Goal: Task Accomplishment & Management: Manage account settings

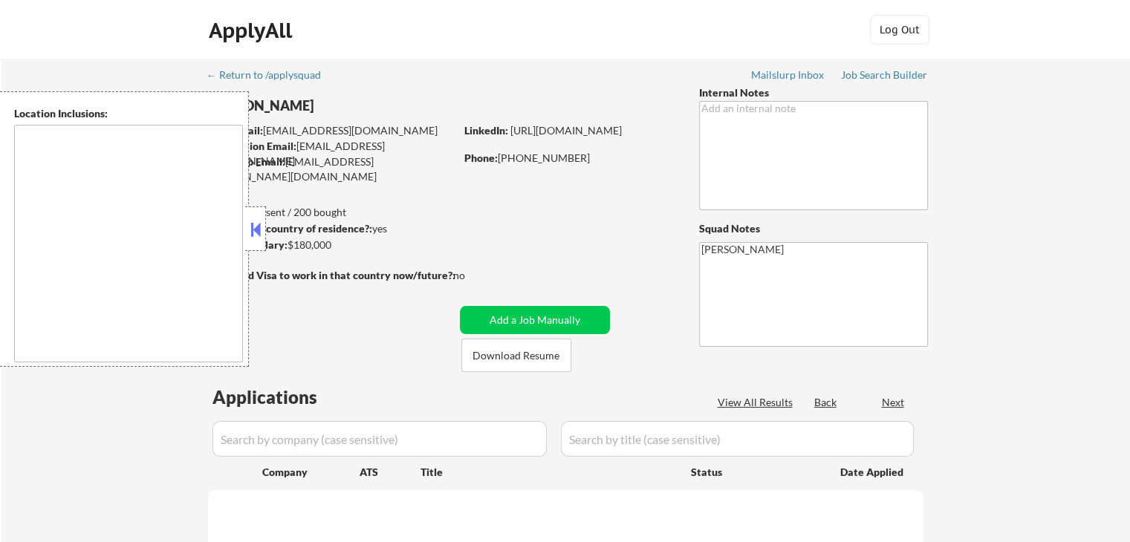
select select ""pending""
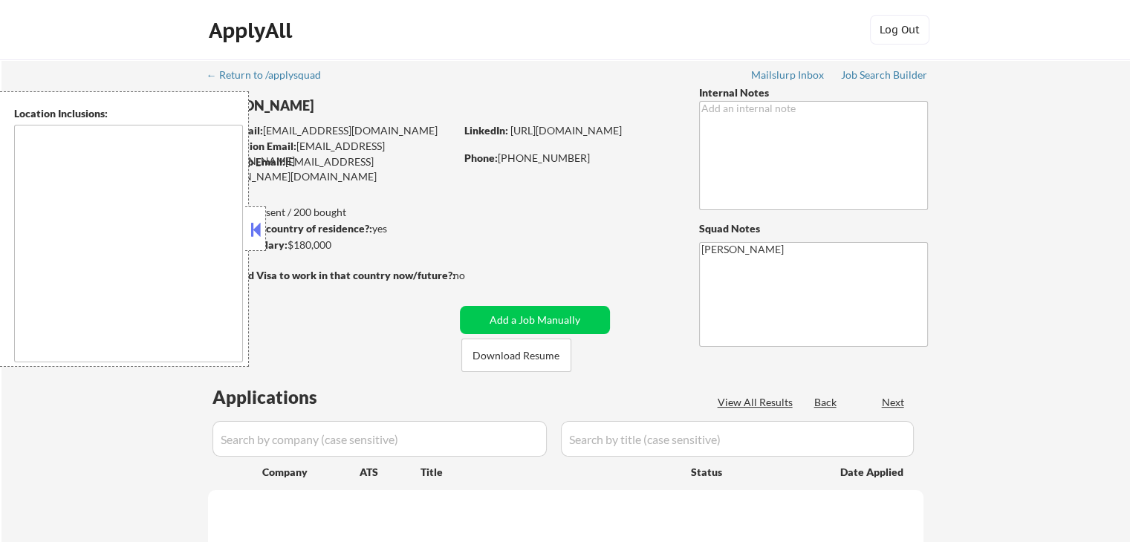
select select ""pending""
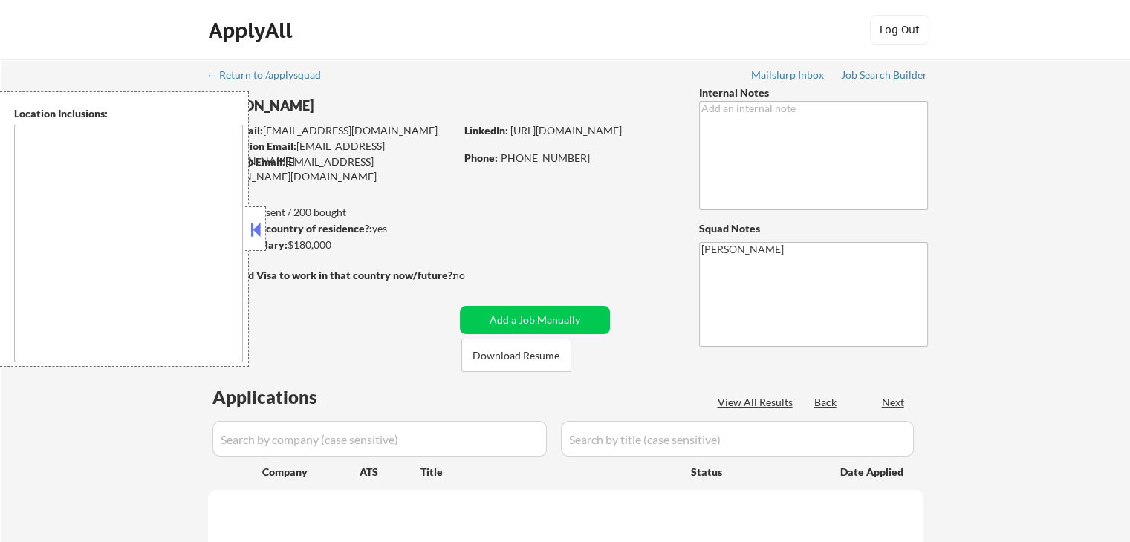
select select ""pending""
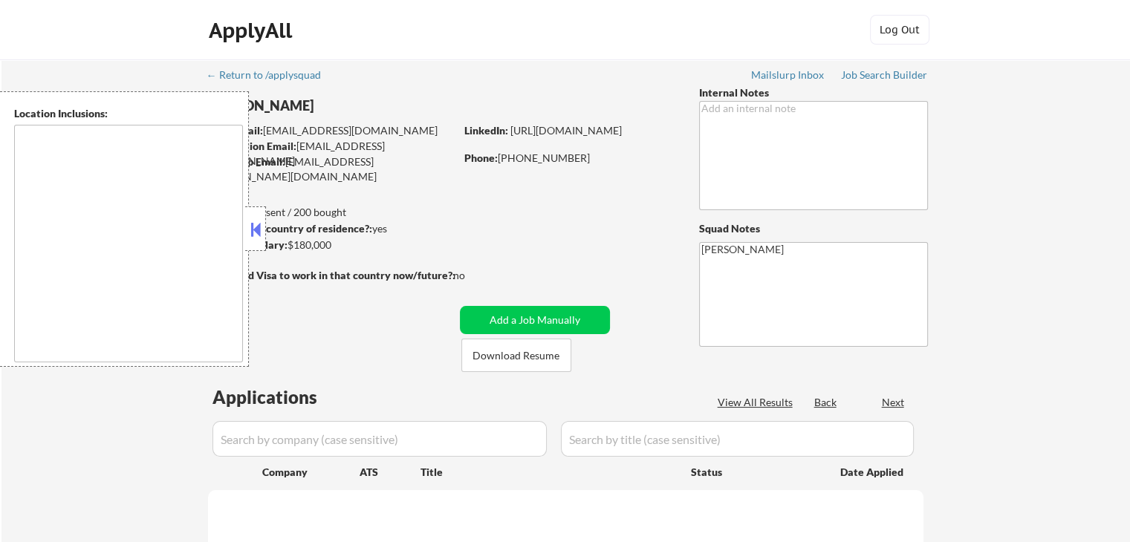
select select ""pending""
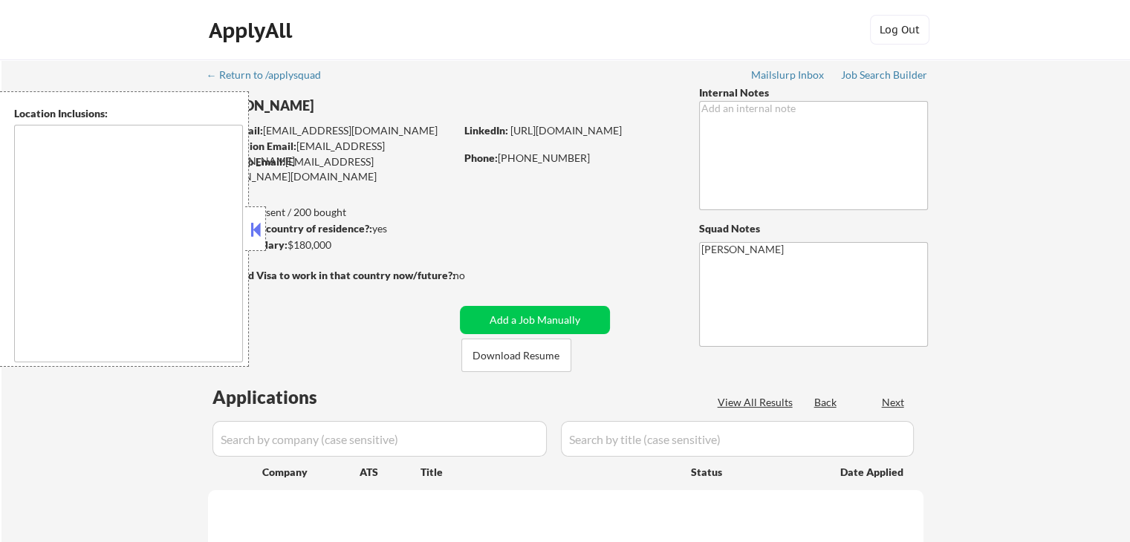
select select ""pending""
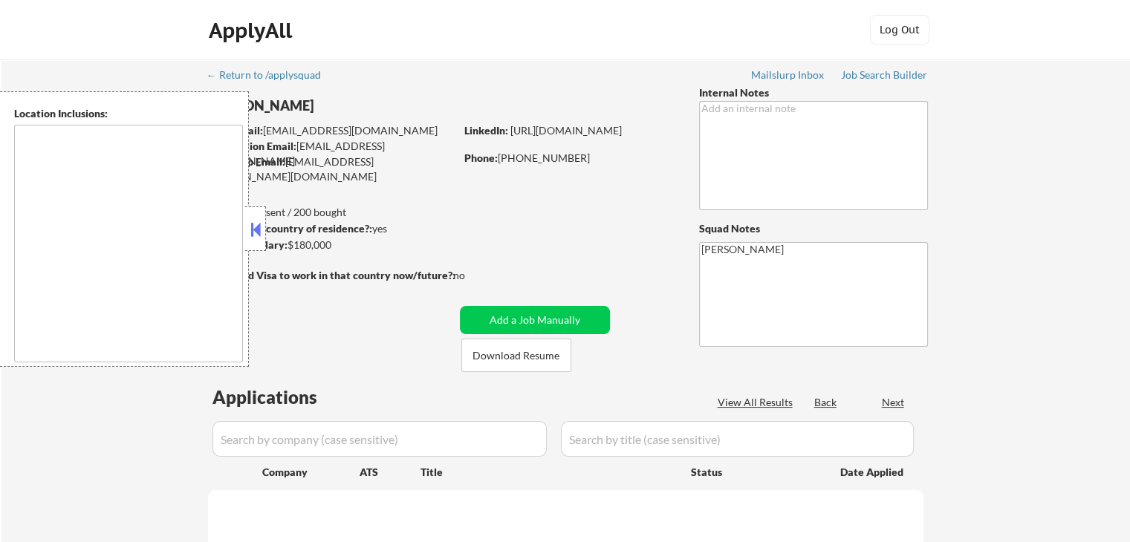
select select ""pending""
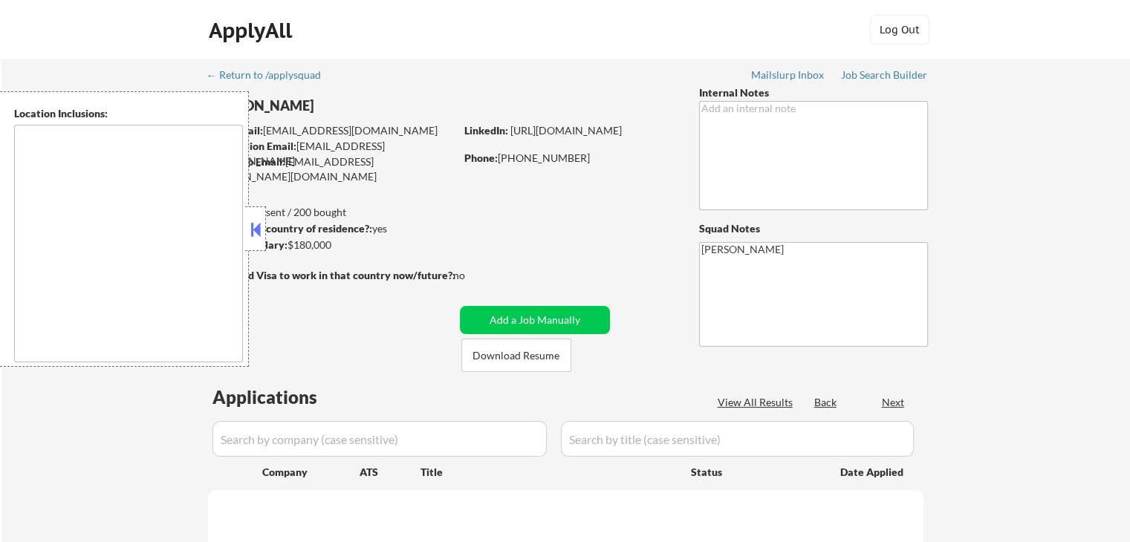
select select ""pending""
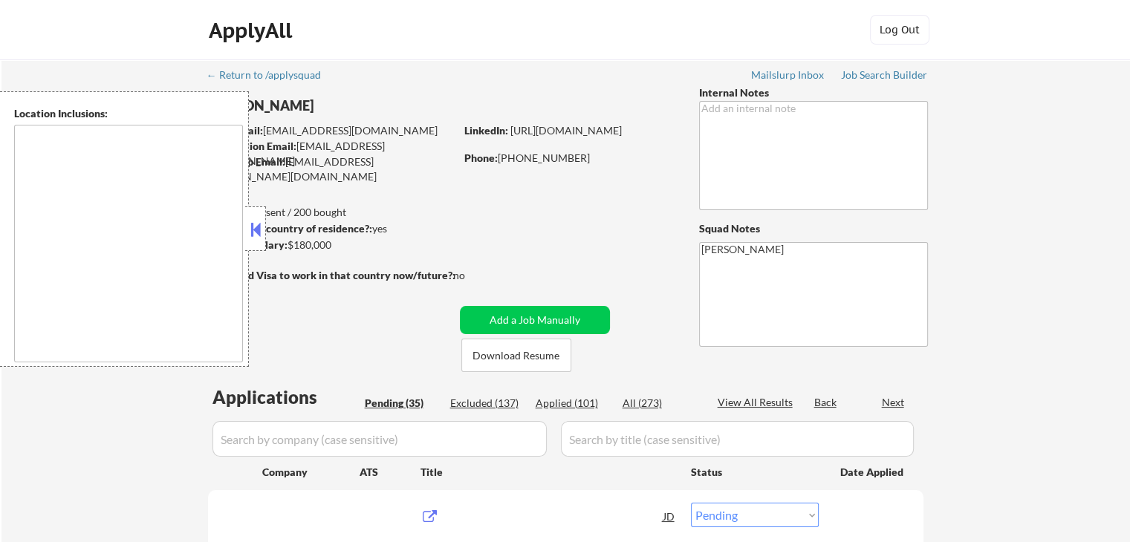
type textarea "[GEOGRAPHIC_DATA], [GEOGRAPHIC_DATA] [GEOGRAPHIC_DATA], [GEOGRAPHIC_DATA] [GEOG…"
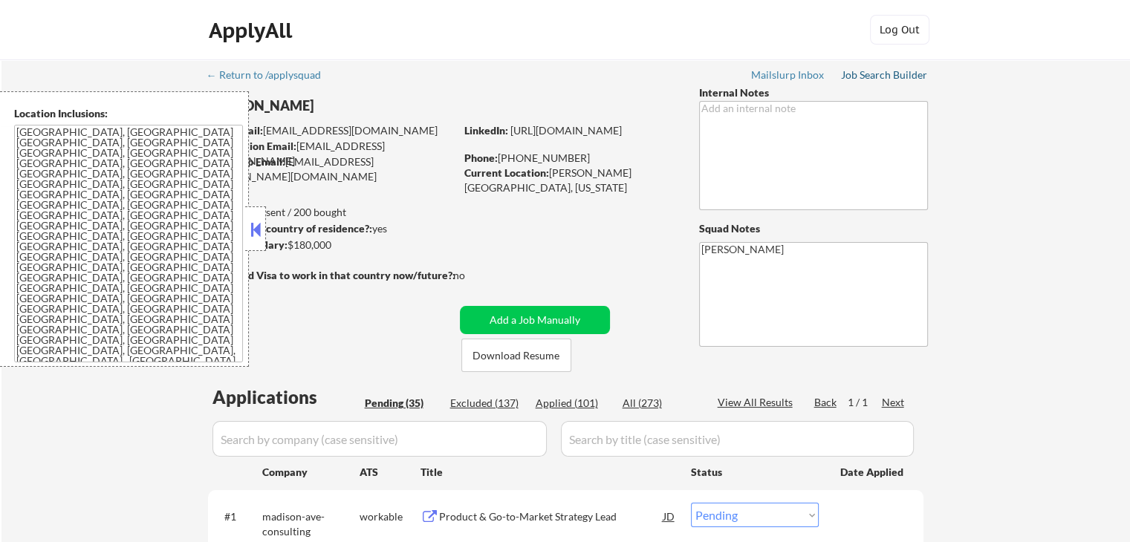
click at [883, 77] on div "Job Search Builder" at bounding box center [884, 75] width 87 height 10
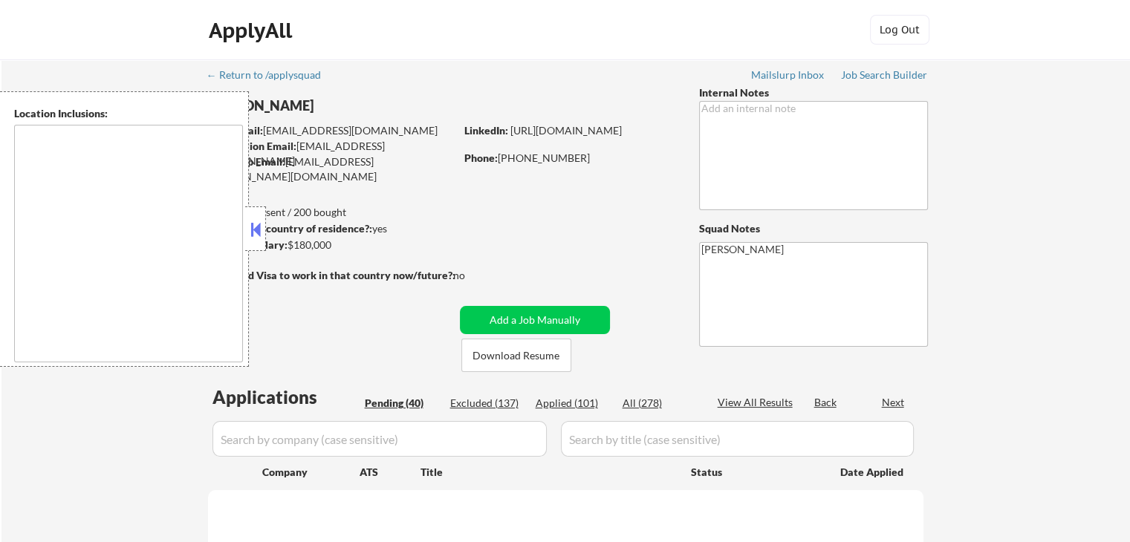
select select ""pending""
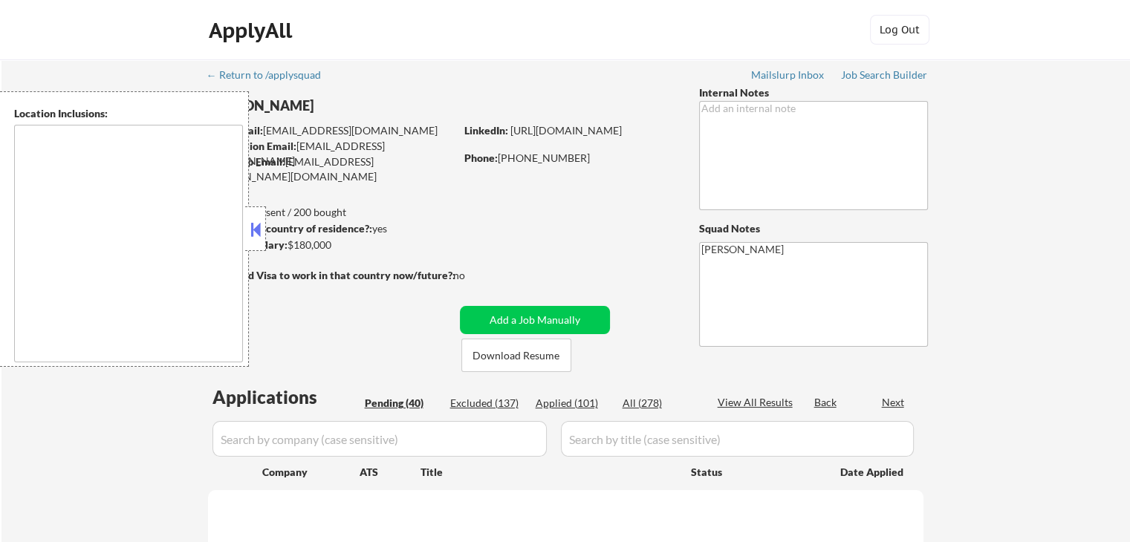
select select ""pending""
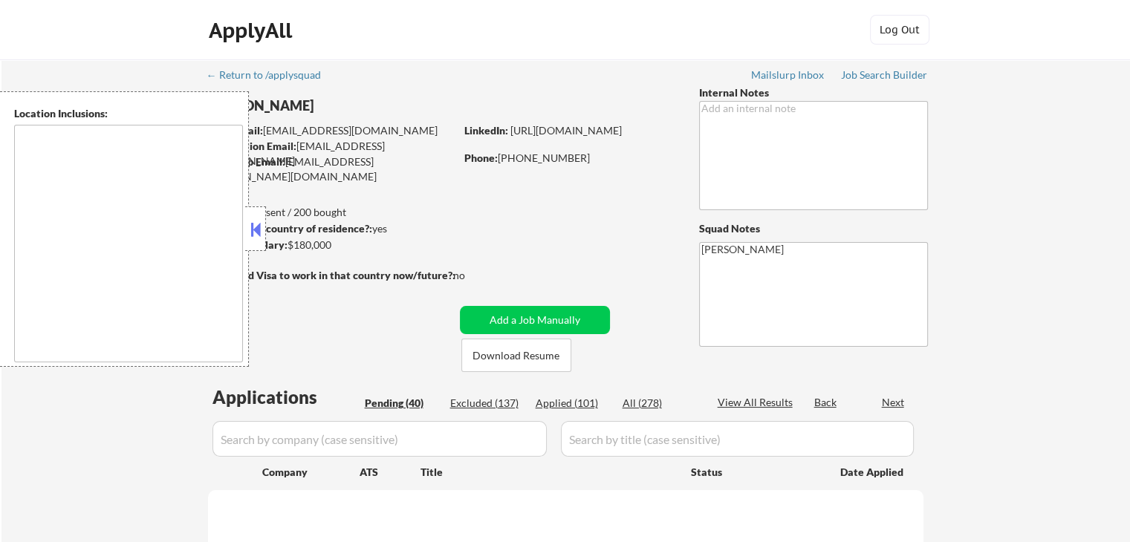
select select ""pending""
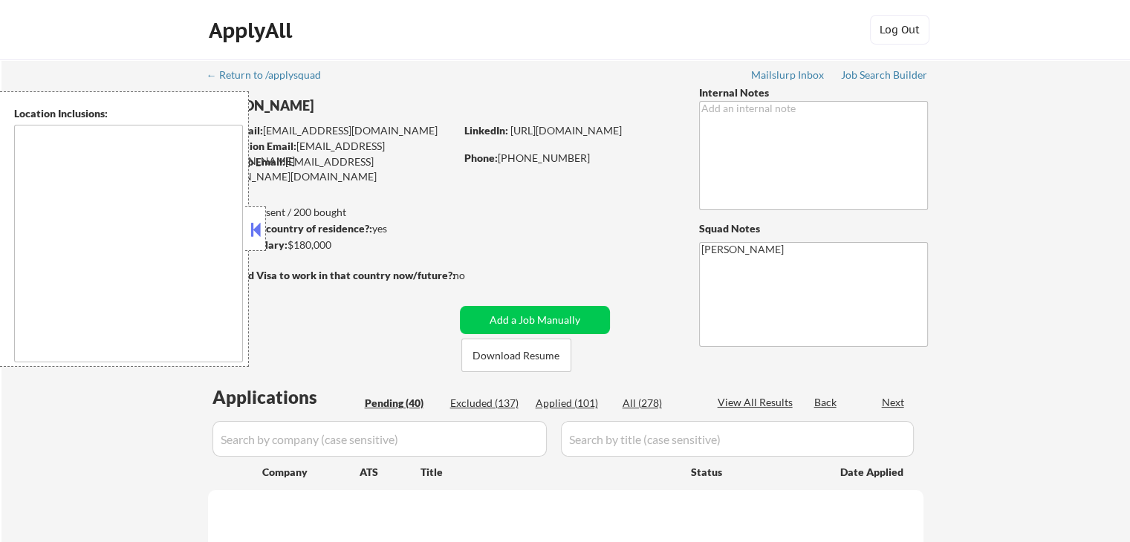
select select ""pending""
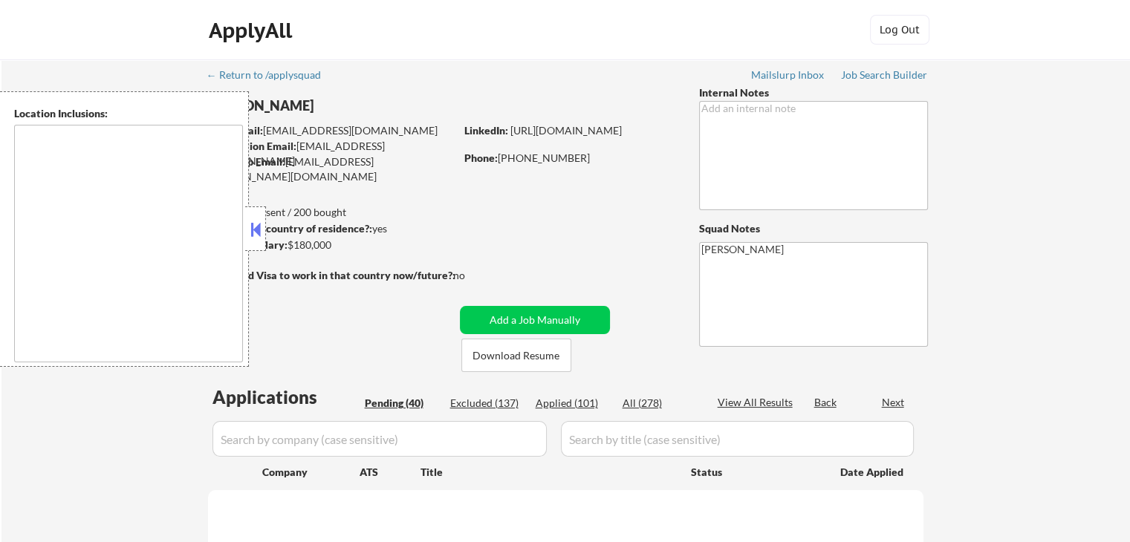
select select ""pending""
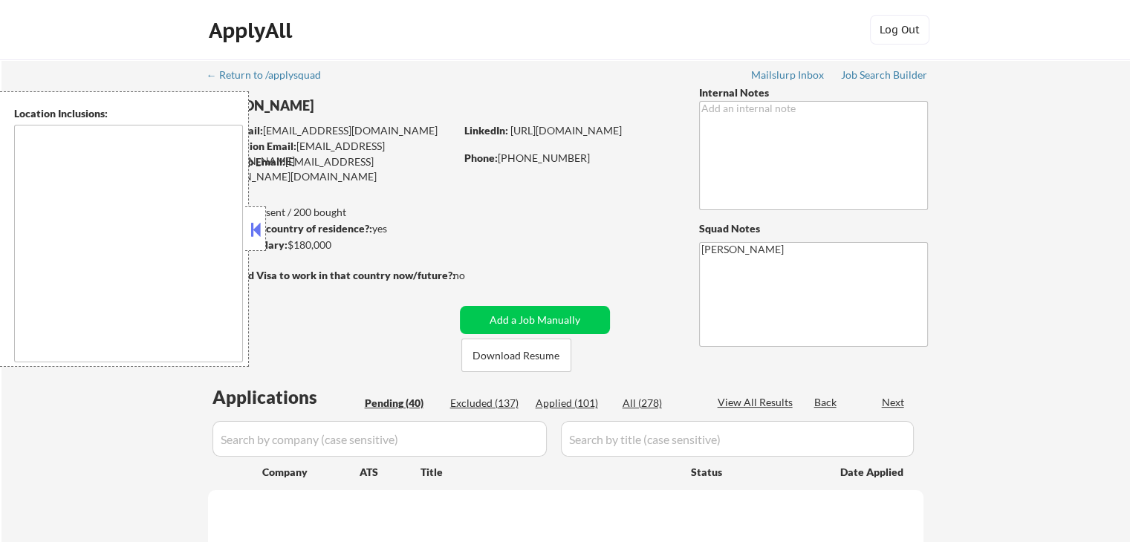
select select ""pending""
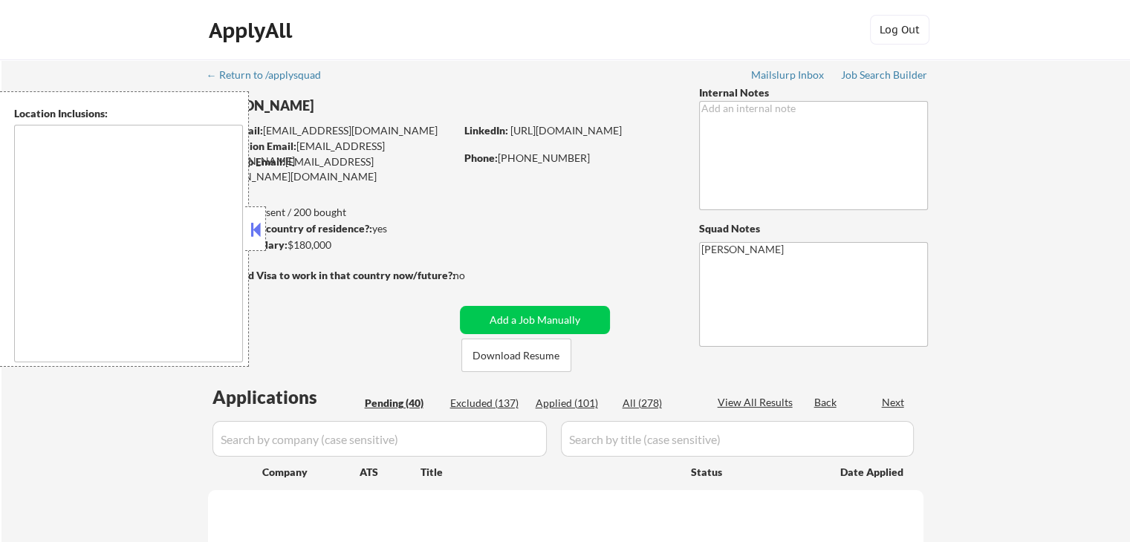
select select ""pending""
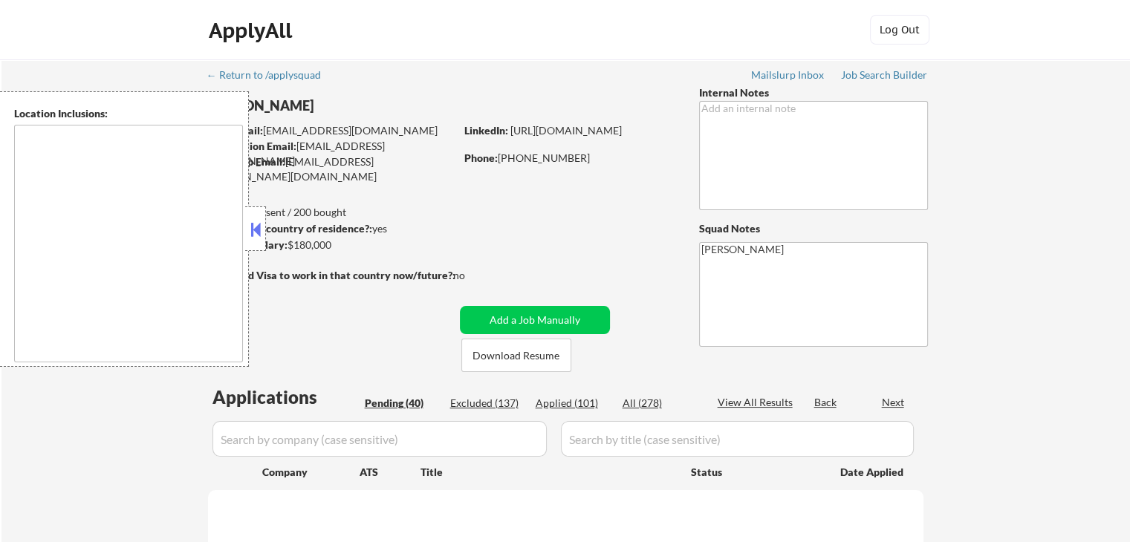
select select ""pending""
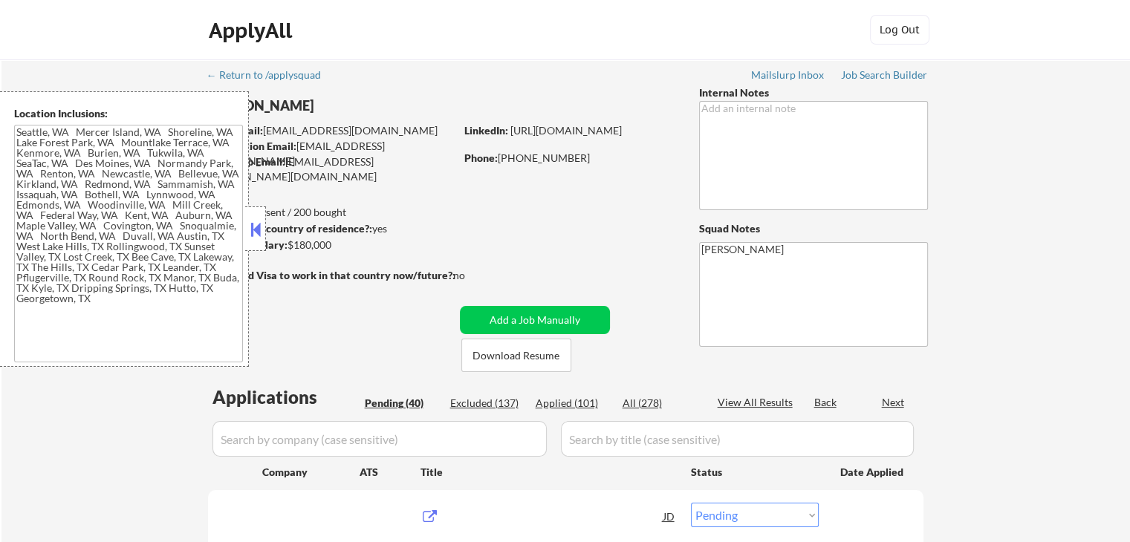
type textarea "[GEOGRAPHIC_DATA], [GEOGRAPHIC_DATA] [GEOGRAPHIC_DATA], [GEOGRAPHIC_DATA] [GEOG…"
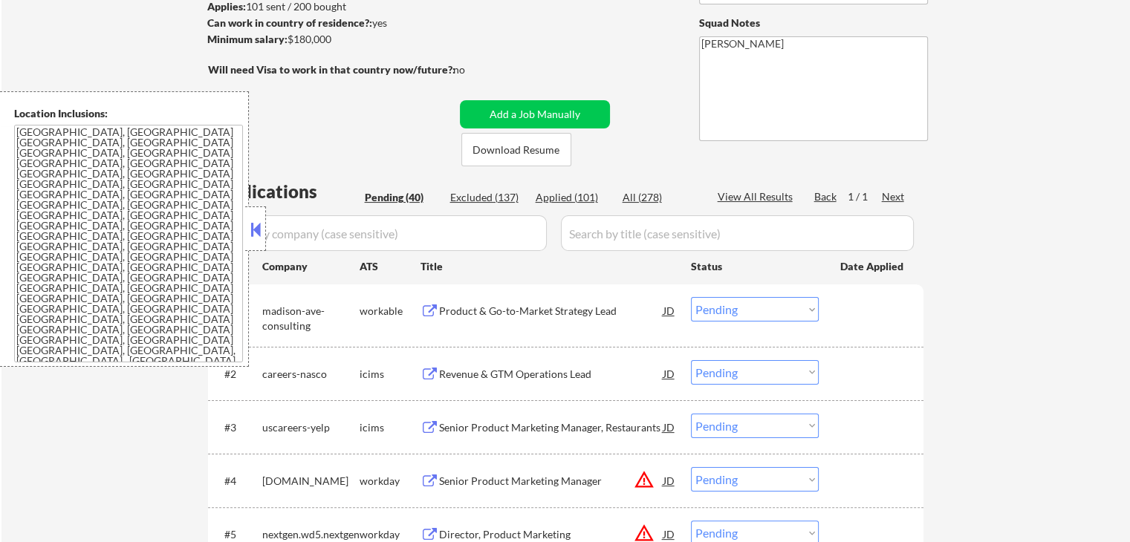
scroll to position [223, 0]
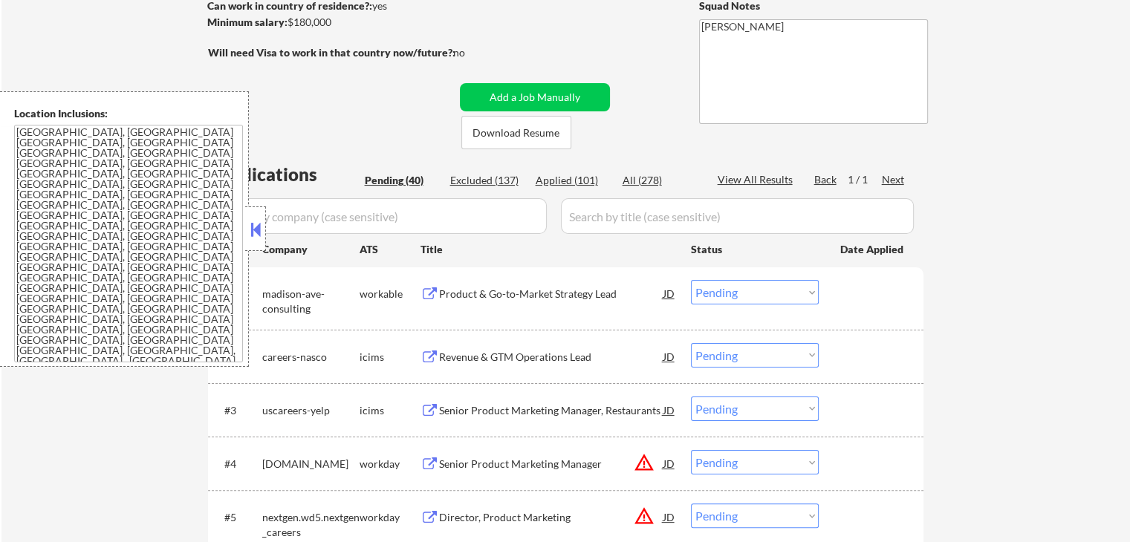
click at [461, 295] on div "Product & Go-to-Market Strategy Lead" at bounding box center [551, 294] width 224 height 15
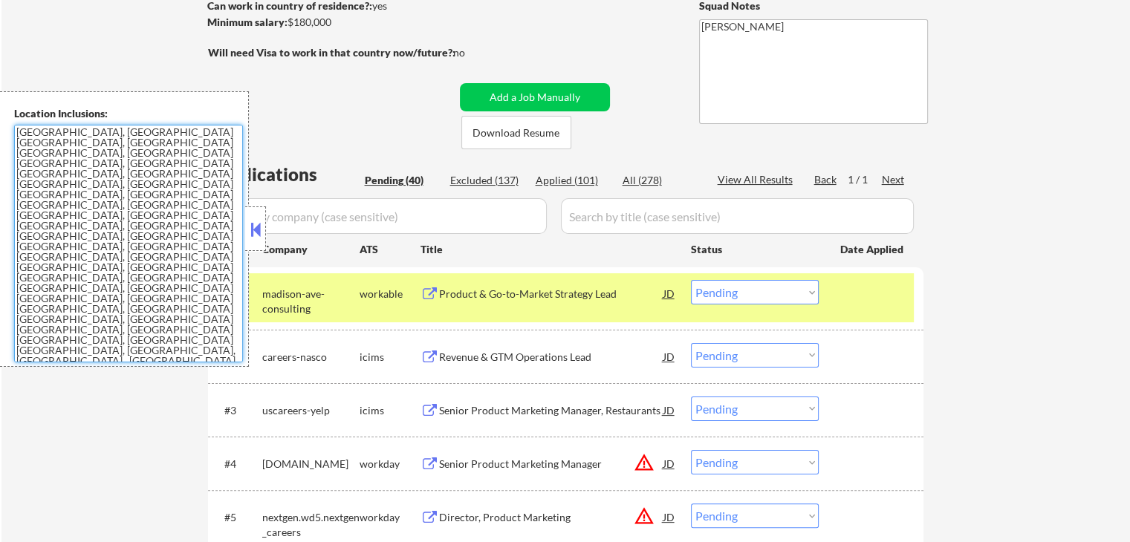
drag, startPoint x: 231, startPoint y: 291, endPoint x: 1, endPoint y: 128, distance: 282.4
click at [1, 128] on div "Location Inclusions: [GEOGRAPHIC_DATA], [GEOGRAPHIC_DATA] [GEOGRAPHIC_DATA], [G…" at bounding box center [124, 229] width 249 height 276
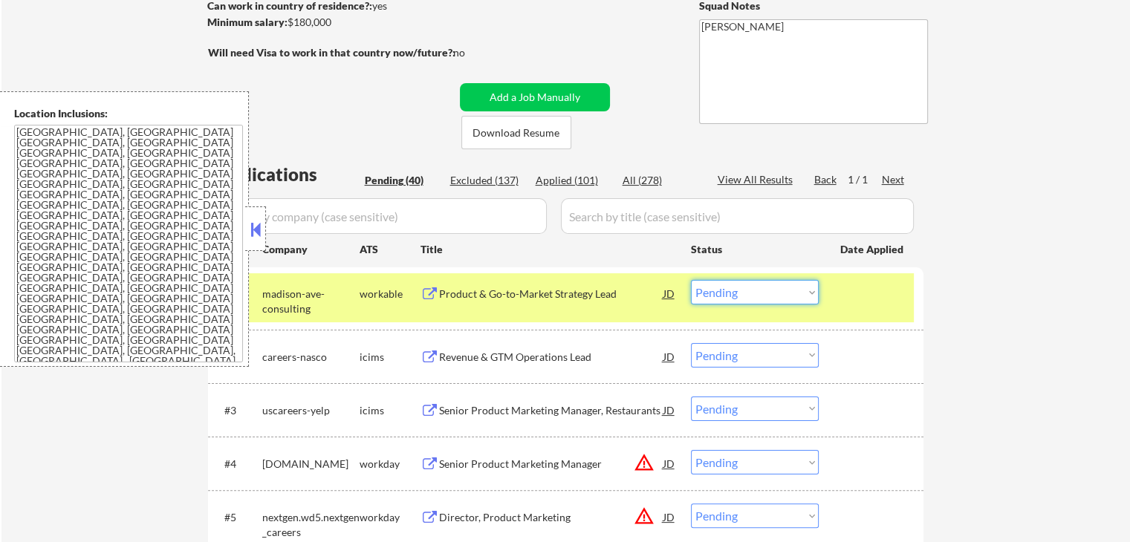
drag, startPoint x: 762, startPoint y: 290, endPoint x: 771, endPoint y: 302, distance: 15.3
click at [767, 295] on select "Choose an option... Pending Applied Excluded (Questions) Excluded (Expired) Exc…" at bounding box center [755, 292] width 128 height 25
click at [691, 280] on select "Choose an option... Pending Applied Excluded (Questions) Excluded (Expired) Exc…" at bounding box center [755, 292] width 128 height 25
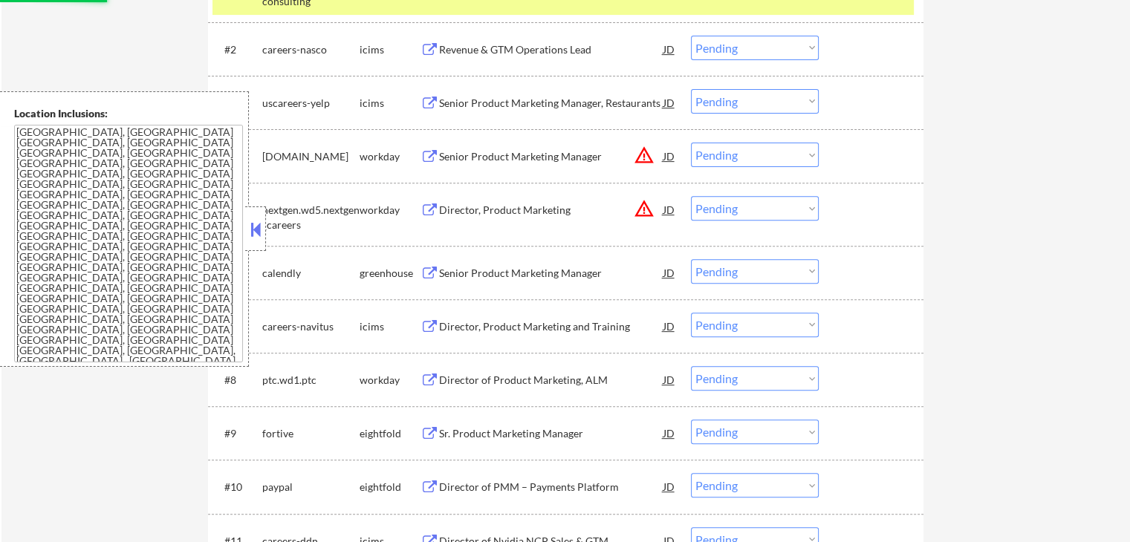
scroll to position [594, 0]
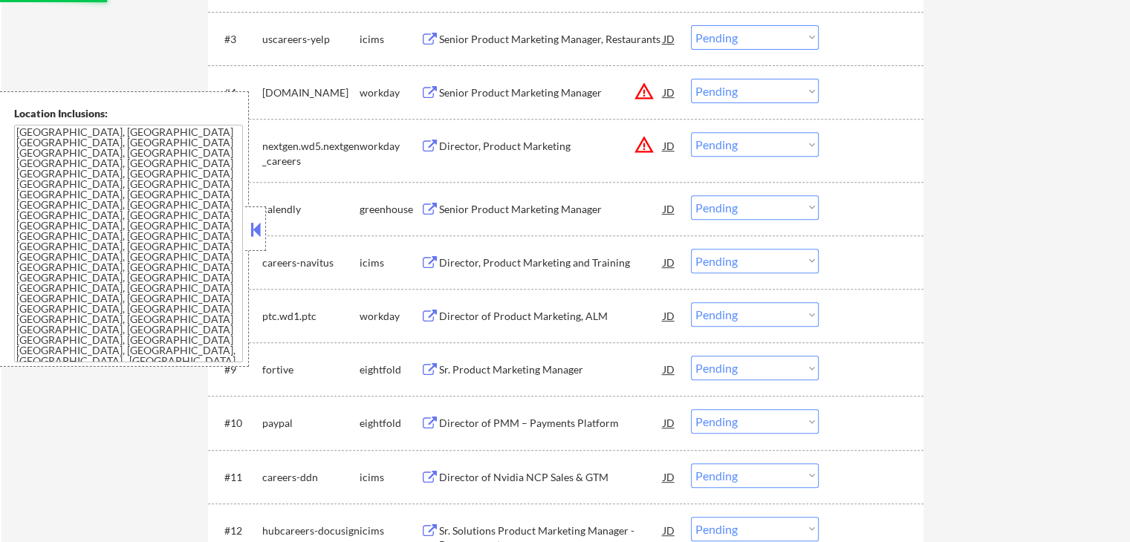
select select ""pending""
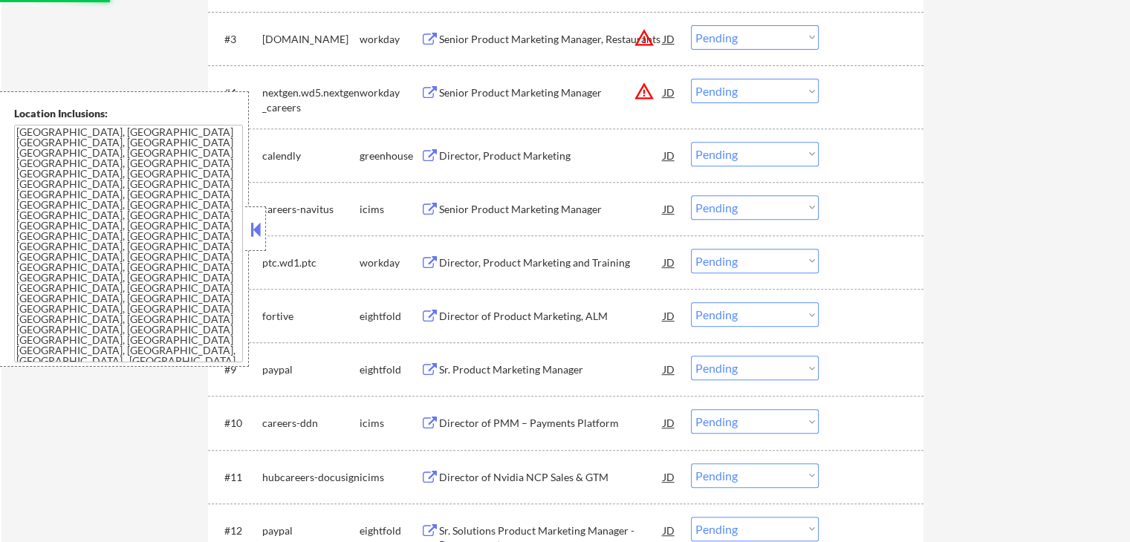
click at [448, 209] on div "Senior Product Marketing Manager" at bounding box center [551, 209] width 224 height 15
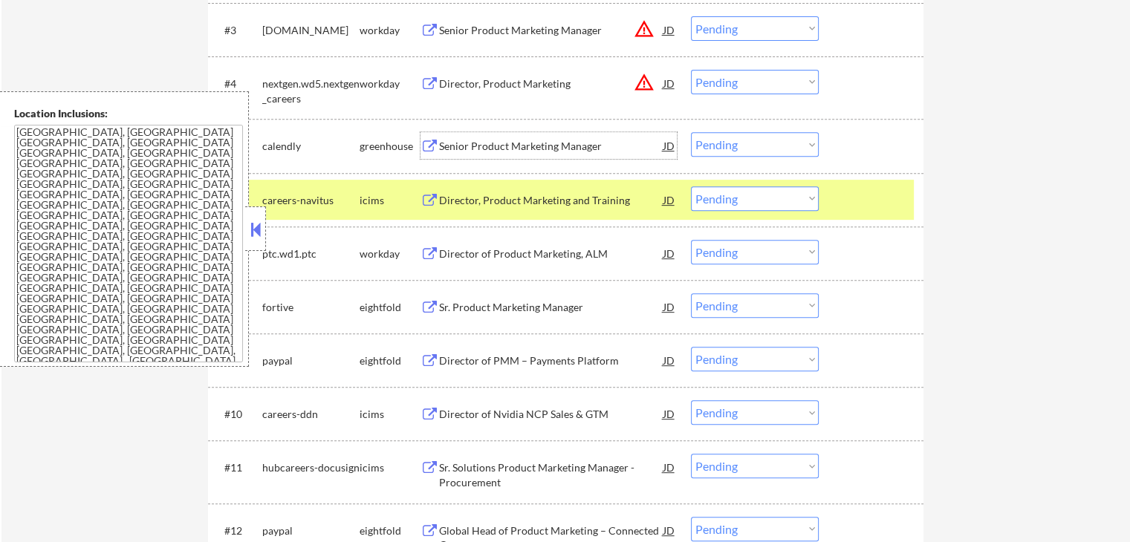
click at [479, 133] on div "Senior Product Marketing Manager" at bounding box center [551, 145] width 224 height 27
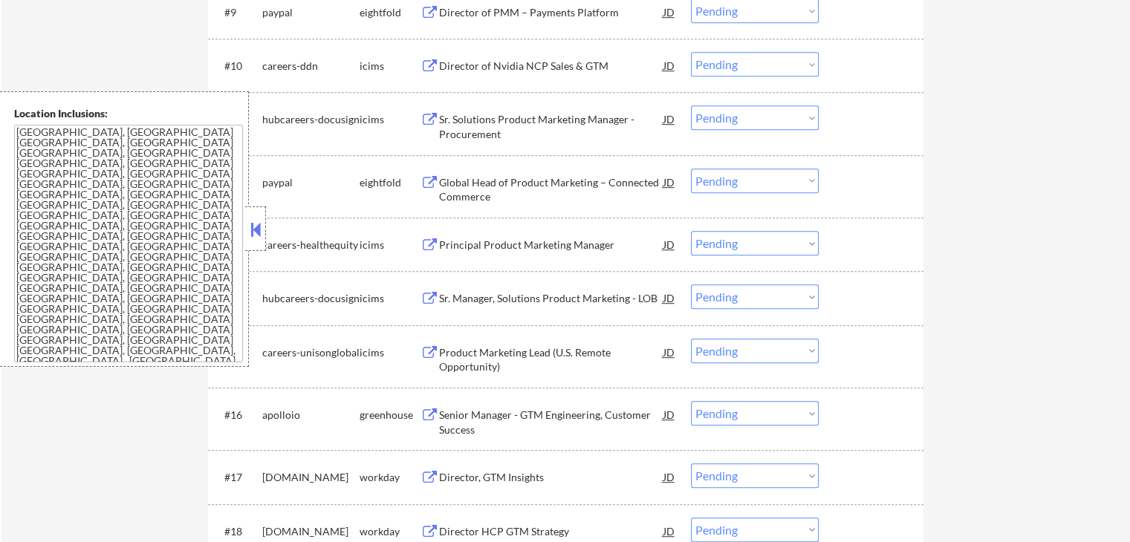
scroll to position [966, 0]
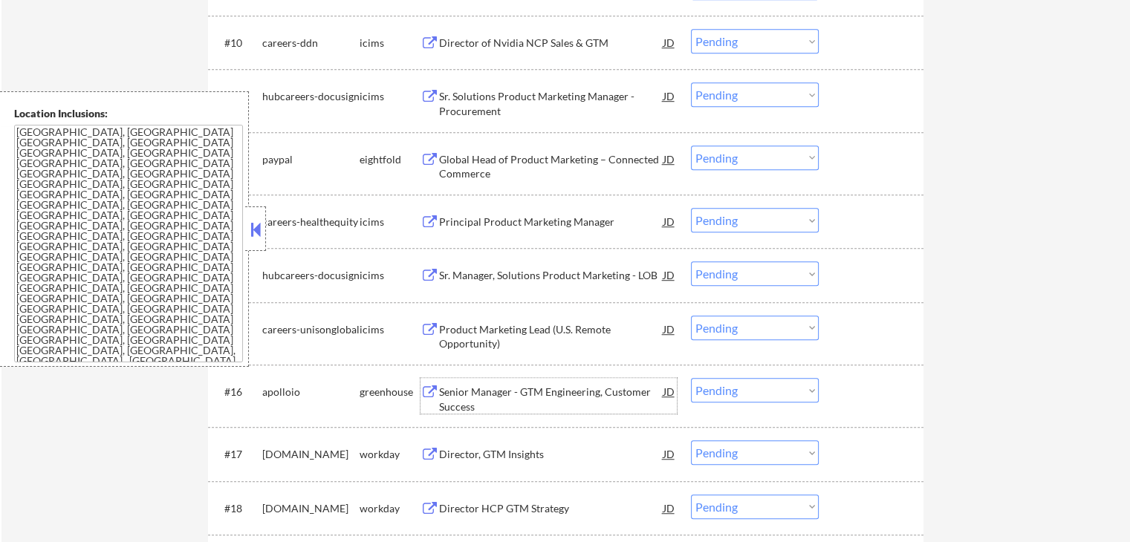
click at [448, 387] on div "Senior Manager - GTM Engineering, Customer Success" at bounding box center [551, 399] width 224 height 29
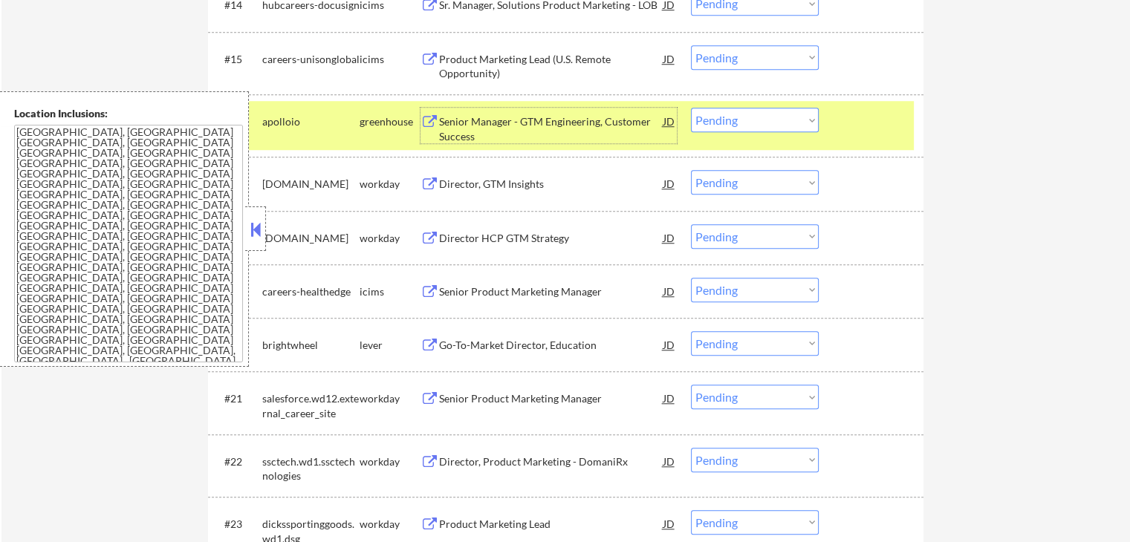
scroll to position [1263, 0]
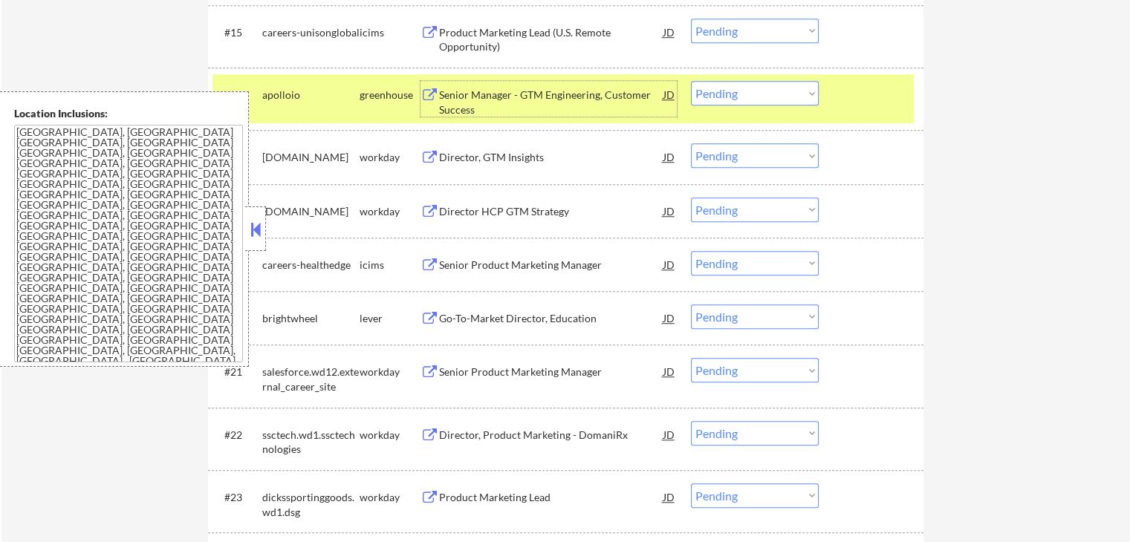
click at [447, 319] on div "Go-To-Market Director, Education" at bounding box center [551, 318] width 224 height 15
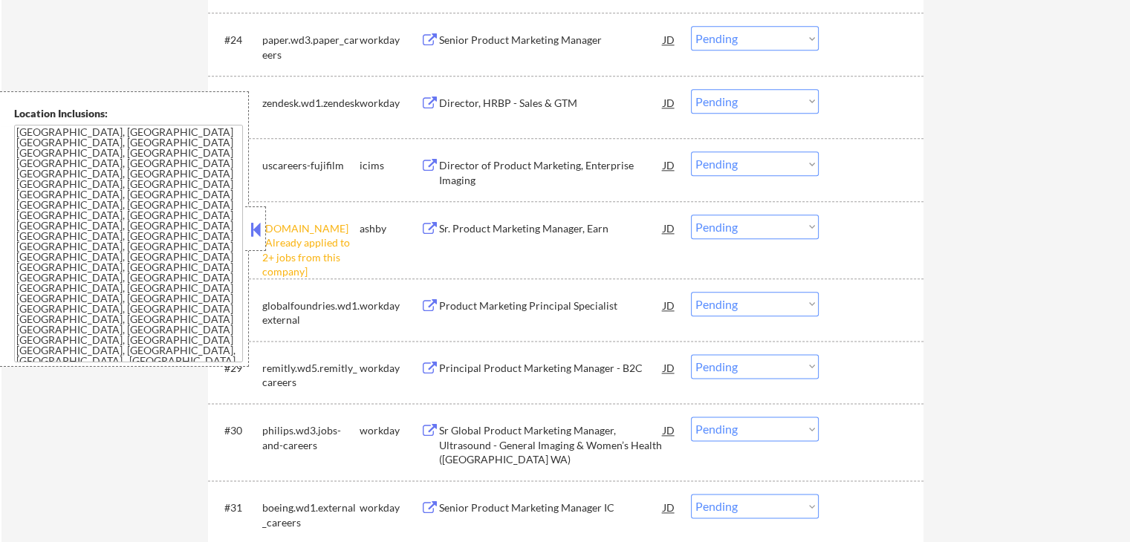
scroll to position [1709, 0]
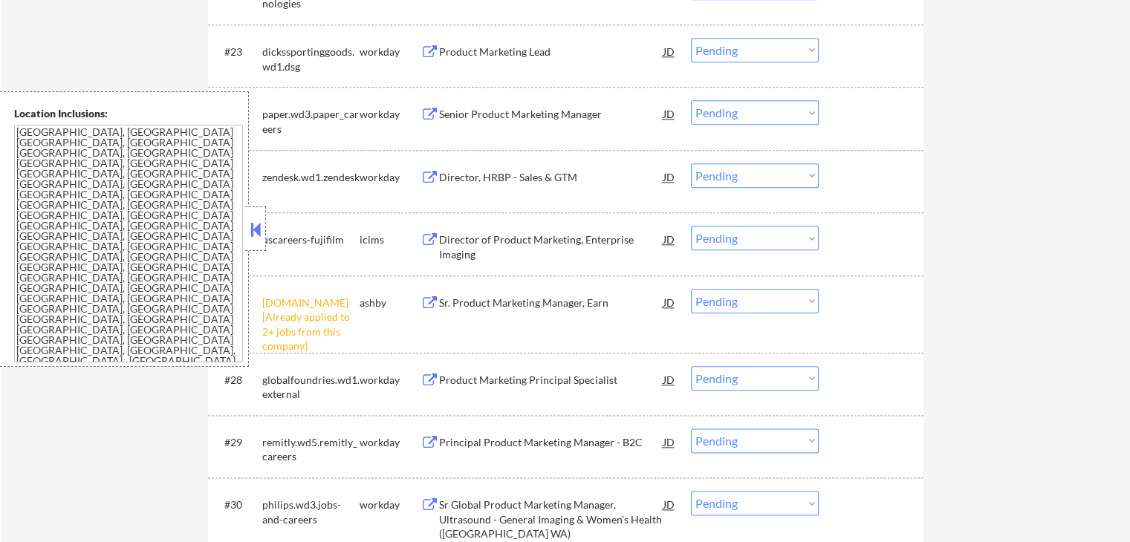
drag, startPoint x: 733, startPoint y: 304, endPoint x: 736, endPoint y: 311, distance: 7.8
click at [734, 304] on select "Choose an option... Pending Applied Excluded (Questions) Excluded (Expired) Exc…" at bounding box center [755, 301] width 128 height 25
click at [691, 289] on select "Choose an option... Pending Applied Excluded (Questions) Excluded (Expired) Exc…" at bounding box center [755, 301] width 128 height 25
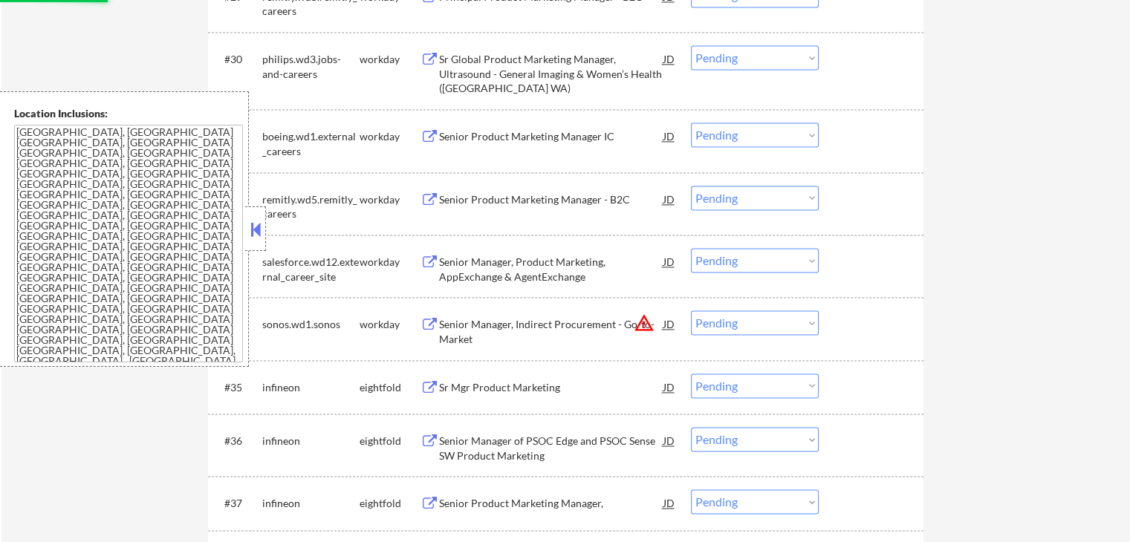
select select ""pending""
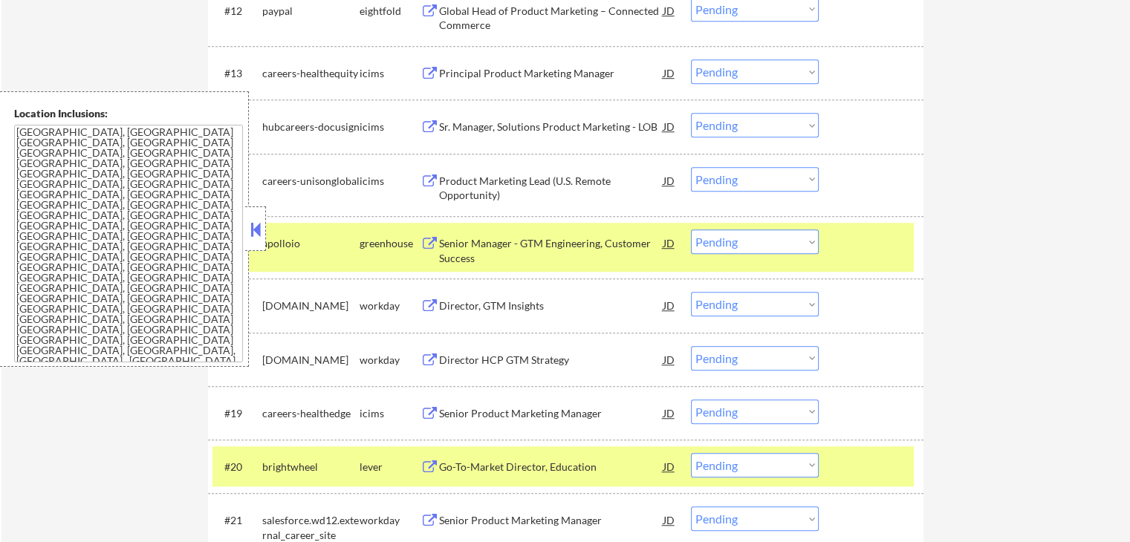
scroll to position [1189, 0]
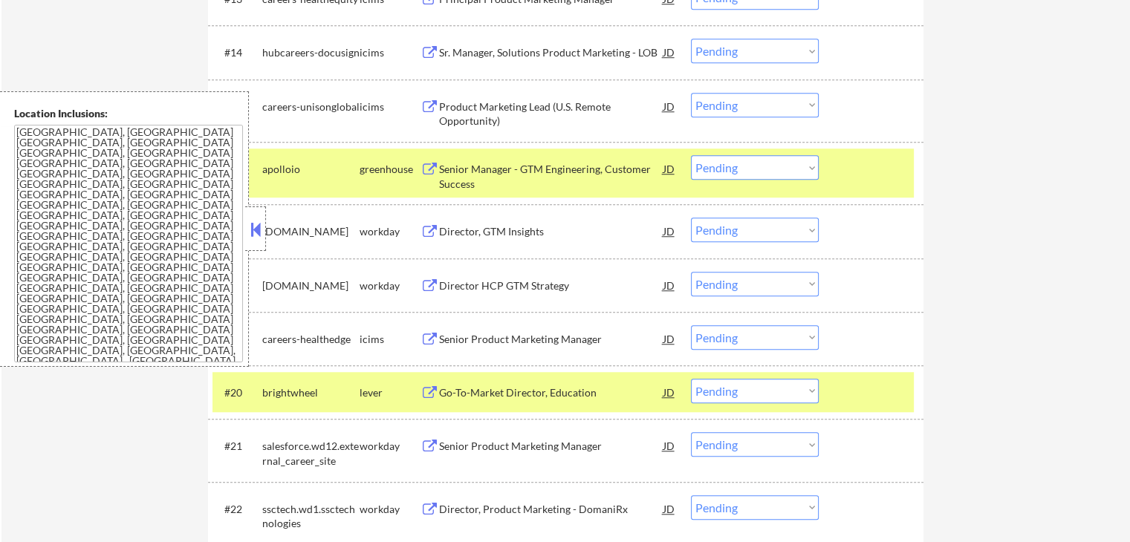
click at [746, 162] on select "Choose an option... Pending Applied Excluded (Questions) Excluded (Expired) Exc…" at bounding box center [755, 167] width 128 height 25
click at [691, 155] on select "Choose an option... Pending Applied Excluded (Questions) Excluded (Expired) Exc…" at bounding box center [755, 167] width 128 height 25
select select ""pending""
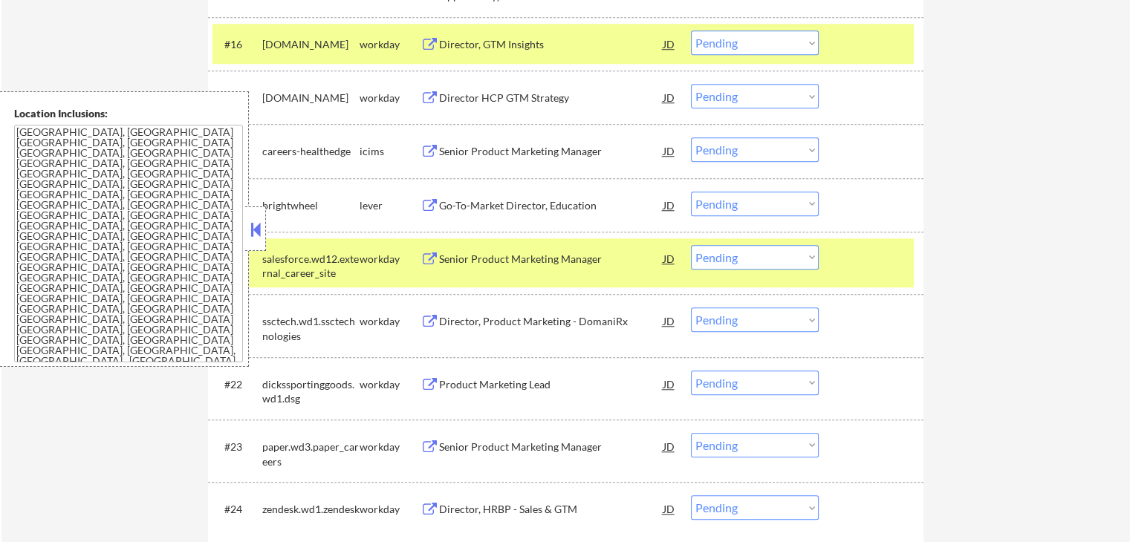
scroll to position [1337, 0]
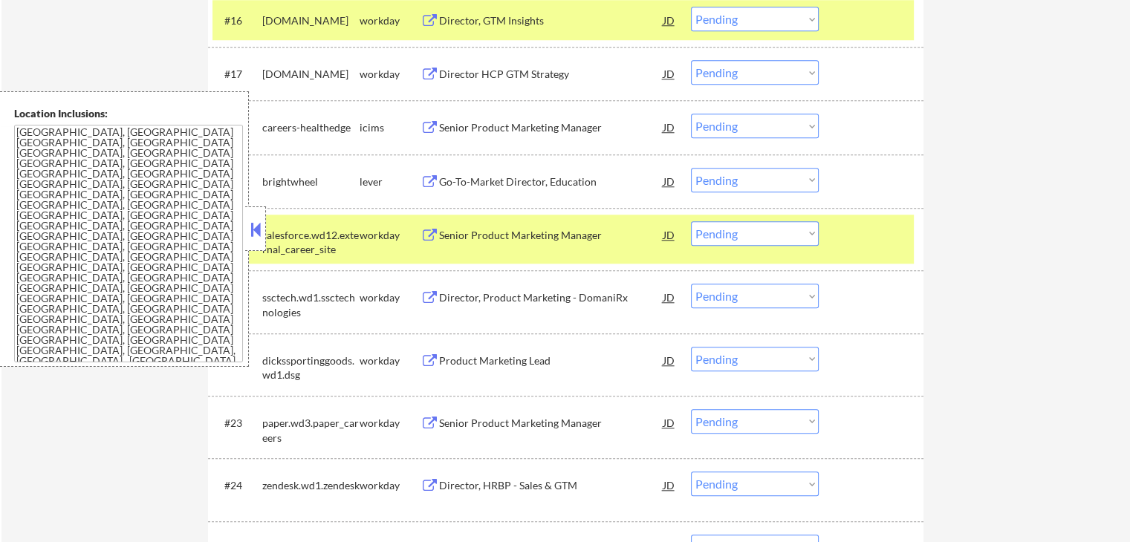
click at [756, 185] on select "Choose an option... Pending Applied Excluded (Questions) Excluded (Expired) Exc…" at bounding box center [755, 180] width 128 height 25
click at [691, 168] on select "Choose an option... Pending Applied Excluded (Questions) Excluded (Expired) Exc…" at bounding box center [755, 180] width 128 height 25
select select ""pending""
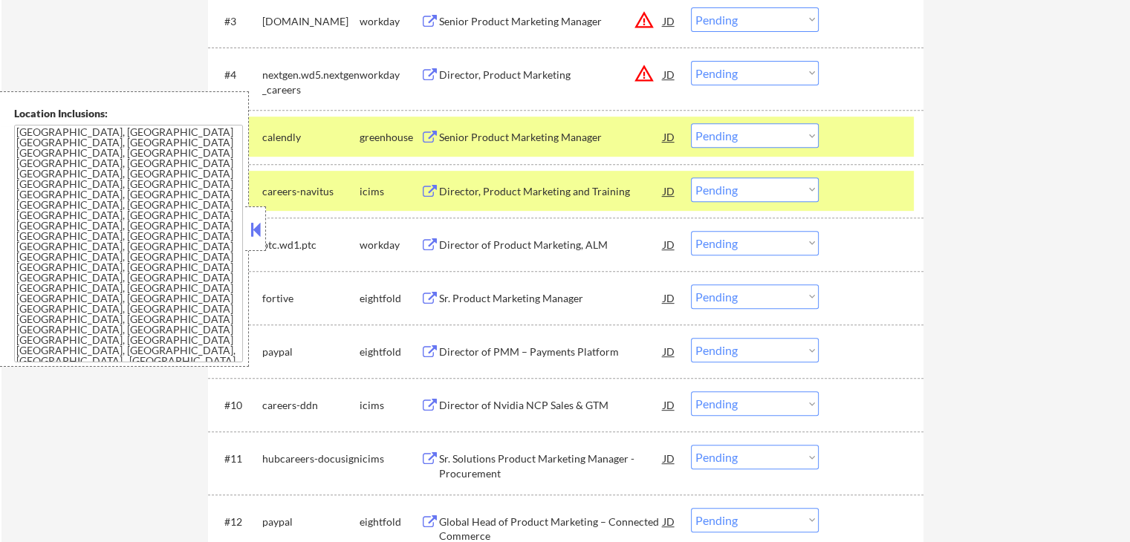
scroll to position [594, 0]
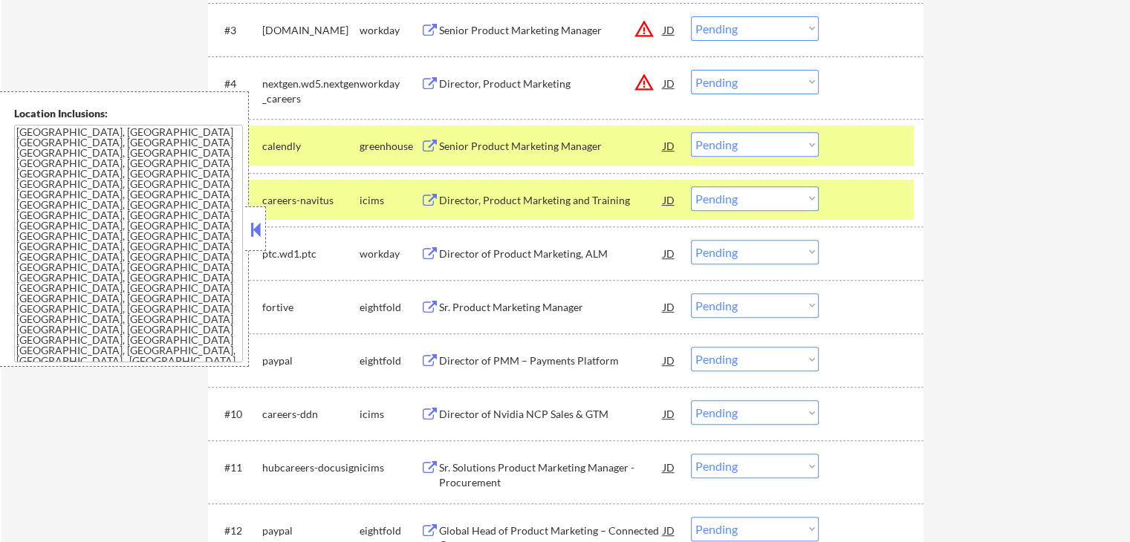
drag, startPoint x: 729, startPoint y: 147, endPoint x: 733, endPoint y: 155, distance: 8.7
click at [730, 147] on select "Choose an option... Pending Applied Excluded (Questions) Excluded (Expired) Exc…" at bounding box center [755, 144] width 128 height 25
click at [691, 132] on select "Choose an option... Pending Applied Excluded (Questions) Excluded (Expired) Exc…" at bounding box center [755, 144] width 128 height 25
select select ""pending""
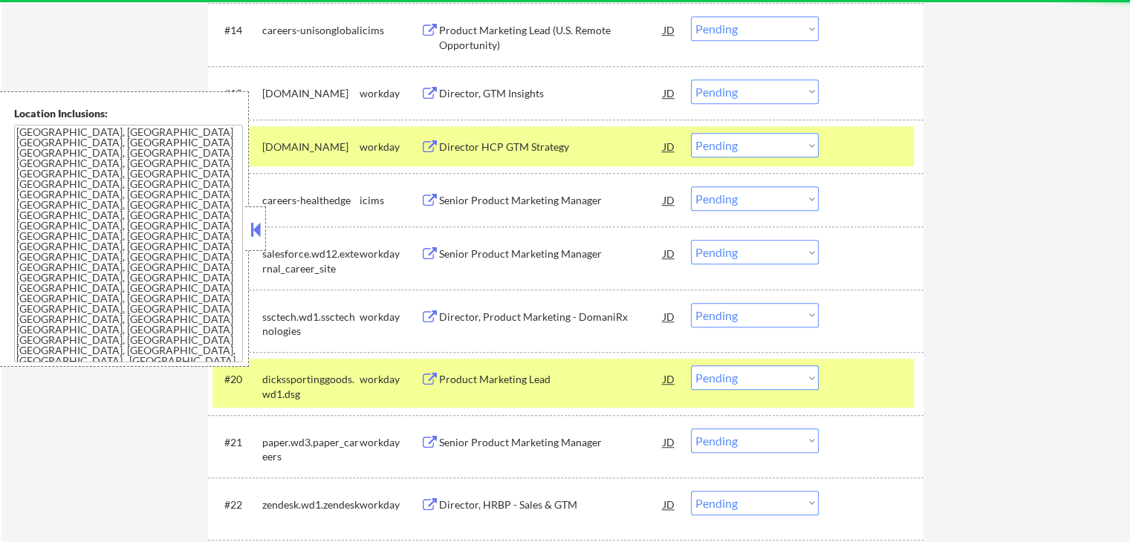
scroll to position [1263, 0]
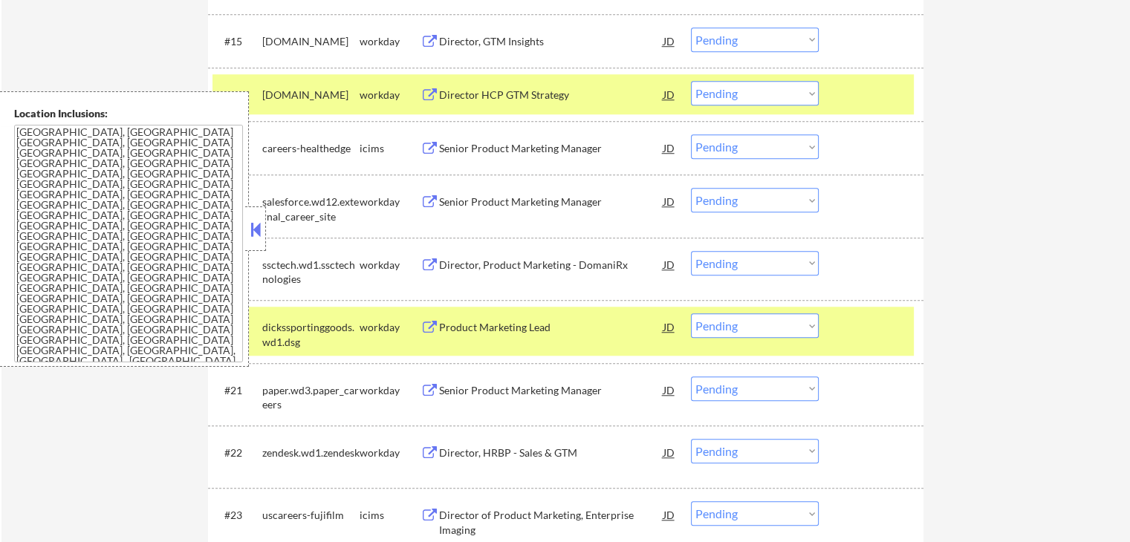
click at [905, 332] on div at bounding box center [872, 327] width 65 height 27
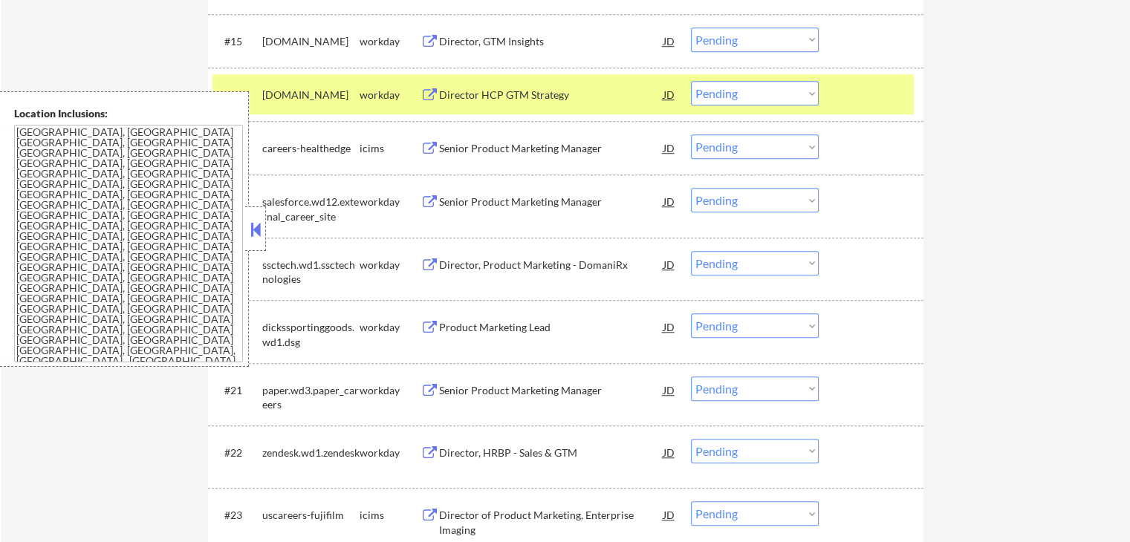
click at [862, 108] on div "#16 [DOMAIN_NAME] workday Director HCP GTM Strategy JD Choose an option... Pend…" at bounding box center [562, 94] width 701 height 40
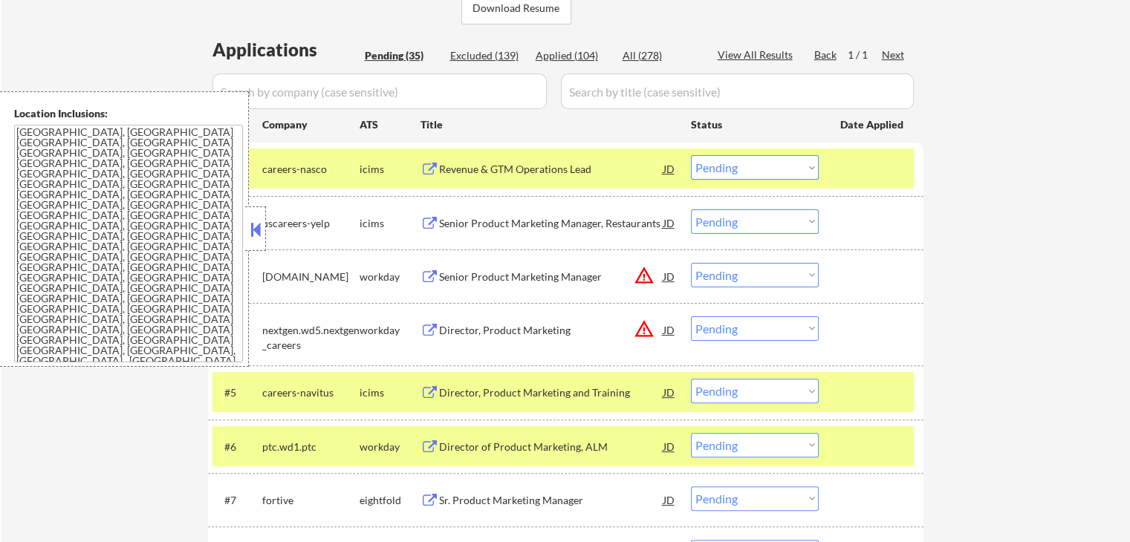
scroll to position [371, 0]
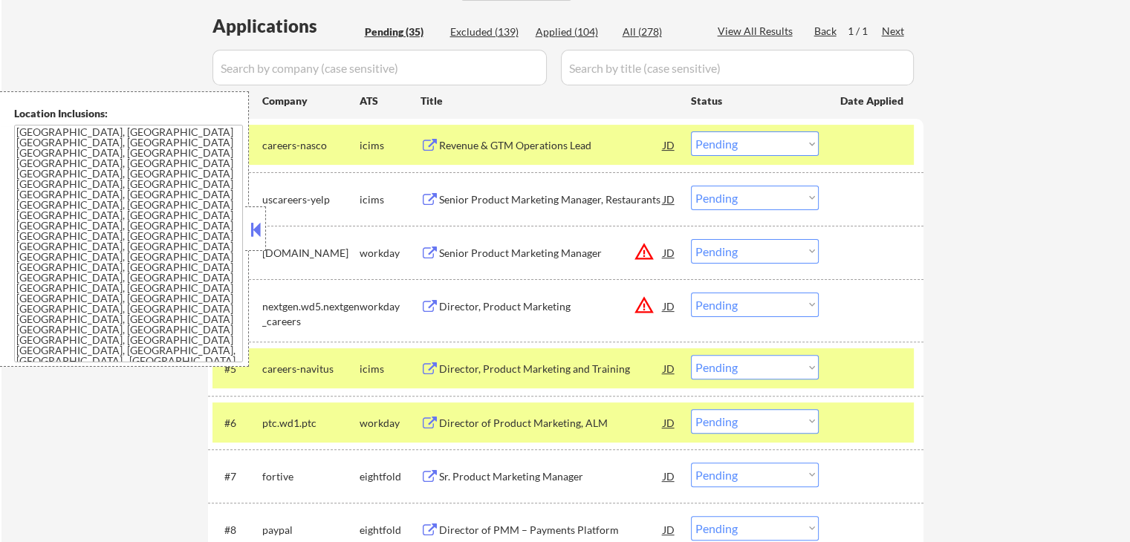
click at [261, 223] on button at bounding box center [255, 229] width 16 height 22
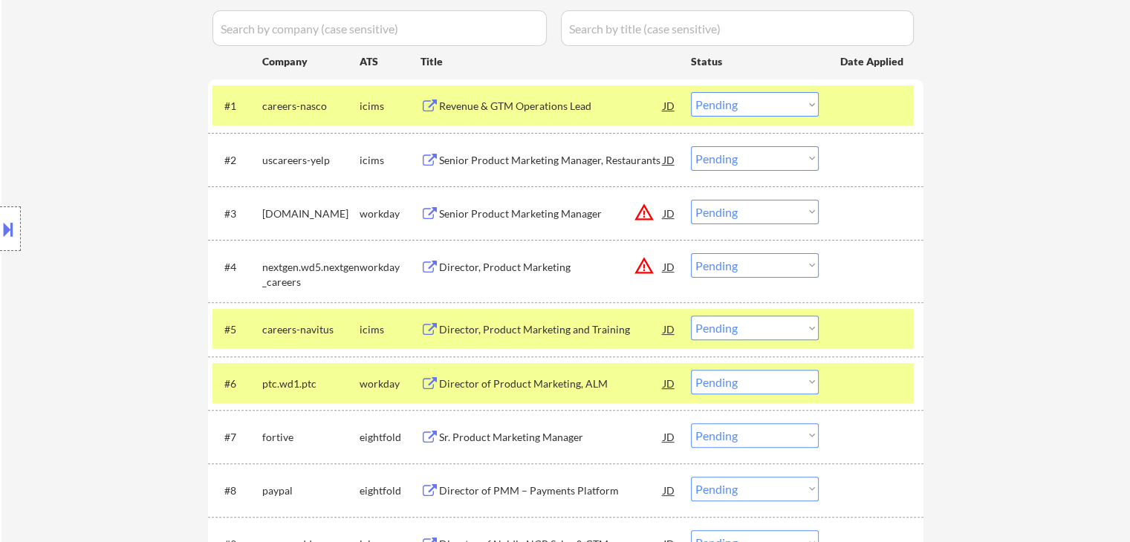
scroll to position [446, 0]
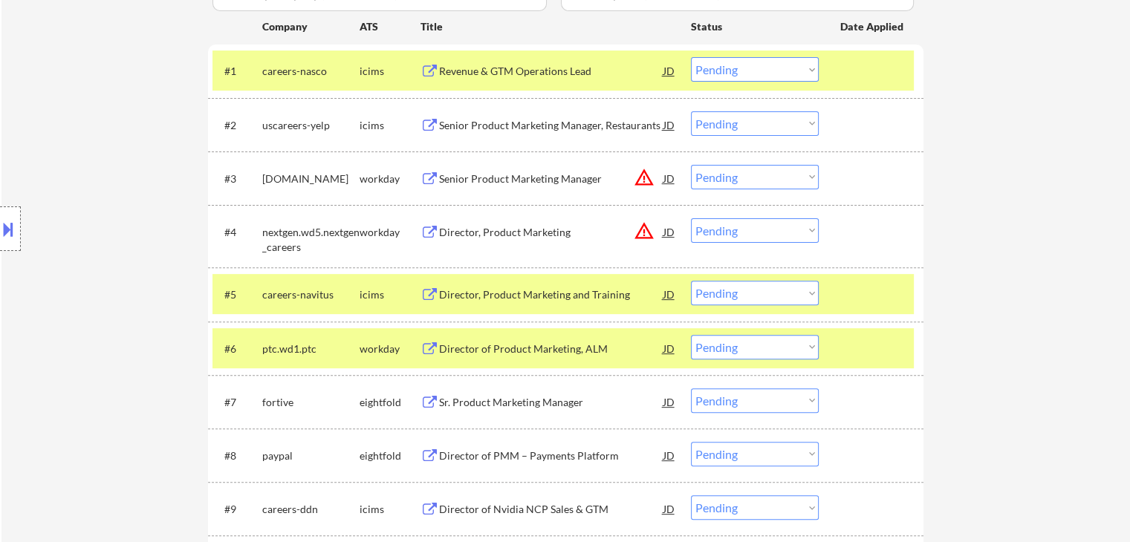
click at [432, 182] on button at bounding box center [430, 179] width 19 height 14
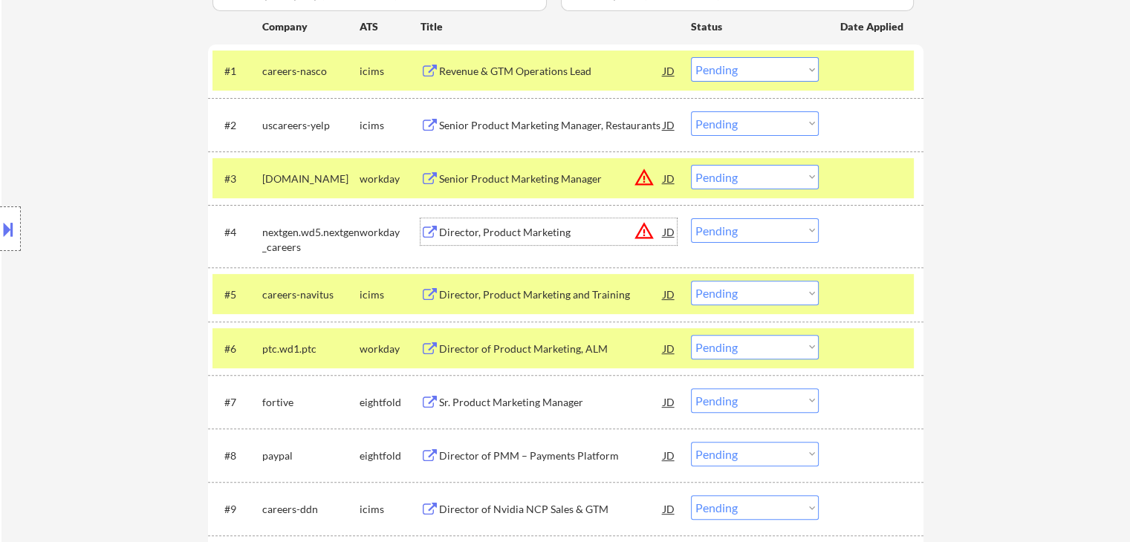
click at [441, 233] on div "Director, Product Marketing" at bounding box center [551, 232] width 224 height 15
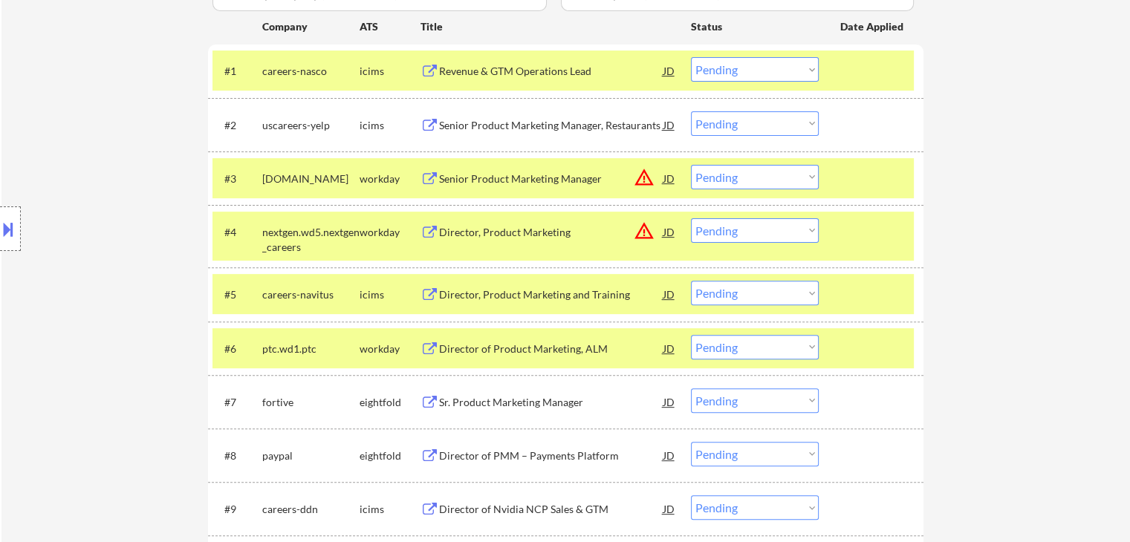
scroll to position [520, 0]
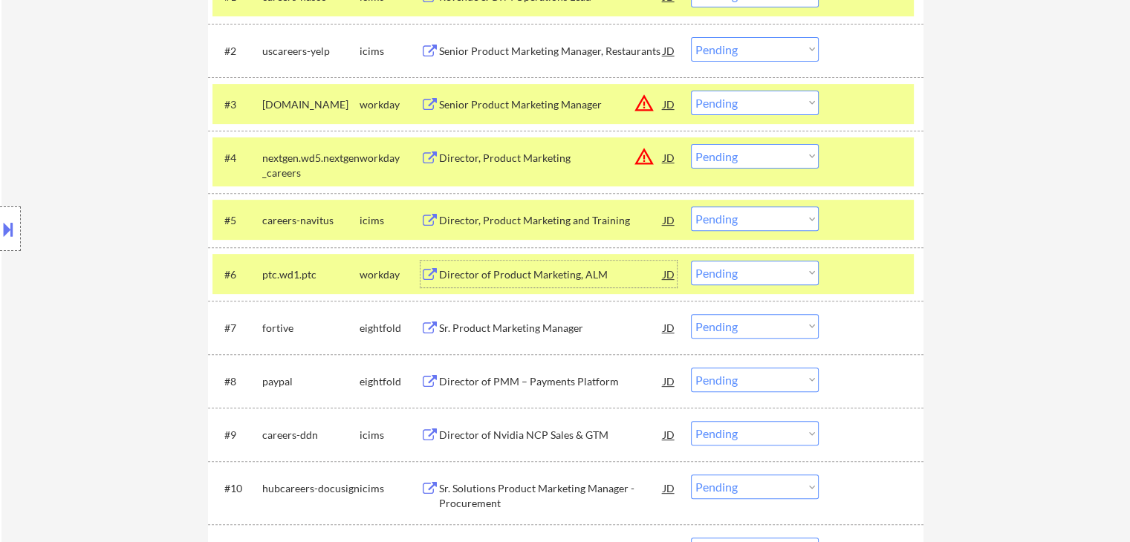
click at [459, 262] on div "Director of Product Marketing, ALM" at bounding box center [551, 274] width 224 height 27
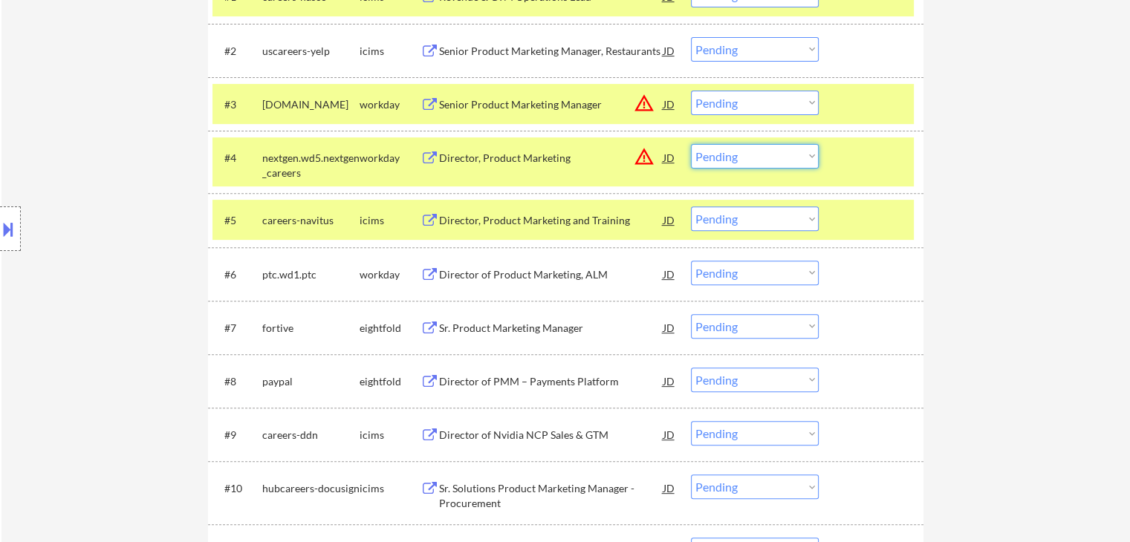
click at [734, 155] on select "Choose an option... Pending Applied Excluded (Questions) Excluded (Expired) Exc…" at bounding box center [755, 156] width 128 height 25
click at [691, 144] on select "Choose an option... Pending Applied Excluded (Questions) Excluded (Expired) Exc…" at bounding box center [755, 156] width 128 height 25
select select ""pending""
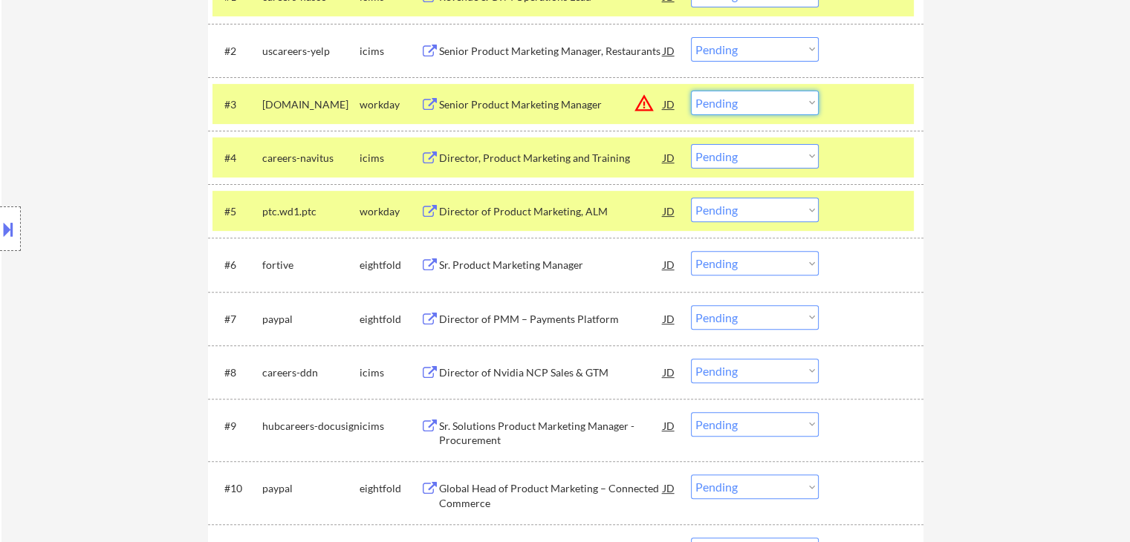
drag, startPoint x: 714, startPoint y: 100, endPoint x: 727, endPoint y: 111, distance: 16.9
click at [715, 100] on select "Choose an option... Pending Applied Excluded (Questions) Excluded (Expired) Exc…" at bounding box center [755, 103] width 128 height 25
click at [691, 91] on select "Choose an option... Pending Applied Excluded (Questions) Excluded (Expired) Exc…" at bounding box center [755, 103] width 128 height 25
select select ""pending""
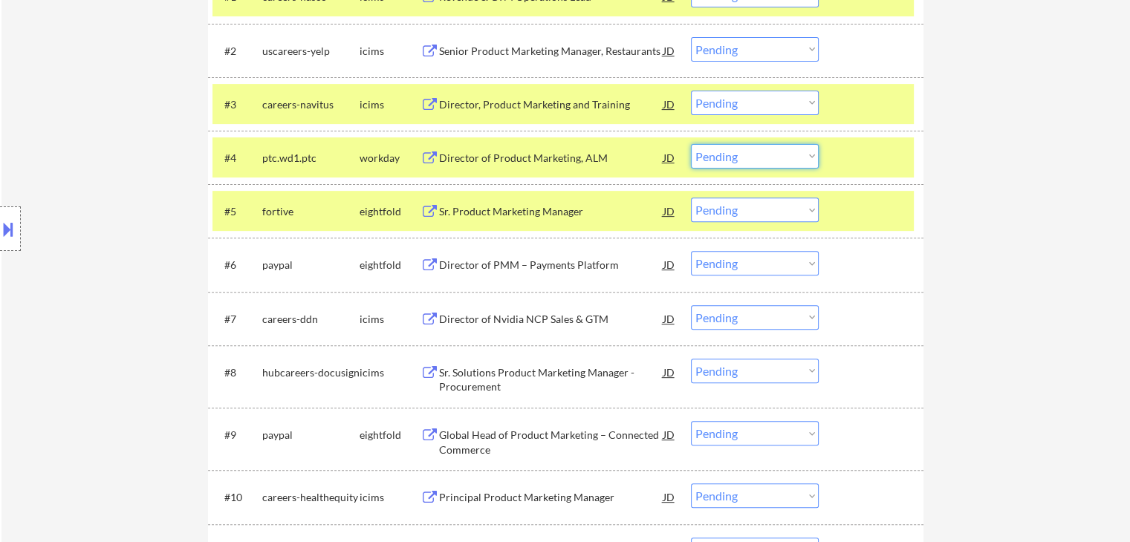
click at [737, 158] on select "Choose an option... Pending Applied Excluded (Questions) Excluded (Expired) Exc…" at bounding box center [755, 156] width 128 height 25
click at [691, 144] on select "Choose an option... Pending Applied Excluded (Questions) Excluded (Expired) Exc…" at bounding box center [755, 156] width 128 height 25
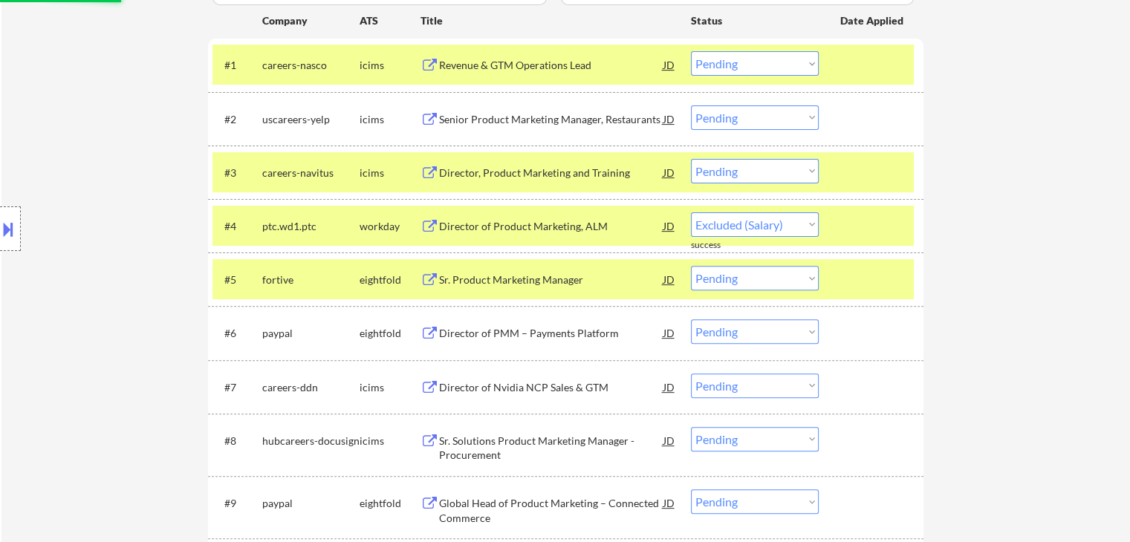
select select ""pending""
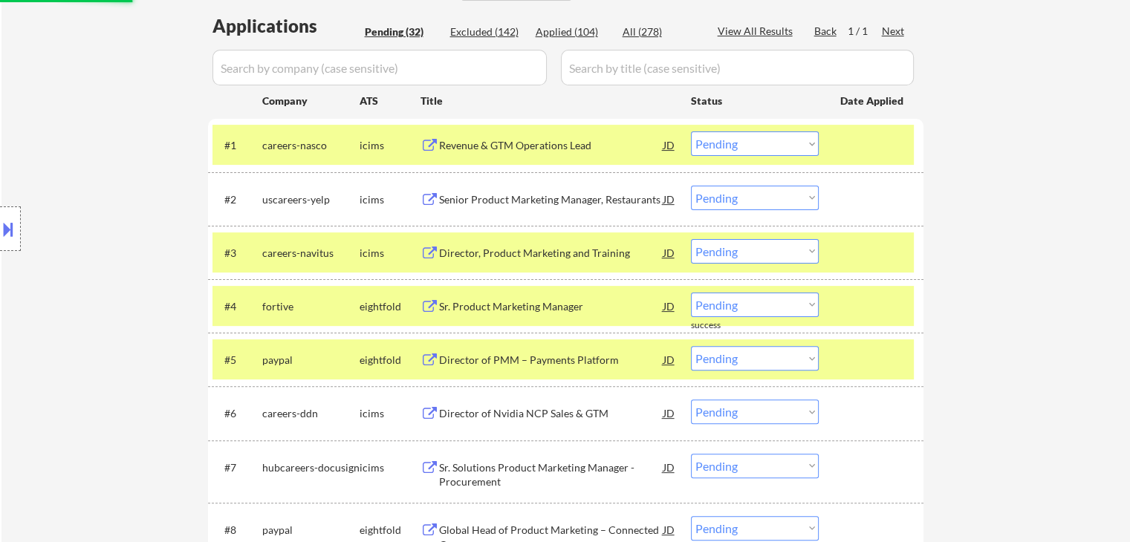
click at [876, 351] on div at bounding box center [872, 359] width 65 height 27
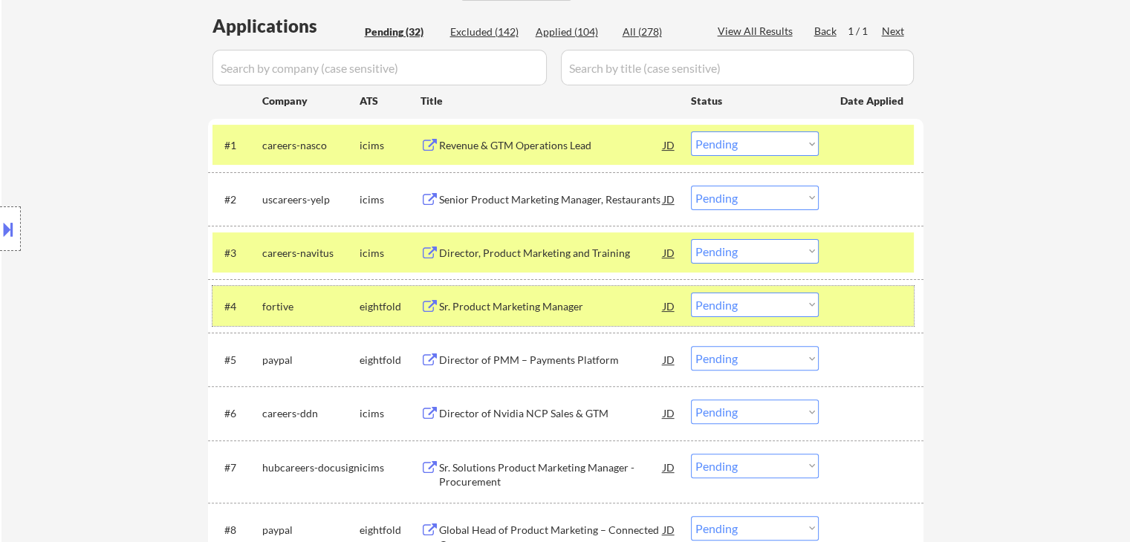
click at [880, 307] on div at bounding box center [872, 306] width 65 height 27
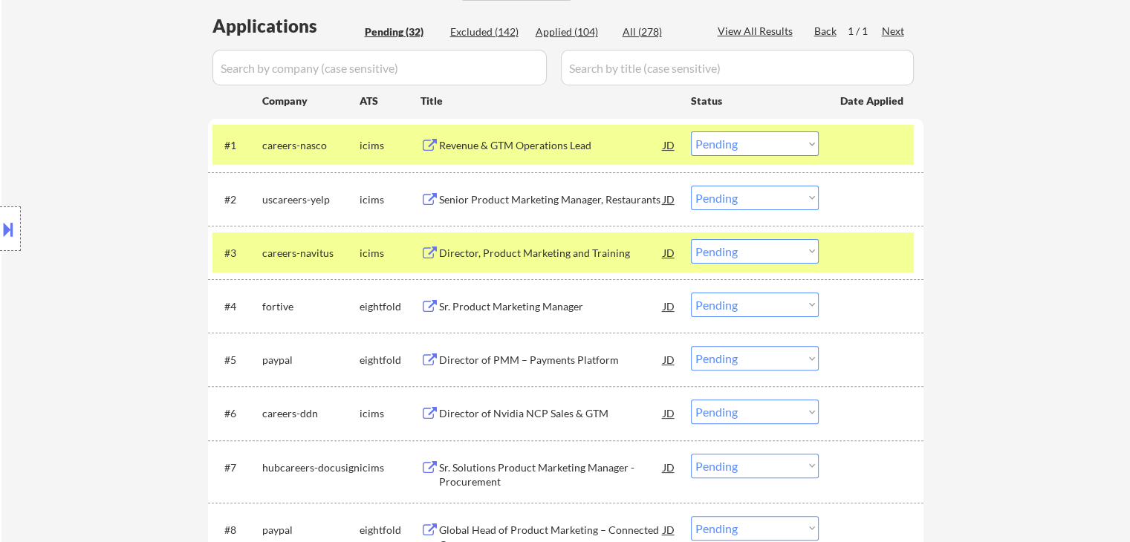
click at [870, 256] on div at bounding box center [872, 252] width 65 height 27
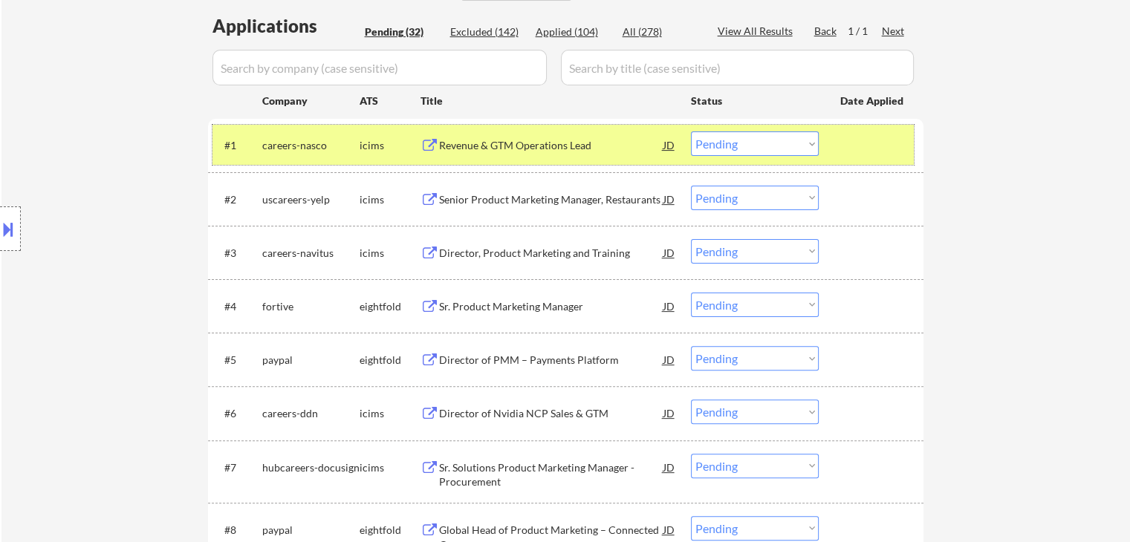
click at [842, 134] on div at bounding box center [872, 145] width 65 height 27
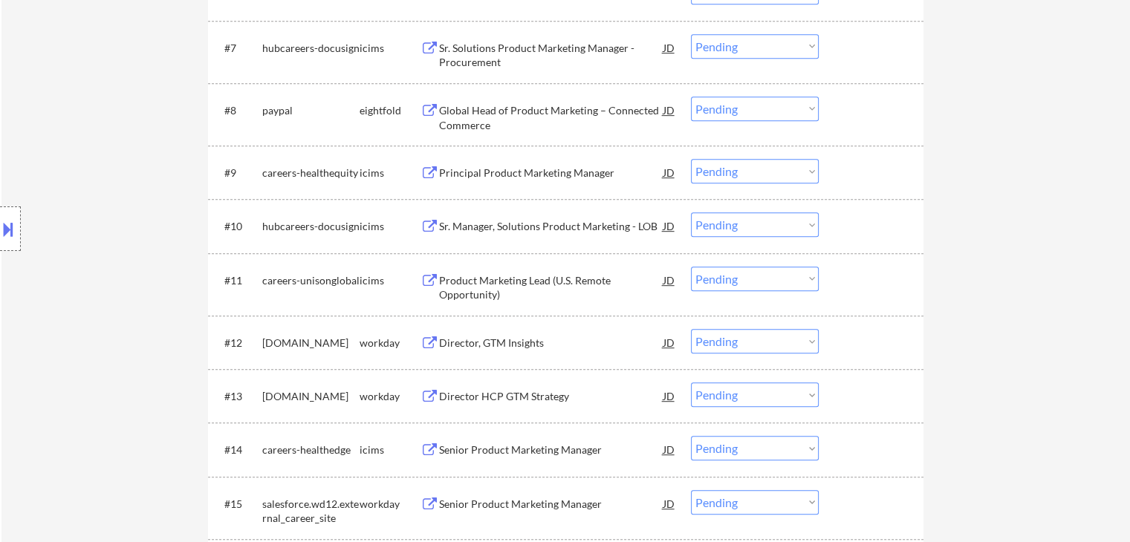
scroll to position [817, 0]
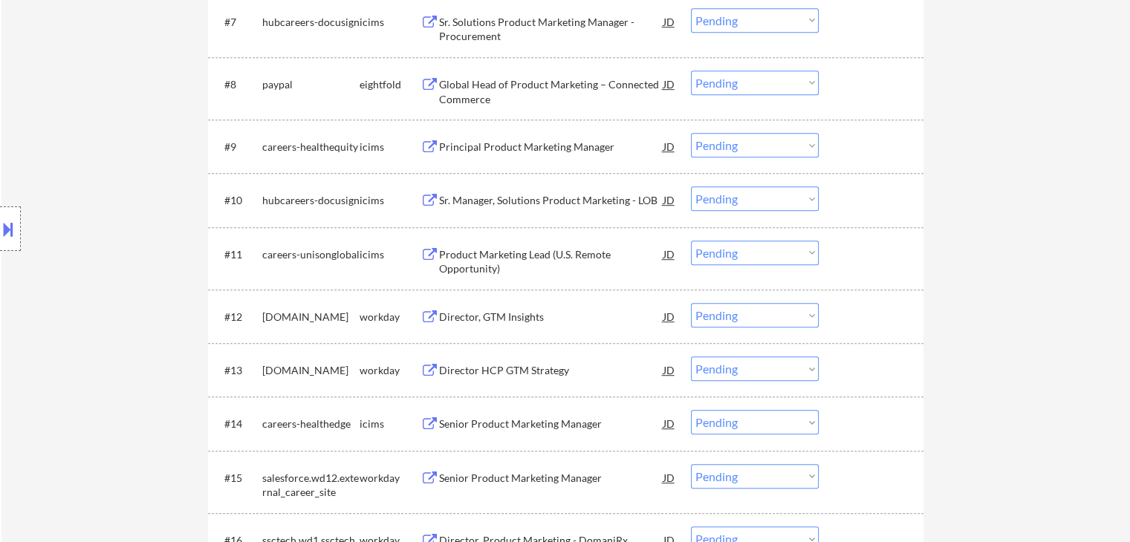
click at [562, 322] on div "Director, GTM Insights" at bounding box center [551, 317] width 224 height 15
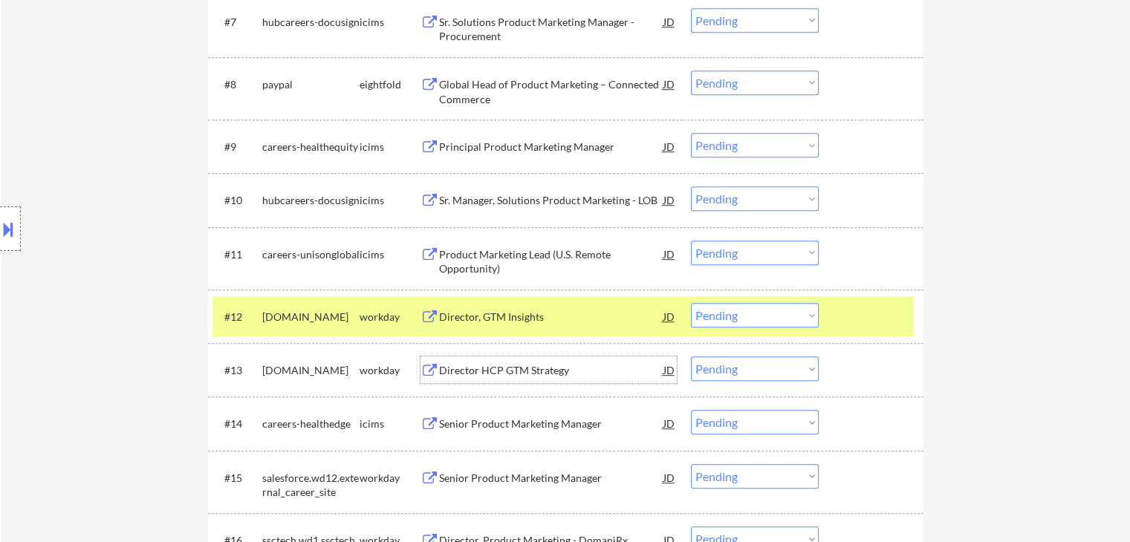
click at [614, 368] on div "Director HCP GTM Strategy" at bounding box center [551, 370] width 224 height 15
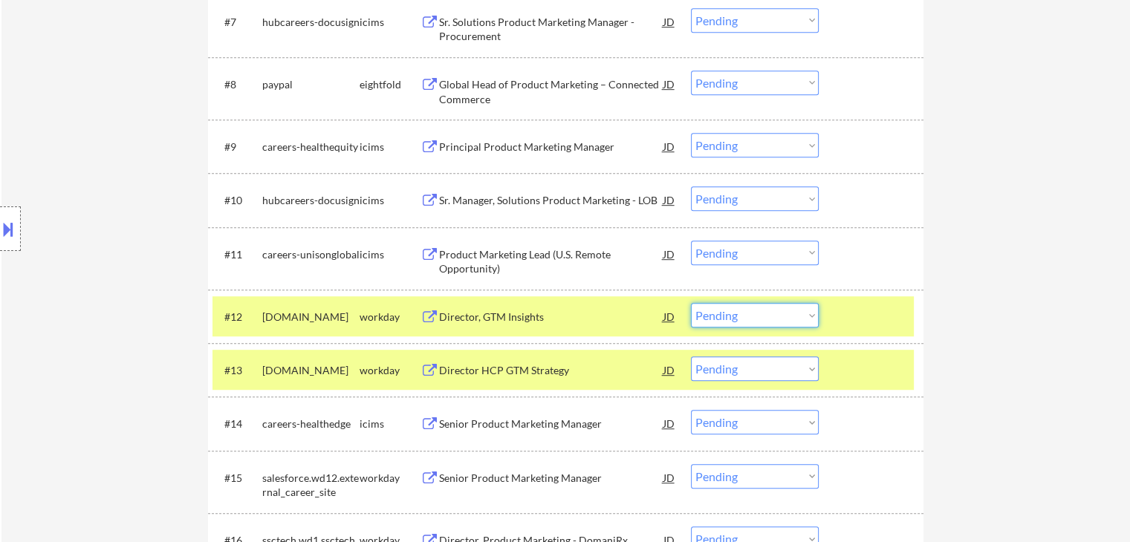
click at [736, 315] on select "Choose an option... Pending Applied Excluded (Questions) Excluded (Expired) Exc…" at bounding box center [755, 315] width 128 height 25
click at [691, 303] on select "Choose an option... Pending Applied Excluded (Questions) Excluded (Expired) Exc…" at bounding box center [755, 315] width 128 height 25
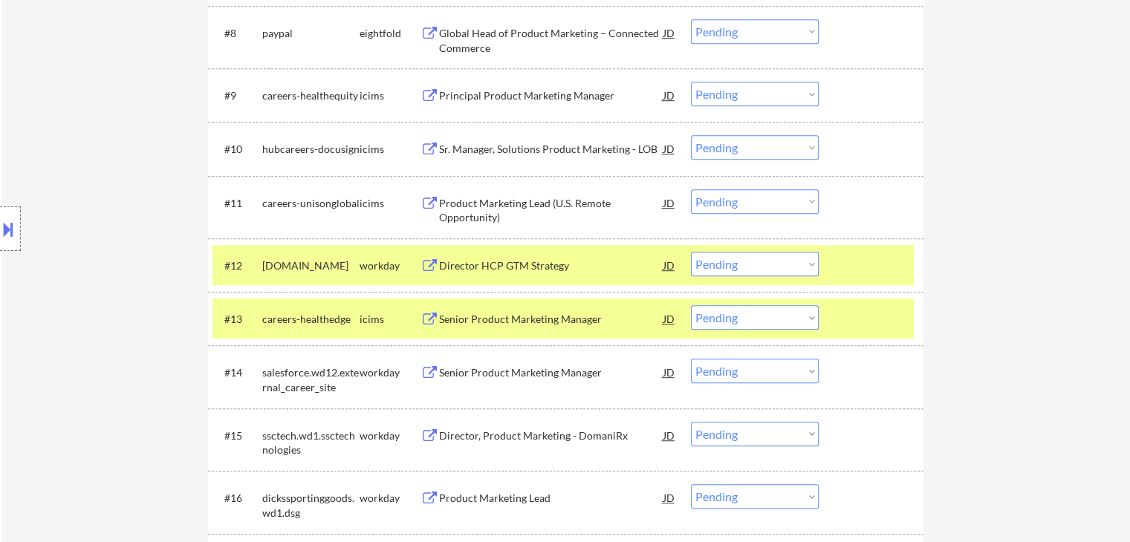
scroll to position [892, 0]
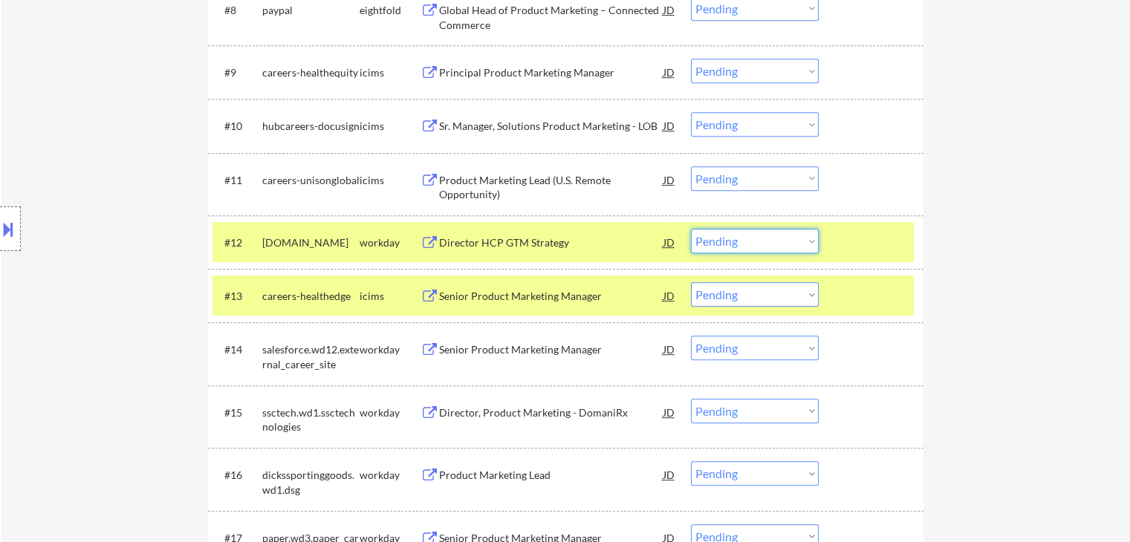
click at [724, 249] on select "Choose an option... Pending Applied Excluded (Questions) Excluded (Expired) Exc…" at bounding box center [755, 241] width 128 height 25
click at [691, 229] on select "Choose an option... Pending Applied Excluded (Questions) Excluded (Expired) Exc…" at bounding box center [755, 241] width 128 height 25
select select ""pending""
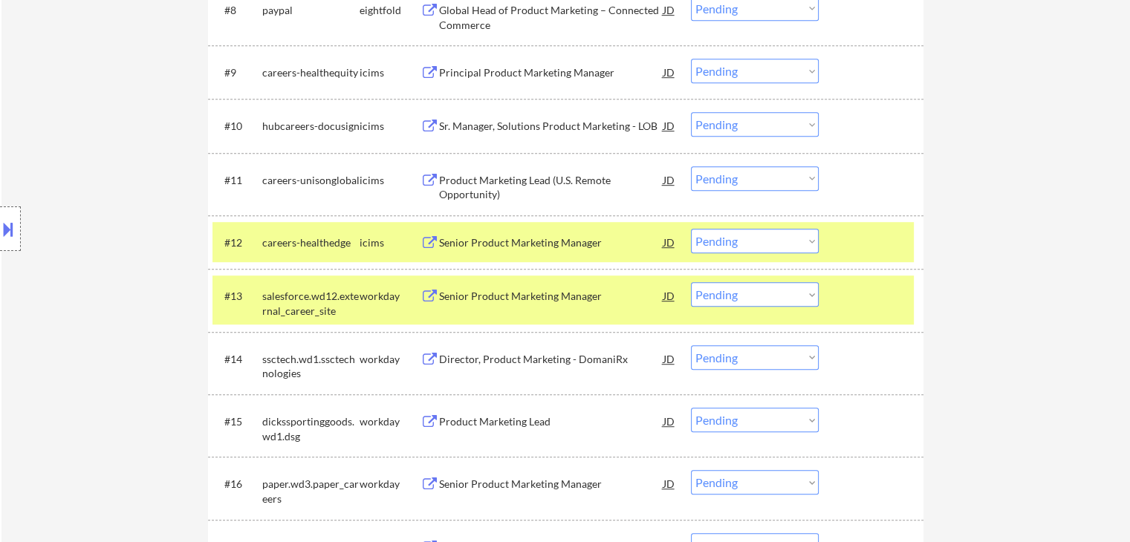
click at [455, 293] on div "Senior Product Marketing Manager" at bounding box center [551, 296] width 224 height 15
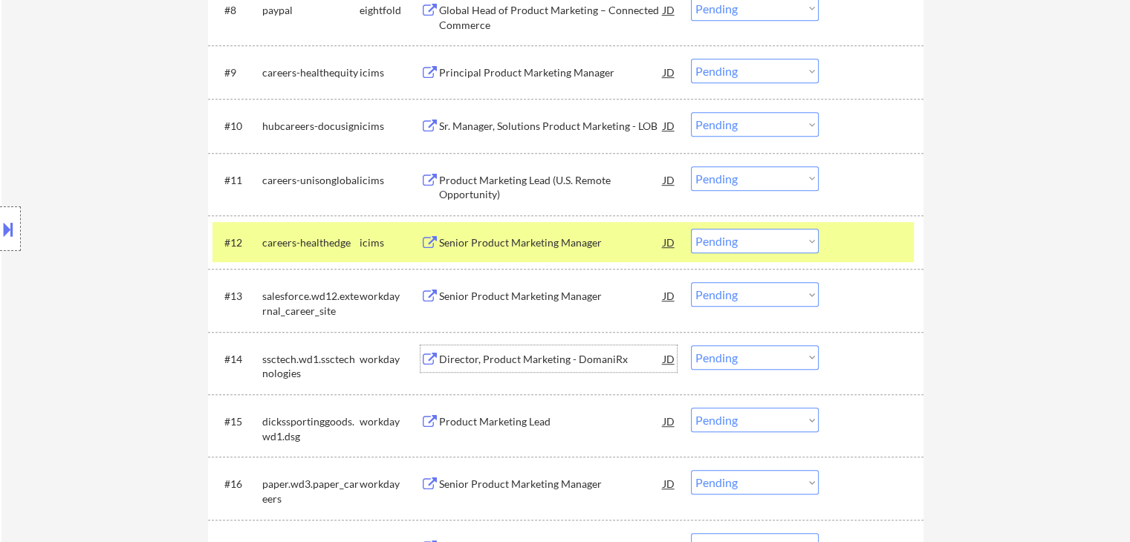
click at [448, 355] on div "Director, Product Marketing - DomaniRx" at bounding box center [551, 359] width 224 height 15
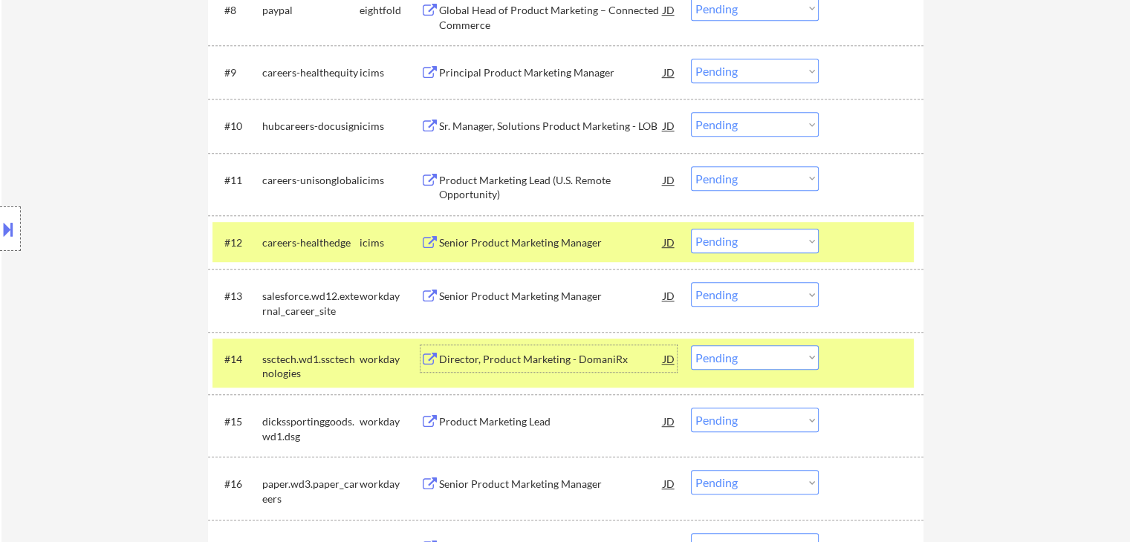
click at [441, 413] on div "Product Marketing Lead" at bounding box center [551, 421] width 224 height 27
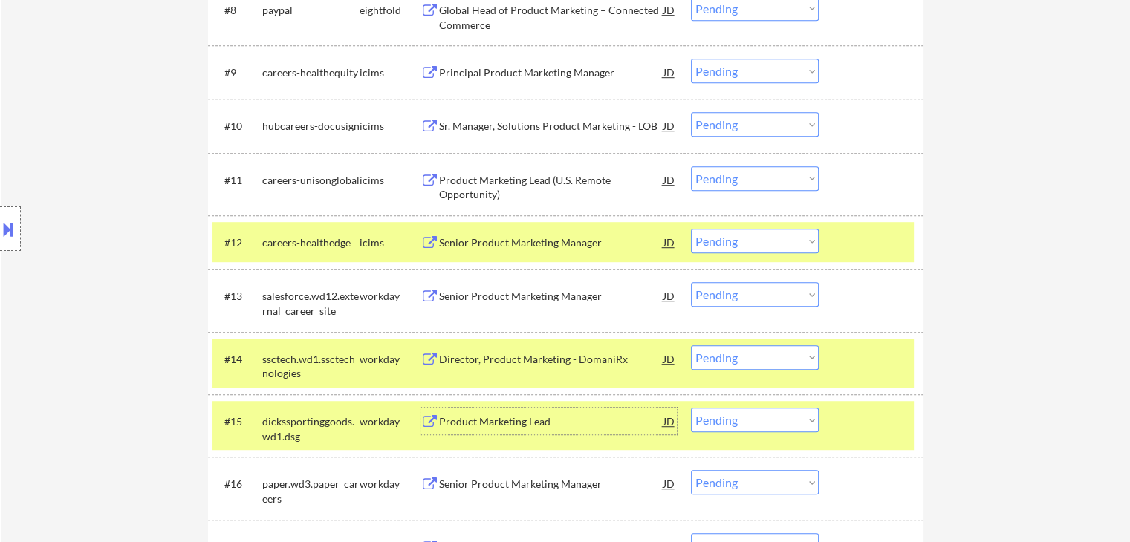
click at [449, 482] on div "Senior Product Marketing Manager" at bounding box center [551, 484] width 224 height 15
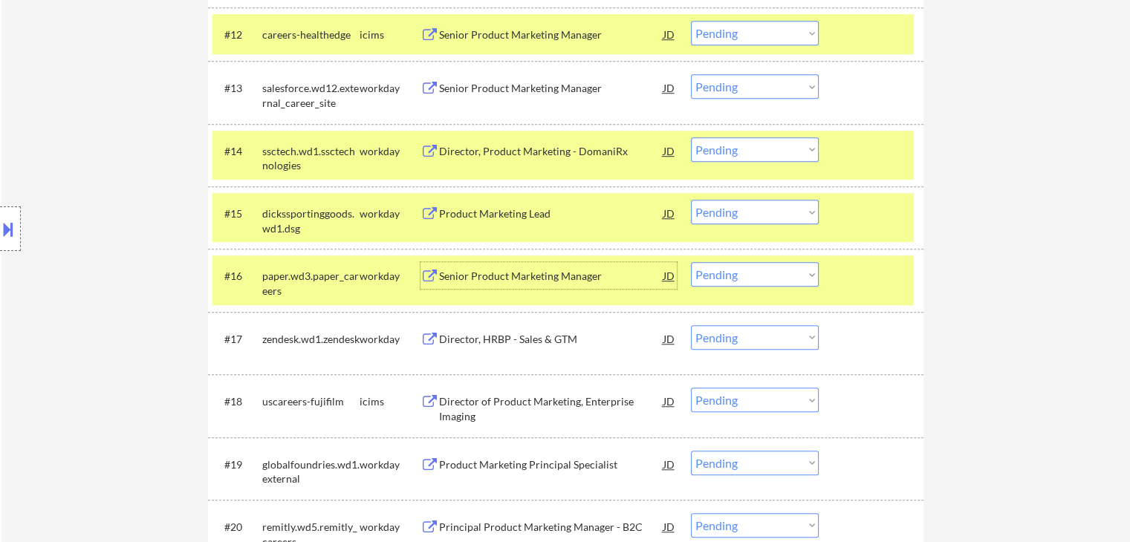
scroll to position [1114, 0]
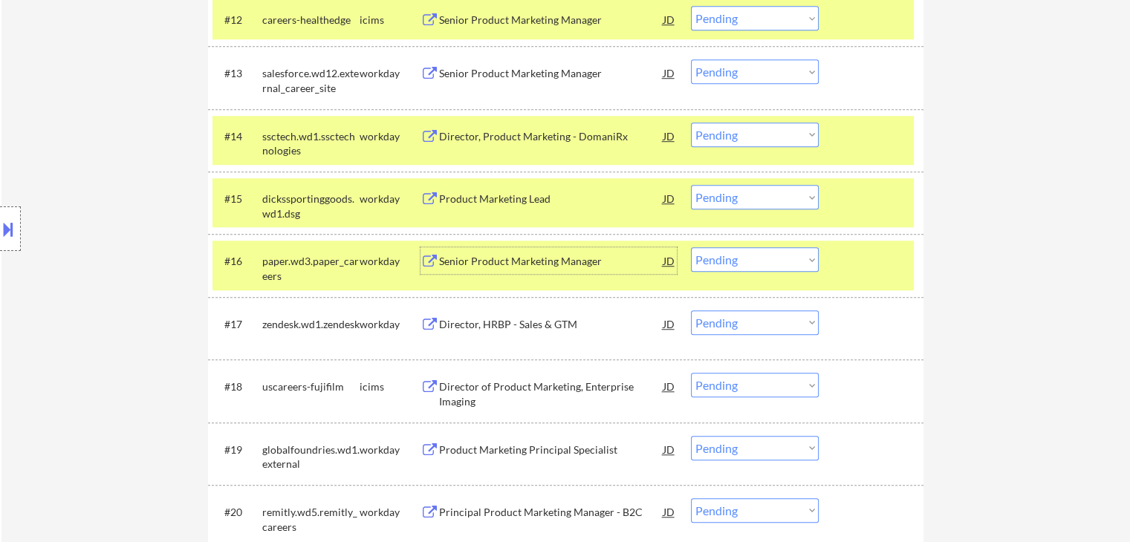
click at [746, 199] on select "Choose an option... Pending Applied Excluded (Questions) Excluded (Expired) Exc…" at bounding box center [755, 197] width 128 height 25
click at [691, 185] on select "Choose an option... Pending Applied Excluded (Questions) Excluded (Expired) Exc…" at bounding box center [755, 197] width 128 height 25
click at [724, 137] on select "Choose an option... Pending Applied Excluded (Questions) Excluded (Expired) Exc…" at bounding box center [755, 135] width 128 height 25
select select ""pending""
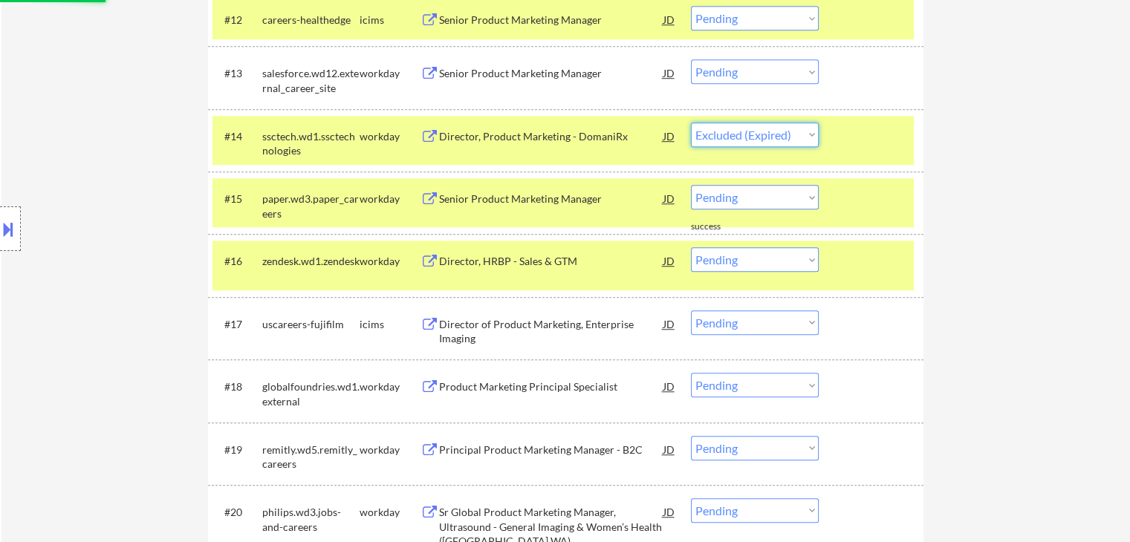
click at [691, 123] on select "Choose an option... Pending Applied Excluded (Questions) Excluded (Expired) Exc…" at bounding box center [755, 135] width 128 height 25
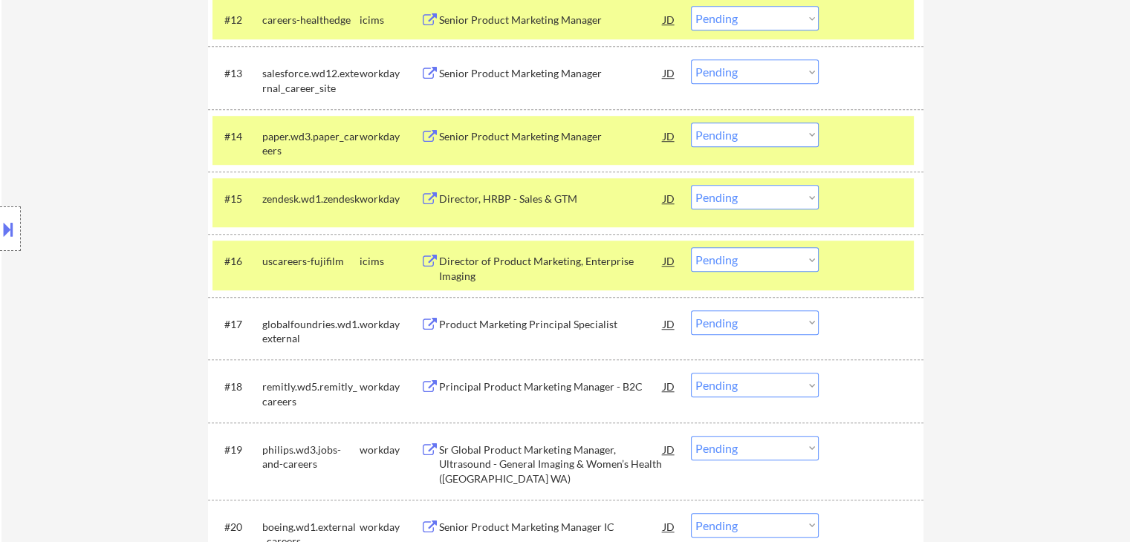
click at [737, 137] on select "Choose an option... Pending Applied Excluded (Questions) Excluded (Expired) Exc…" at bounding box center [755, 135] width 128 height 25
click at [691, 123] on select "Choose an option... Pending Applied Excluded (Questions) Excluded (Expired) Exc…" at bounding box center [755, 135] width 128 height 25
select select ""pending""
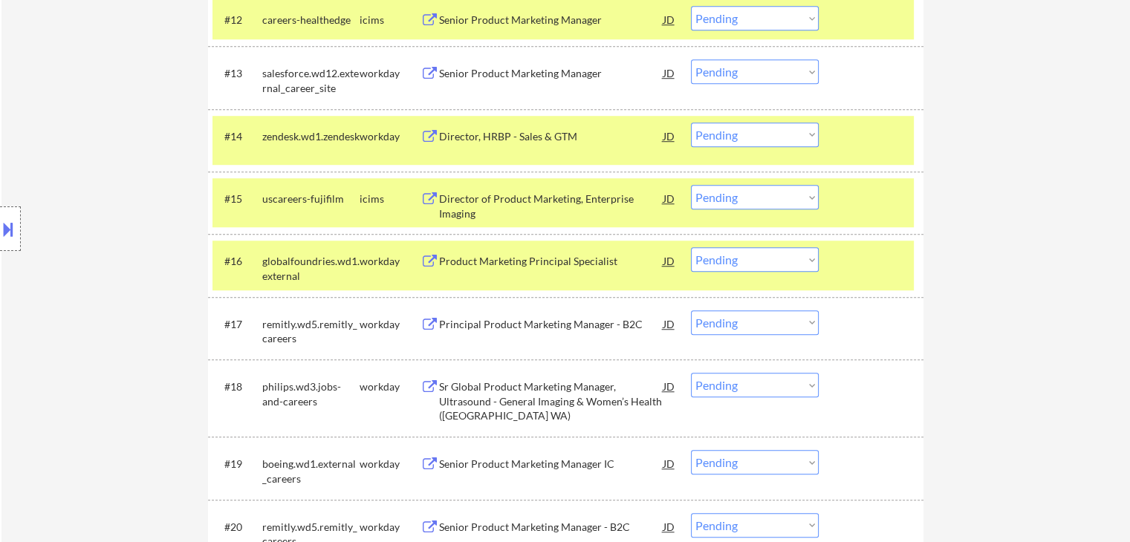
scroll to position [1040, 0]
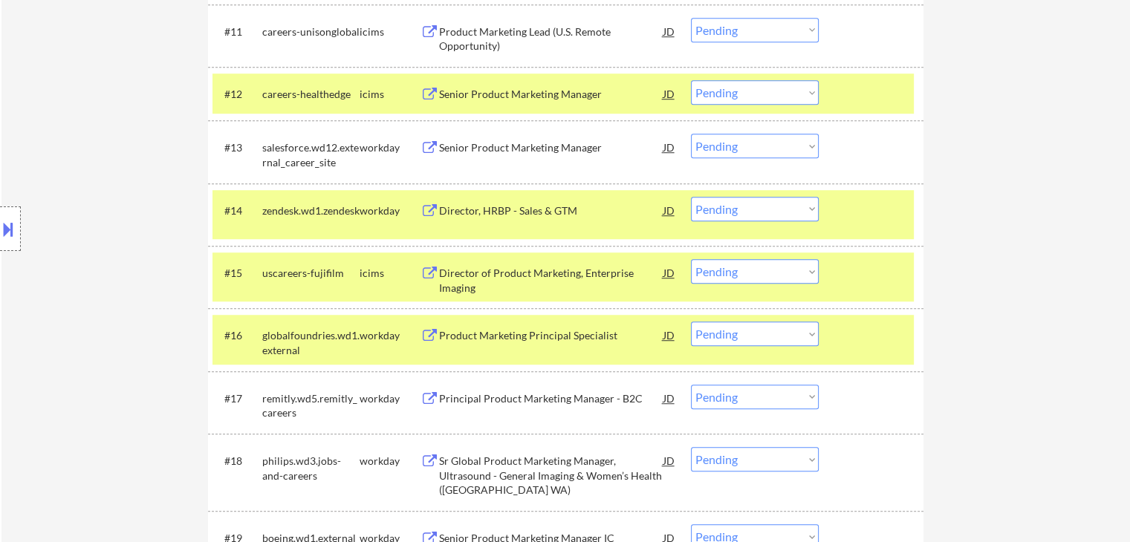
click at [707, 145] on select "Choose an option... Pending Applied Excluded (Questions) Excluded (Expired) Exc…" at bounding box center [755, 146] width 128 height 25
click at [691, 134] on select "Choose an option... Pending Applied Excluded (Questions) Excluded (Expired) Exc…" at bounding box center [755, 146] width 128 height 25
select select ""pending""
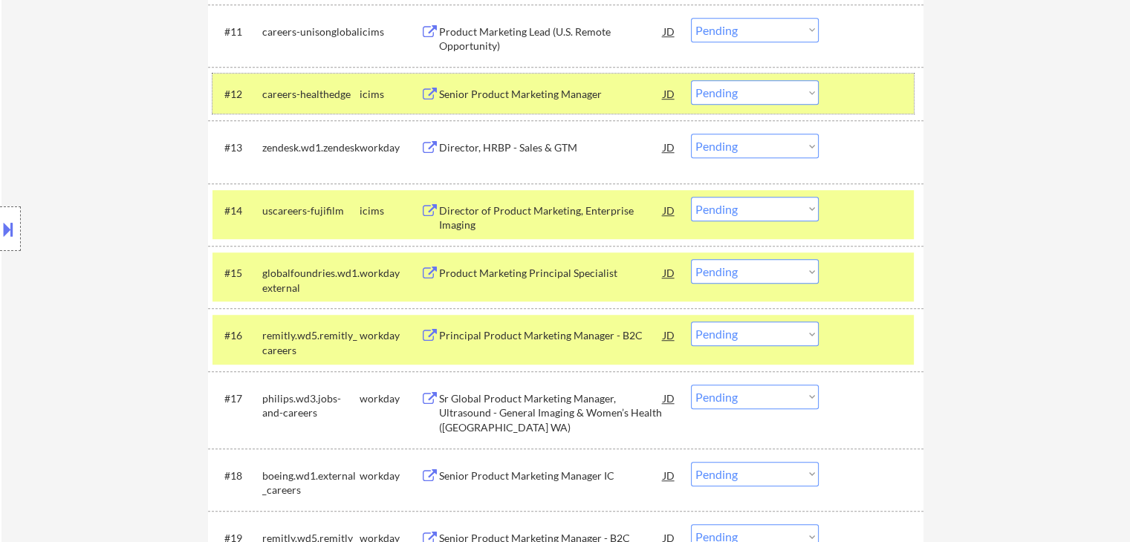
click at [894, 99] on div at bounding box center [872, 93] width 65 height 27
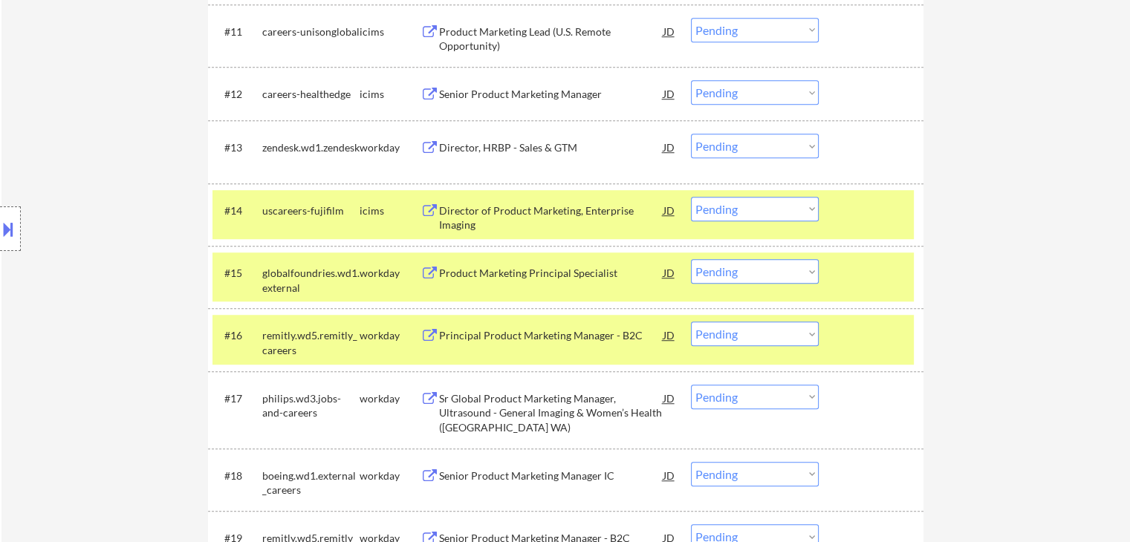
drag, startPoint x: 832, startPoint y: 217, endPoint x: 842, endPoint y: 215, distance: 9.8
click at [832, 217] on div "#14 uscareers-fujifilm icims Director of Product Marketing, Enterprise Imaging …" at bounding box center [562, 214] width 701 height 49
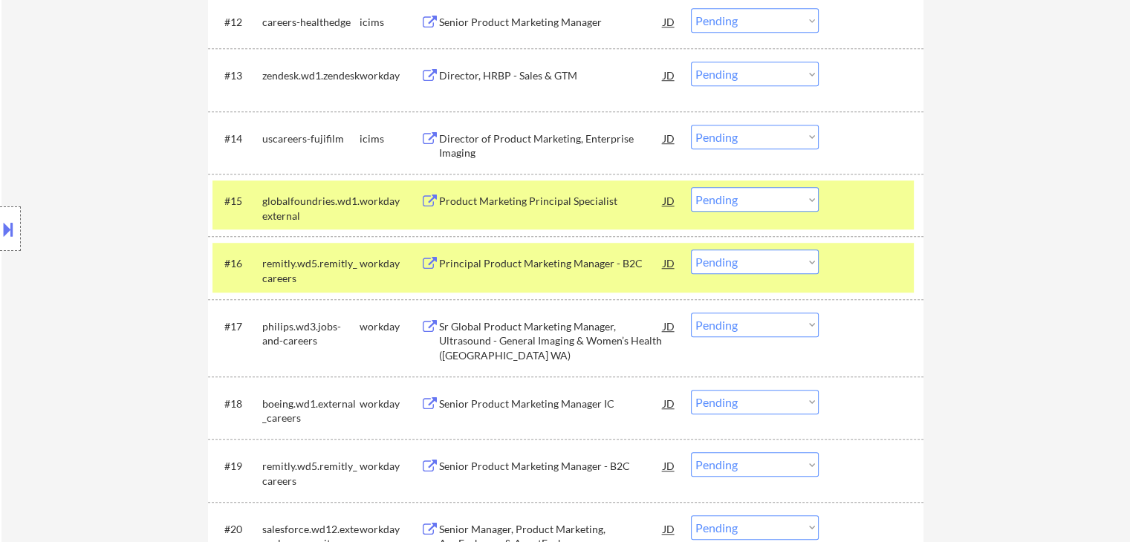
scroll to position [1189, 0]
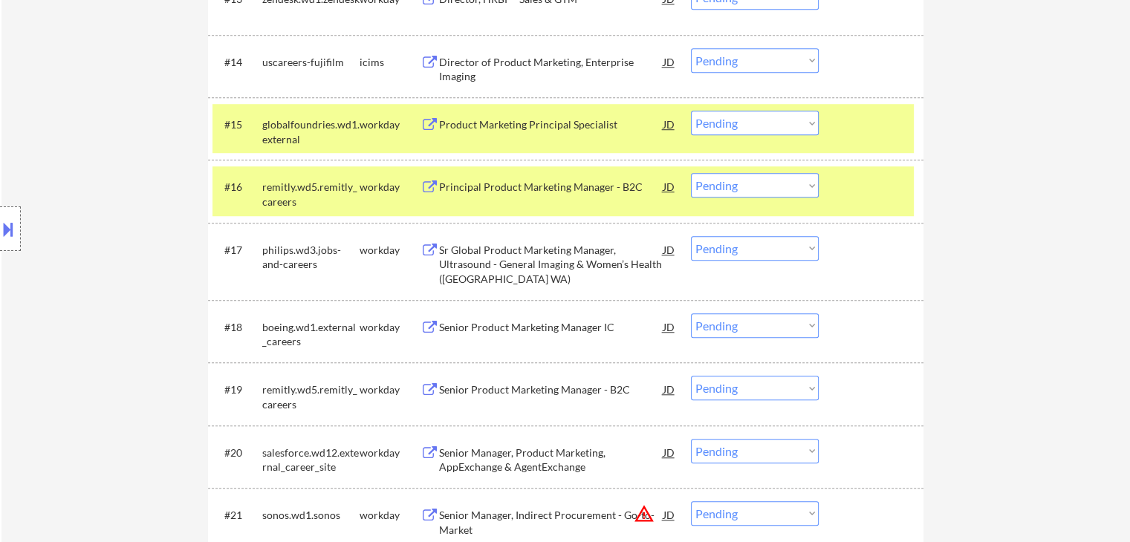
click at [437, 123] on button at bounding box center [430, 125] width 19 height 14
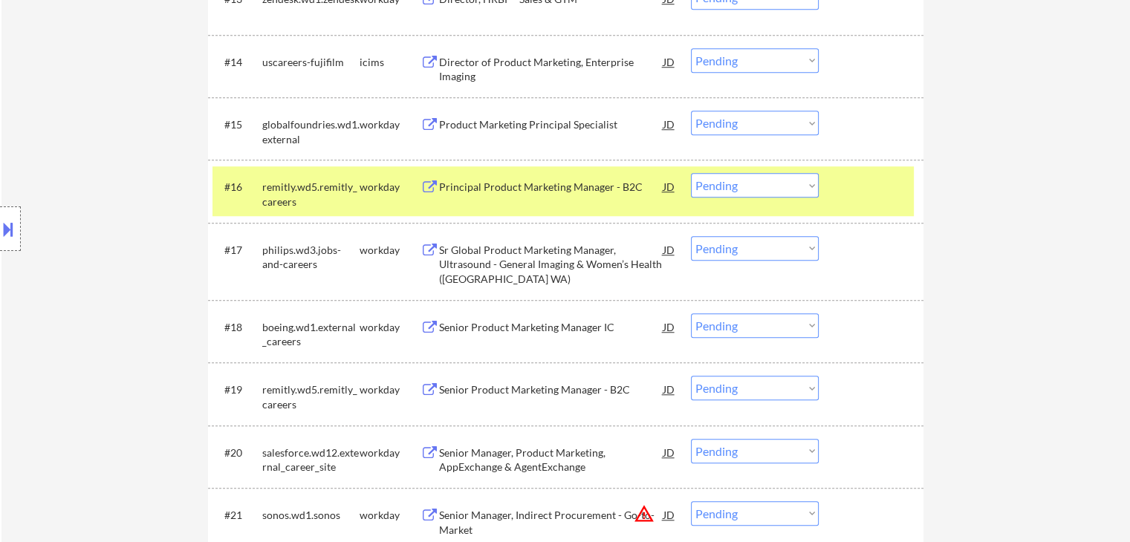
click at [434, 184] on button at bounding box center [430, 188] width 19 height 14
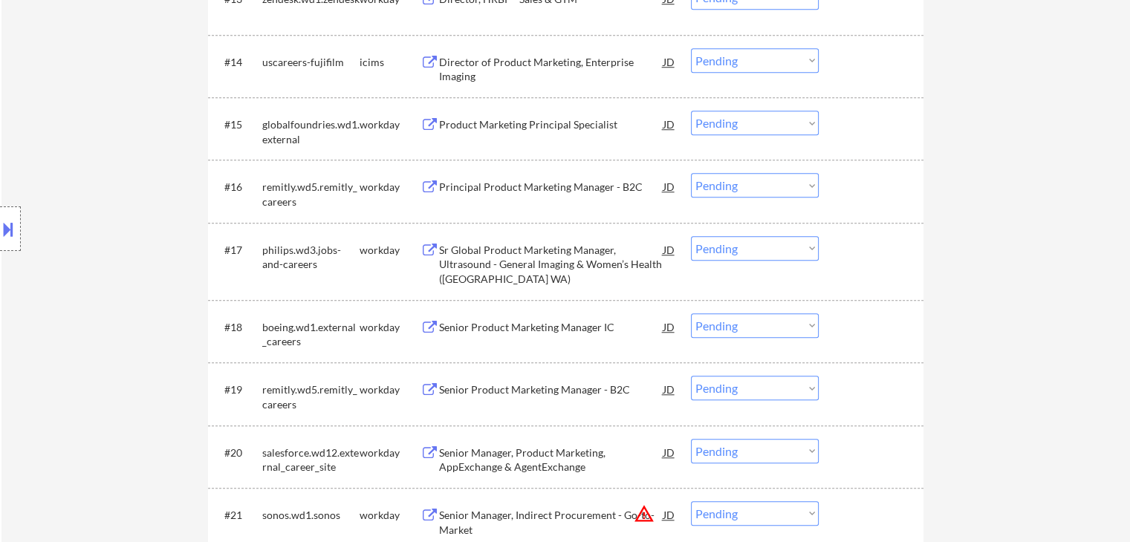
click at [433, 245] on button at bounding box center [430, 251] width 19 height 14
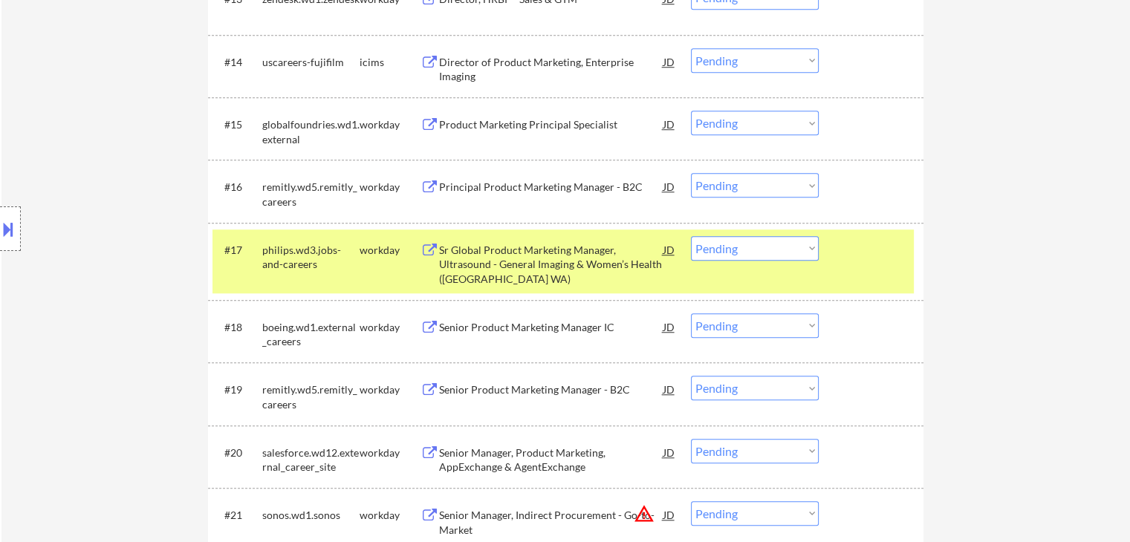
click at [446, 320] on div "Senior Product Marketing Manager IC" at bounding box center [551, 327] width 224 height 15
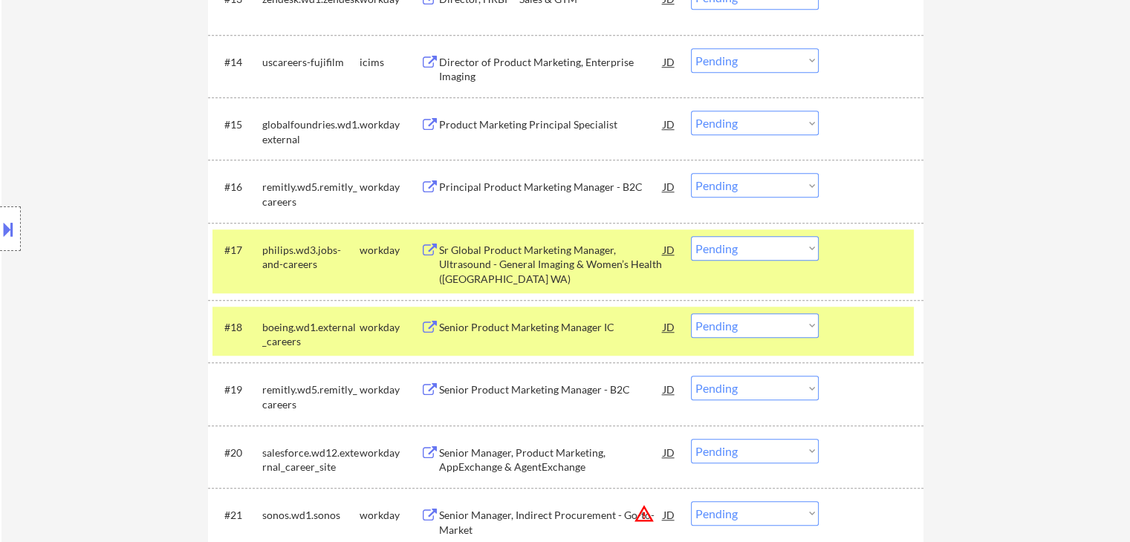
click at [434, 384] on button at bounding box center [430, 390] width 19 height 14
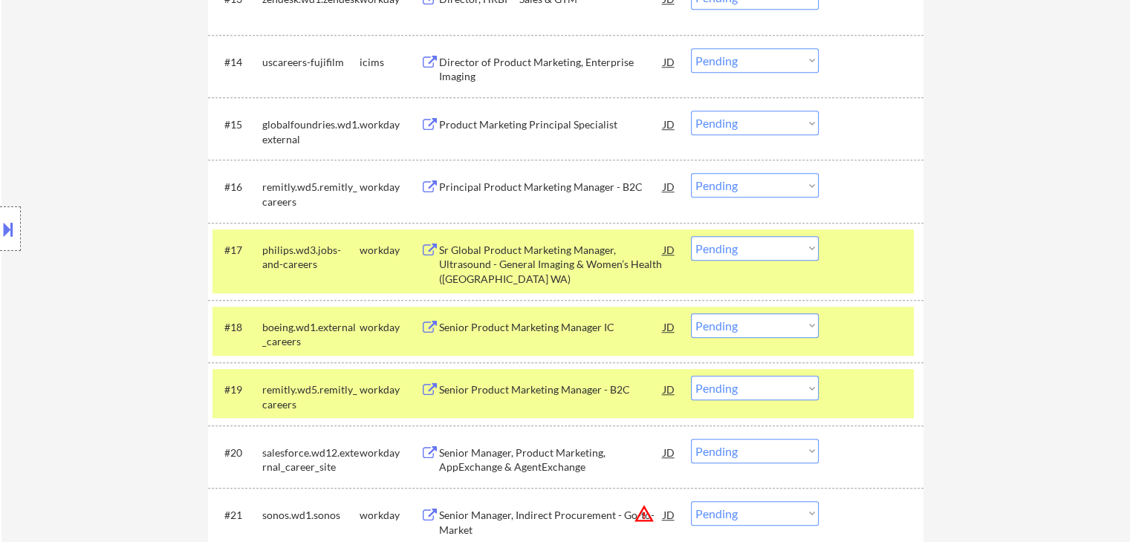
click at [744, 123] on select "Choose an option... Pending Applied Excluded (Questions) Excluded (Expired) Exc…" at bounding box center [755, 123] width 128 height 25
click at [691, 111] on select "Choose an option... Pending Applied Excluded (Questions) Excluded (Expired) Exc…" at bounding box center [755, 123] width 128 height 25
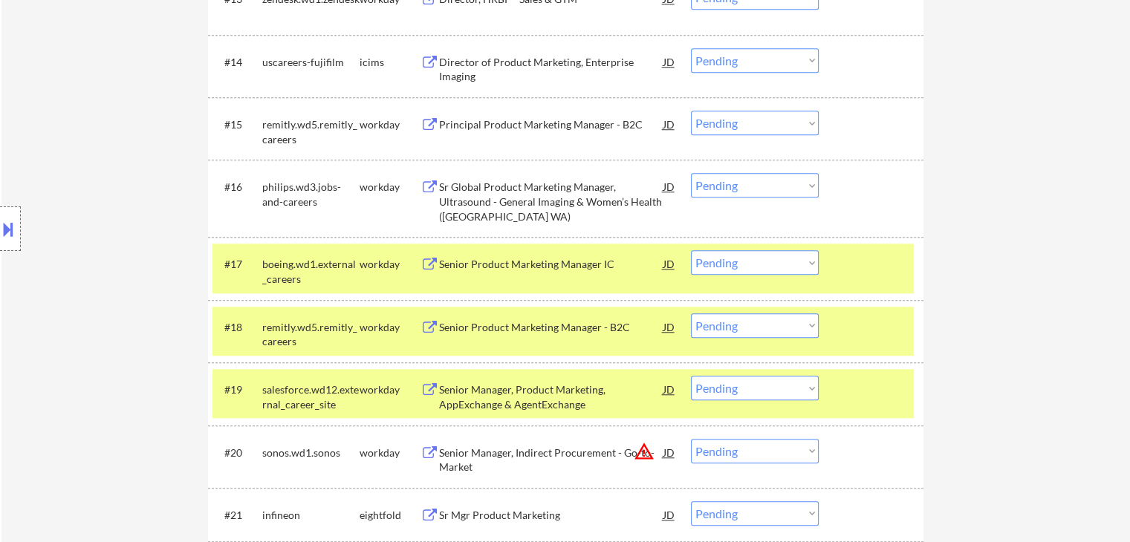
click at [743, 123] on select "Choose an option... Pending Applied Excluded (Questions) Excluded (Expired) Exc…" at bounding box center [755, 123] width 128 height 25
click at [691, 111] on select "Choose an option... Pending Applied Excluded (Questions) Excluded (Expired) Exc…" at bounding box center [755, 123] width 128 height 25
select select ""pending""
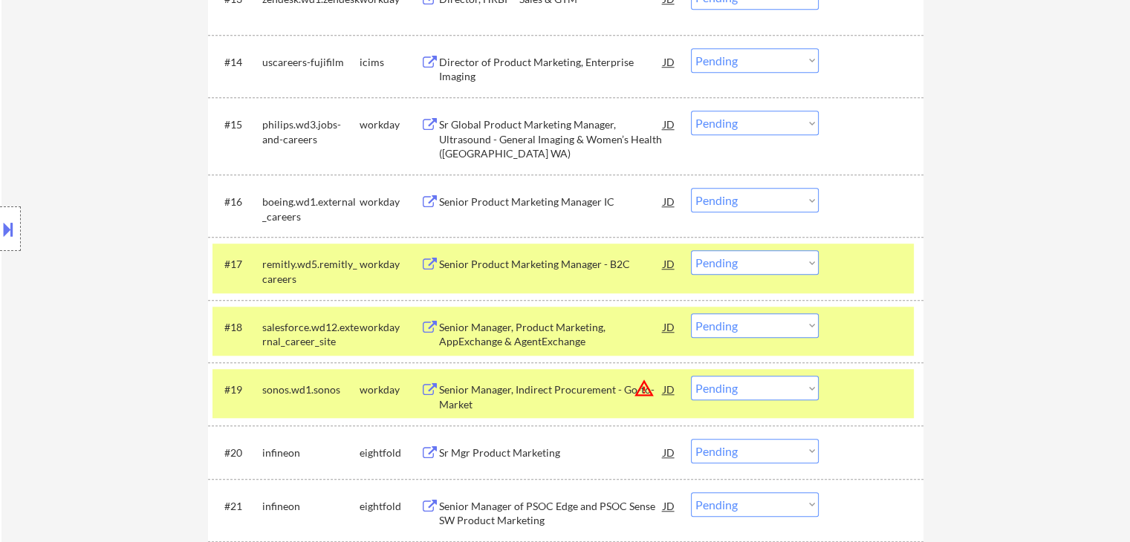
click at [4, 236] on button at bounding box center [8, 229] width 16 height 25
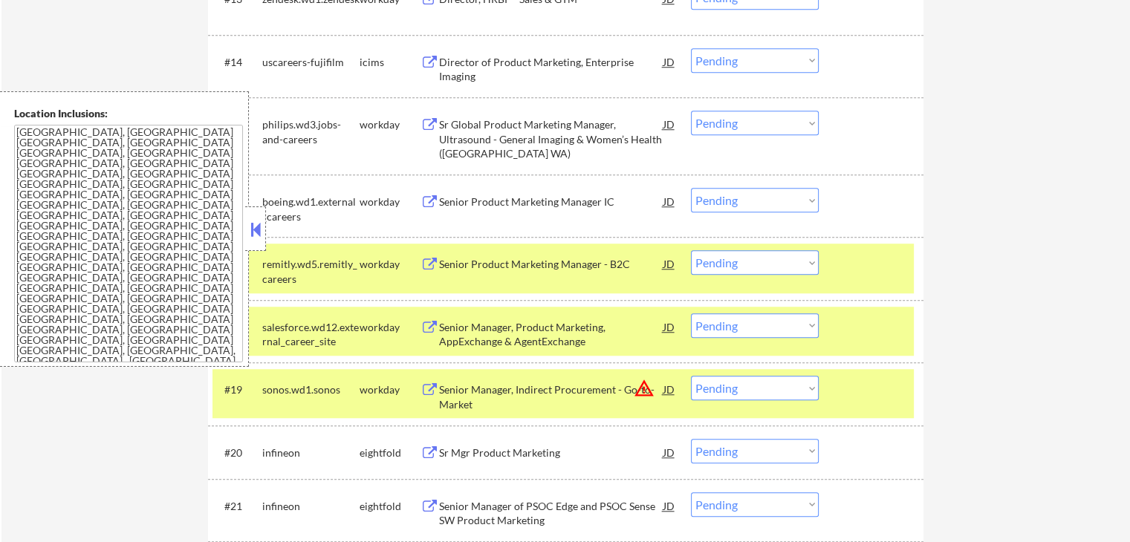
click at [736, 262] on select "Choose an option... Pending Applied Excluded (Questions) Excluded (Expired) Exc…" at bounding box center [755, 262] width 128 height 25
click at [691, 250] on select "Choose an option... Pending Applied Excluded (Questions) Excluded (Expired) Exc…" at bounding box center [755, 262] width 128 height 25
select select ""pending""
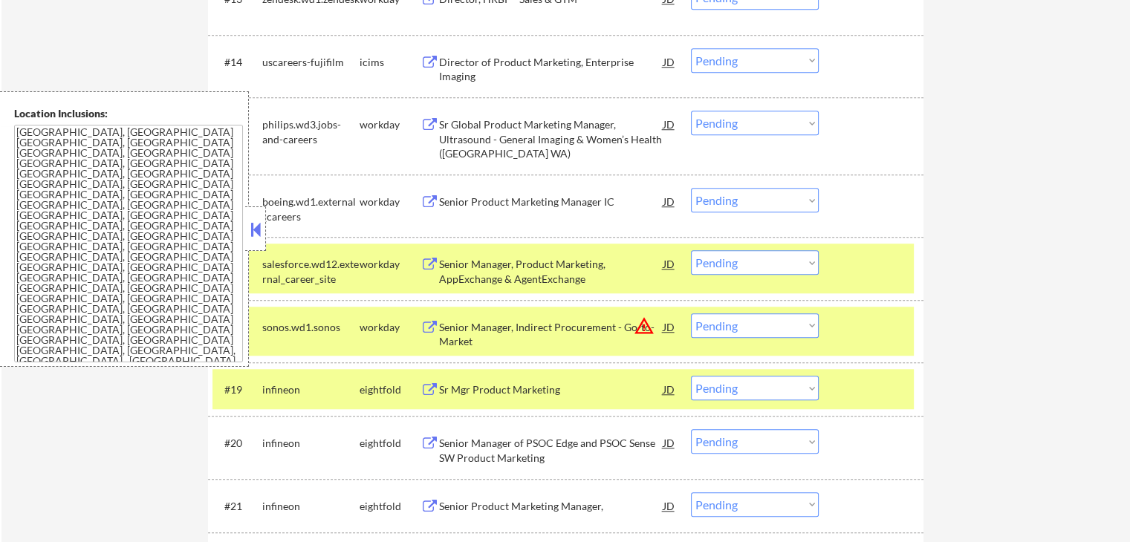
click at [745, 123] on select "Choose an option... Pending Applied Excluded (Questions) Excluded (Expired) Exc…" at bounding box center [755, 123] width 128 height 25
click at [691, 111] on select "Choose an option... Pending Applied Excluded (Questions) Excluded (Expired) Exc…" at bounding box center [755, 123] width 128 height 25
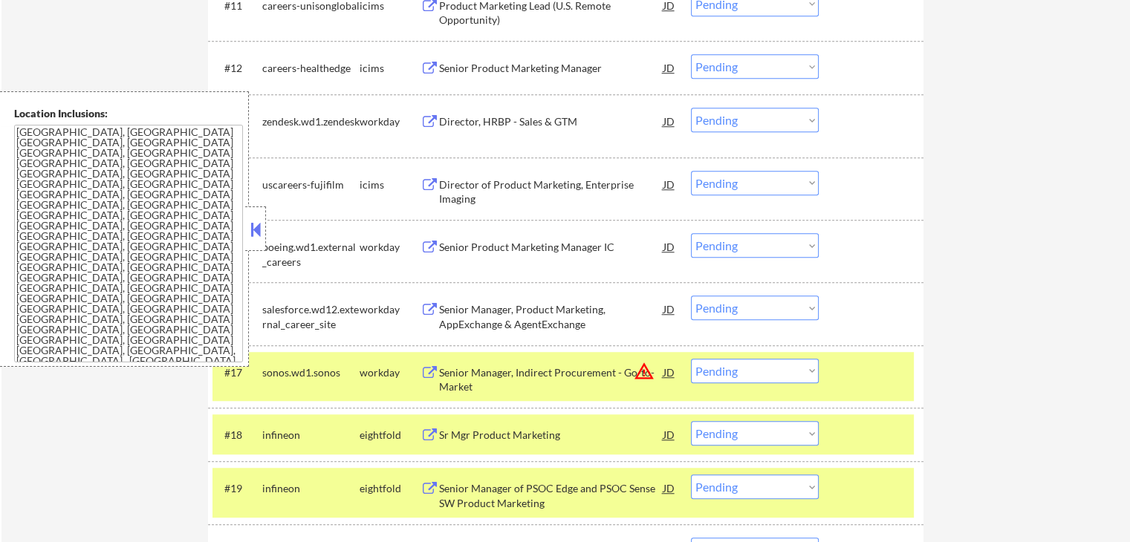
scroll to position [1040, 0]
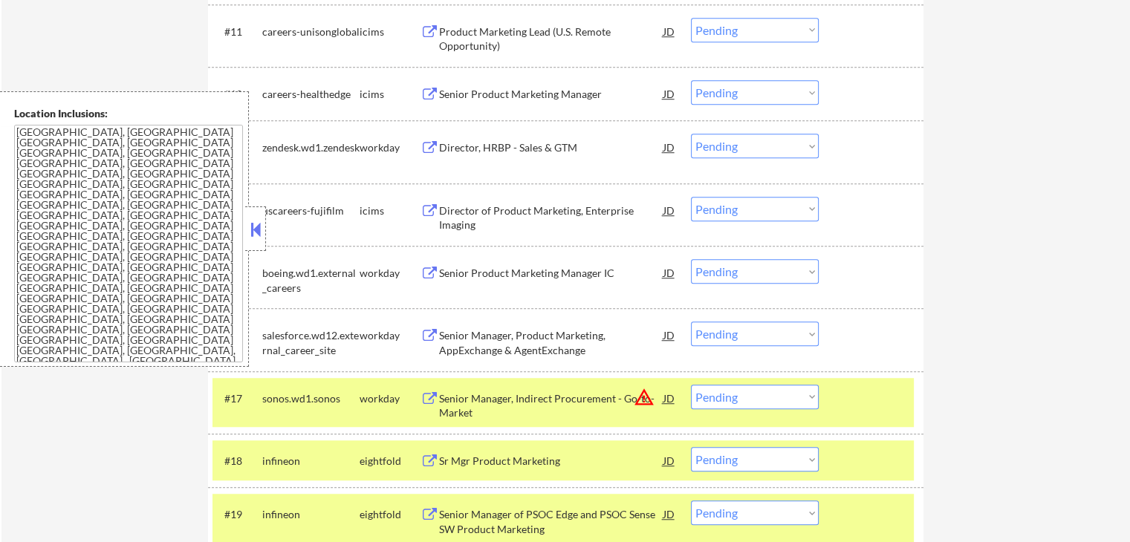
click at [758, 271] on select "Choose an option... Pending Applied Excluded (Questions) Excluded (Expired) Exc…" at bounding box center [755, 271] width 128 height 25
click at [691, 259] on select "Choose an option... Pending Applied Excluded (Questions) Excluded (Expired) Exc…" at bounding box center [755, 271] width 128 height 25
click at [490, 347] on div "Senior Manager, Product Marketing, AppExchange & AgentExchange" at bounding box center [551, 342] width 224 height 29
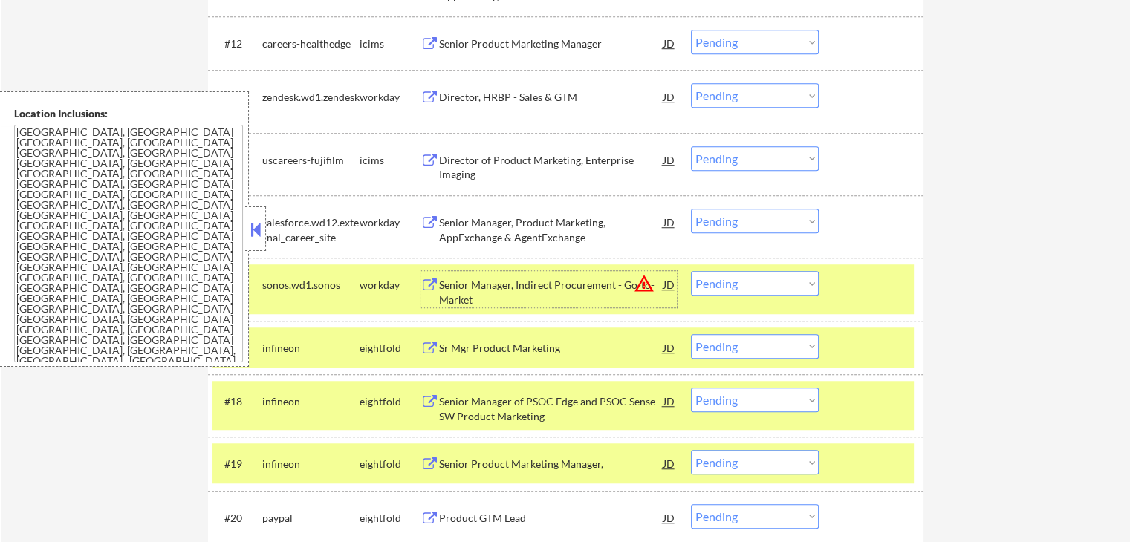
scroll to position [1114, 0]
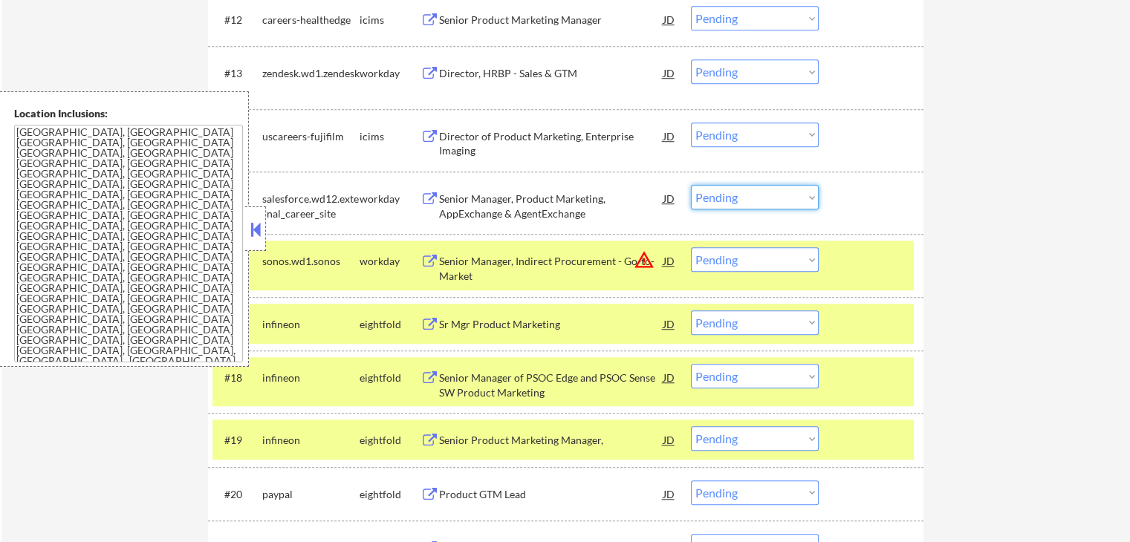
drag, startPoint x: 755, startPoint y: 197, endPoint x: 759, endPoint y: 208, distance: 12.0
click at [755, 197] on select "Choose an option... Pending Applied Excluded (Questions) Excluded (Expired) Exc…" at bounding box center [755, 197] width 128 height 25
click at [691, 185] on select "Choose an option... Pending Applied Excluded (Questions) Excluded (Expired) Exc…" at bounding box center [755, 197] width 128 height 25
click at [533, 250] on div "Senior Manager, Indirect Procurement - Go-to-Market" at bounding box center [551, 265] width 224 height 36
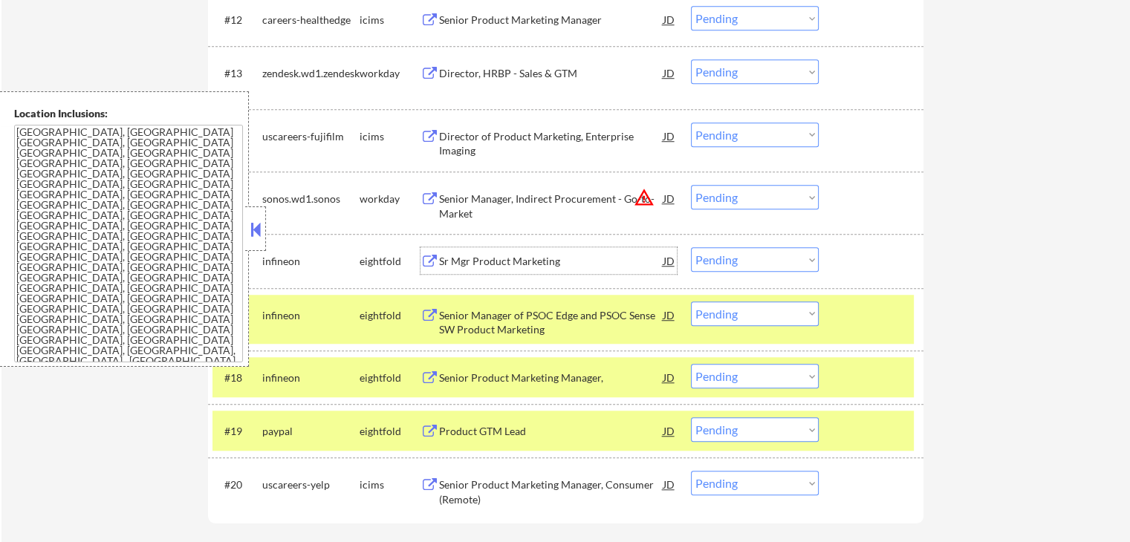
scroll to position [1040, 0]
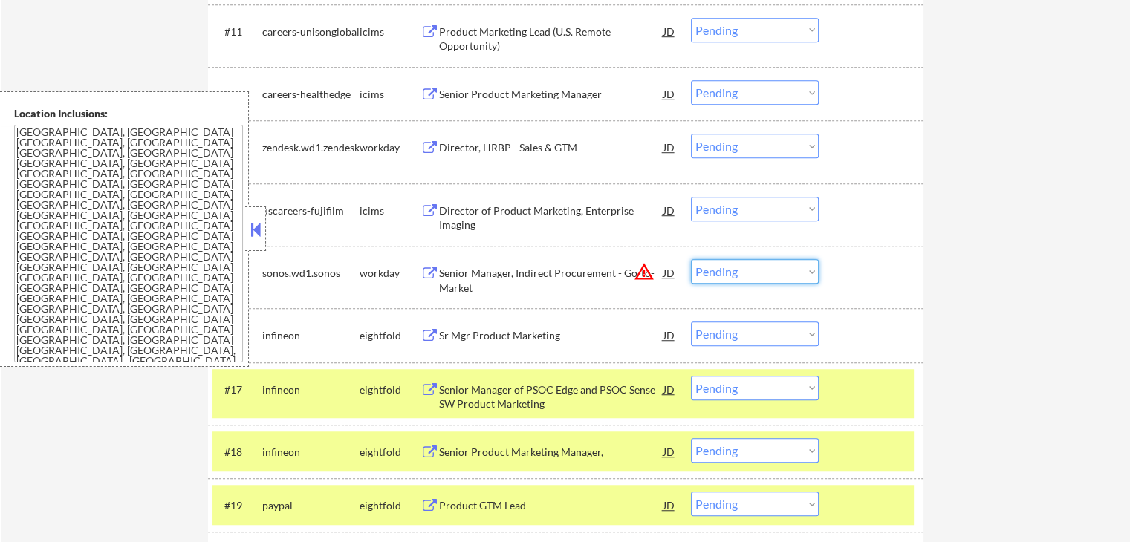
click at [748, 274] on select "Choose an option... Pending Applied Excluded (Questions) Excluded (Expired) Exc…" at bounding box center [755, 271] width 128 height 25
click at [691, 259] on select "Choose an option... Pending Applied Excluded (Questions) Excluded (Expired) Exc…" at bounding box center [755, 271] width 128 height 25
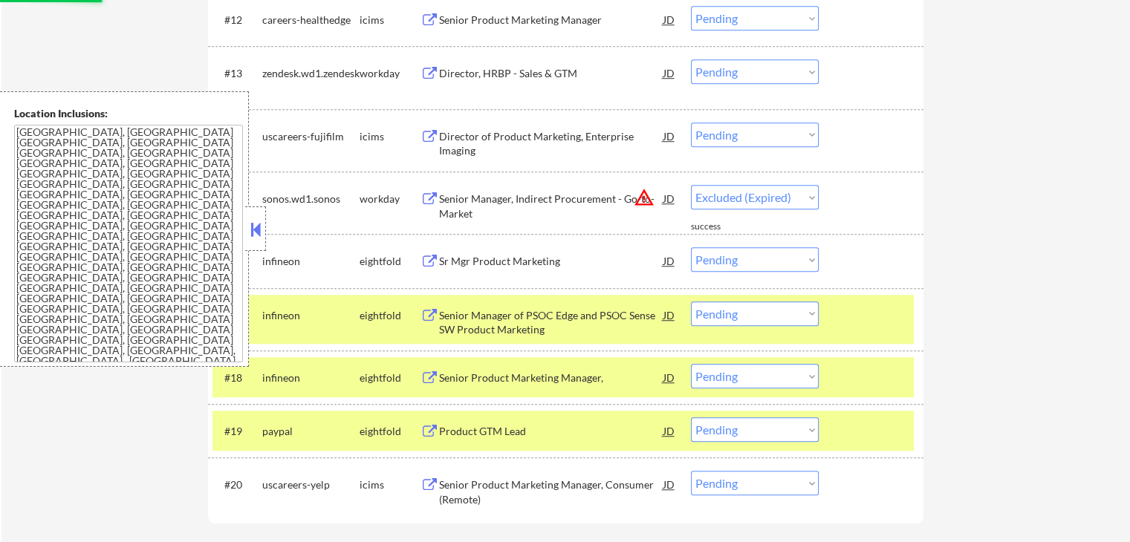
select select ""pending""
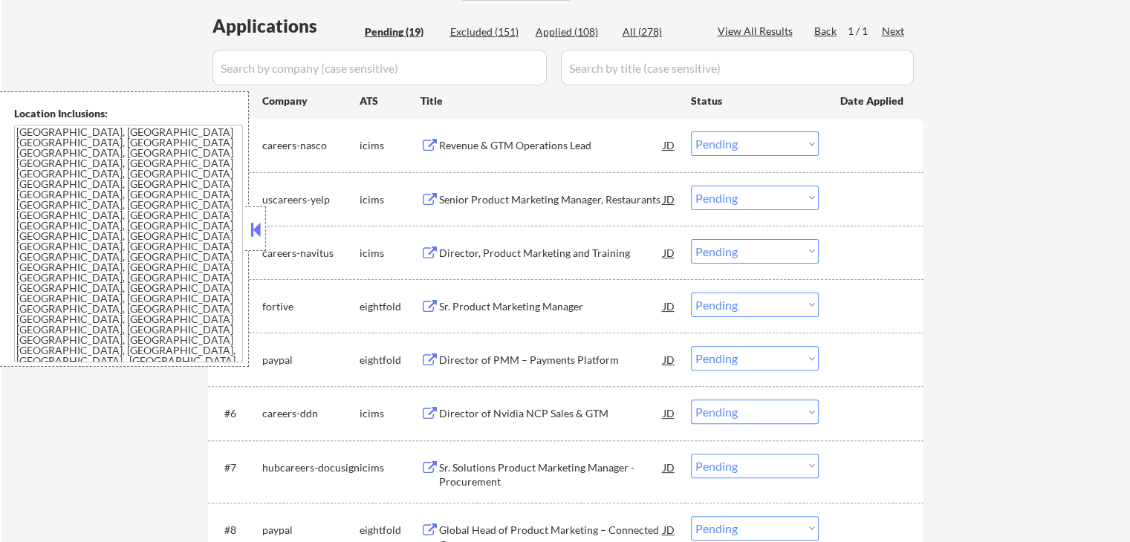
scroll to position [446, 0]
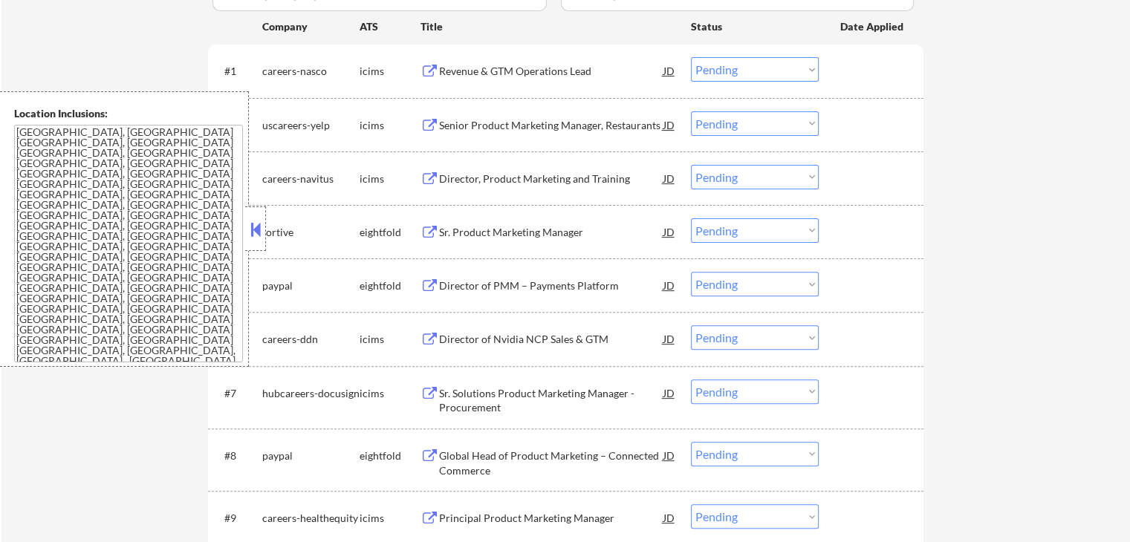
click at [458, 230] on div "Sr. Product Marketing Manager" at bounding box center [551, 232] width 224 height 15
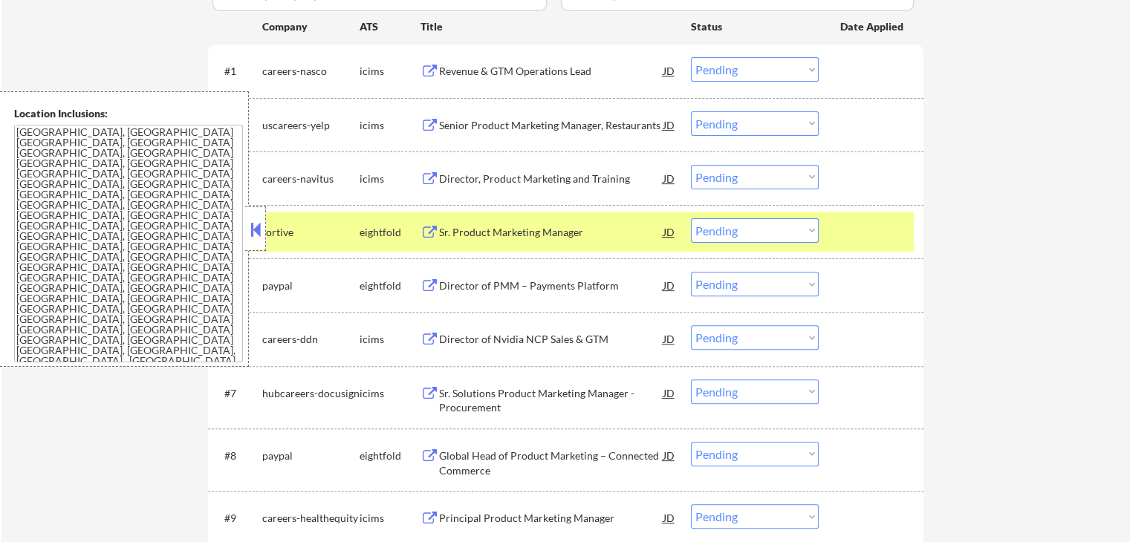
click at [432, 284] on button at bounding box center [430, 286] width 19 height 14
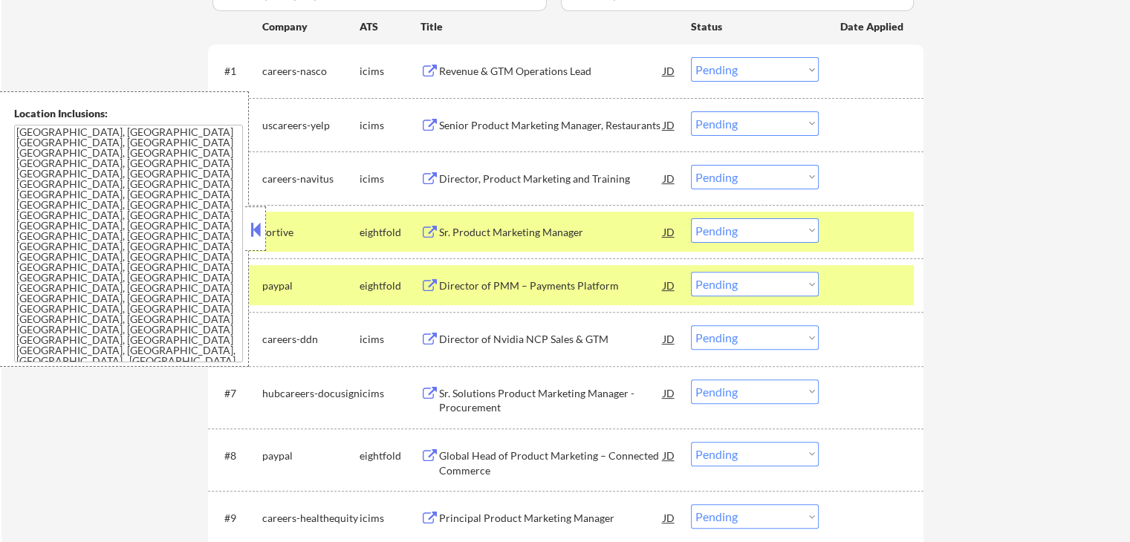
click at [436, 452] on button at bounding box center [430, 456] width 19 height 14
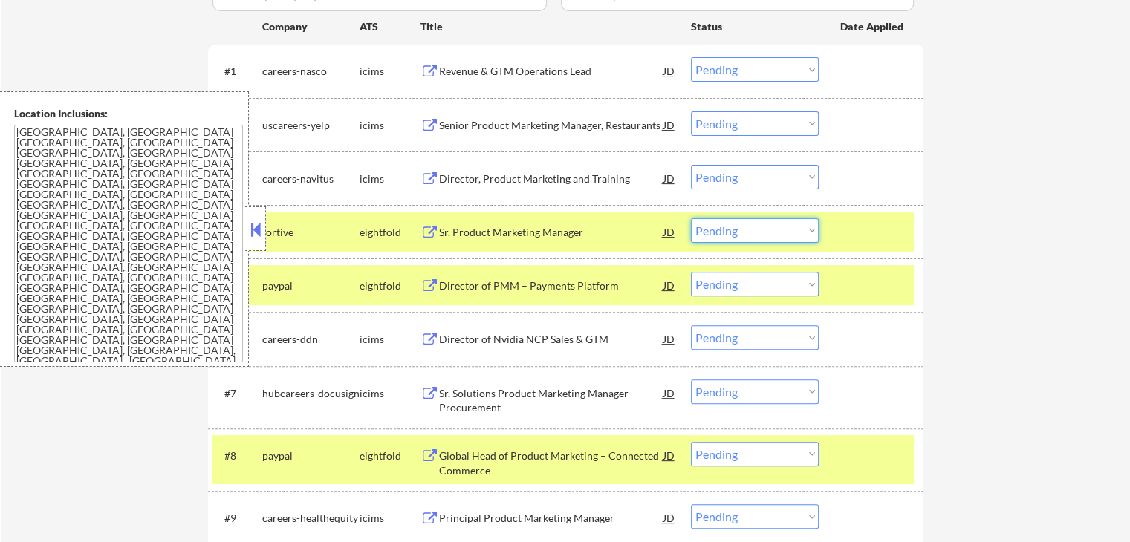
click at [761, 230] on select "Choose an option... Pending Applied Excluded (Questions) Excluded (Expired) Exc…" at bounding box center [755, 230] width 128 height 25
click at [691, 218] on select "Choose an option... Pending Applied Excluded (Questions) Excluded (Expired) Exc…" at bounding box center [755, 230] width 128 height 25
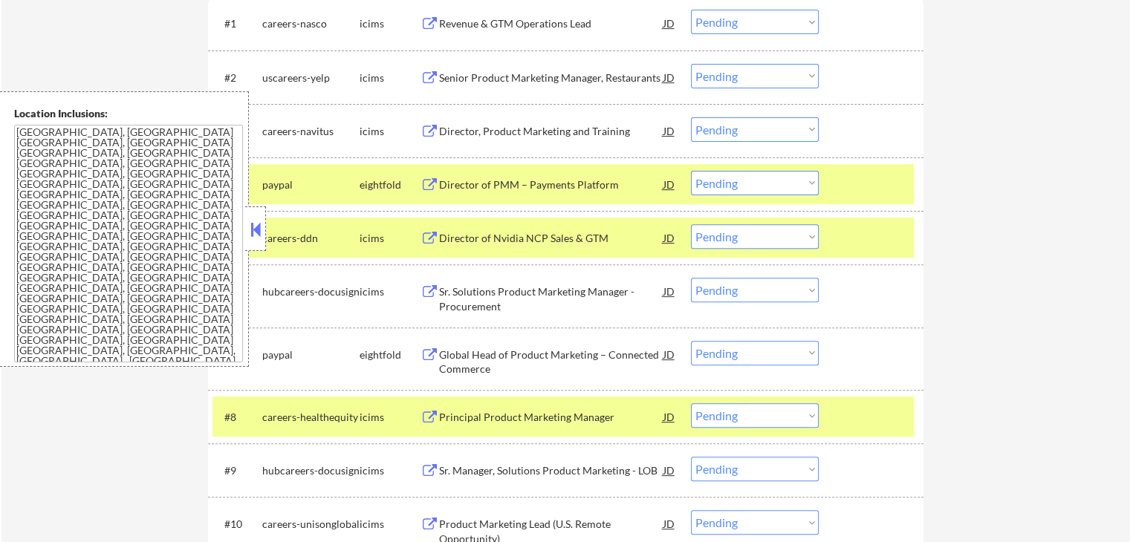
scroll to position [520, 0]
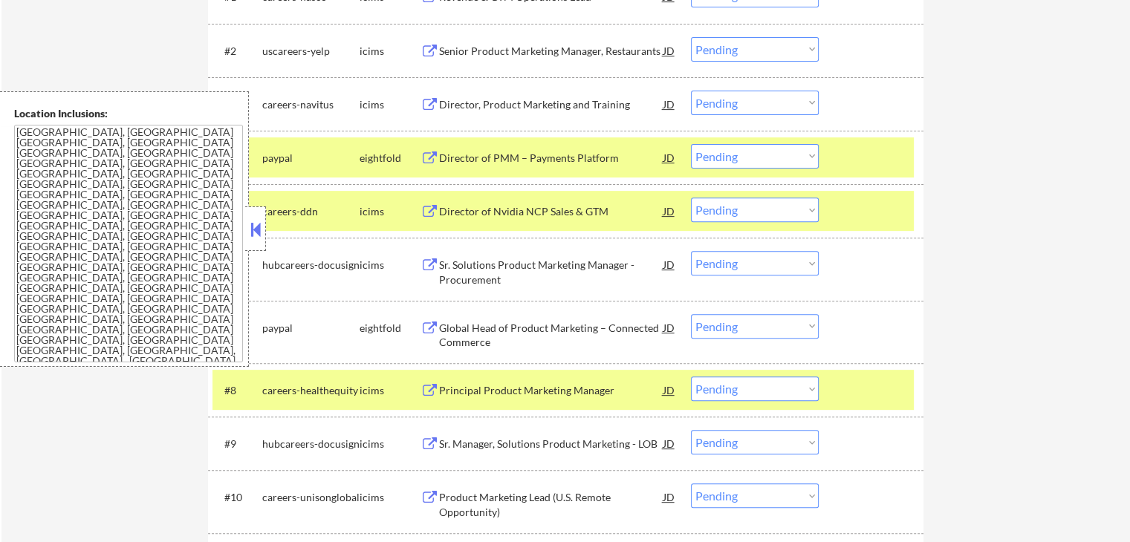
click at [750, 158] on select "Choose an option... Pending Applied Excluded (Questions) Excluded (Expired) Exc…" at bounding box center [755, 156] width 128 height 25
click at [691, 144] on select "Choose an option... Pending Applied Excluded (Questions) Excluded (Expired) Exc…" at bounding box center [755, 156] width 128 height 25
select select ""pending""
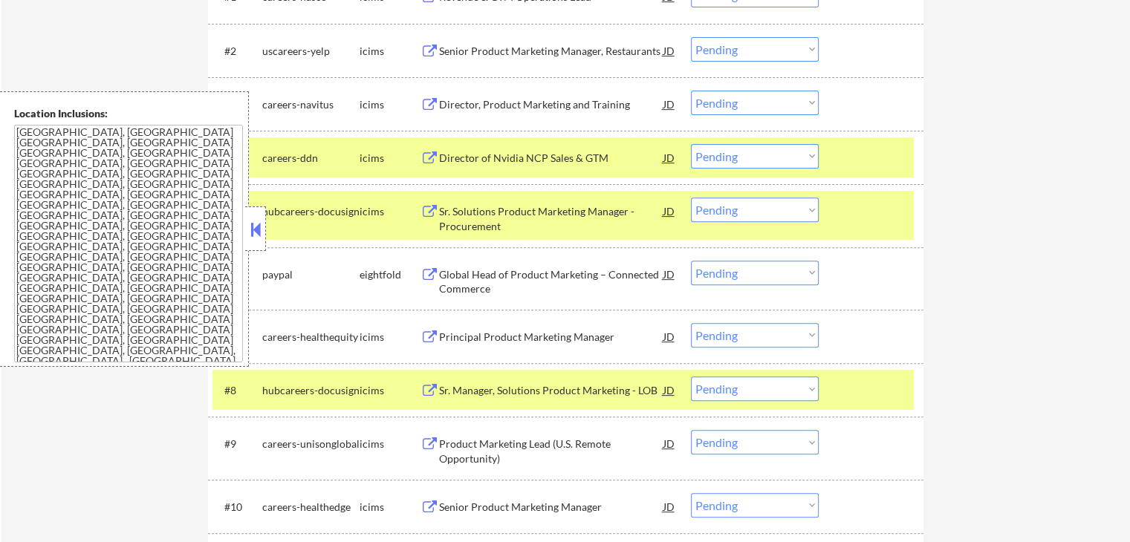
drag, startPoint x: 755, startPoint y: 274, endPoint x: 753, endPoint y: 283, distance: 9.2
click at [755, 274] on select "Choose an option... Pending Applied Excluded (Questions) Excluded (Expired) Exc…" at bounding box center [755, 273] width 128 height 25
click at [691, 261] on select "Choose an option... Pending Applied Excluded (Questions) Excluded (Expired) Exc…" at bounding box center [755, 273] width 128 height 25
select select ""pending""
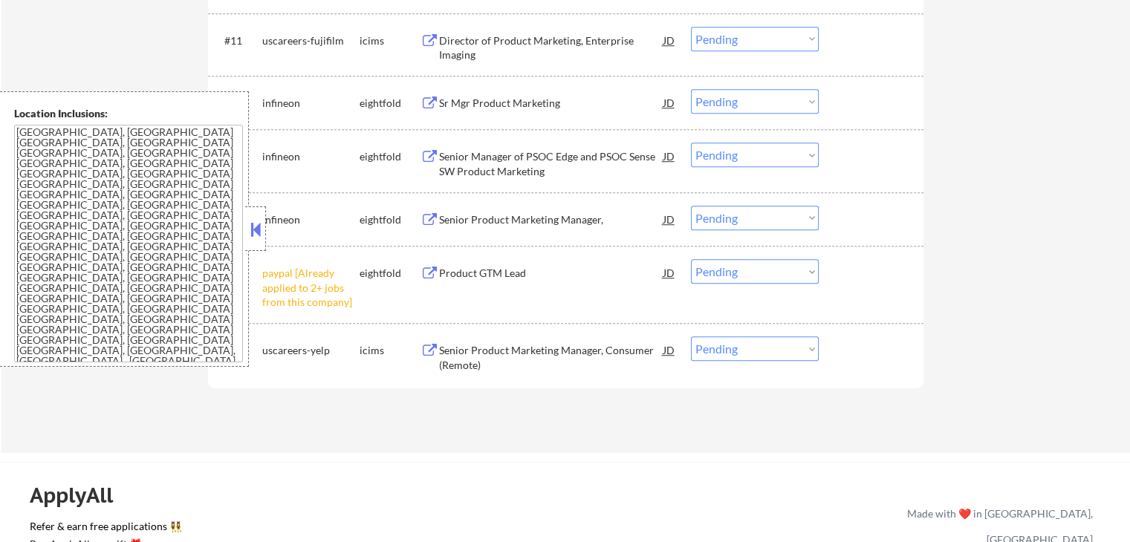
scroll to position [1040, 0]
click at [770, 271] on select "Choose an option... Pending Applied Excluded (Questions) Excluded (Expired) Exc…" at bounding box center [755, 271] width 128 height 25
click at [691, 259] on select "Choose an option... Pending Applied Excluded (Questions) Excluded (Expired) Exc…" at bounding box center [755, 271] width 128 height 25
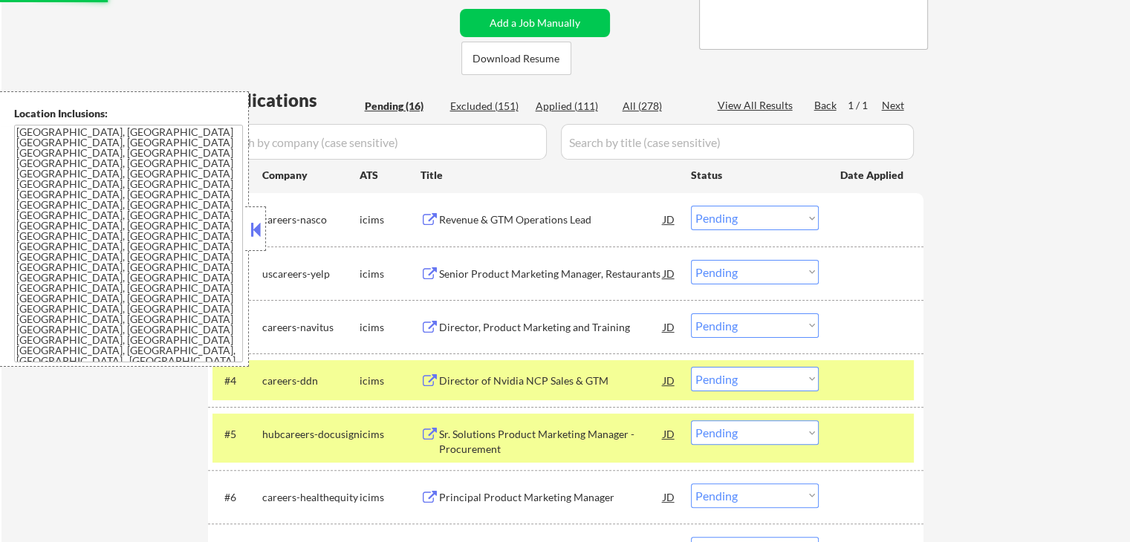
select select ""pending""
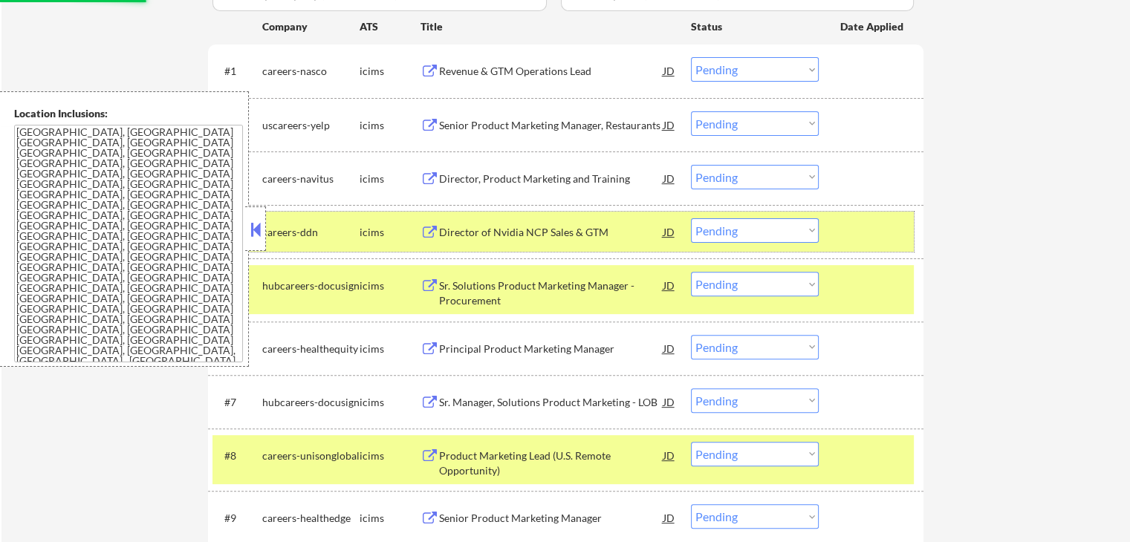
click at [871, 244] on div "#4 careers-ddn icims Director of Nvidia NCP Sales & GTM JD warning_amber Choose…" at bounding box center [562, 232] width 701 height 40
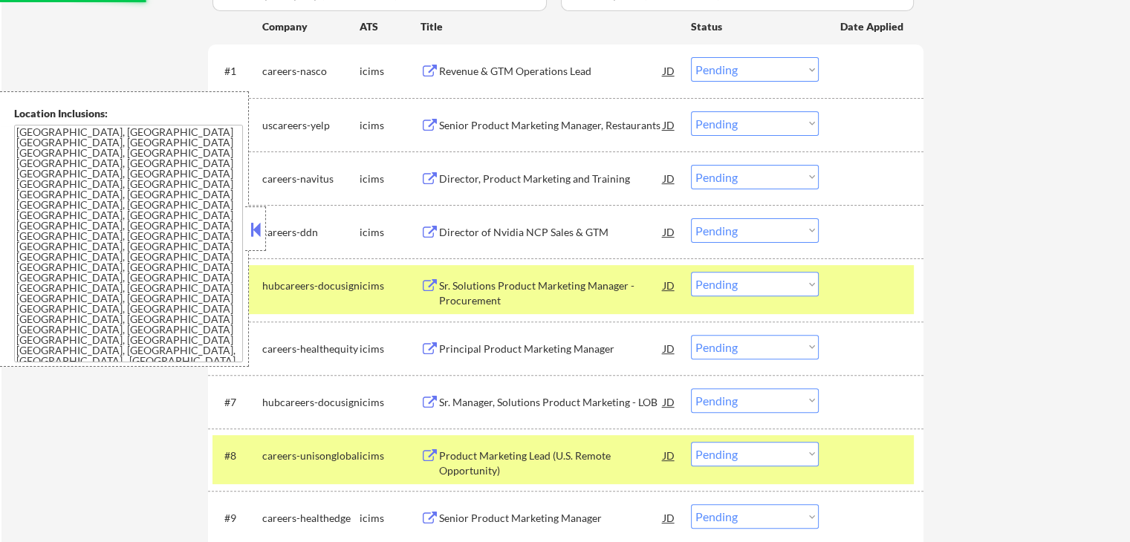
click at [871, 283] on div at bounding box center [872, 285] width 65 height 27
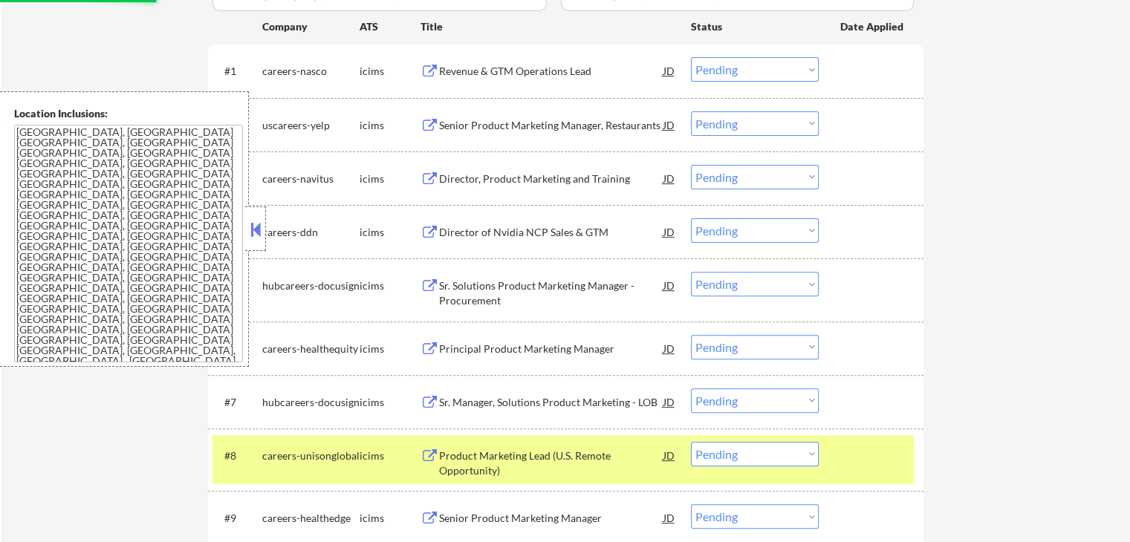
click at [873, 444] on div at bounding box center [872, 455] width 65 height 27
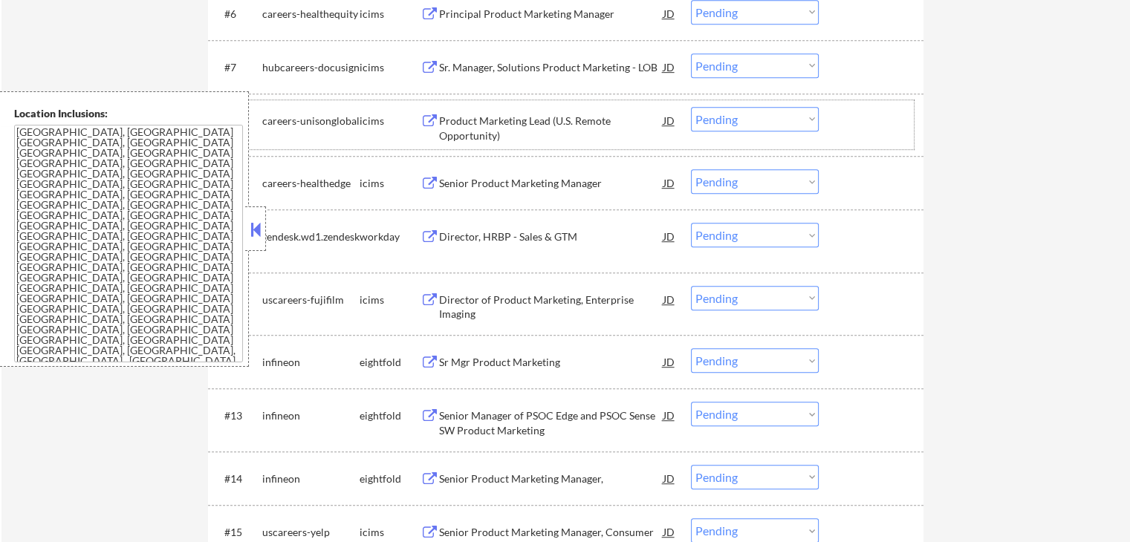
scroll to position [817, 0]
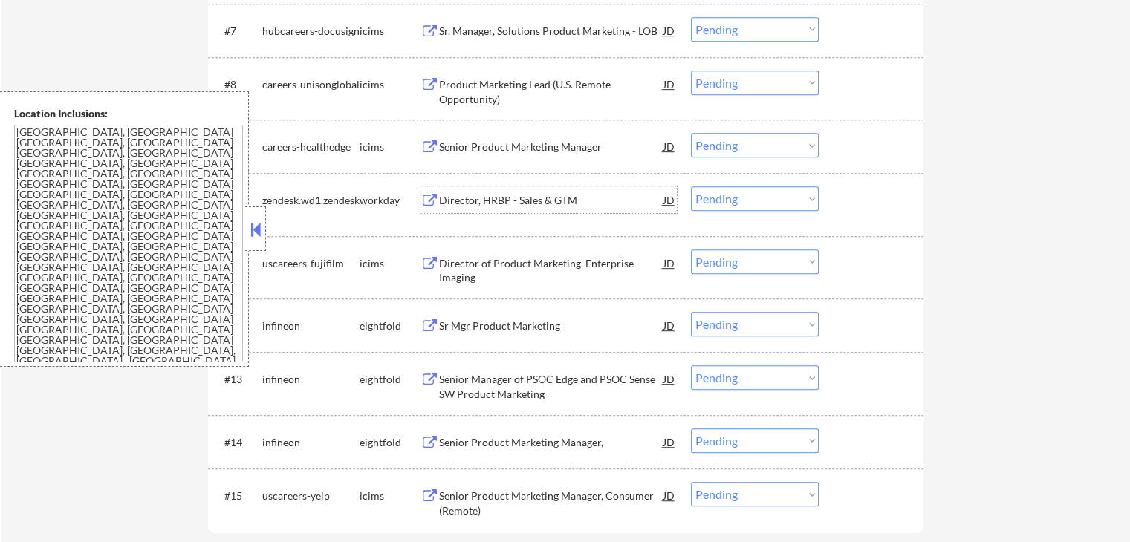
click at [439, 197] on div "Director, HRBP - Sales & GTM" at bounding box center [551, 200] width 224 height 15
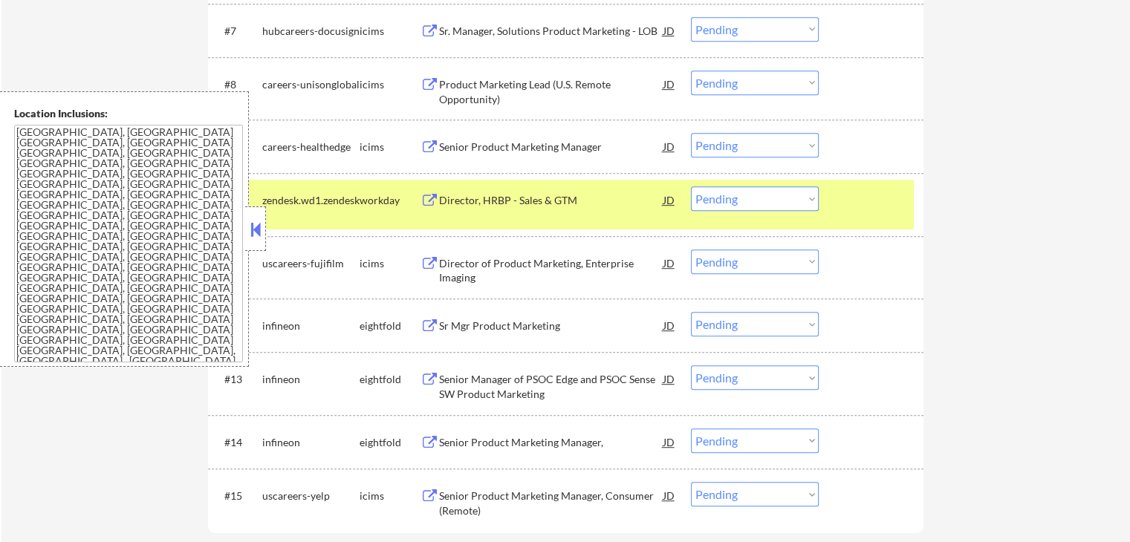
click at [451, 326] on div "Sr Mgr Product Marketing" at bounding box center [551, 326] width 224 height 15
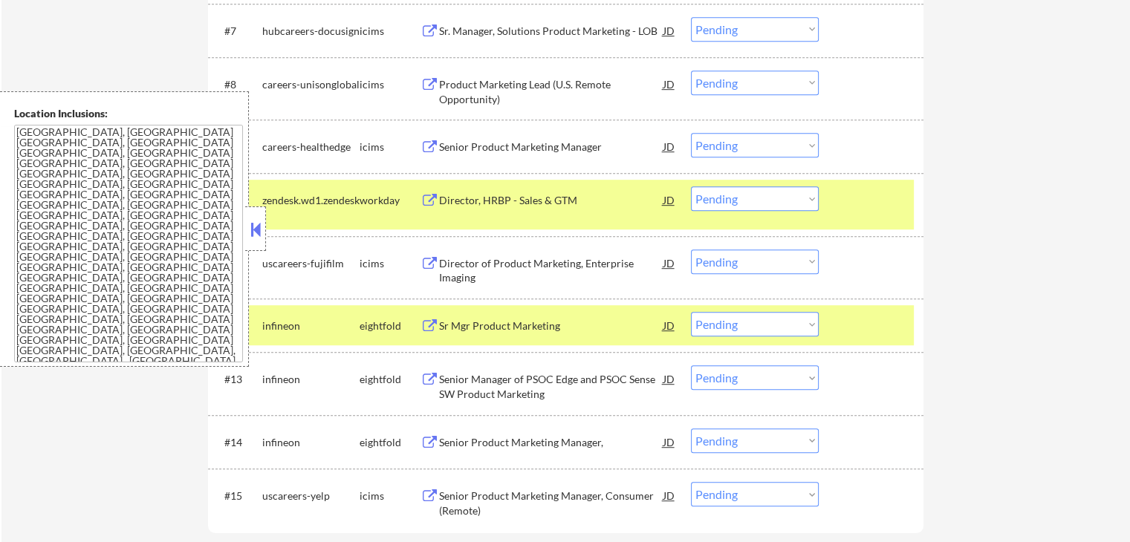
click at [435, 387] on div "Senior Manager of PSOC Edge and PSOC Sense SW Product Marketing JD" at bounding box center [549, 384] width 256 height 36
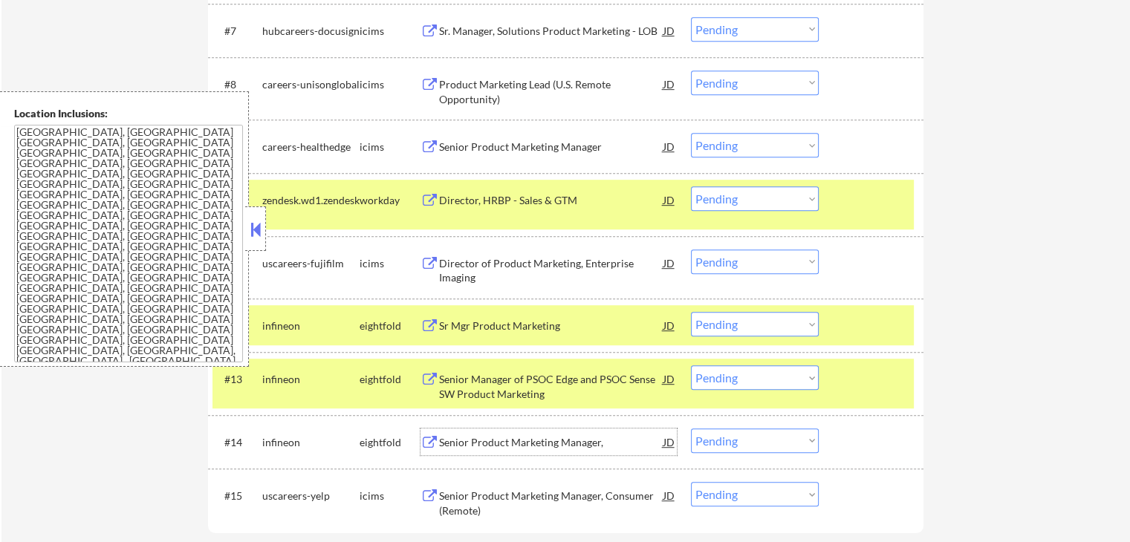
click at [444, 438] on div "Senior Product Marketing Manager," at bounding box center [551, 442] width 224 height 15
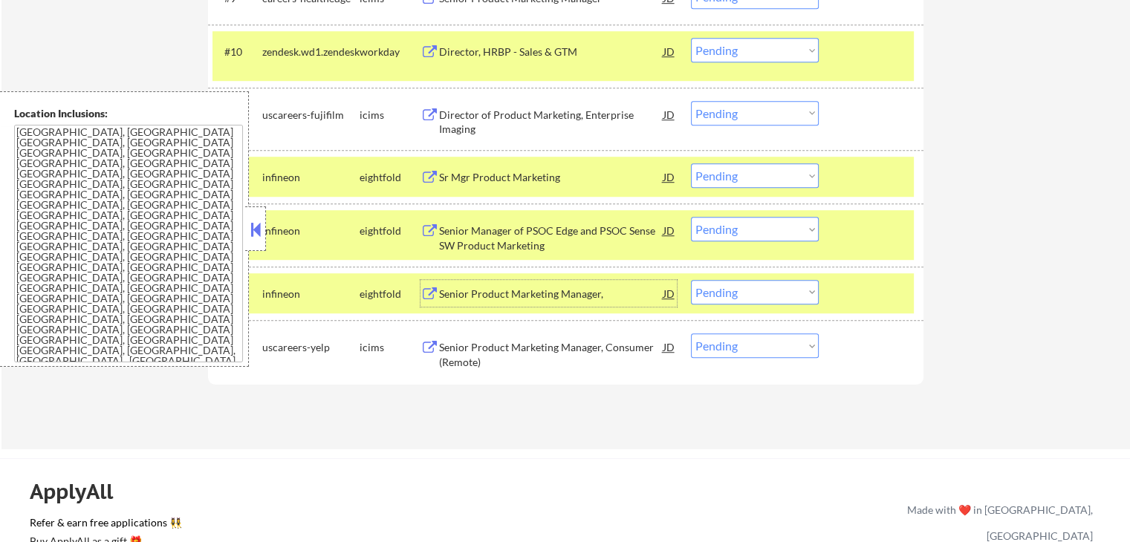
scroll to position [892, 0]
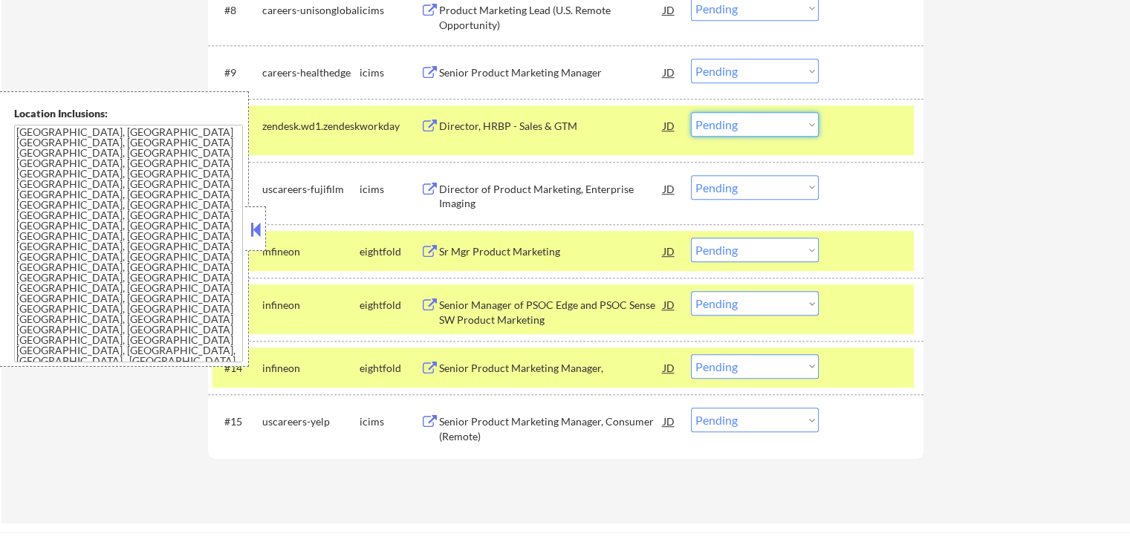
click at [737, 128] on select "Choose an option... Pending Applied Excluded (Questions) Excluded (Expired) Exc…" at bounding box center [755, 124] width 128 height 25
click at [691, 112] on select "Choose an option... Pending Applied Excluded (Questions) Excluded (Expired) Exc…" at bounding box center [755, 124] width 128 height 25
select select ""pending""
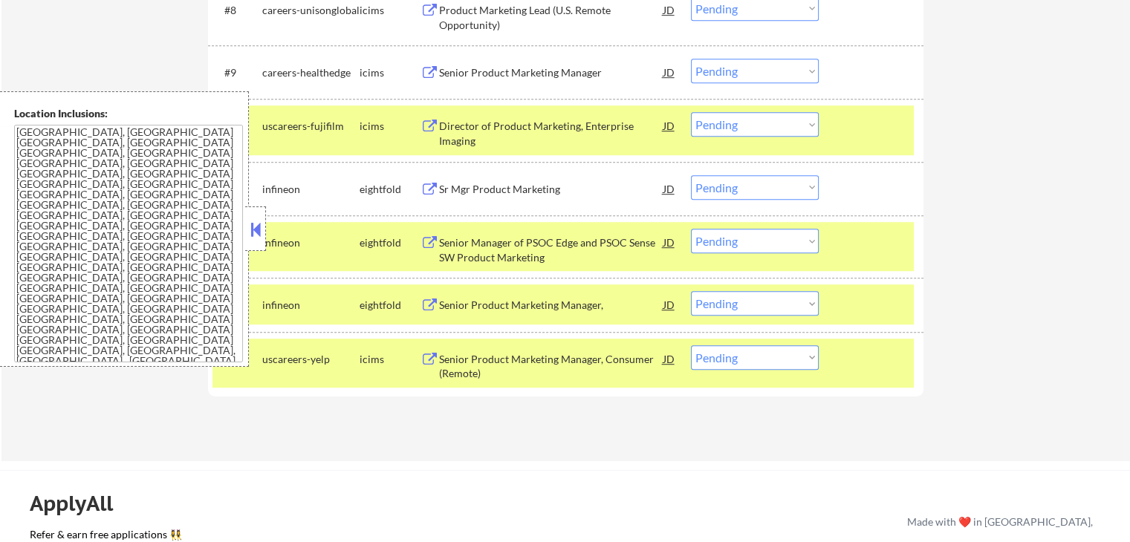
click at [756, 189] on select "Choose an option... Pending Applied Excluded (Questions) Excluded (Expired) Exc…" at bounding box center [755, 187] width 128 height 25
click at [691, 175] on select "Choose an option... Pending Applied Excluded (Questions) Excluded (Expired) Exc…" at bounding box center [755, 187] width 128 height 25
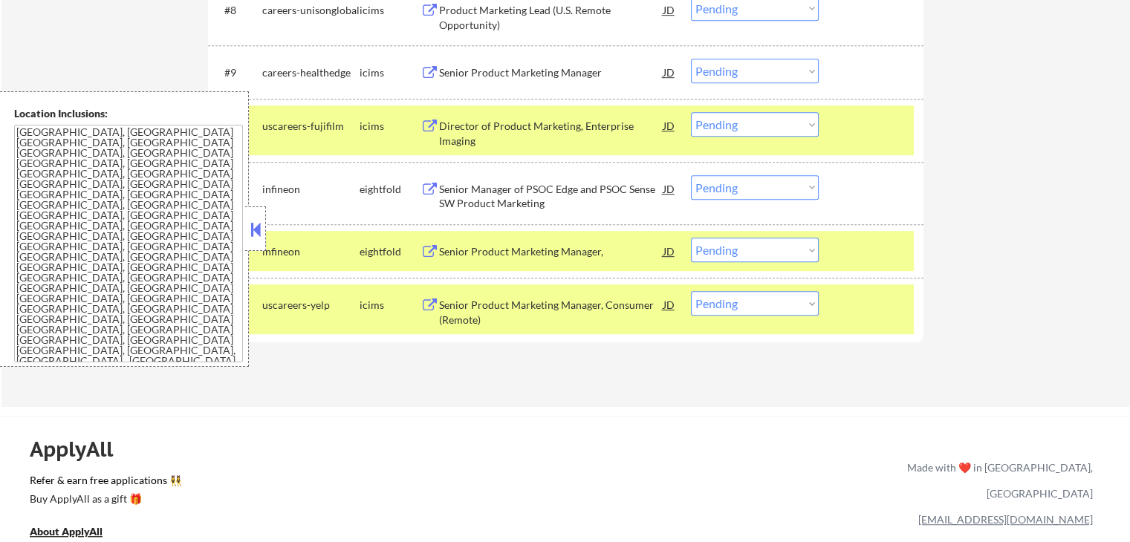
click at [750, 186] on select "Choose an option... Pending Applied Excluded (Questions) Excluded (Expired) Exc…" at bounding box center [755, 187] width 128 height 25
click at [691, 175] on select "Choose an option... Pending Applied Excluded (Questions) Excluded (Expired) Exc…" at bounding box center [755, 187] width 128 height 25
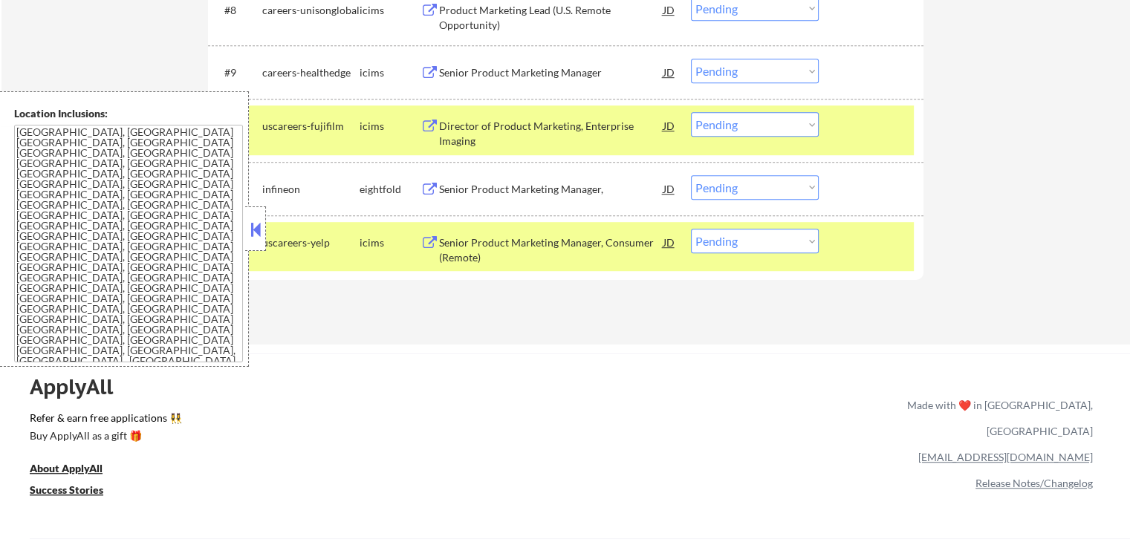
drag, startPoint x: 747, startPoint y: 188, endPoint x: 753, endPoint y: 195, distance: 9.5
click at [747, 188] on select "Choose an option... Pending Applied Excluded (Questions) Excluded (Expired) Exc…" at bounding box center [755, 187] width 128 height 25
click at [691, 175] on select "Choose an option... Pending Applied Excluded (Questions) Excluded (Expired) Exc…" at bounding box center [755, 187] width 128 height 25
click at [768, 354] on div "ApplyAll Refer & earn free applications 👯‍♀️ Buy ApplyAll as a gift 🎁 About App…" at bounding box center [565, 469] width 1130 height 231
select select ""pending""
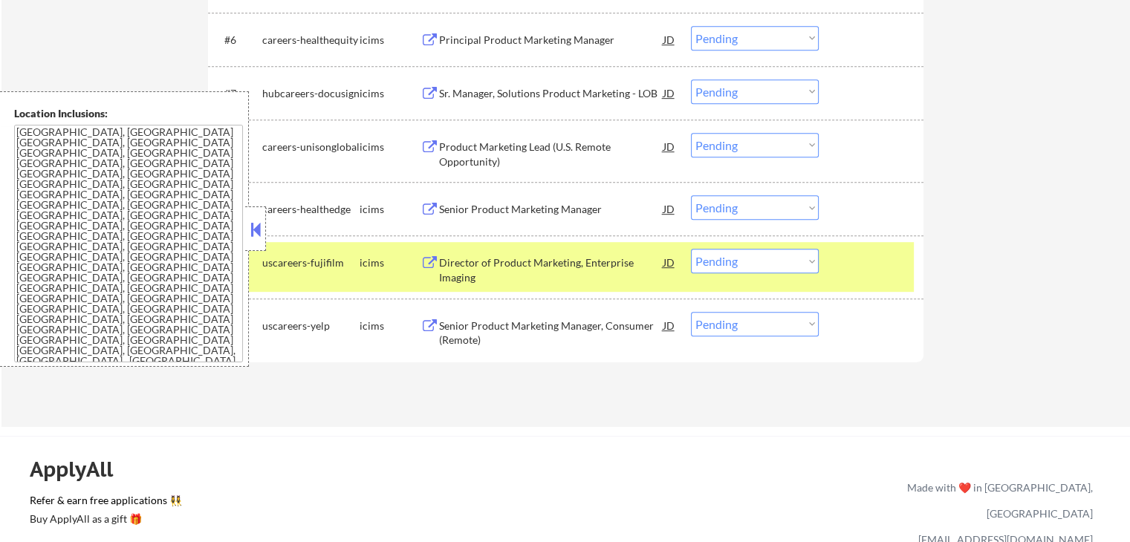
scroll to position [743, 0]
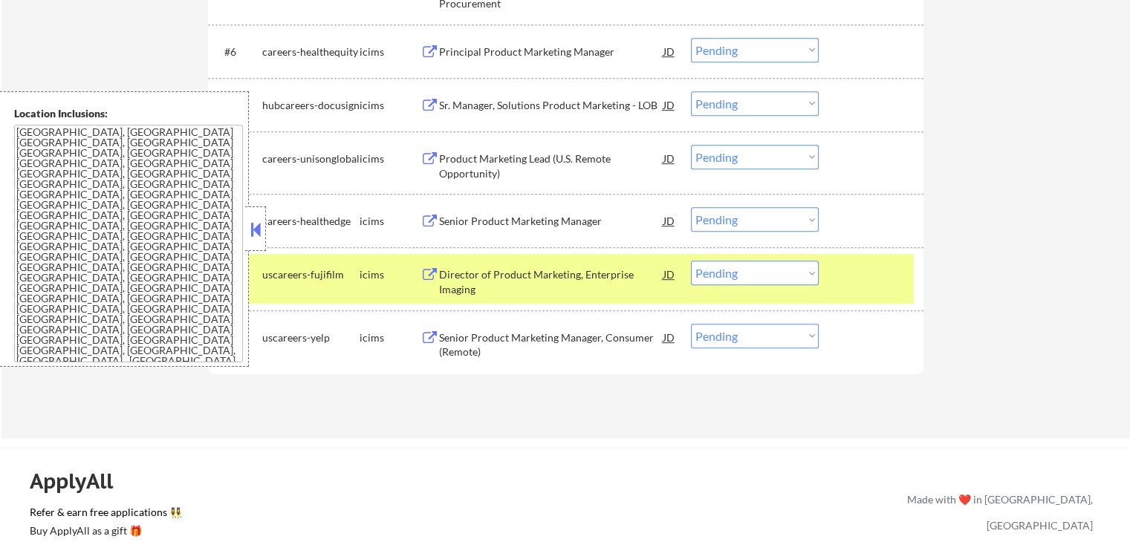
click at [261, 236] on button at bounding box center [255, 229] width 16 height 22
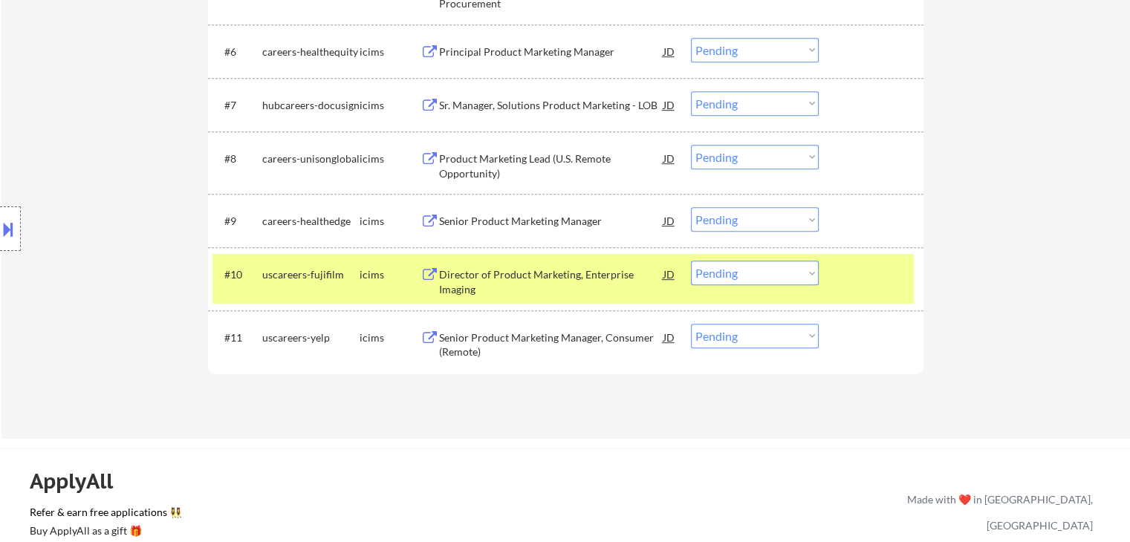
click at [393, 371] on div "#11 uscareers-yelp icims Senior Product Marketing Manager, Consumer (Remote) JD…" at bounding box center [565, 342] width 715 height 62
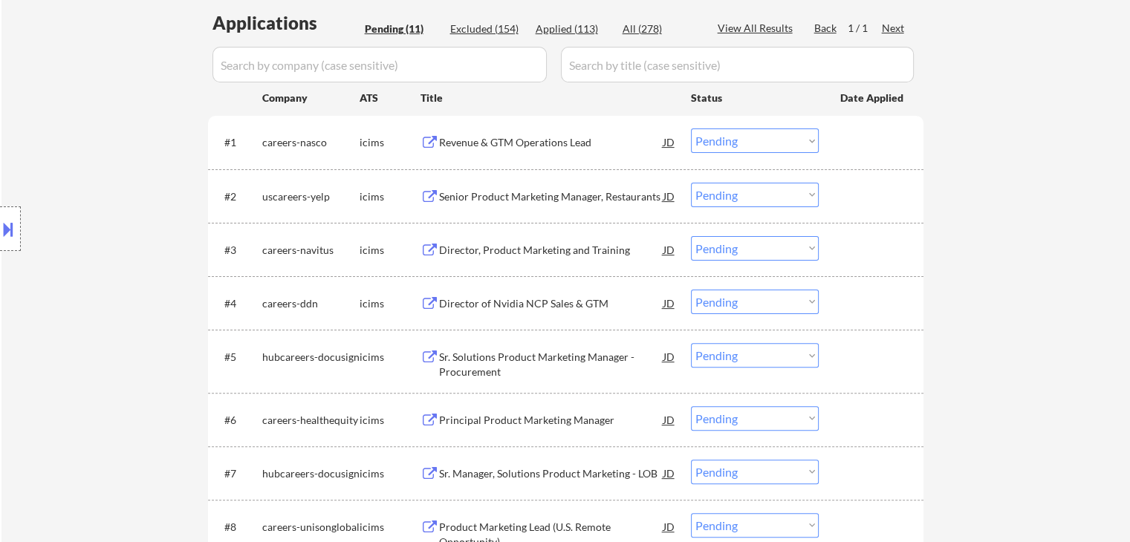
scroll to position [371, 0]
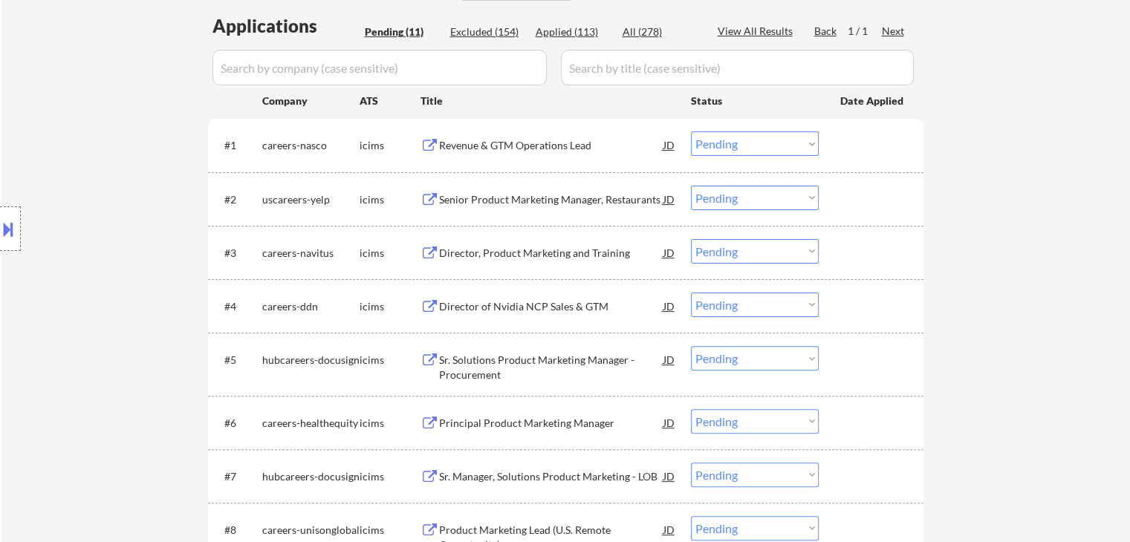
click at [469, 140] on div "Revenue & GTM Operations Lead" at bounding box center [551, 145] width 224 height 15
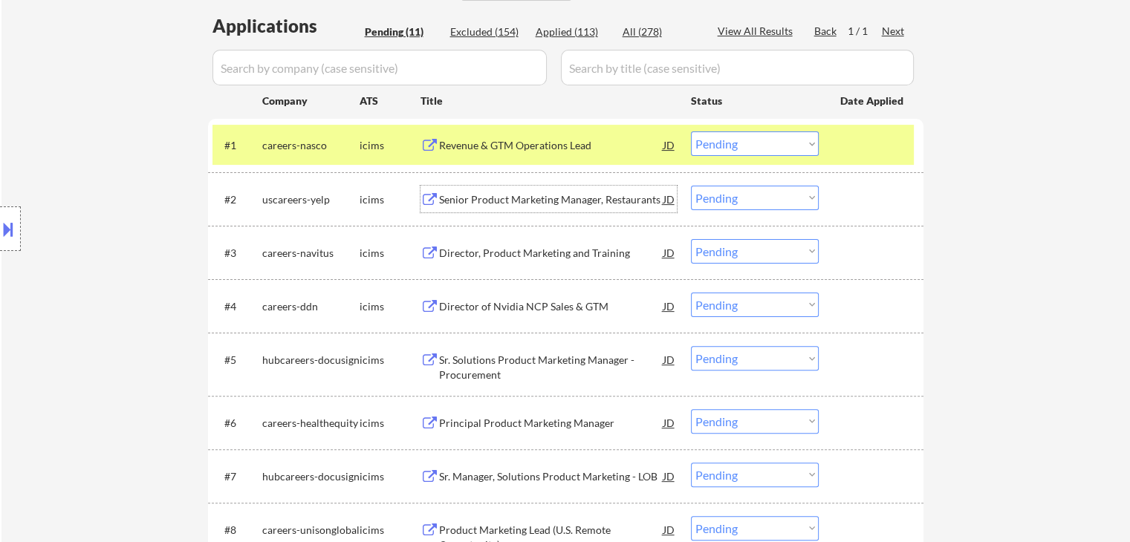
click at [458, 200] on div "Senior Product Marketing Manager, Restaurants" at bounding box center [551, 199] width 224 height 15
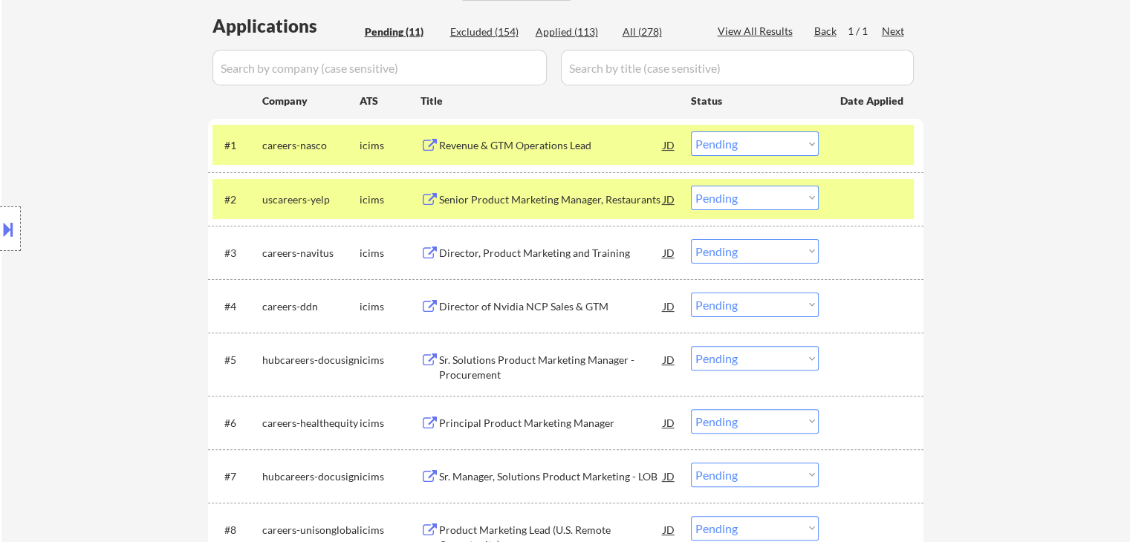
click at [447, 255] on div "Director, Product Marketing and Training" at bounding box center [551, 253] width 224 height 15
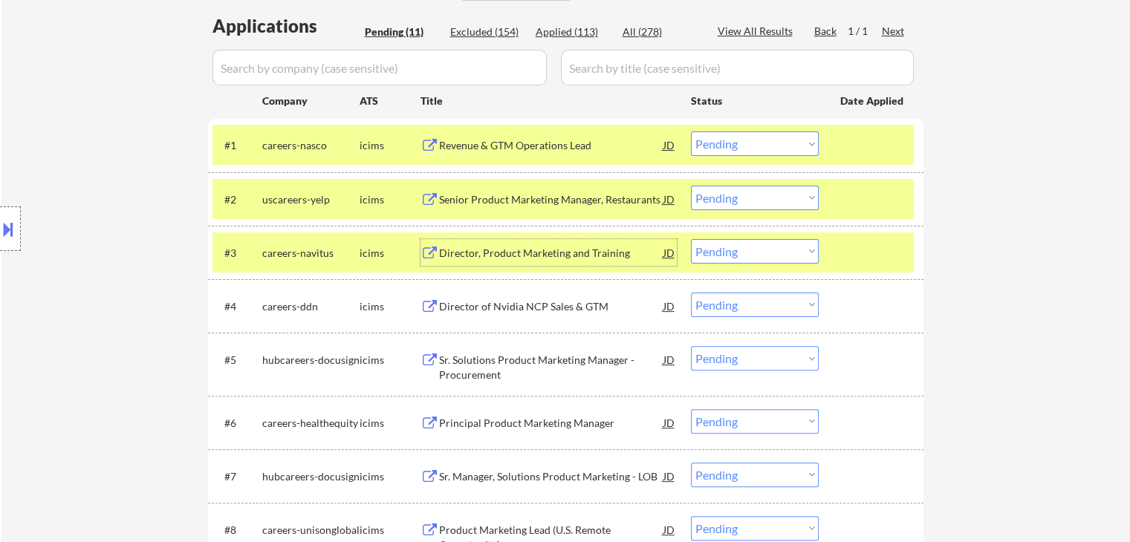
click at [747, 144] on select "Choose an option... Pending Applied Excluded (Questions) Excluded (Expired) Exc…" at bounding box center [755, 144] width 128 height 25
click at [691, 132] on select "Choose an option... Pending Applied Excluded (Questions) Excluded (Expired) Exc…" at bounding box center [755, 144] width 128 height 25
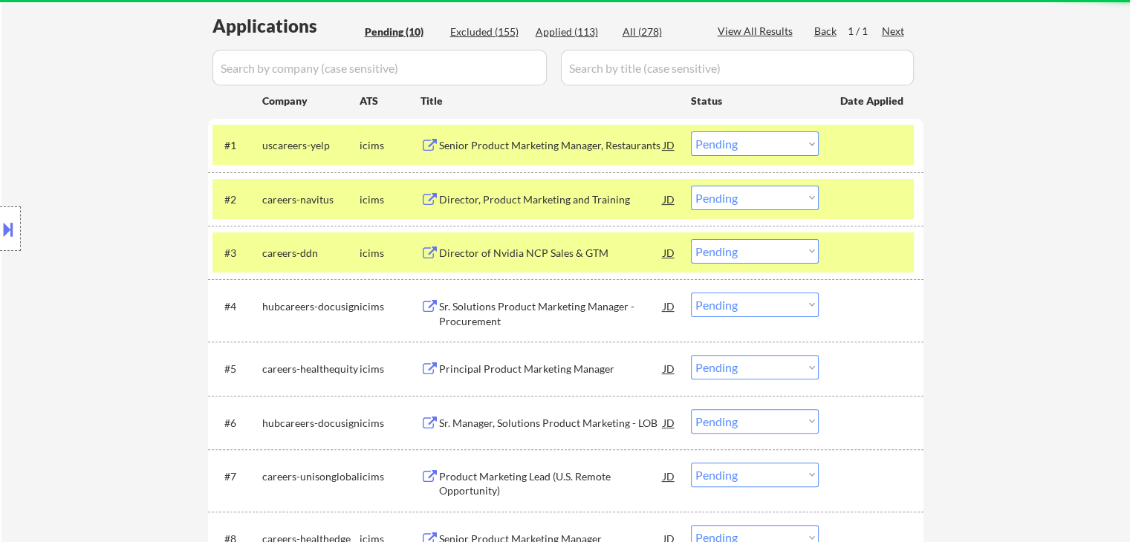
click at [720, 147] on select "Choose an option... Pending Applied Excluded (Questions) Excluded (Expired) Exc…" at bounding box center [755, 144] width 128 height 25
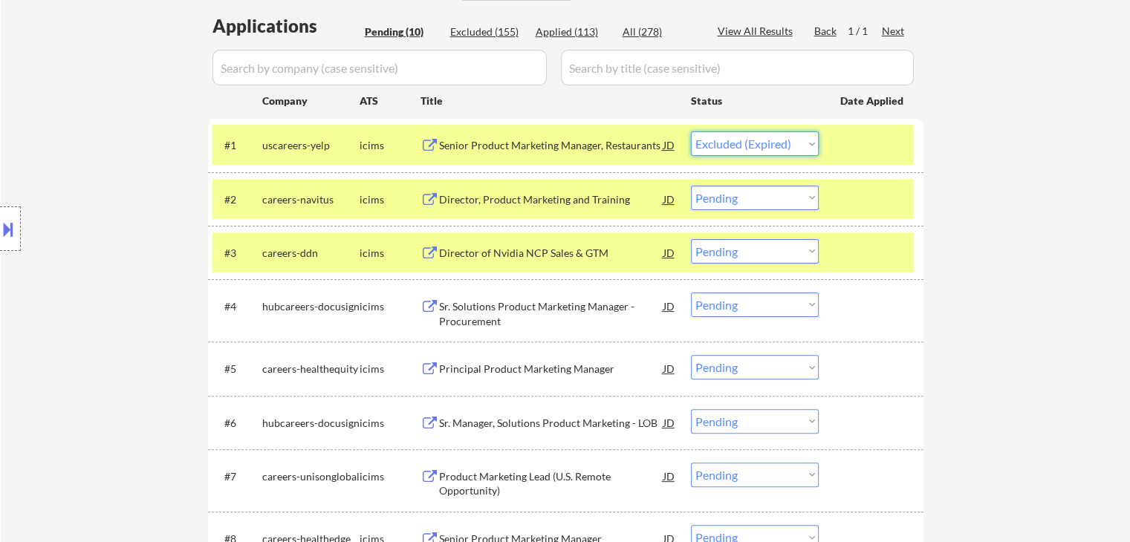
click at [691, 132] on select "Choose an option... Pending Applied Excluded (Questions) Excluded (Expired) Exc…" at bounding box center [755, 144] width 128 height 25
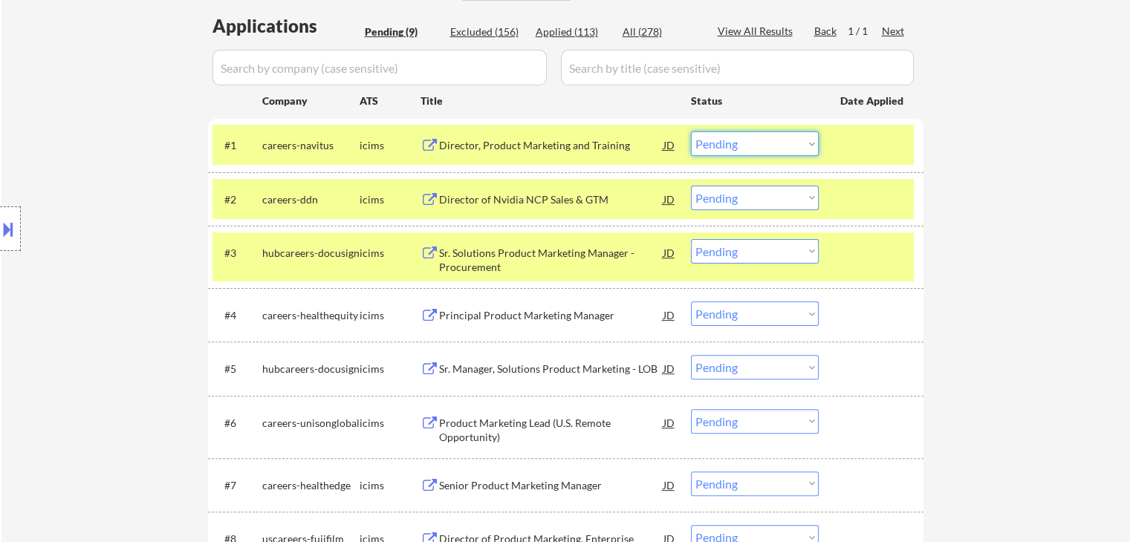
click at [748, 141] on select "Choose an option... Pending Applied Excluded (Questions) Excluded (Expired) Exc…" at bounding box center [755, 144] width 128 height 25
click at [691, 132] on select "Choose an option... Pending Applied Excluded (Questions) Excluded (Expired) Exc…" at bounding box center [755, 144] width 128 height 25
click at [874, 268] on div "#3 hubcareers-docusign icims Sr. Solutions Product Marketing Manager - Procurem…" at bounding box center [562, 257] width 701 height 49
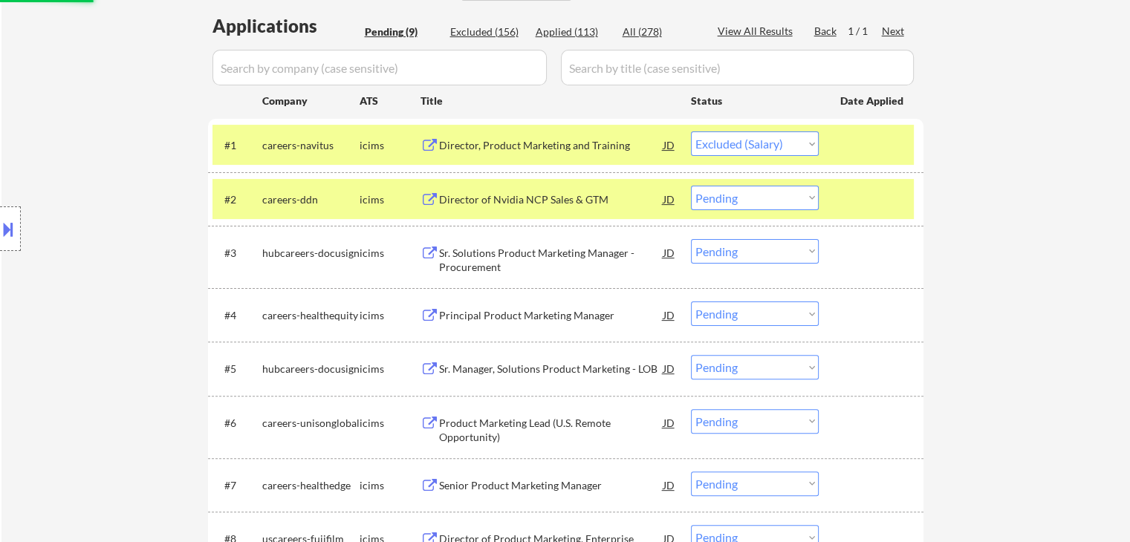
click at [877, 198] on div at bounding box center [872, 199] width 65 height 27
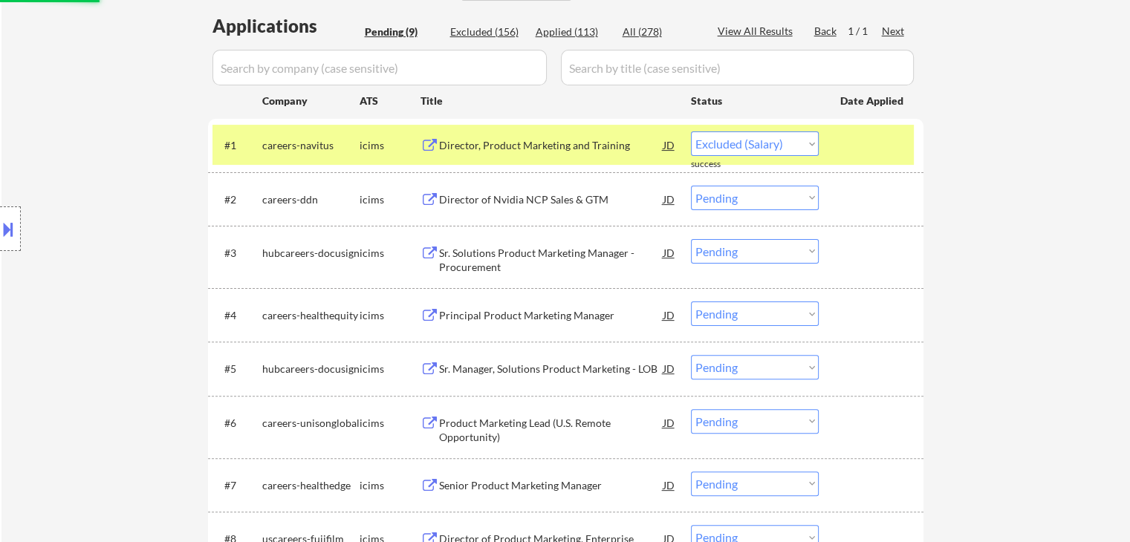
select select ""pending""
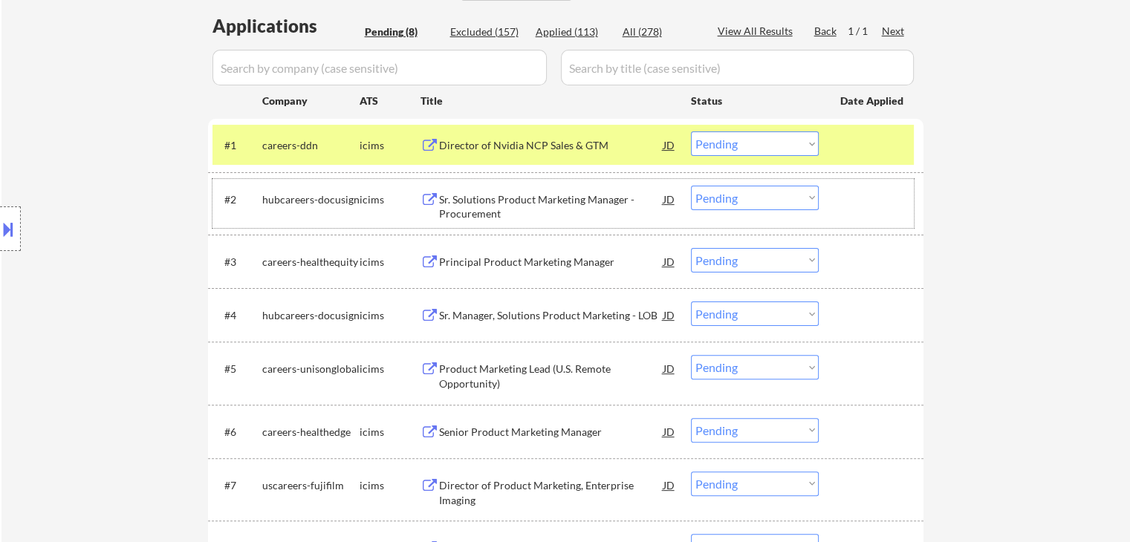
click at [477, 149] on div "Director of Nvidia NCP Sales & GTM" at bounding box center [551, 145] width 224 height 15
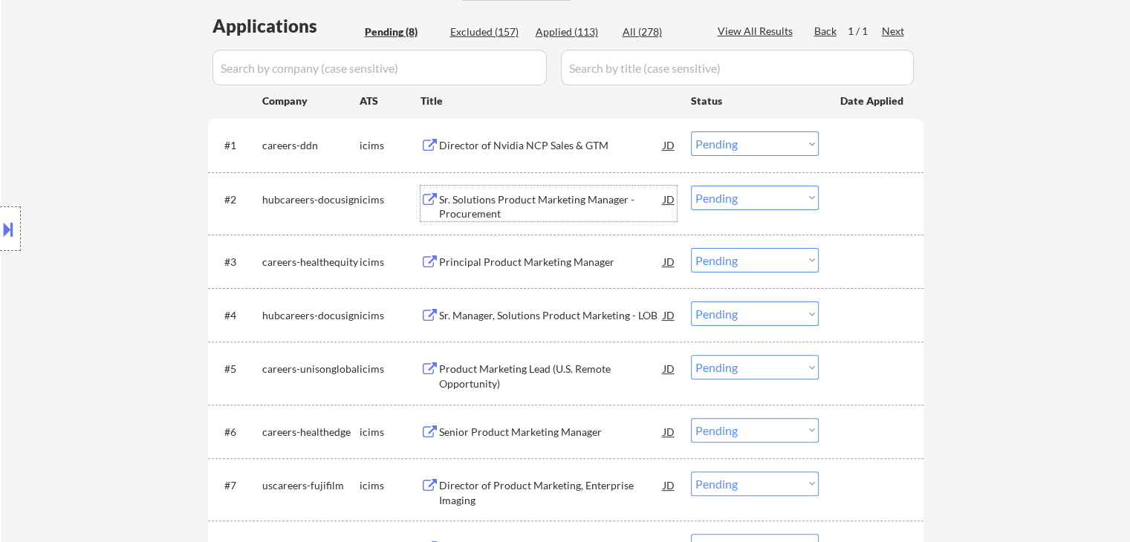
click at [541, 201] on div "Sr. Solutions Product Marketing Manager - Procurement" at bounding box center [551, 206] width 224 height 29
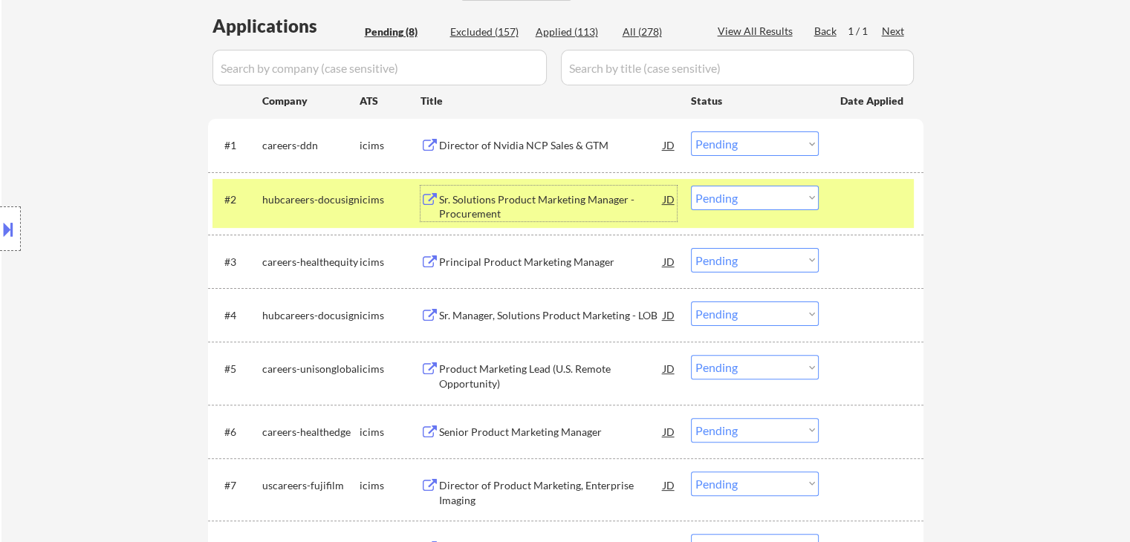
click at [472, 253] on div "Principal Product Marketing Manager" at bounding box center [551, 261] width 224 height 27
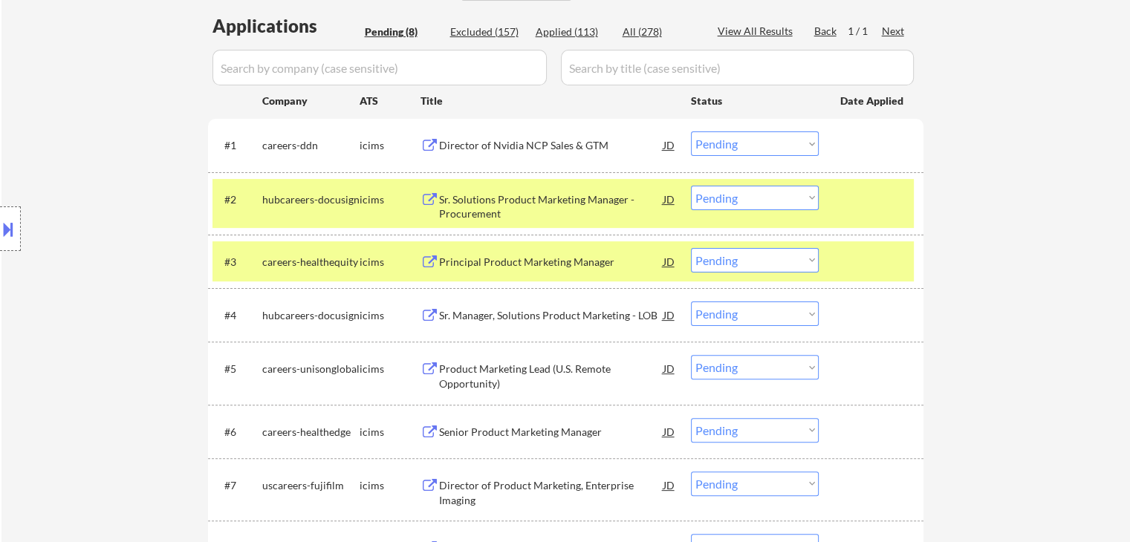
drag, startPoint x: 747, startPoint y: 255, endPoint x: 752, endPoint y: 264, distance: 10.3
click at [749, 257] on select "Choose an option... Pending Applied Excluded (Questions) Excluded (Expired) Exc…" at bounding box center [755, 260] width 128 height 25
click at [691, 248] on select "Choose an option... Pending Applied Excluded (Questions) Excluded (Expired) Exc…" at bounding box center [755, 260] width 128 height 25
select select ""pending""
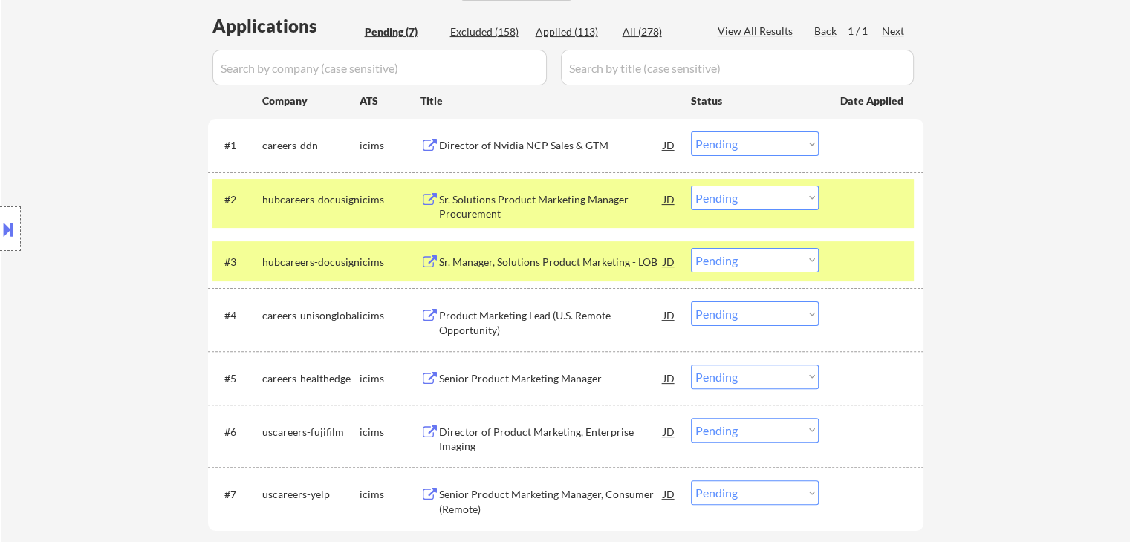
click at [763, 135] on select "Choose an option... Pending Applied Excluded (Questions) Excluded (Expired) Exc…" at bounding box center [755, 144] width 128 height 25
click at [691, 132] on select "Choose an option... Pending Applied Excluded (Questions) Excluded (Expired) Exc…" at bounding box center [755, 144] width 128 height 25
select select ""pending""
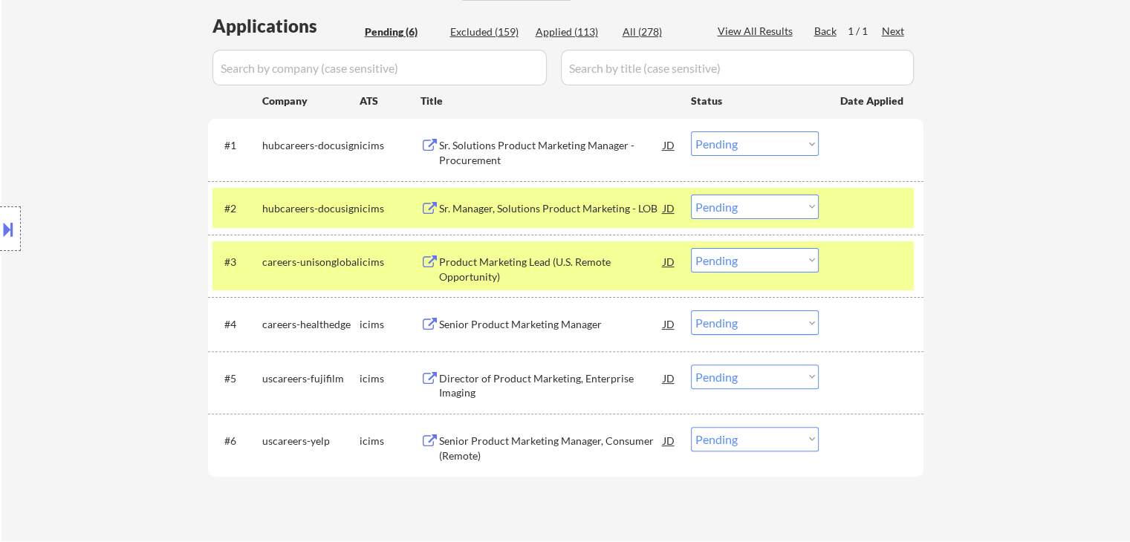
click at [538, 140] on div "Sr. Solutions Product Marketing Manager - Procurement" at bounding box center [551, 152] width 224 height 29
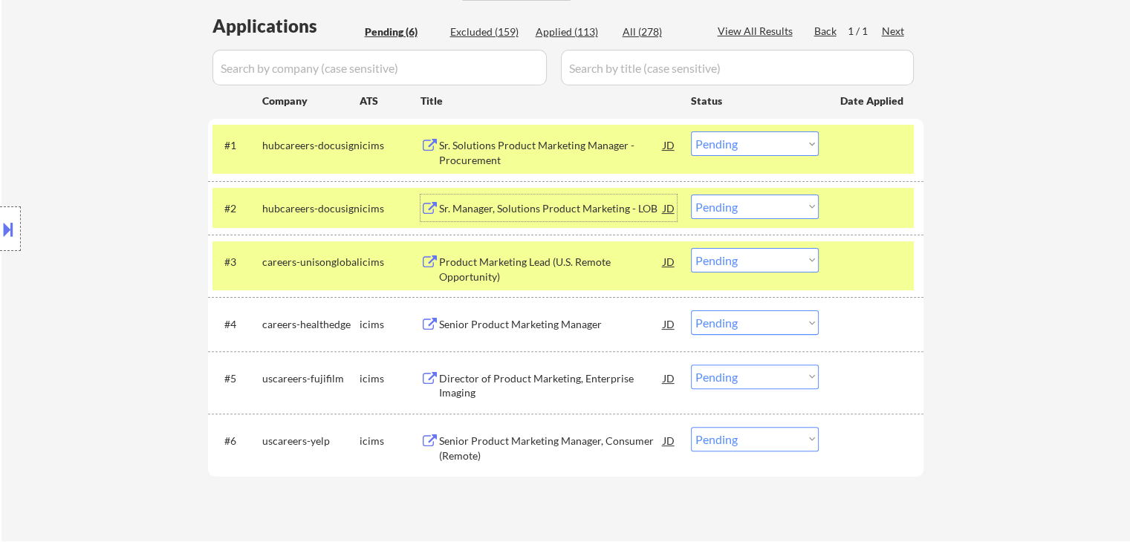
click at [464, 210] on div "Sr. Manager, Solutions Product Marketing - LOB" at bounding box center [551, 208] width 224 height 15
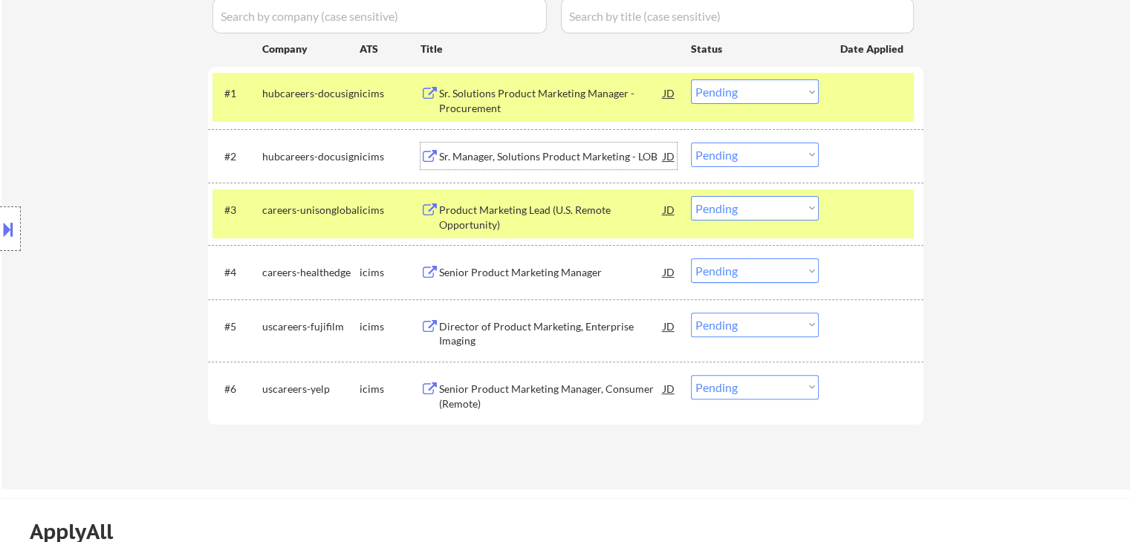
scroll to position [446, 0]
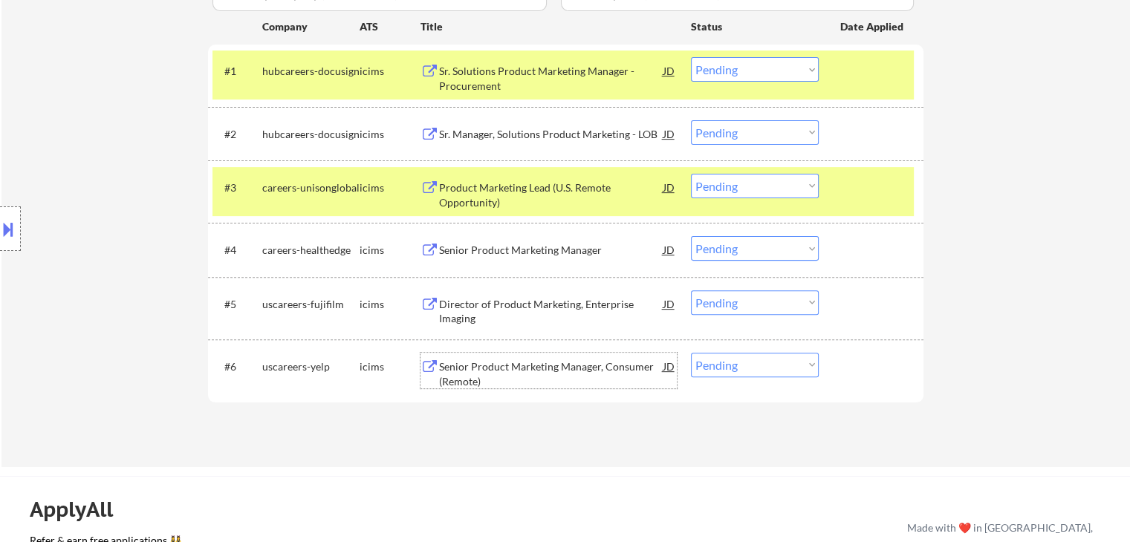
click at [642, 374] on div "Senior Product Marketing Manager, Consumer (Remote)" at bounding box center [551, 374] width 224 height 29
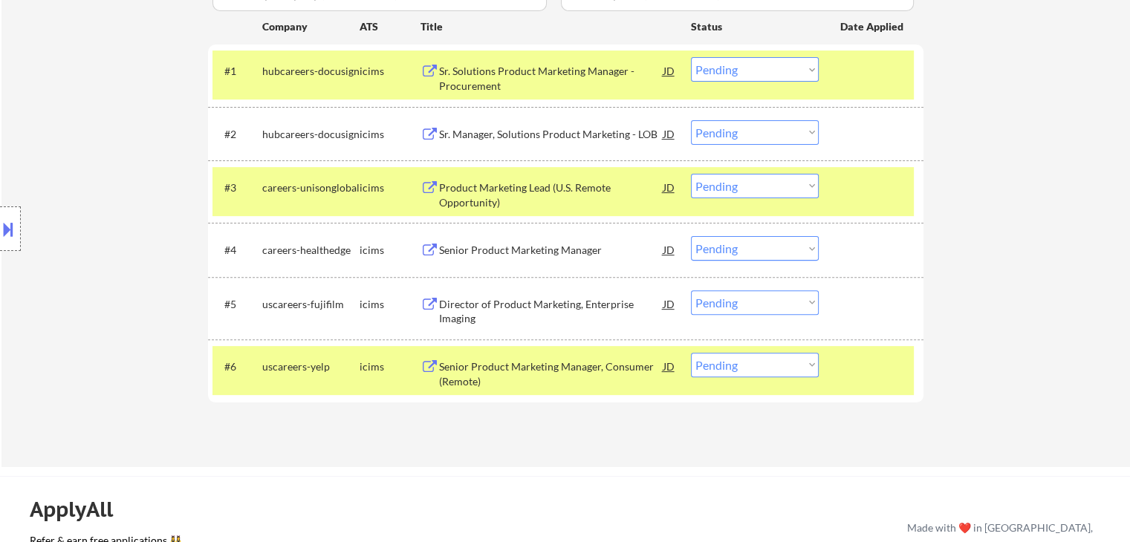
click at [582, 128] on div "Sr. Manager, Solutions Product Marketing - LOB" at bounding box center [551, 134] width 224 height 15
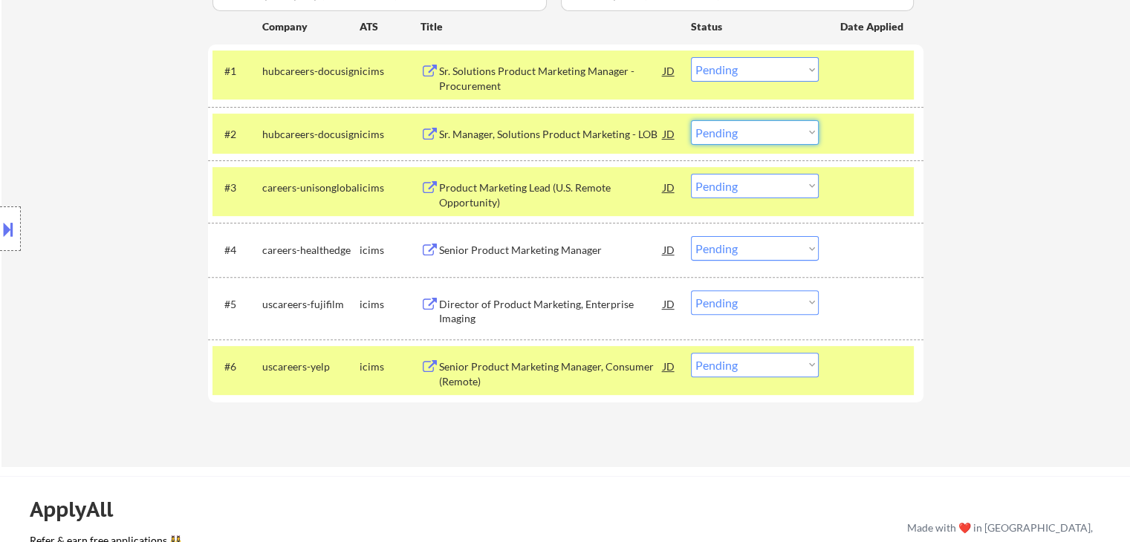
click at [728, 131] on select "Choose an option... Pending Applied Excluded (Questions) Excluded (Expired) Exc…" at bounding box center [755, 132] width 128 height 25
select select ""excluded__expired_""
click at [691, 120] on select "Choose an option... Pending Applied Excluded (Questions) Excluded (Expired) Exc…" at bounding box center [755, 132] width 128 height 25
click at [719, 73] on select "Choose an option... Pending Applied Excluded (Questions) Excluded (Expired) Exc…" at bounding box center [755, 69] width 128 height 25
click at [691, 57] on select "Choose an option... Pending Applied Excluded (Questions) Excluded (Expired) Exc…" at bounding box center [755, 69] width 128 height 25
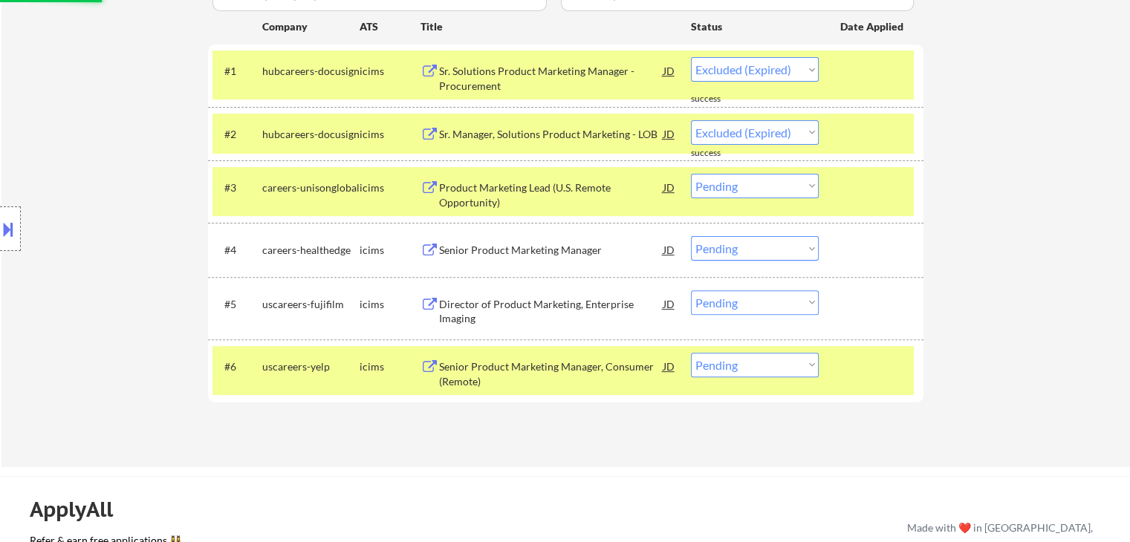
select select ""pending""
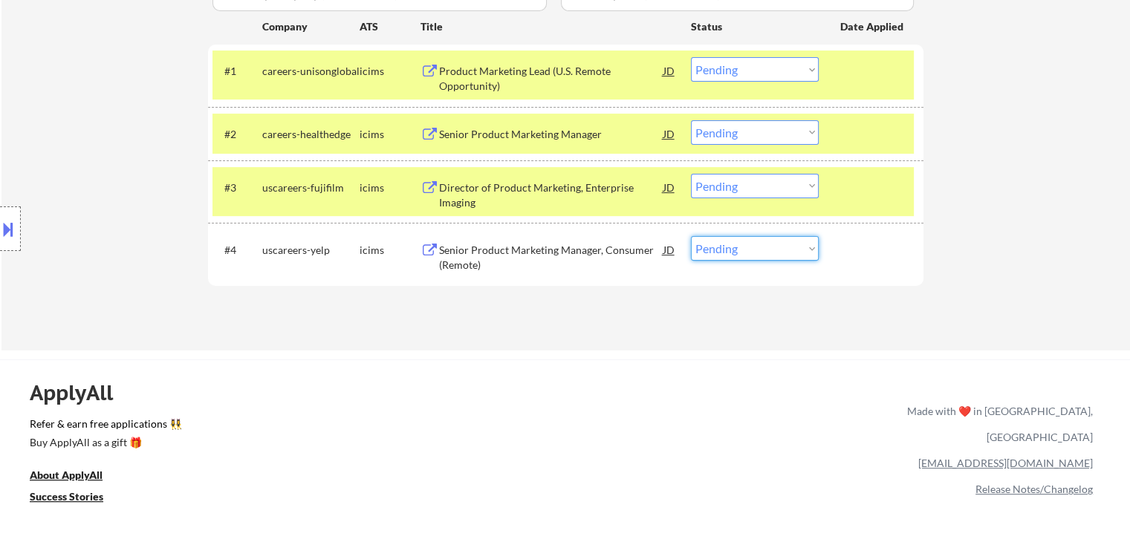
click at [762, 248] on select "Choose an option... Pending Applied Excluded (Questions) Excluded (Expired) Exc…" at bounding box center [755, 248] width 128 height 25
select select ""applied""
click at [691, 236] on select "Choose an option... Pending Applied Excluded (Questions) Excluded (Expired) Exc…" at bounding box center [755, 248] width 128 height 25
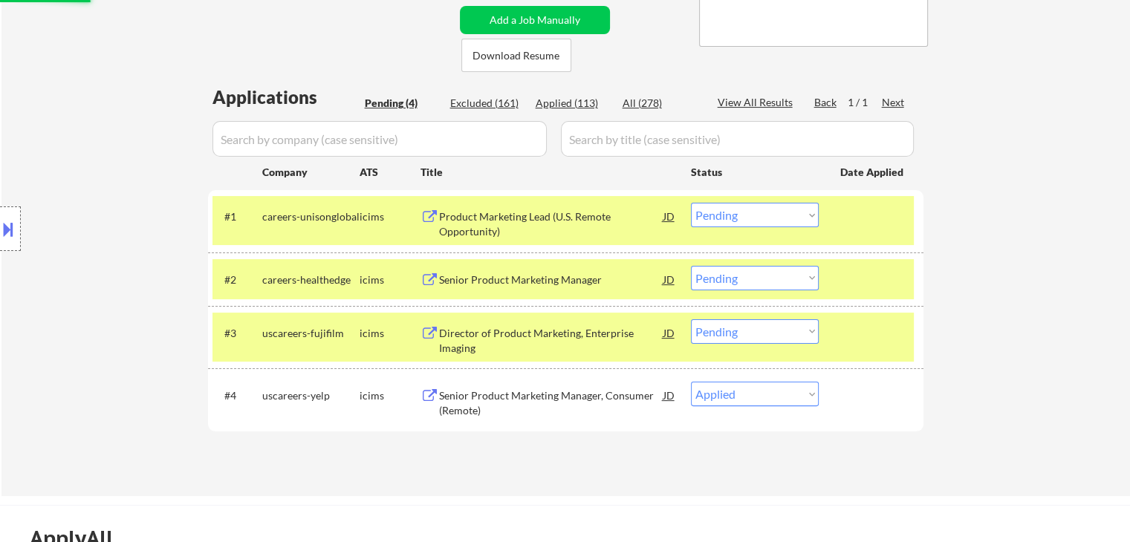
scroll to position [297, 0]
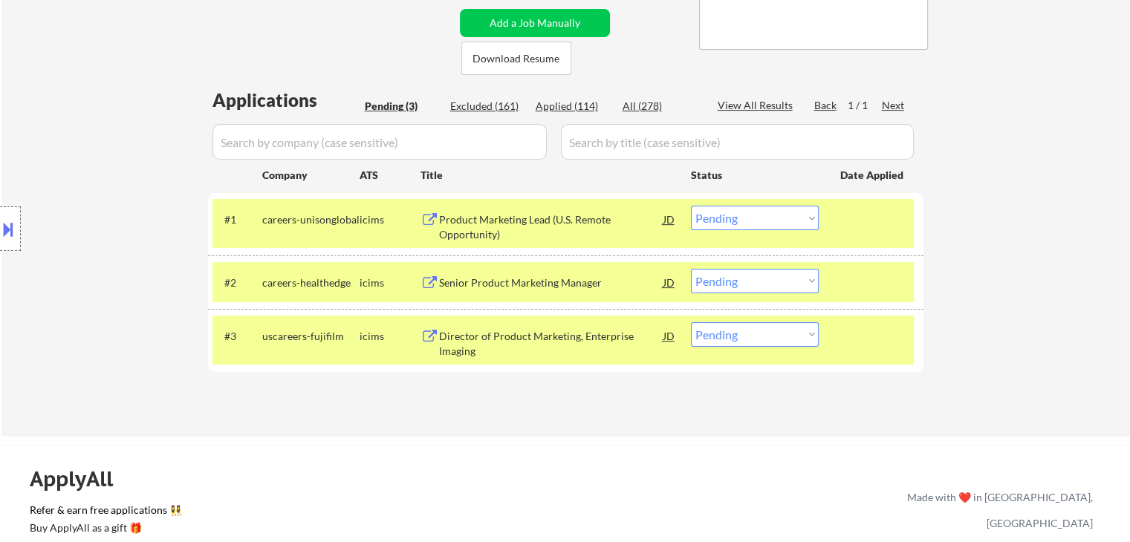
click at [868, 219] on div at bounding box center [872, 219] width 65 height 27
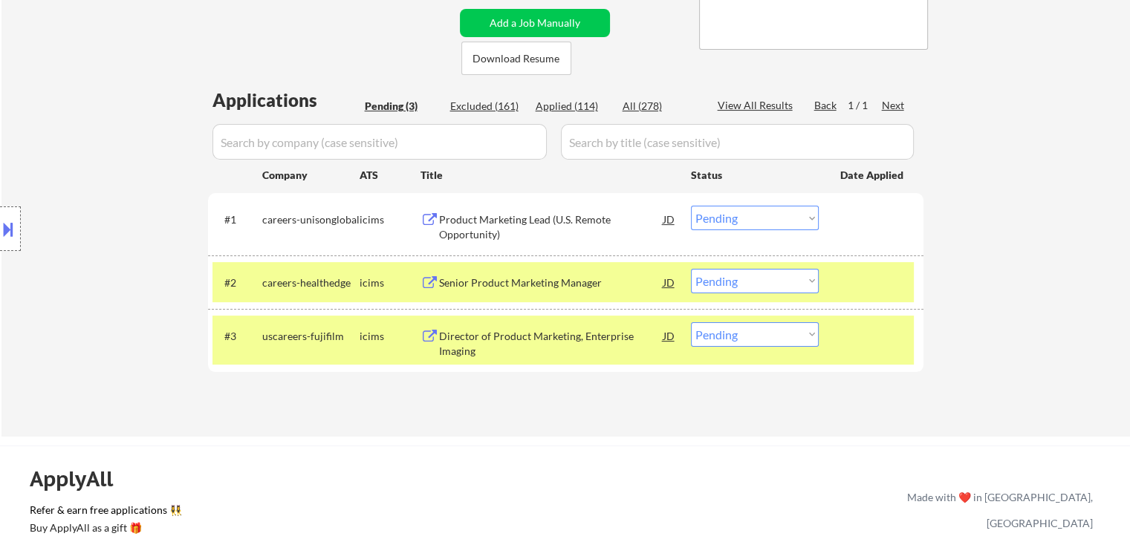
click at [893, 306] on div "#2 careers-healthedge icims Senior Product Marketing Manager JD Choose an optio…" at bounding box center [565, 282] width 715 height 53
click at [892, 286] on div at bounding box center [872, 282] width 65 height 27
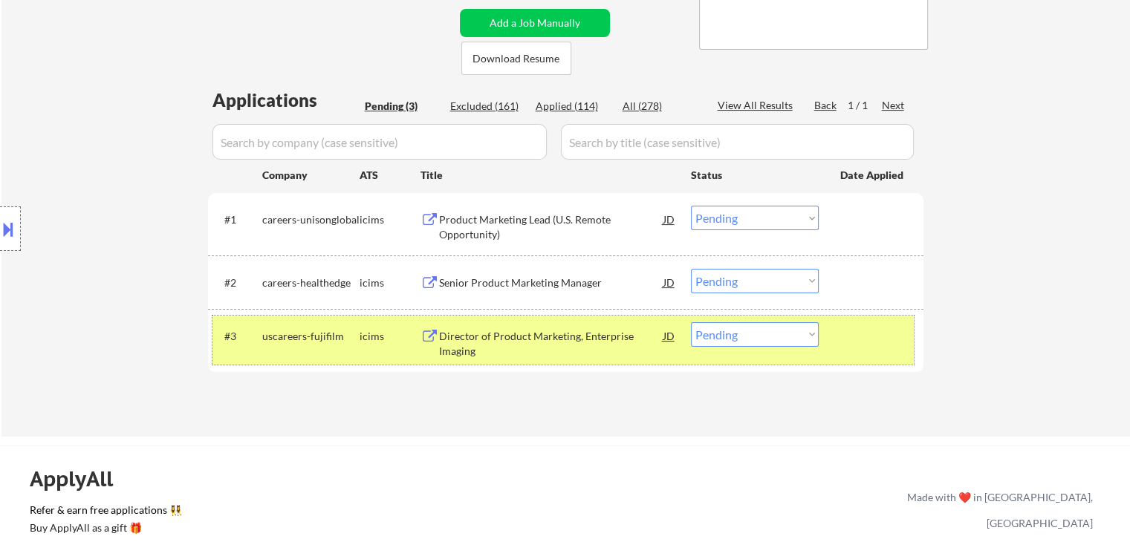
click at [903, 325] on div at bounding box center [872, 335] width 65 height 27
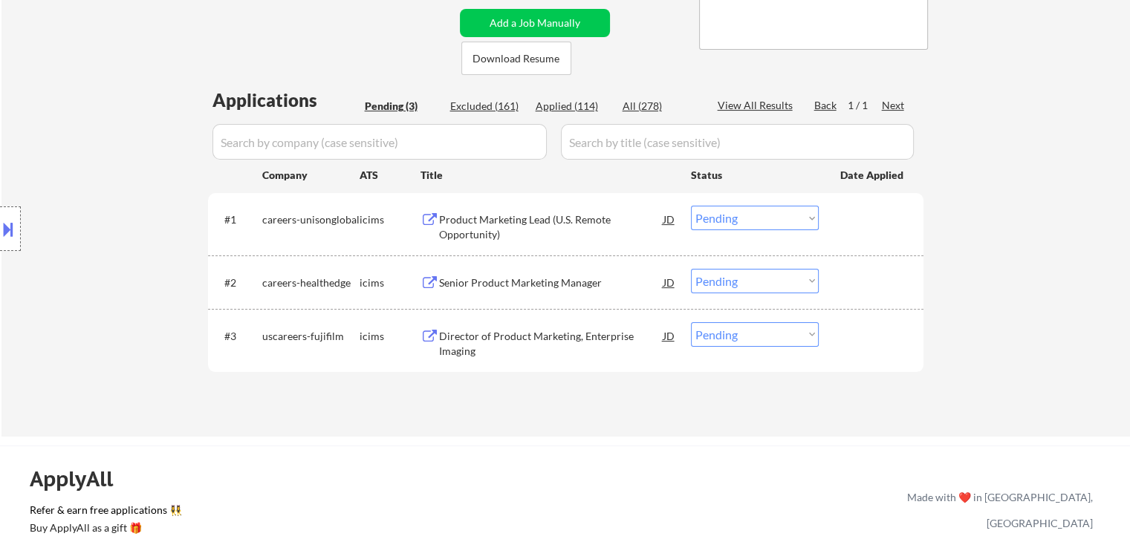
click at [539, 216] on div "Product Marketing Lead (U.S. Remote Opportunity)" at bounding box center [551, 226] width 224 height 29
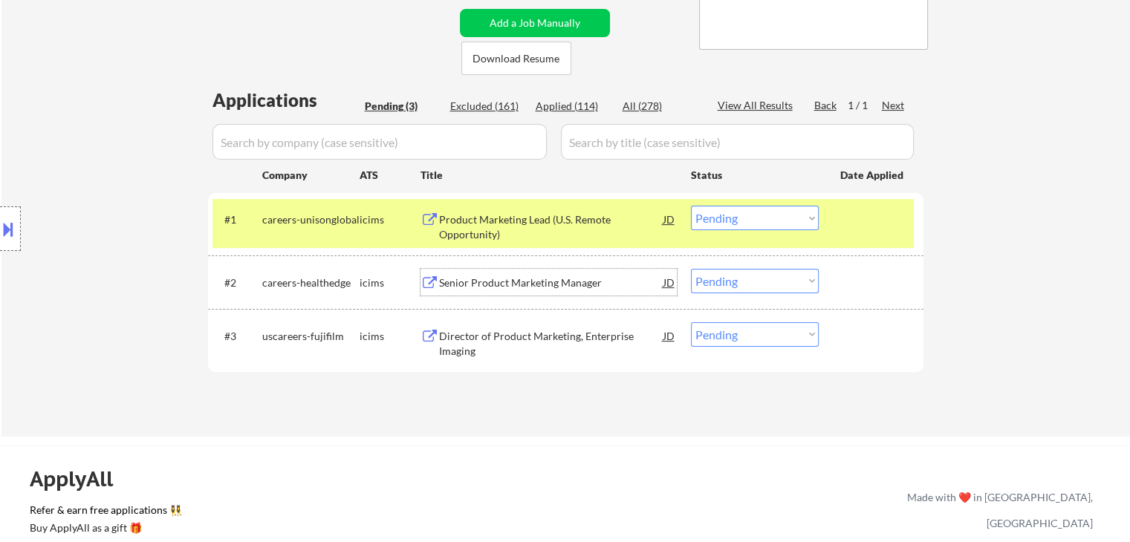
click at [511, 281] on div "Senior Product Marketing Manager" at bounding box center [551, 283] width 224 height 15
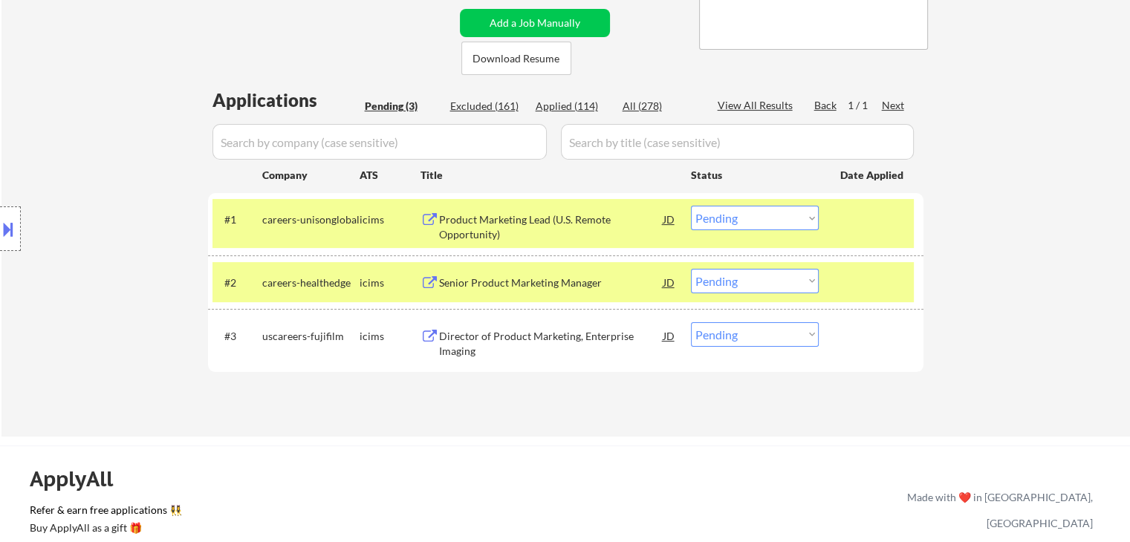
click at [516, 331] on div "Director of Product Marketing, Enterprise Imaging" at bounding box center [551, 343] width 224 height 29
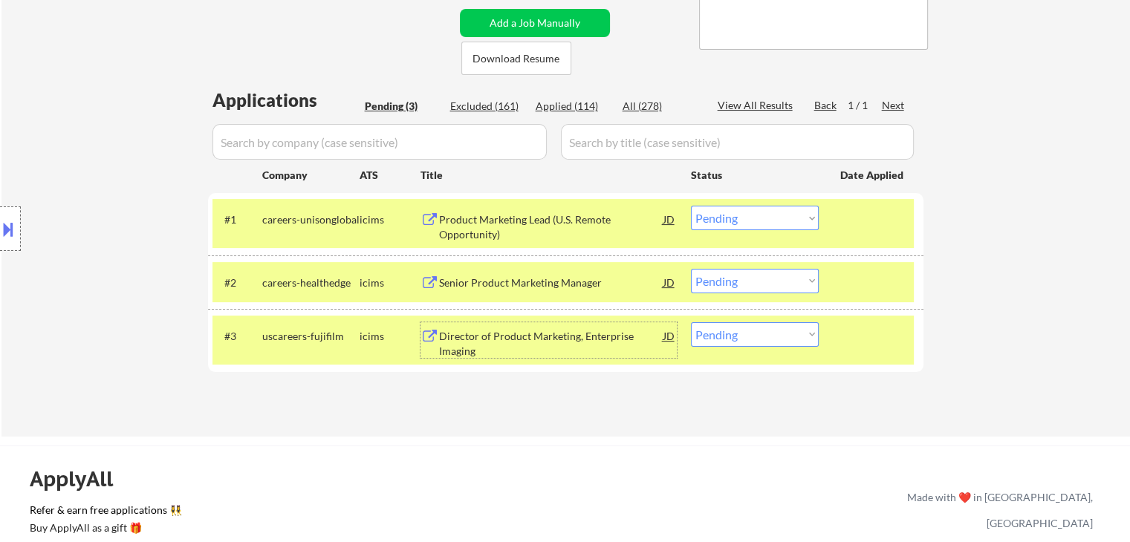
click at [478, 221] on div "Product Marketing Lead (U.S. Remote Opportunity)" at bounding box center [551, 226] width 224 height 29
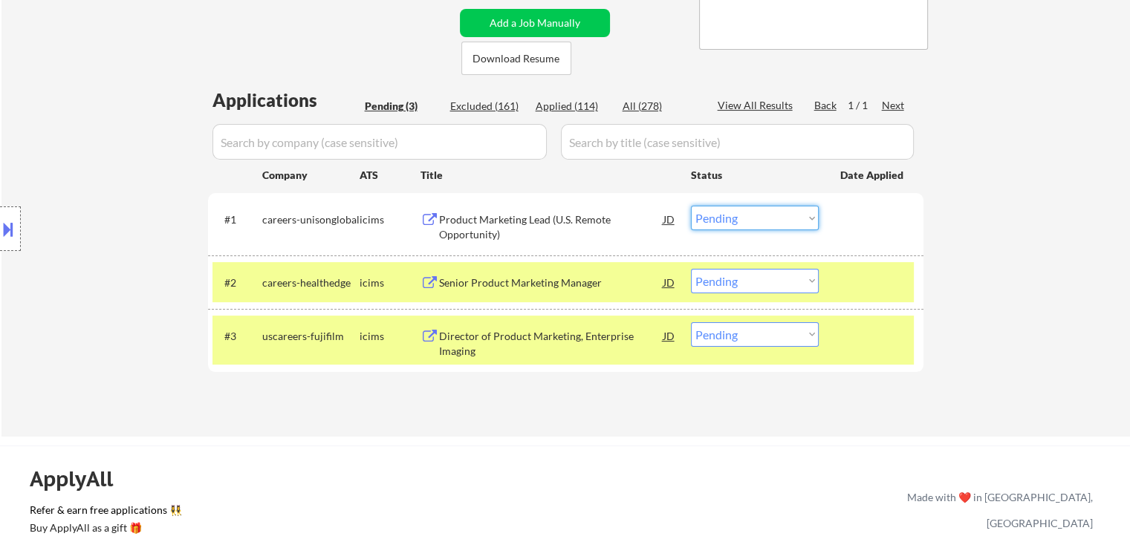
drag, startPoint x: 766, startPoint y: 218, endPoint x: 768, endPoint y: 230, distance: 12.1
click at [766, 218] on select "Choose an option... Pending Applied Excluded (Questions) Excluded (Expired) Exc…" at bounding box center [755, 218] width 128 height 25
click at [691, 206] on select "Choose an option... Pending Applied Excluded (Questions) Excluded (Expired) Exc…" at bounding box center [755, 218] width 128 height 25
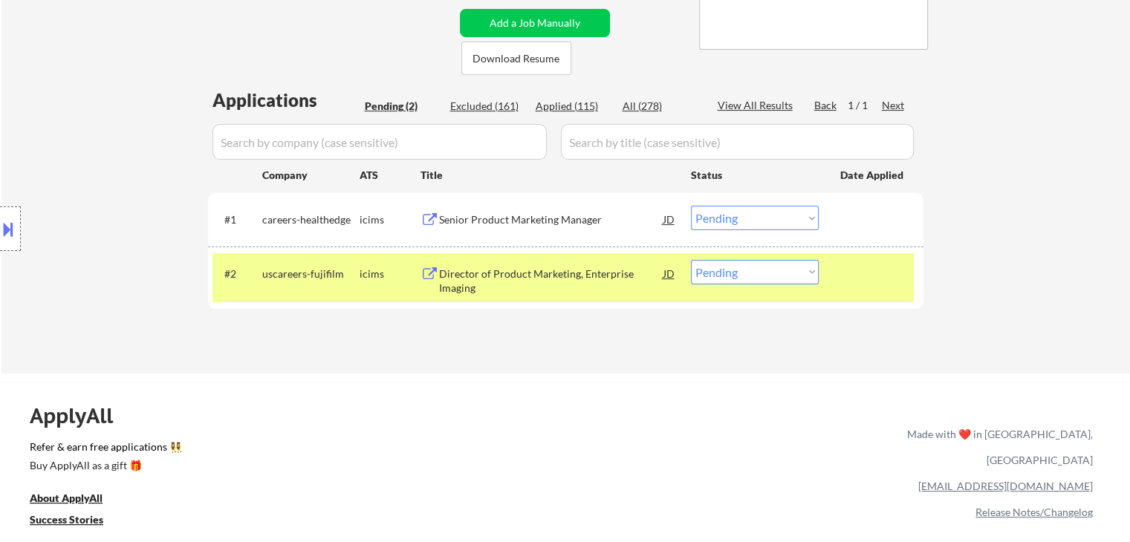
click at [771, 224] on select "Choose an option... Pending Applied Excluded (Questions) Excluded (Expired) Exc…" at bounding box center [755, 218] width 128 height 25
click at [691, 206] on select "Choose an option... Pending Applied Excluded (Questions) Excluded (Expired) Exc…" at bounding box center [755, 218] width 128 height 25
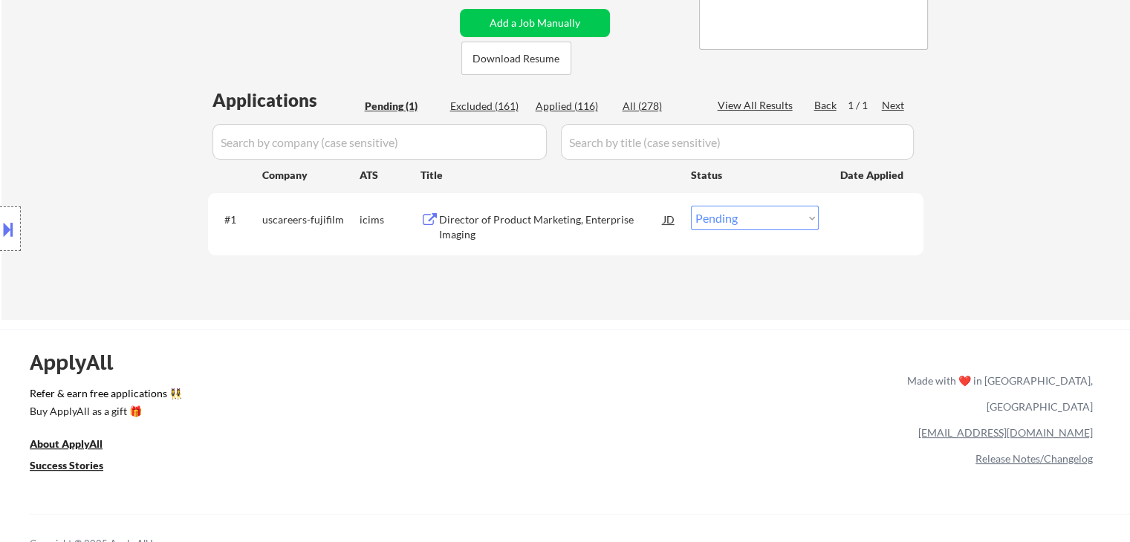
click at [472, 224] on div "Director of Product Marketing, Enterprise Imaging" at bounding box center [551, 226] width 224 height 29
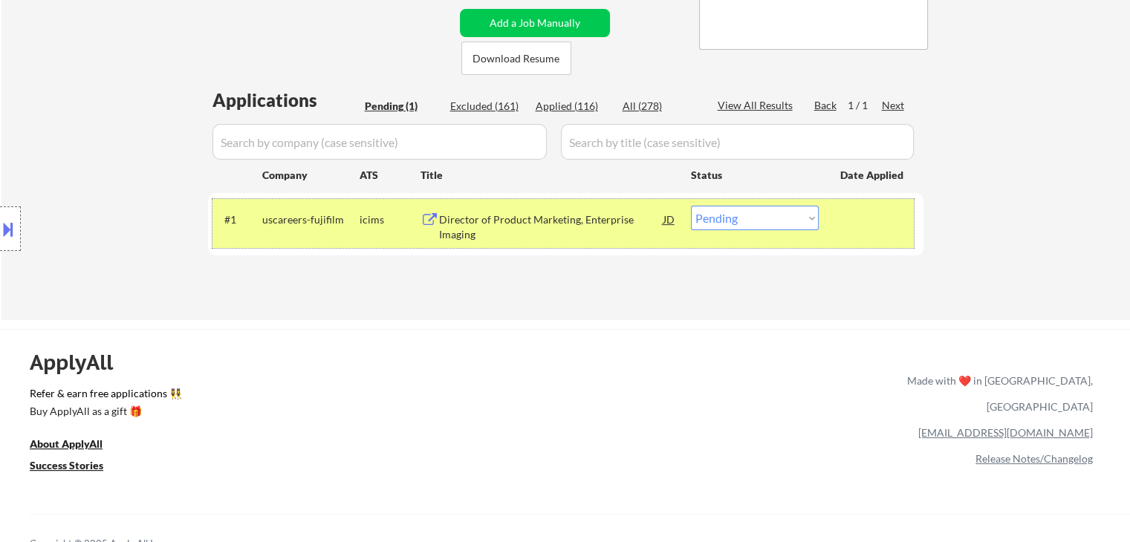
click at [865, 220] on div at bounding box center [872, 219] width 65 height 27
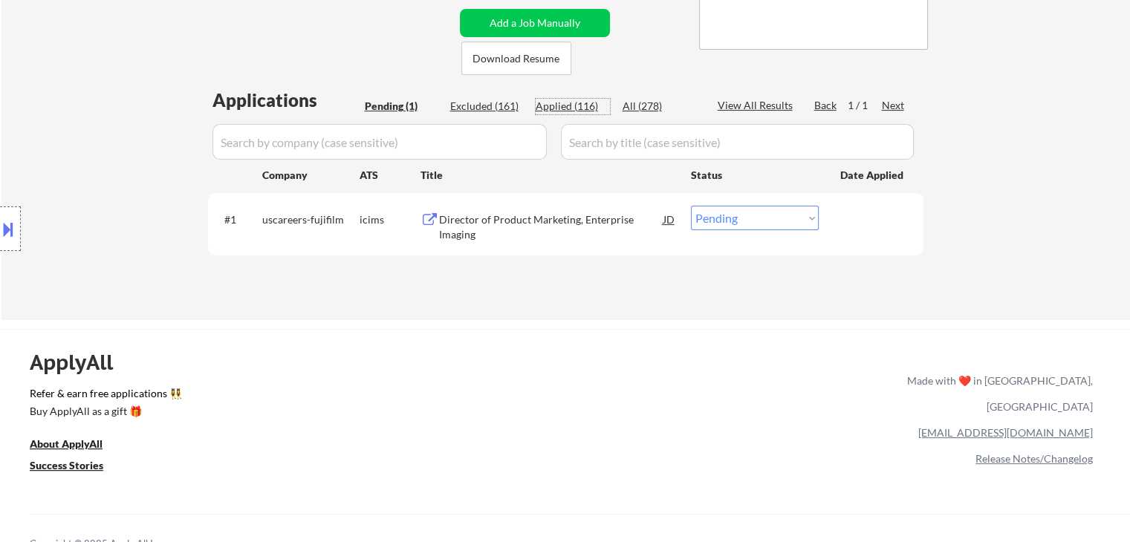
click at [567, 107] on div "Applied (116)" at bounding box center [573, 106] width 74 height 15
select select ""applied""
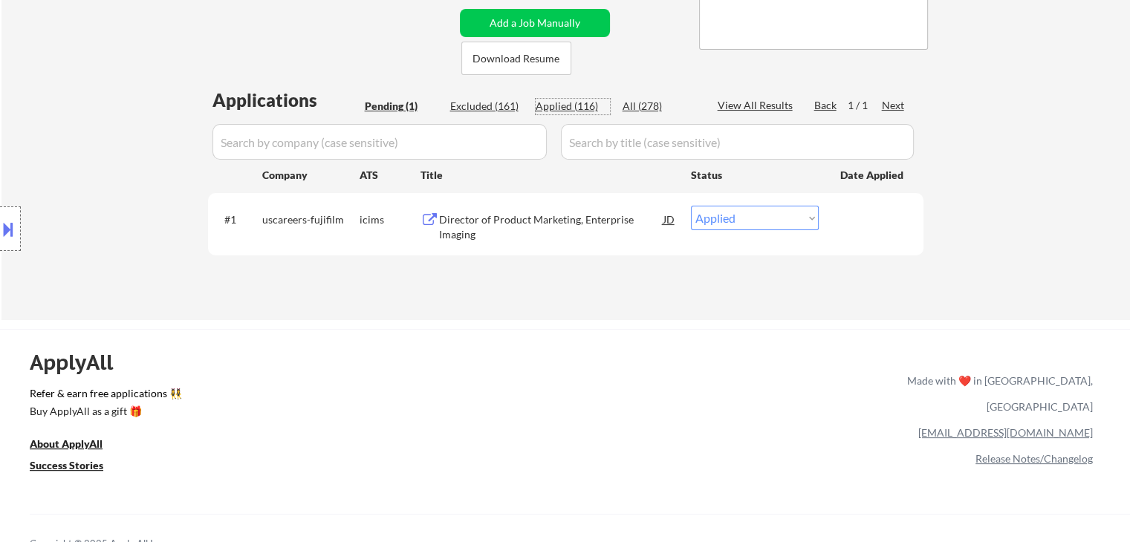
select select ""applied""
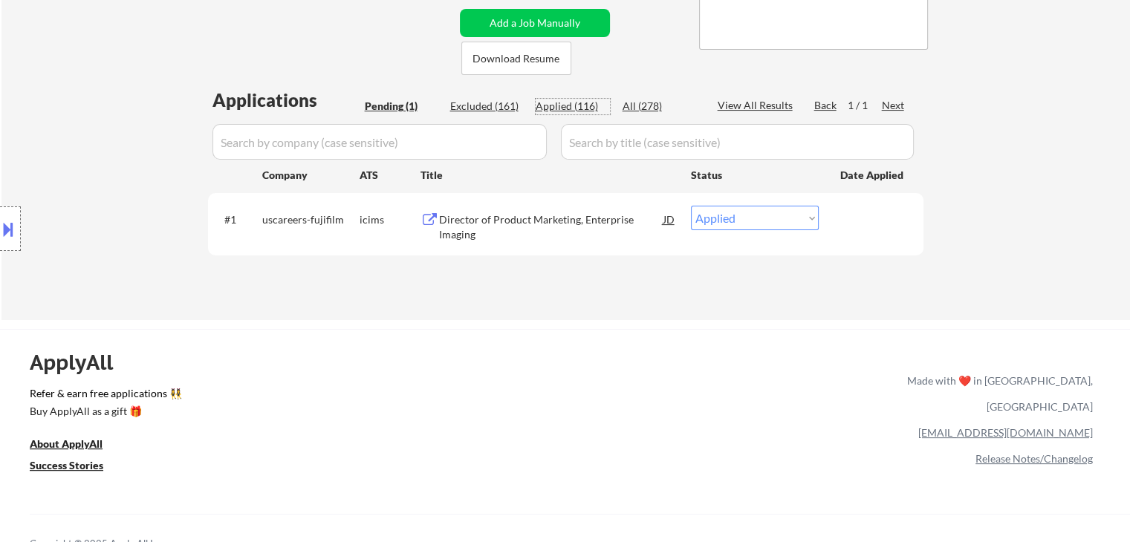
select select ""applied""
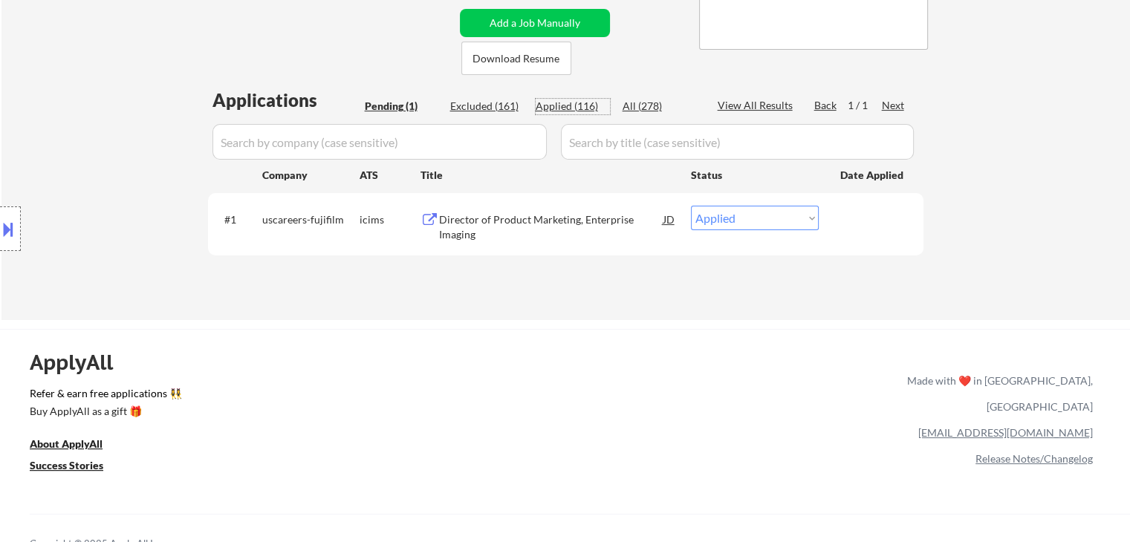
select select ""applied""
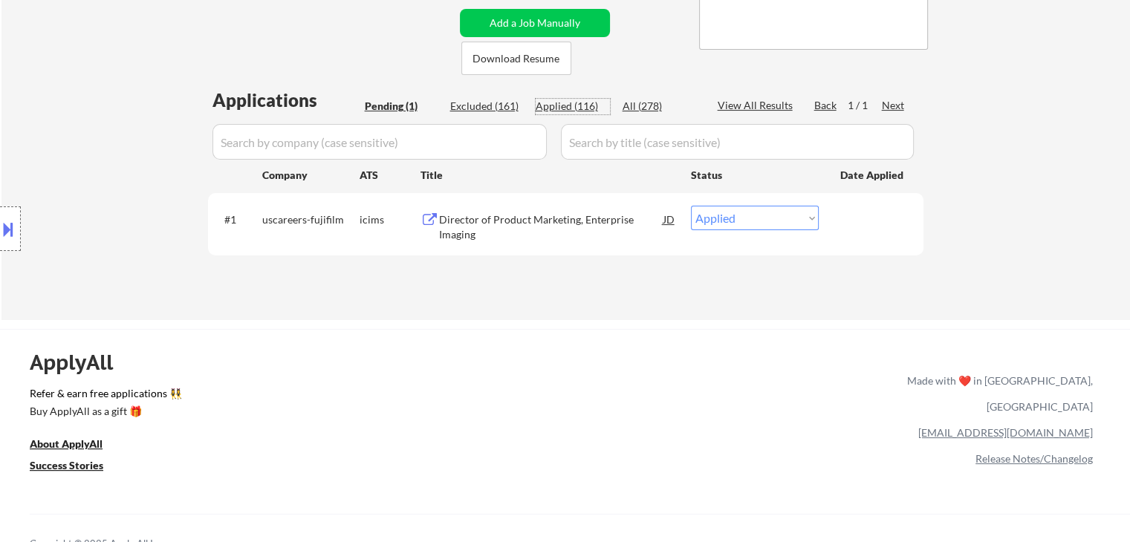
select select ""applied""
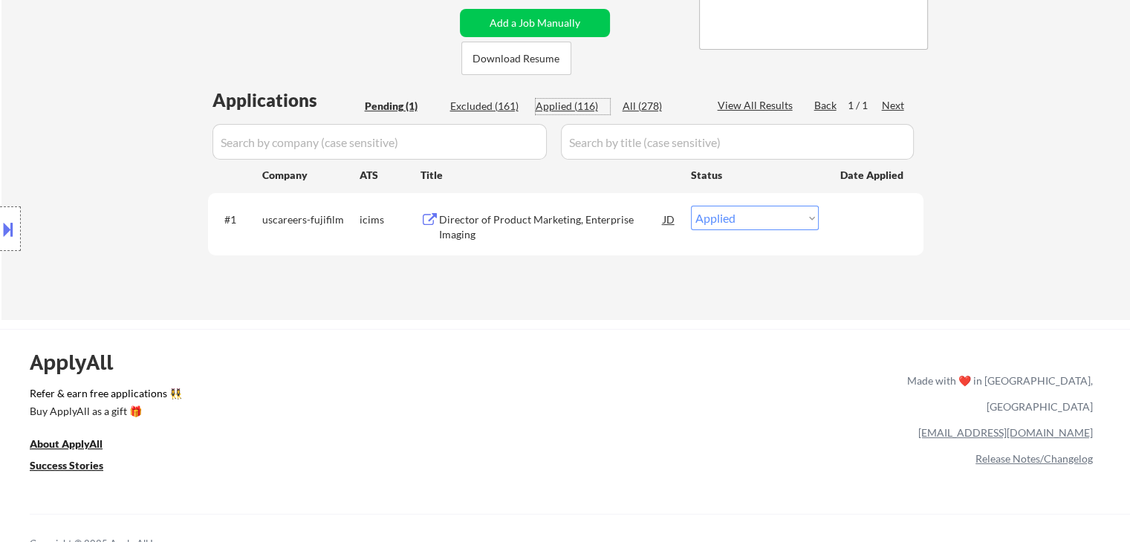
select select ""applied""
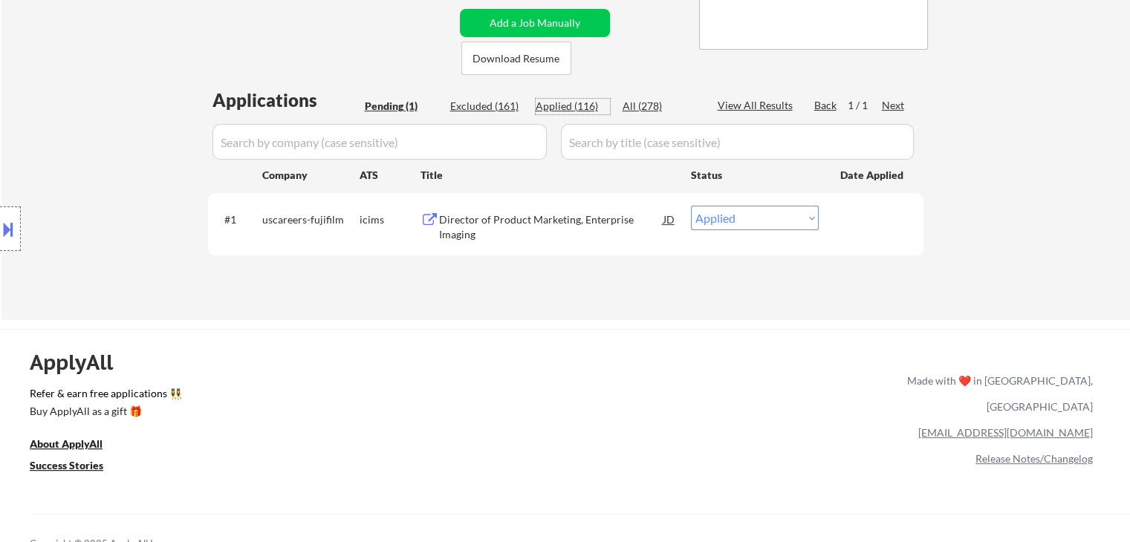
select select ""applied""
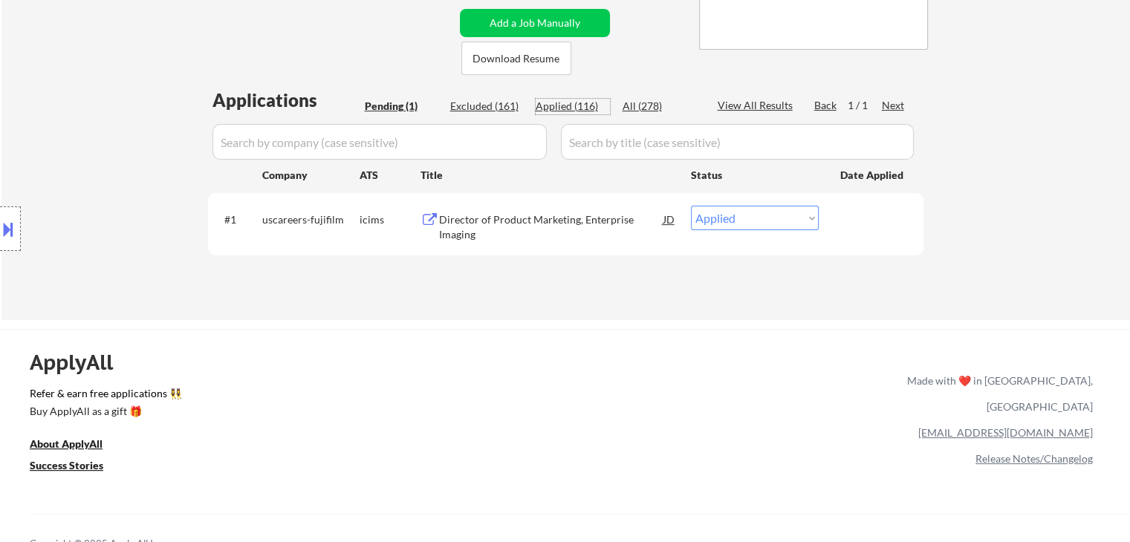
select select ""applied""
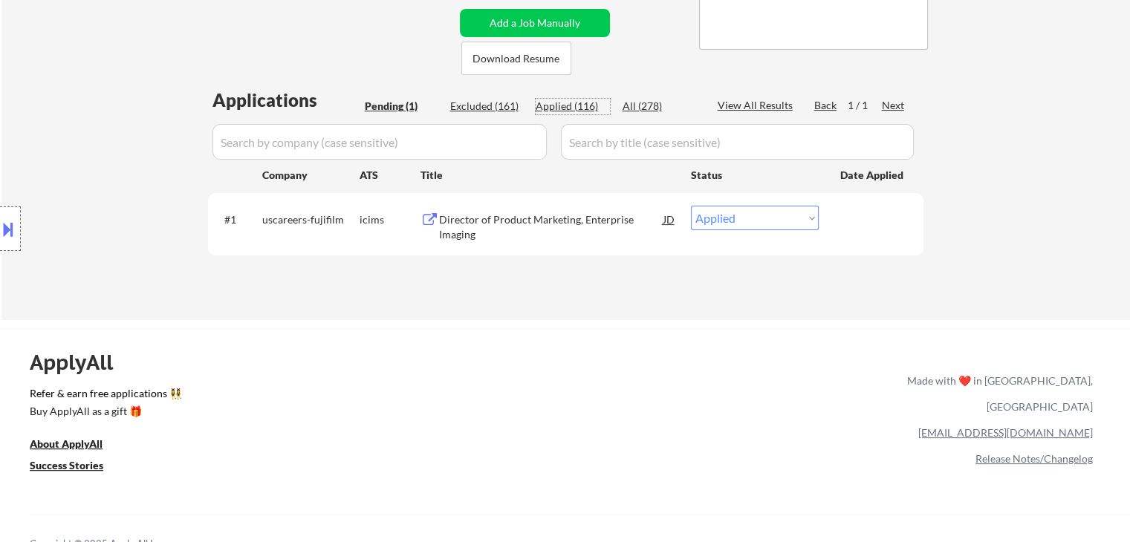
select select ""applied""
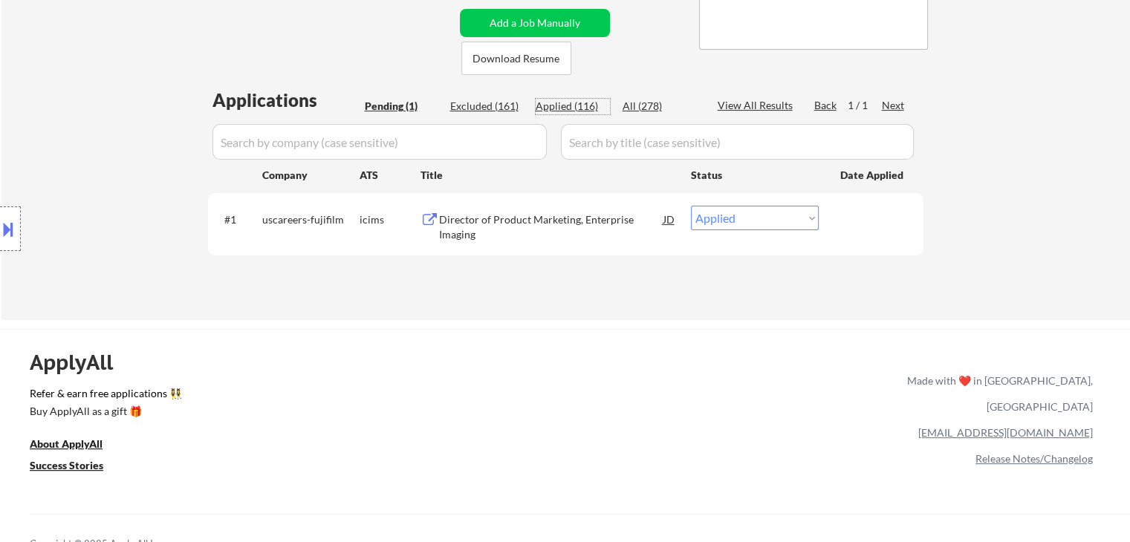
select select ""applied""
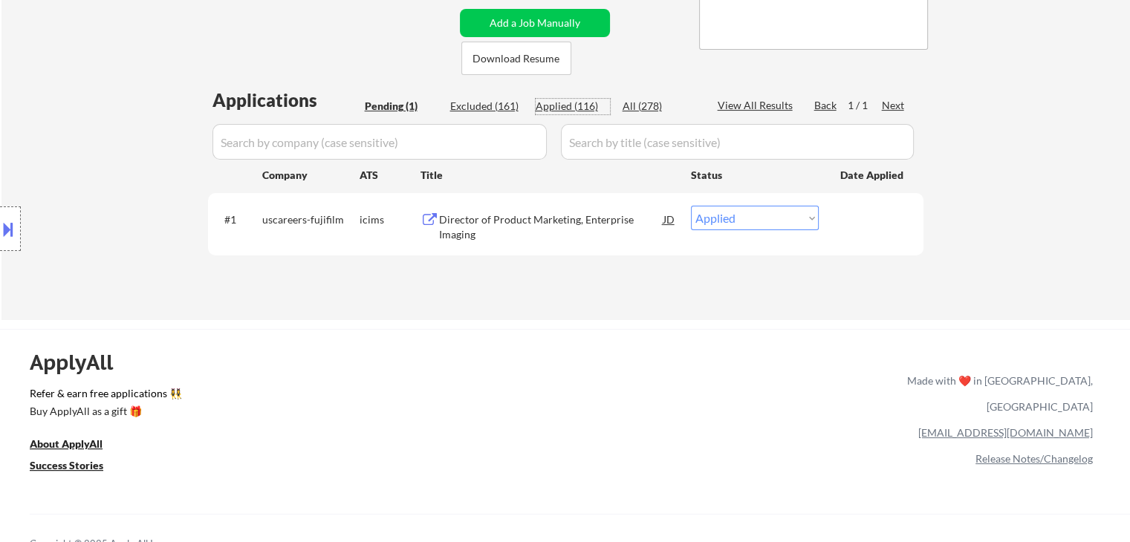
select select ""applied""
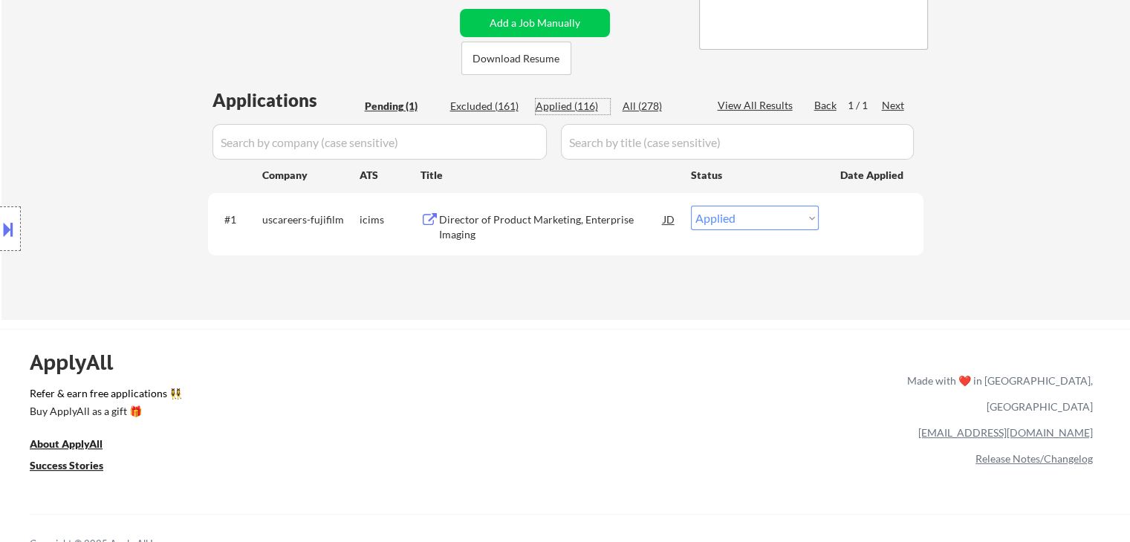
select select ""applied""
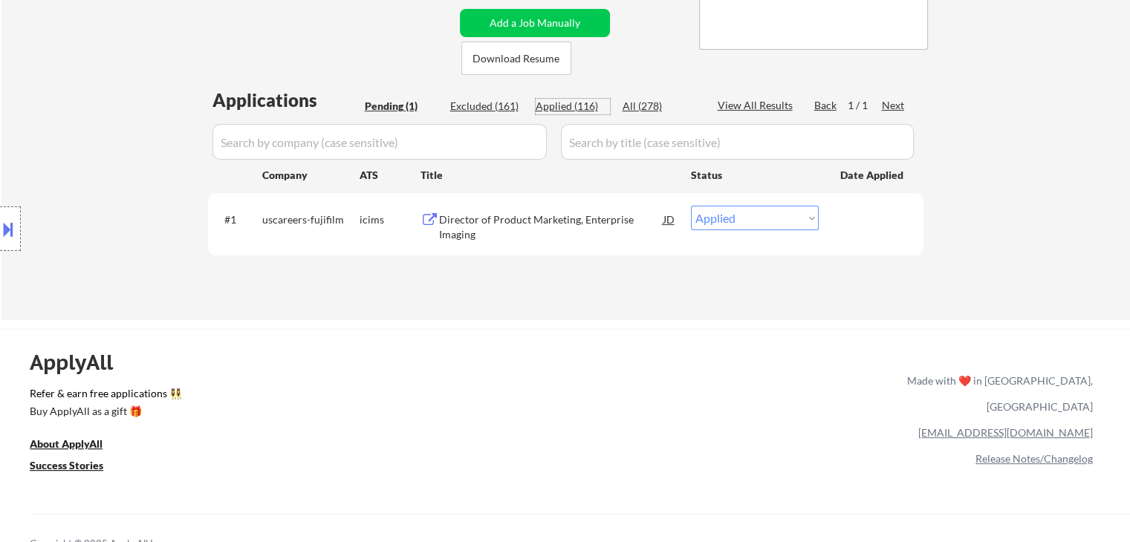
select select ""applied""
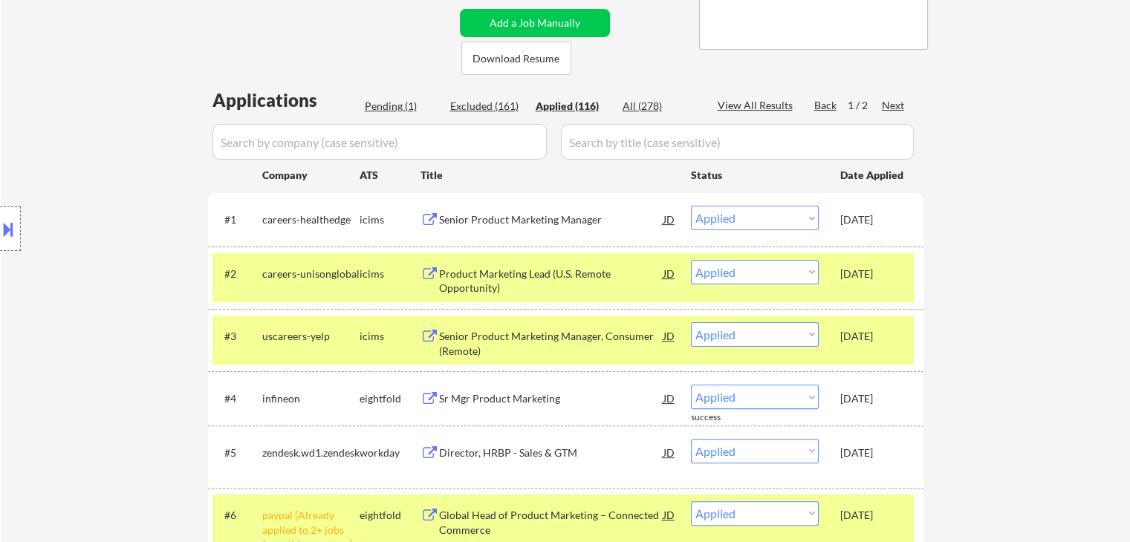
drag, startPoint x: 907, startPoint y: 265, endPoint x: 914, endPoint y: 325, distance: 59.8
click at [909, 267] on div "#2 careers-unisonglobal icims Product Marketing Lead (U.S. Remote Opportunity) …" at bounding box center [562, 277] width 701 height 49
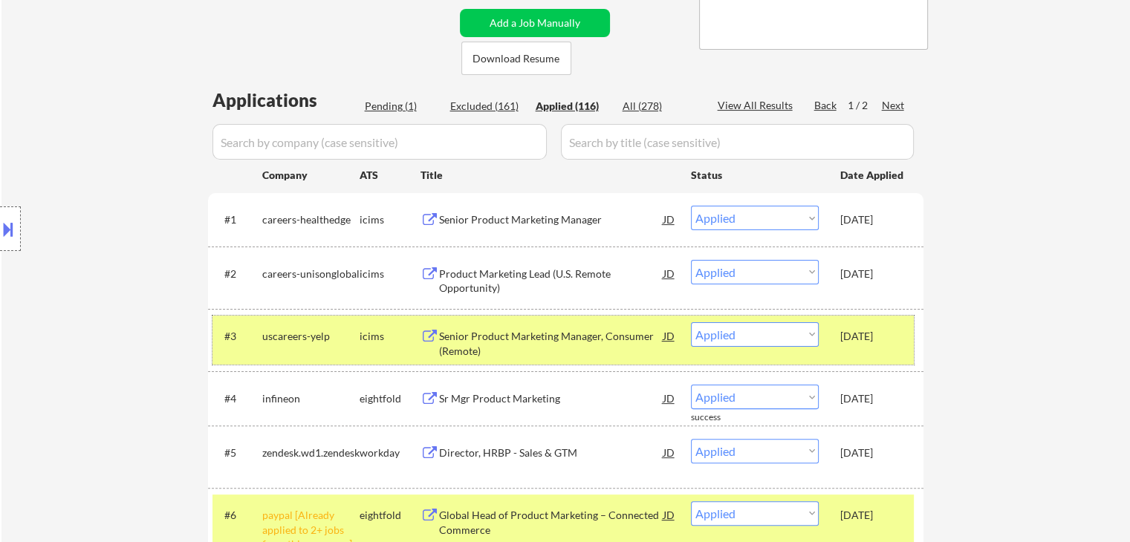
click at [906, 337] on div "#3 uscareers-yelp icims Senior Product Marketing Manager, Consumer (Remote) JD …" at bounding box center [562, 340] width 701 height 49
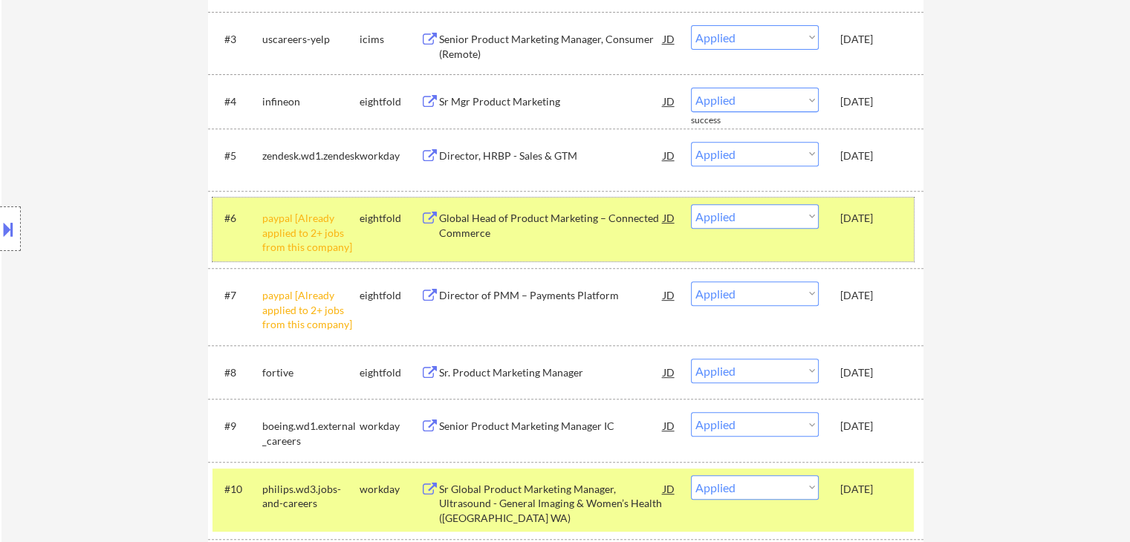
click at [897, 253] on div "#6 paypal [Already applied to 2+ jobs from this company] eightfold Global Head …" at bounding box center [562, 230] width 701 height 64
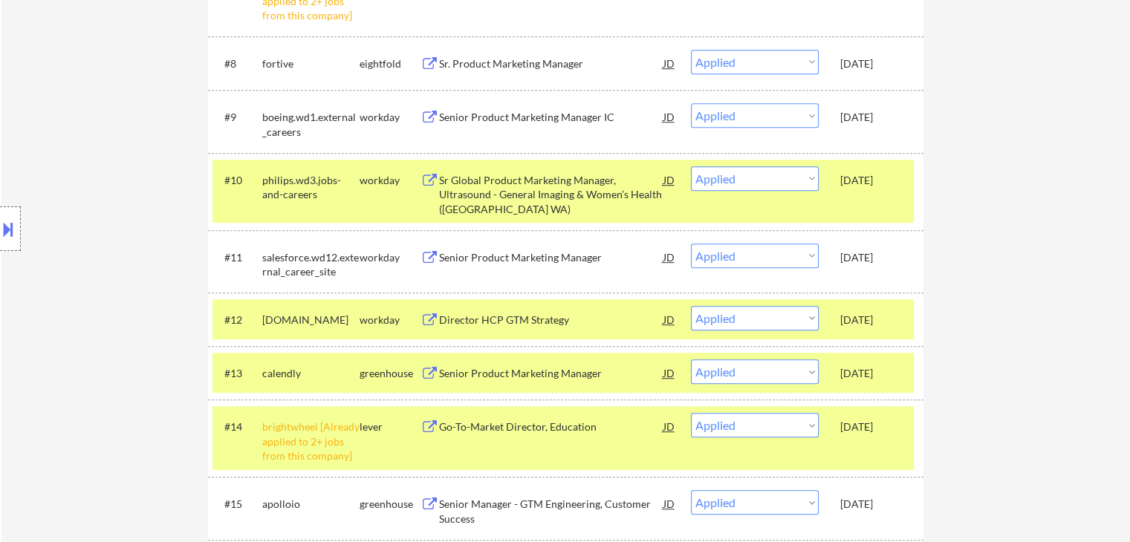
scroll to position [966, 0]
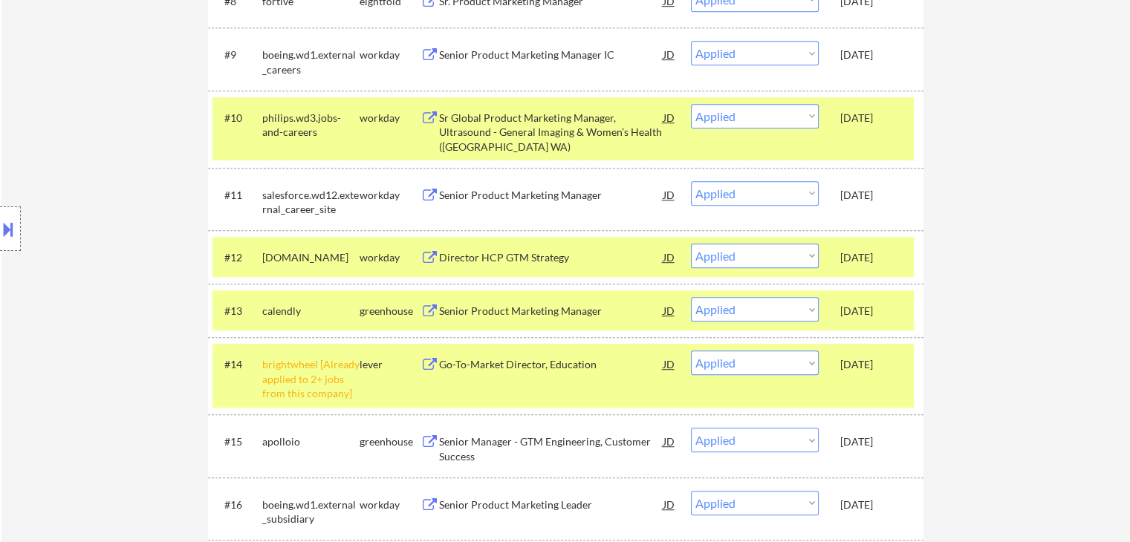
click at [894, 130] on div "#10 philips.wd3.jobs-and-careers workday Sr Global Product Marketing Manager, U…" at bounding box center [562, 129] width 701 height 64
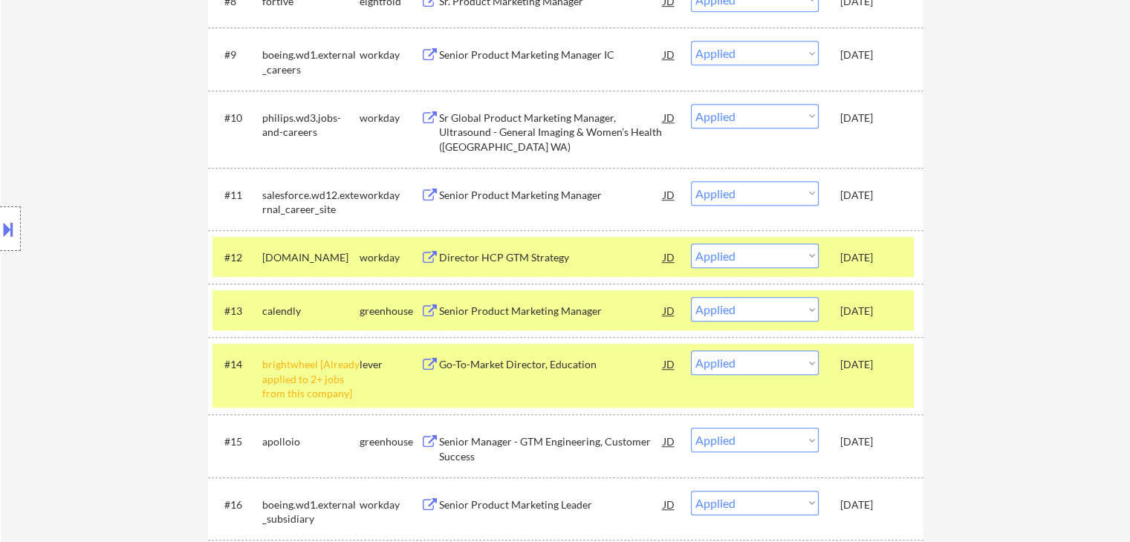
click at [900, 262] on div "[DATE]" at bounding box center [872, 257] width 65 height 15
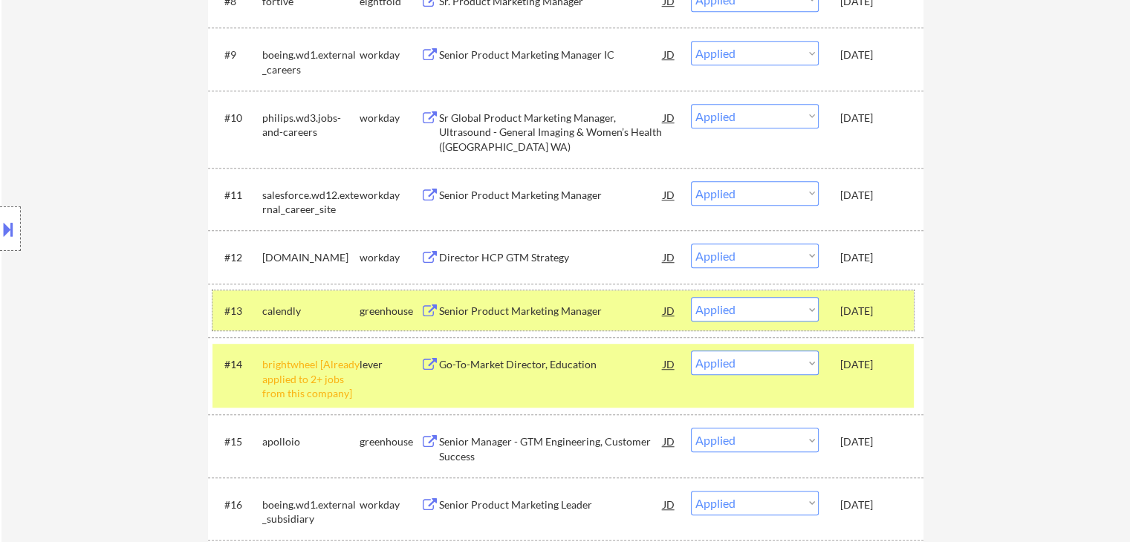
drag, startPoint x: 903, startPoint y: 322, endPoint x: 901, endPoint y: 352, distance: 29.8
click at [903, 325] on div "#13 calendly greenhouse Senior Product Marketing Manager JD Choose an option...…" at bounding box center [562, 310] width 701 height 40
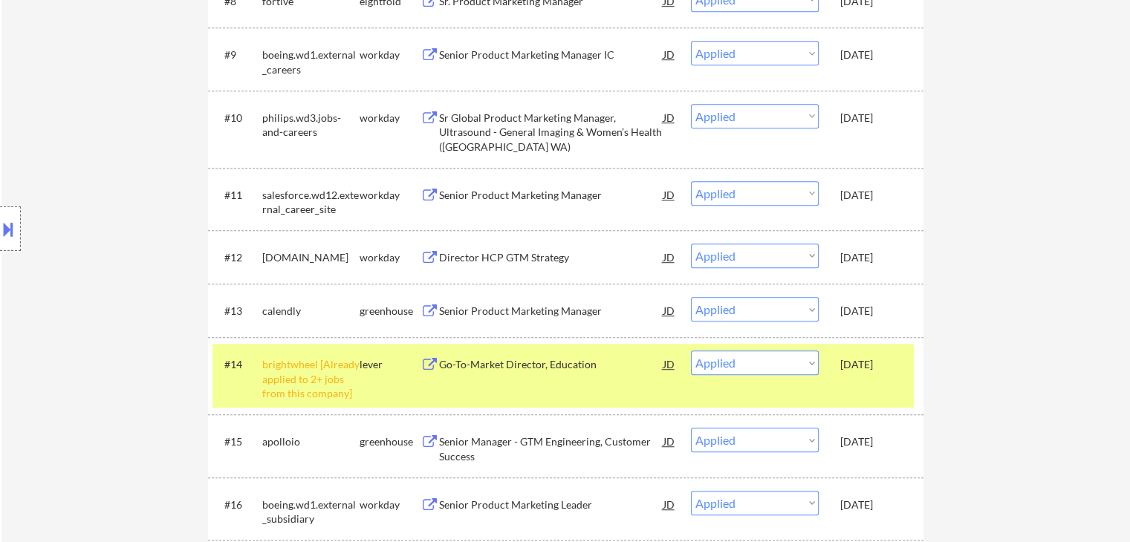
click at [901, 359] on div "[DATE]" at bounding box center [872, 364] width 65 height 15
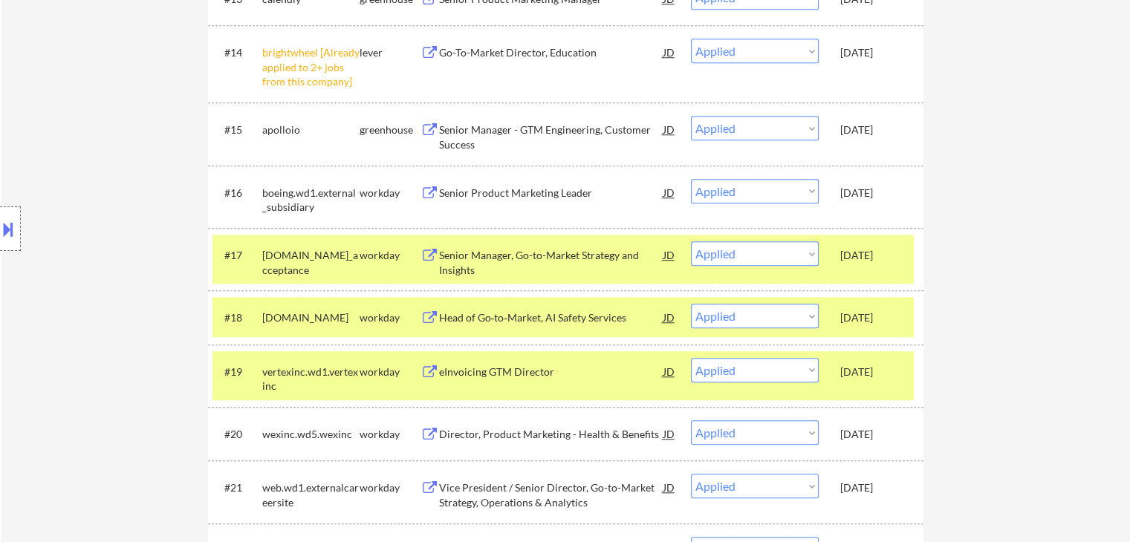
scroll to position [1337, 0]
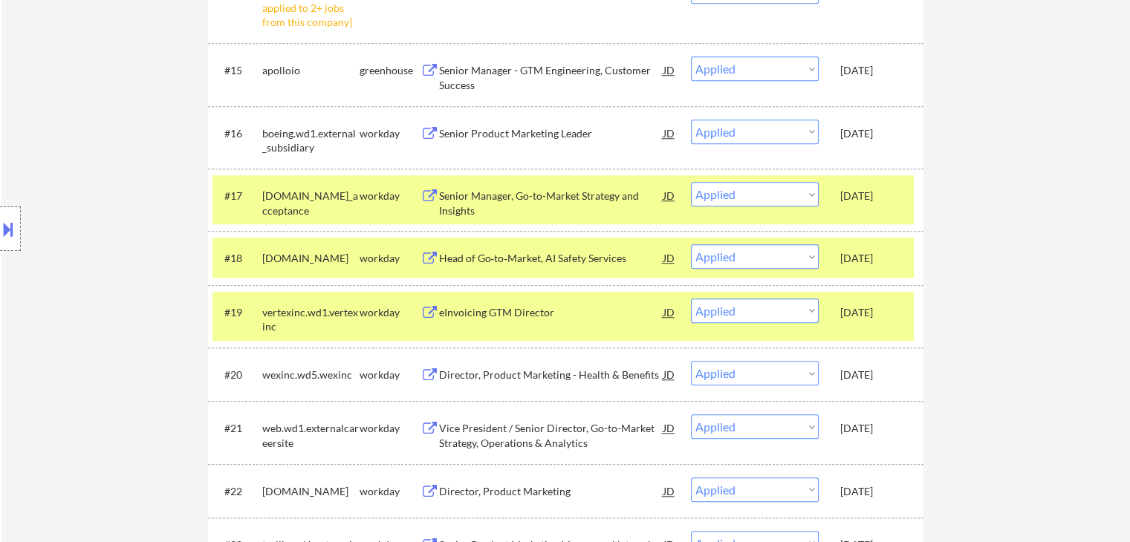
click at [897, 198] on div "[DATE]" at bounding box center [872, 196] width 65 height 15
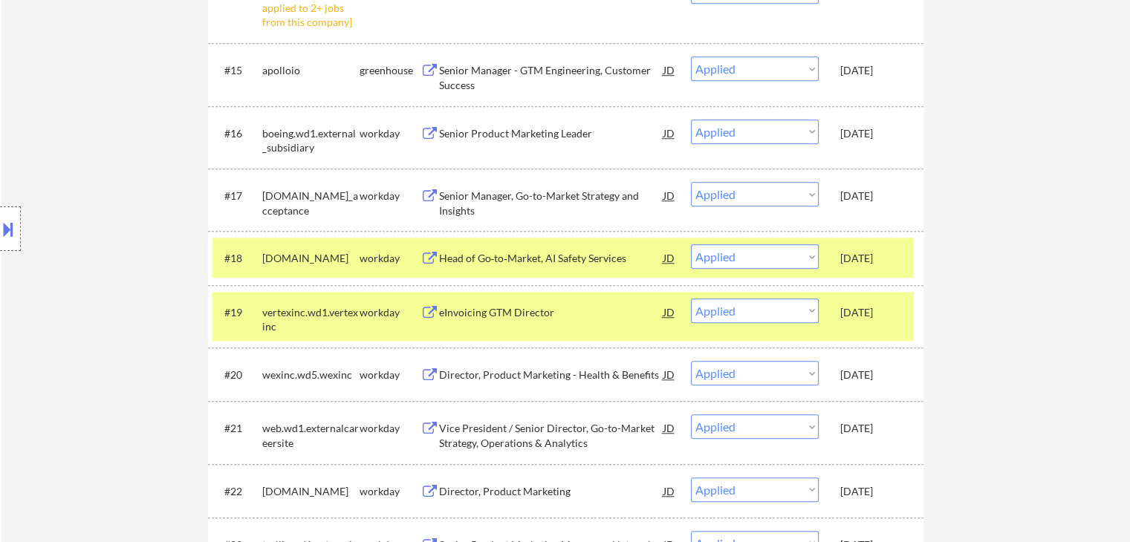
click at [896, 253] on div "[DATE]" at bounding box center [872, 258] width 65 height 15
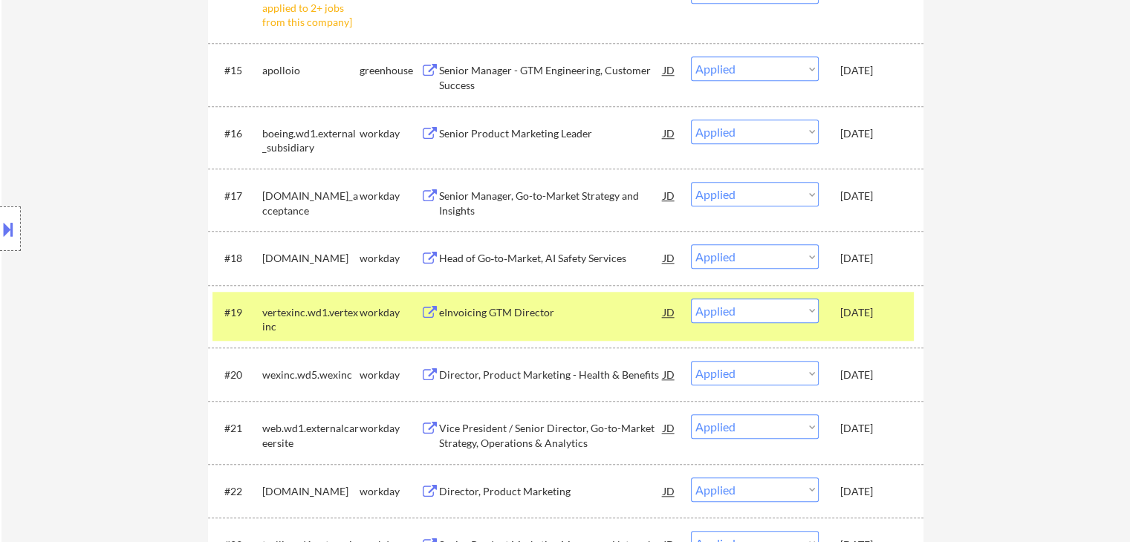
click at [908, 328] on div "#19 vertexinc.wd1.vertexinc workday eInvoicing GTM Director JD warning_amber Ch…" at bounding box center [562, 316] width 701 height 49
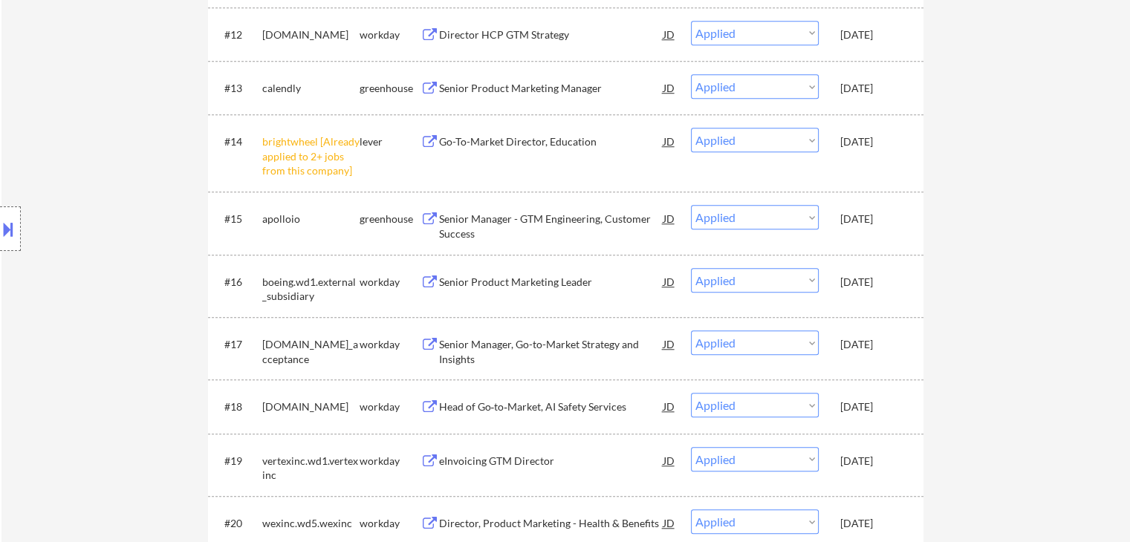
scroll to position [1040, 0]
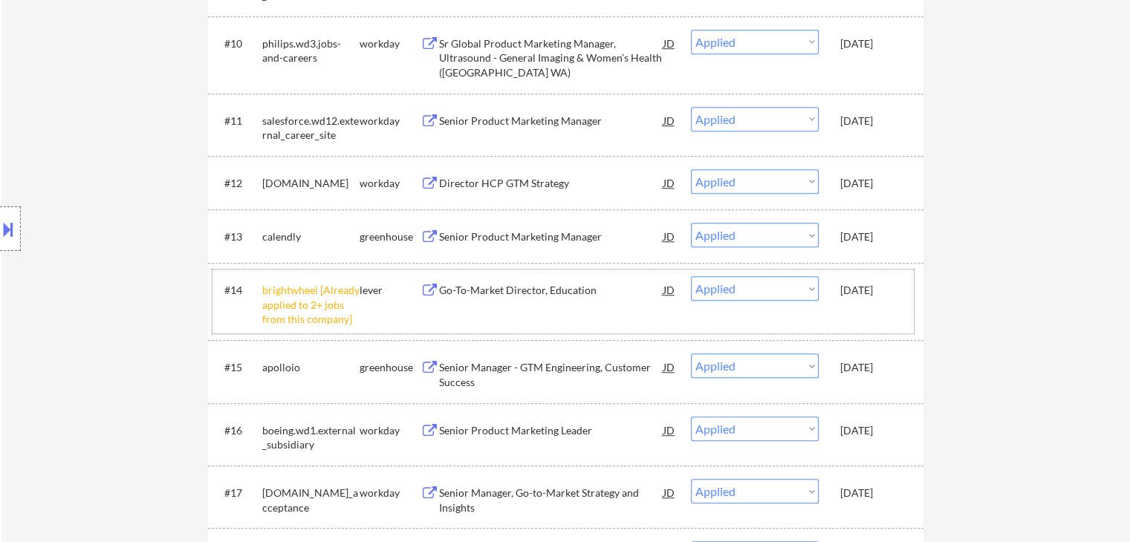
drag, startPoint x: 900, startPoint y: 289, endPoint x: 840, endPoint y: 292, distance: 60.3
click at [840, 292] on div "[DATE]" at bounding box center [872, 290] width 65 height 15
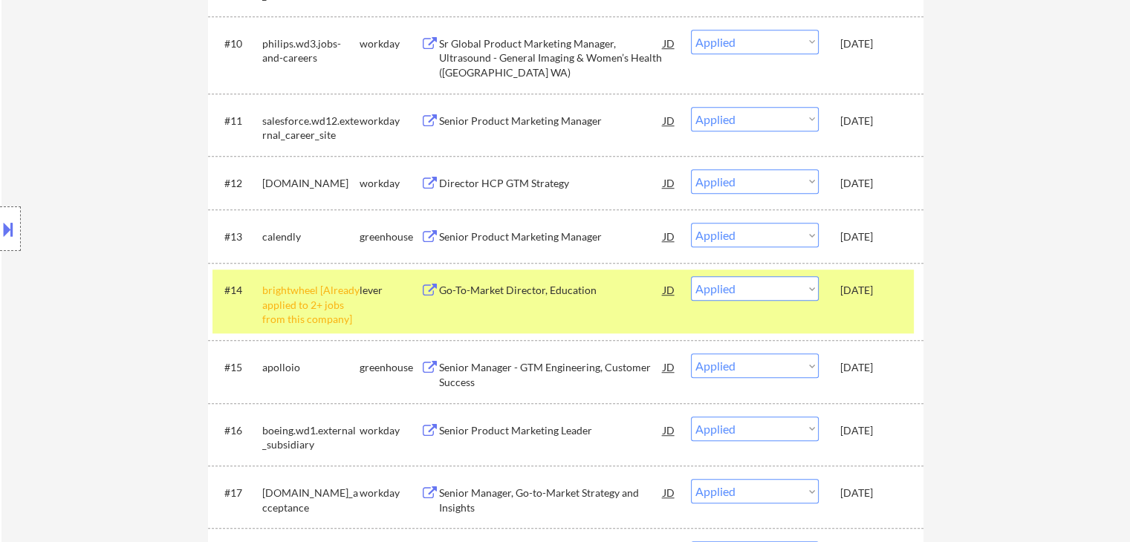
copy div "[DATE]"
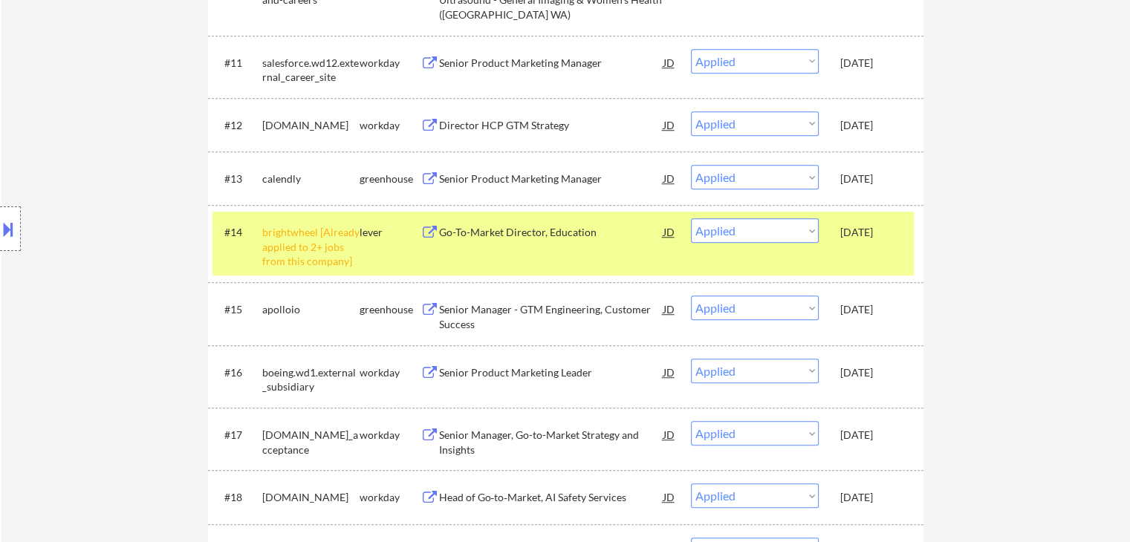
scroll to position [1189, 0]
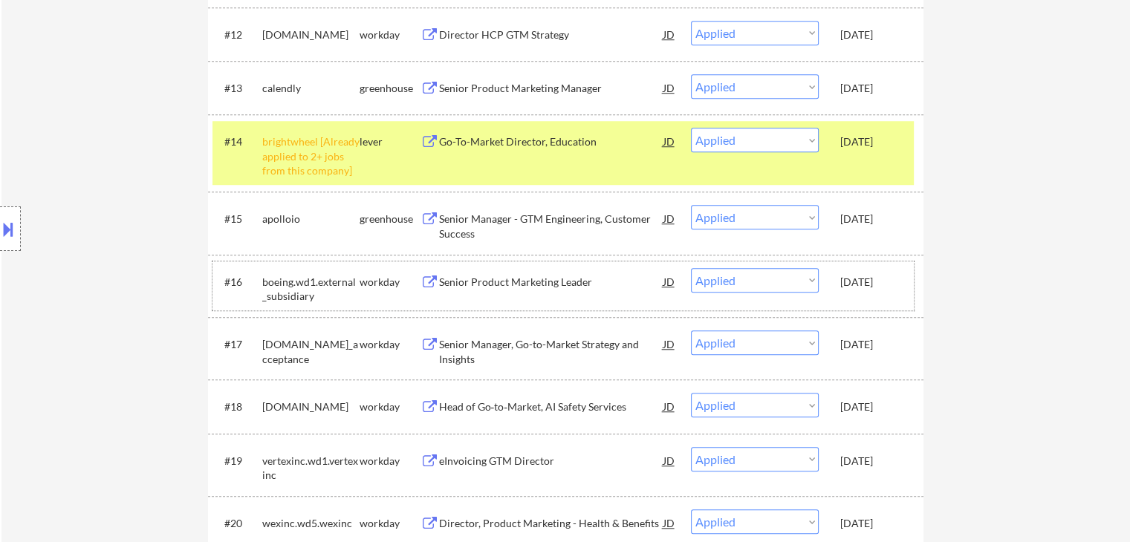
drag, startPoint x: 901, startPoint y: 280, endPoint x: 840, endPoint y: 287, distance: 61.3
click at [840, 287] on div "[DATE]" at bounding box center [872, 282] width 65 height 15
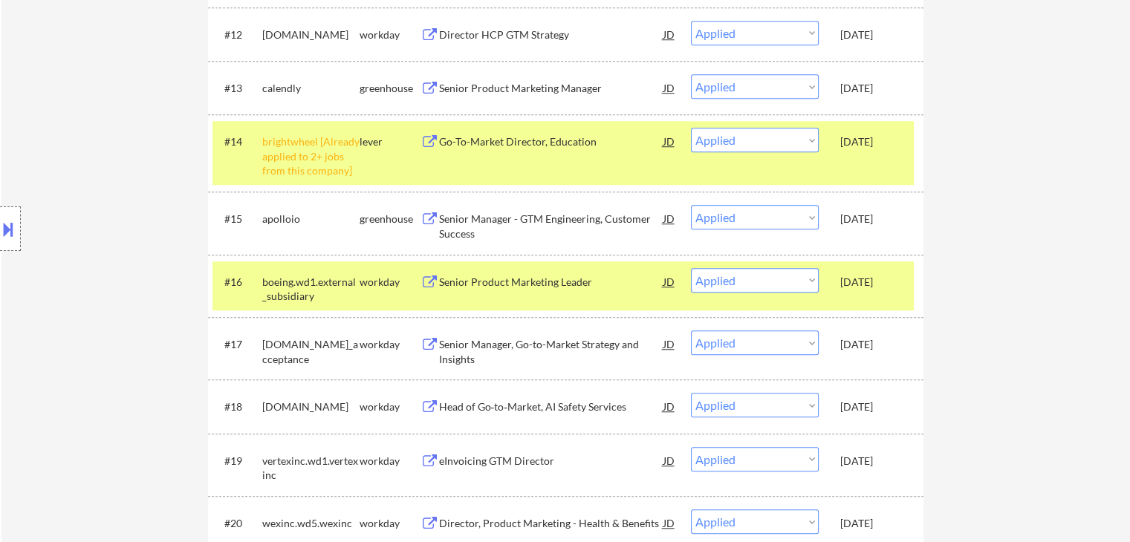
copy div "[DATE]"
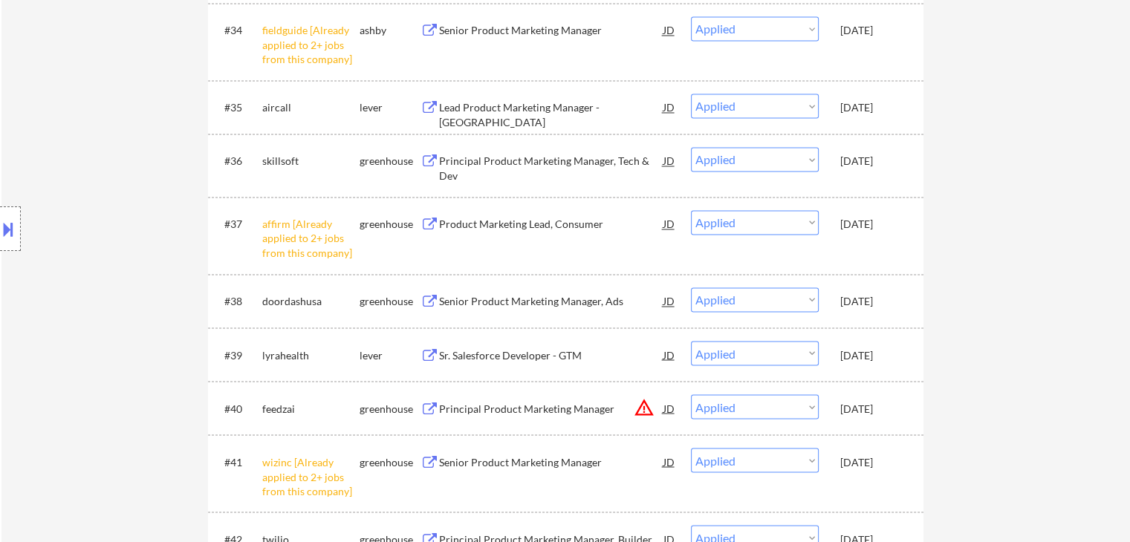
scroll to position [2526, 0]
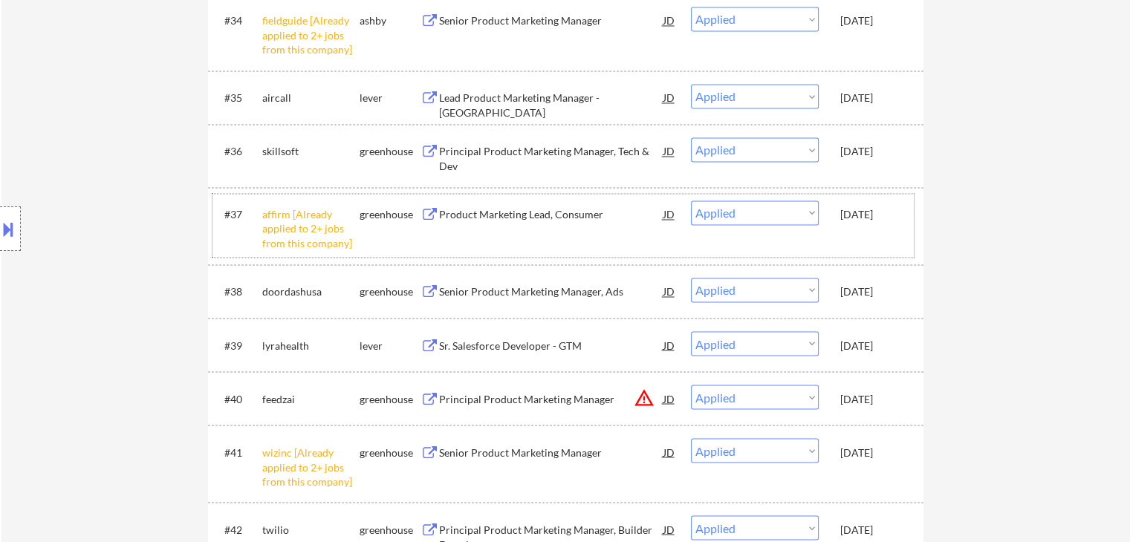
drag, startPoint x: 901, startPoint y: 221, endPoint x: 838, endPoint y: 225, distance: 63.3
click at [838, 225] on div "#37 affirm [Already applied to 2+ jobs from this company] greenhouse Product Ma…" at bounding box center [562, 226] width 701 height 64
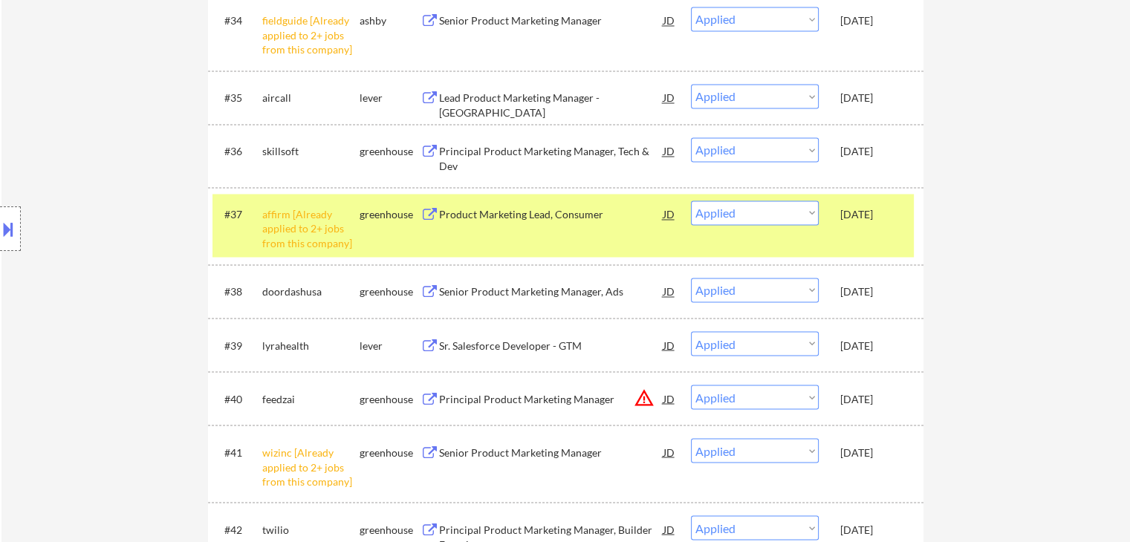
copy div "[DATE]"
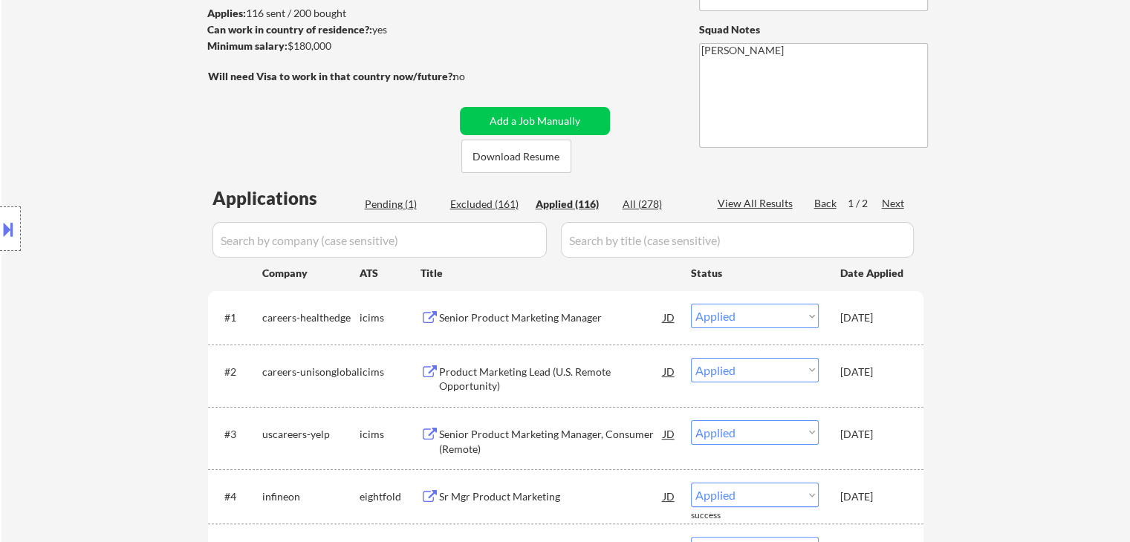
scroll to position [223, 0]
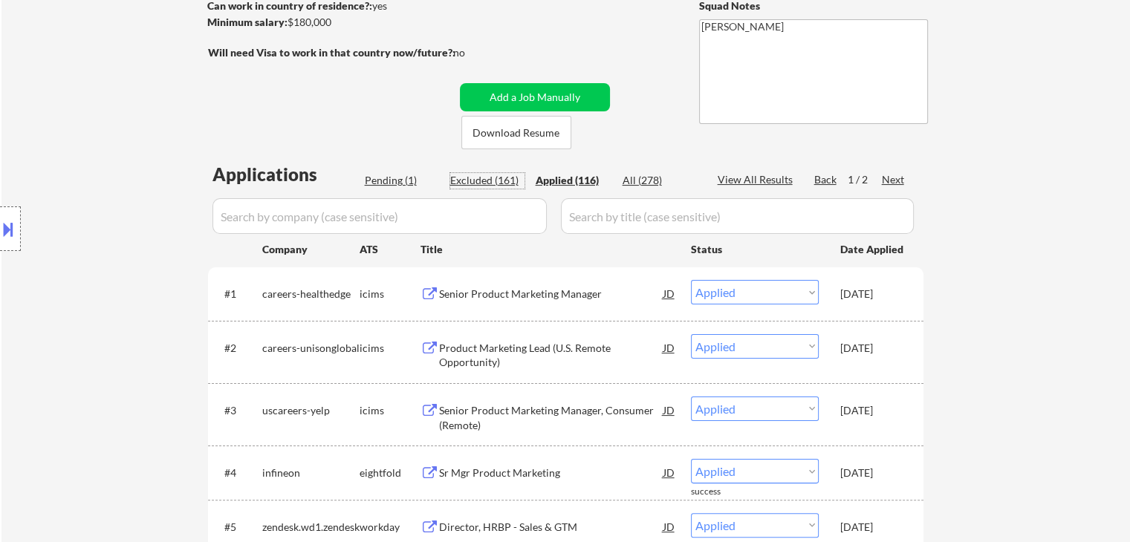
click at [501, 179] on div "Excluded (161)" at bounding box center [487, 180] width 74 height 15
select select ""excluded""
select select ""excluded__salary_""
select select ""excluded__expired_""
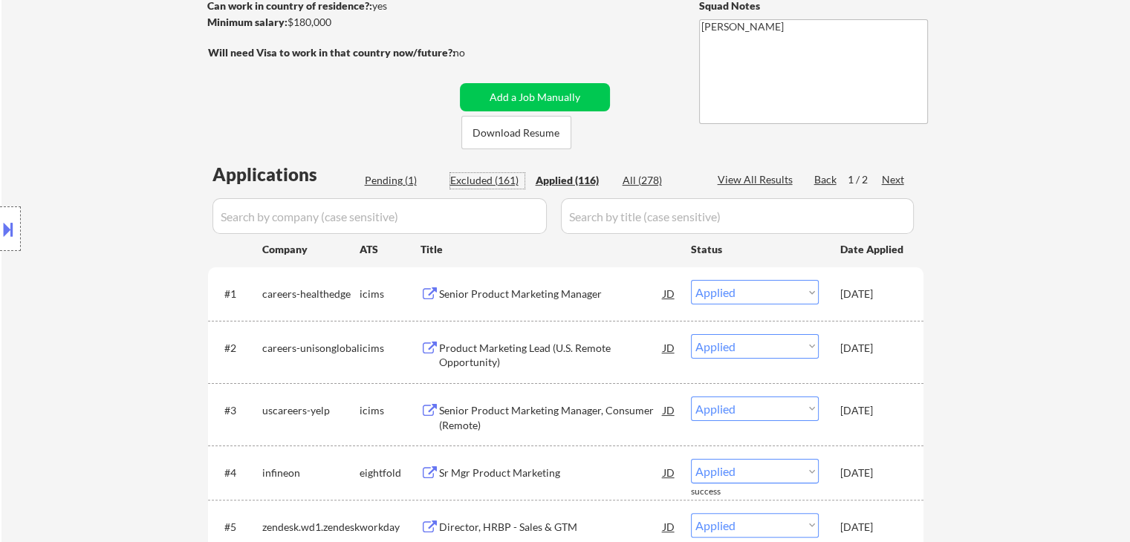
select select ""excluded__salary_""
select select ""excluded__expired_""
select select ""excluded""
select select ""excluded__expired_""
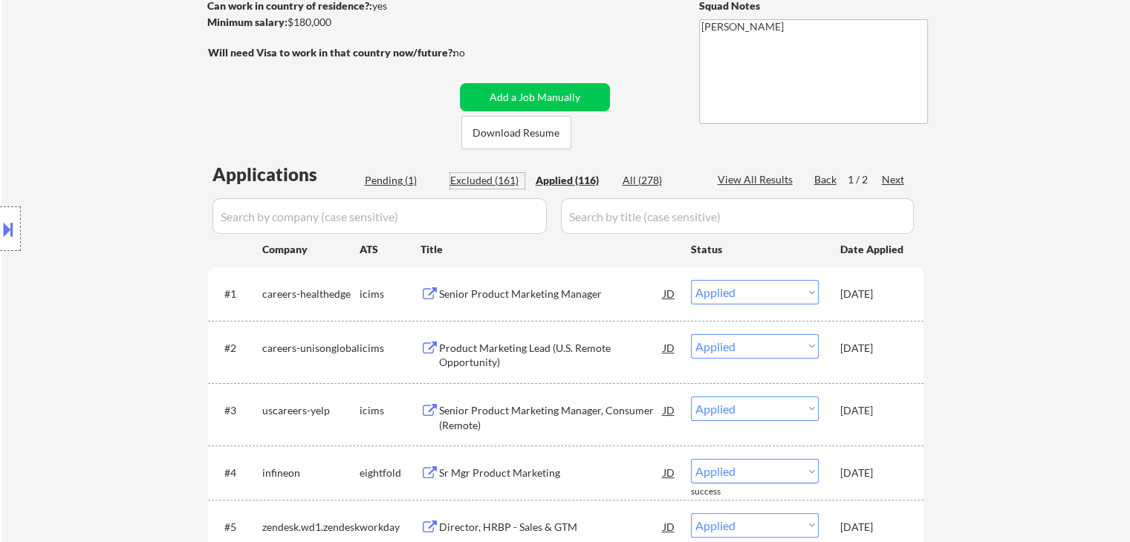
select select ""excluded__location_""
select select ""excluded__expired_""
select select ""excluded""
select select ""excluded__expired_""
select select ""excluded__salary_""
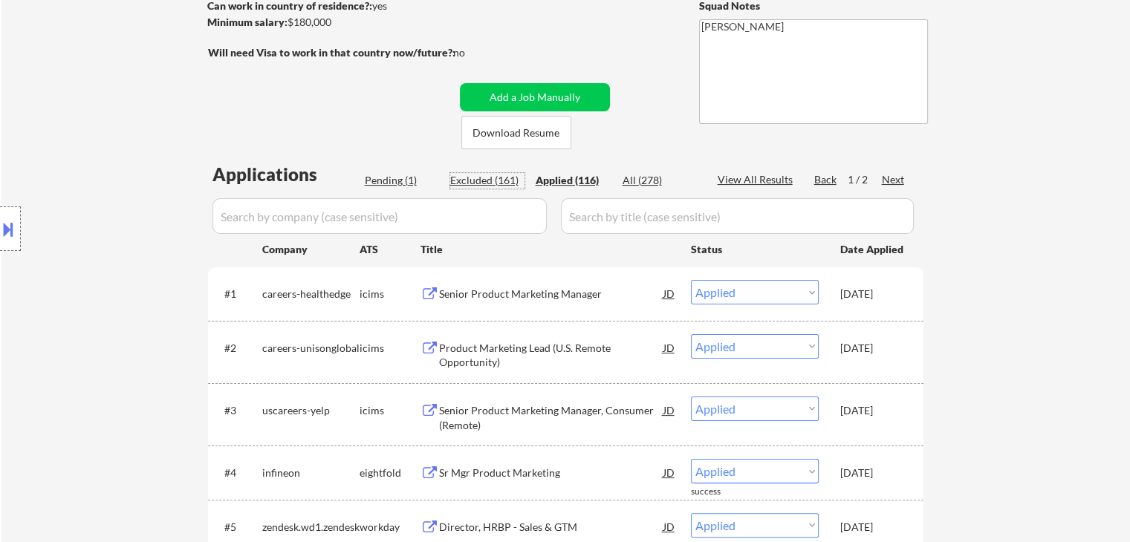
select select ""excluded__expired_""
select select ""excluded""
select select ""excluded__location_""
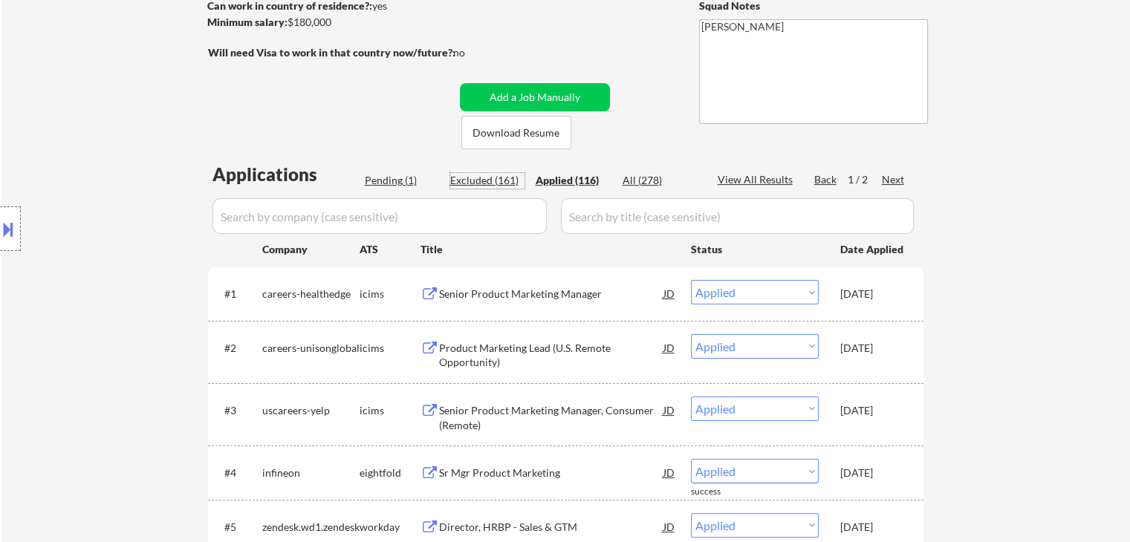
select select ""excluded__salary_""
select select ""excluded__location_""
select select ""excluded__expired_""
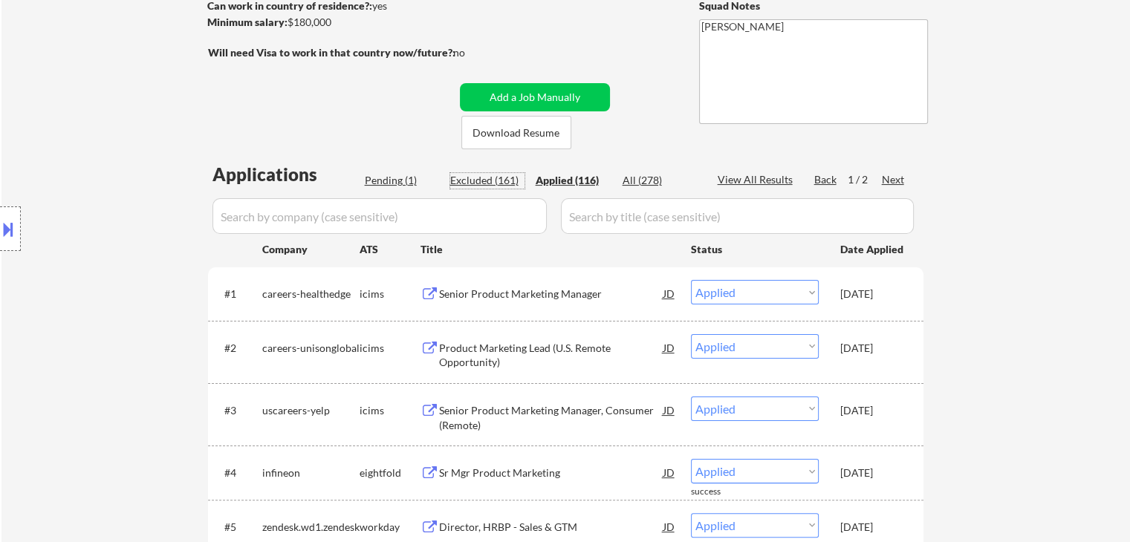
select select ""excluded__salary_""
select select ""excluded""
select select ""excluded__expired_""
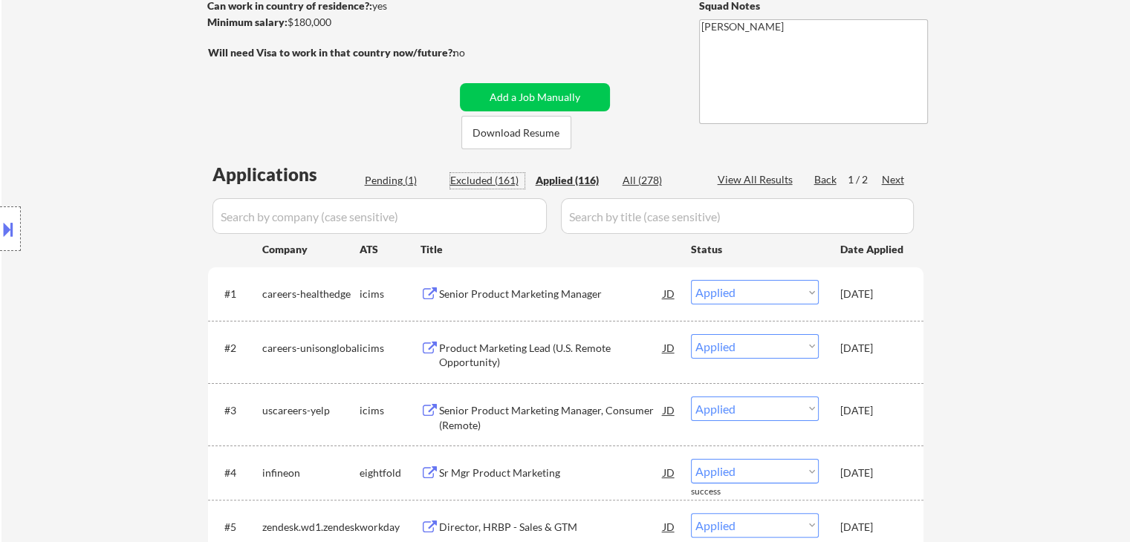
select select ""excluded__salary_""
select select ""excluded__expired_""
select select ""excluded""
select select ""excluded__location_""
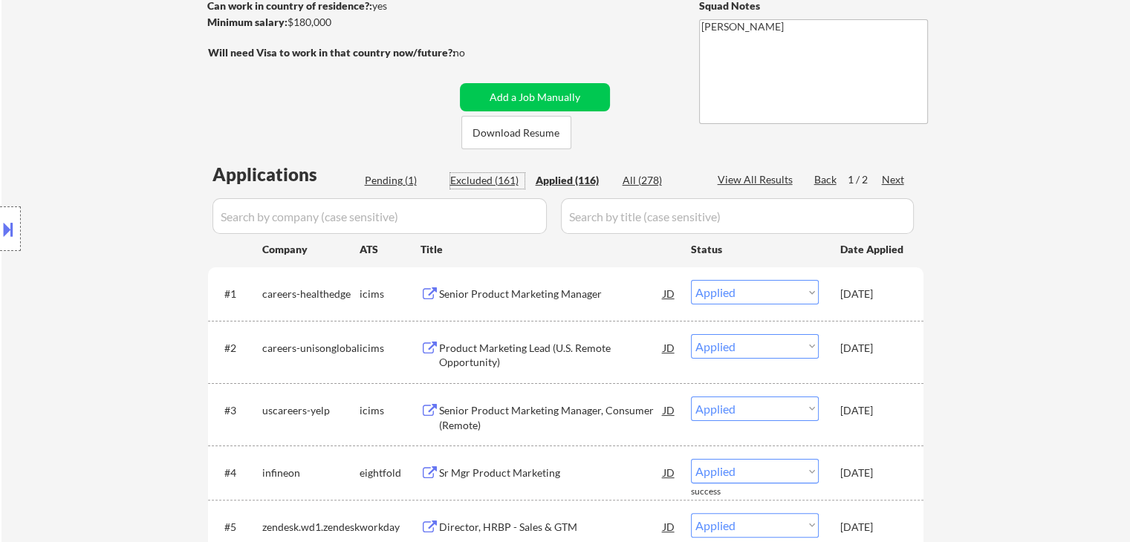
select select ""excluded__expired_""
select select ""excluded__location_""
select select ""excluded""
select select ""excluded__expired_""
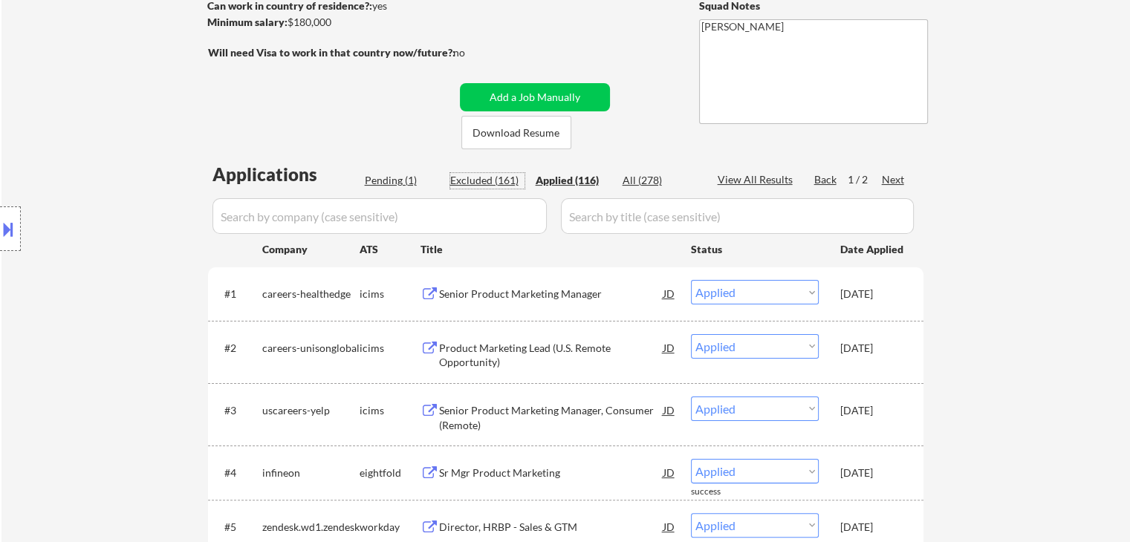
select select ""excluded__salary_""
select select ""excluded__location_""
select select ""excluded__expired_""
select select ""excluded__salary_""
select select ""excluded__expired_""
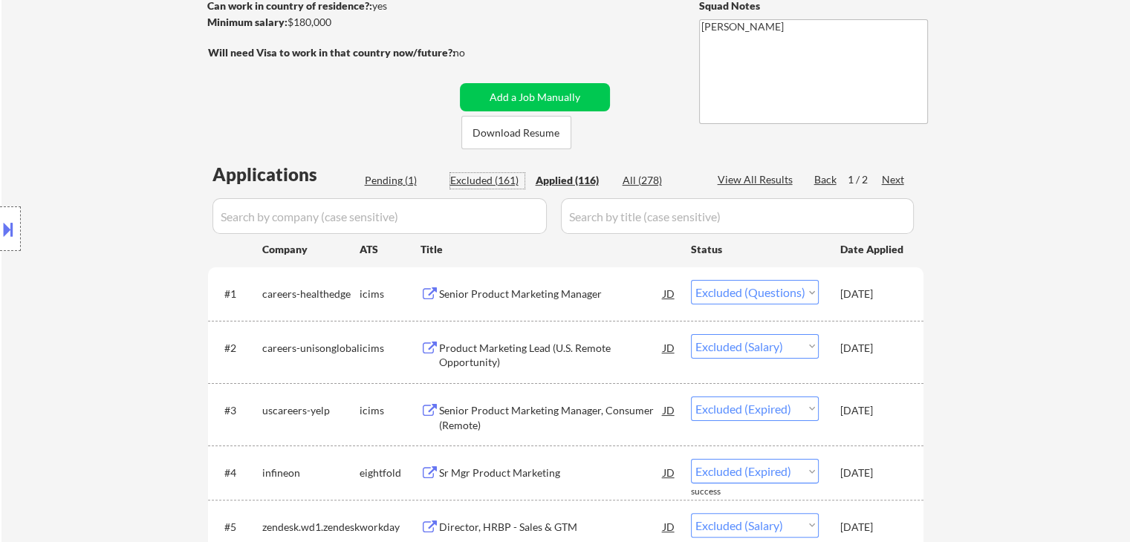
select select ""excluded__expired_""
select select ""excluded__salary_""
select select ""excluded__expired_""
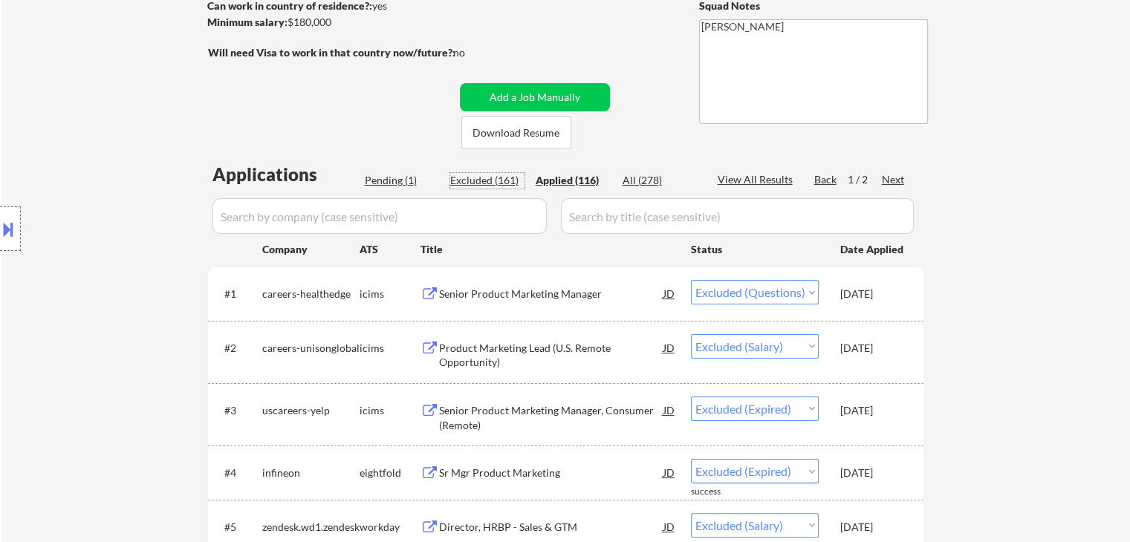
select select ""excluded""
select select ""excluded__expired_""
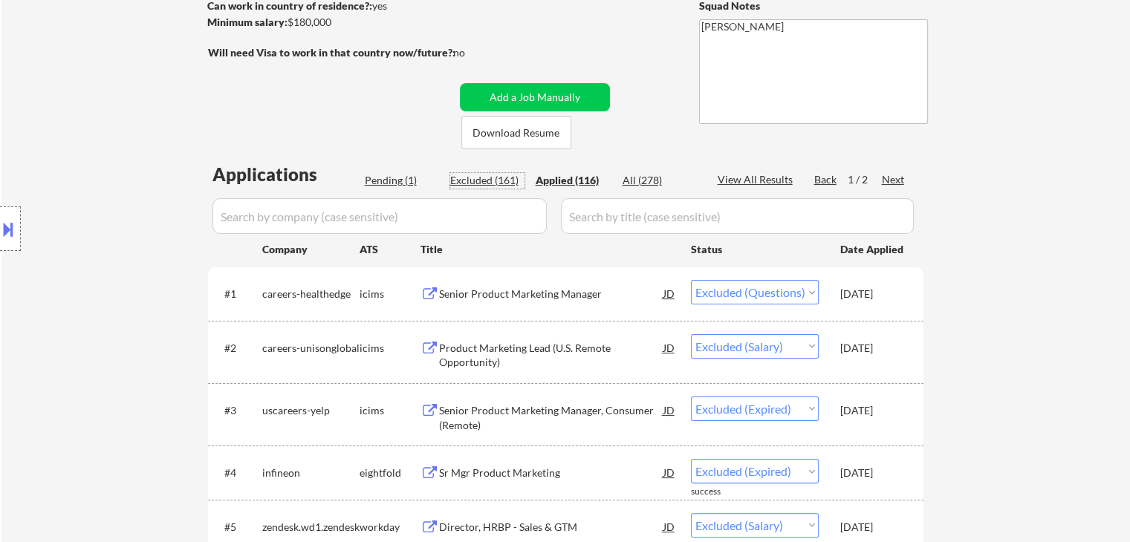
select select ""excluded""
select select ""excluded__expired_""
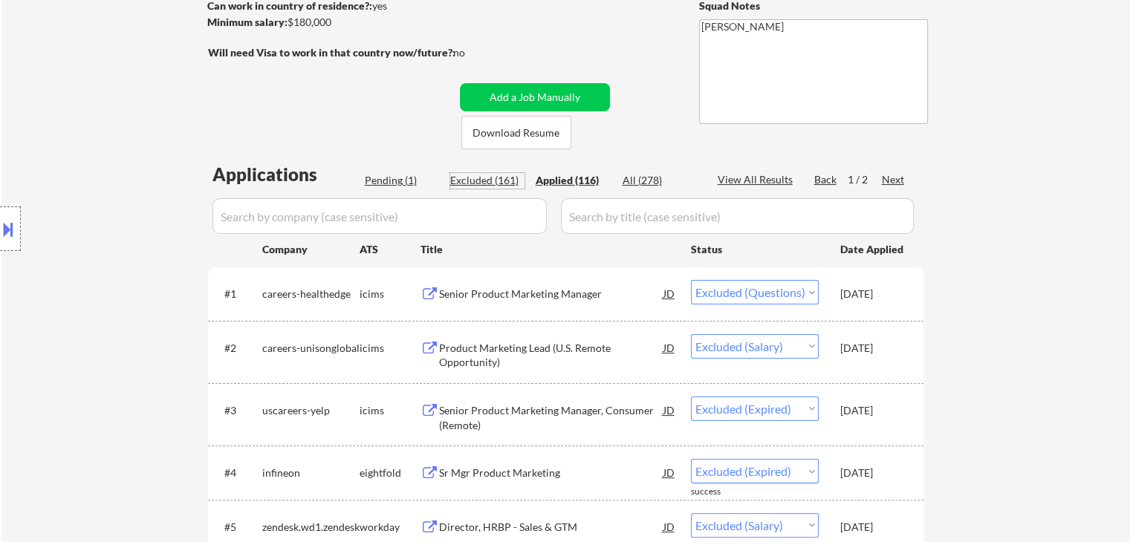
select select ""excluded""
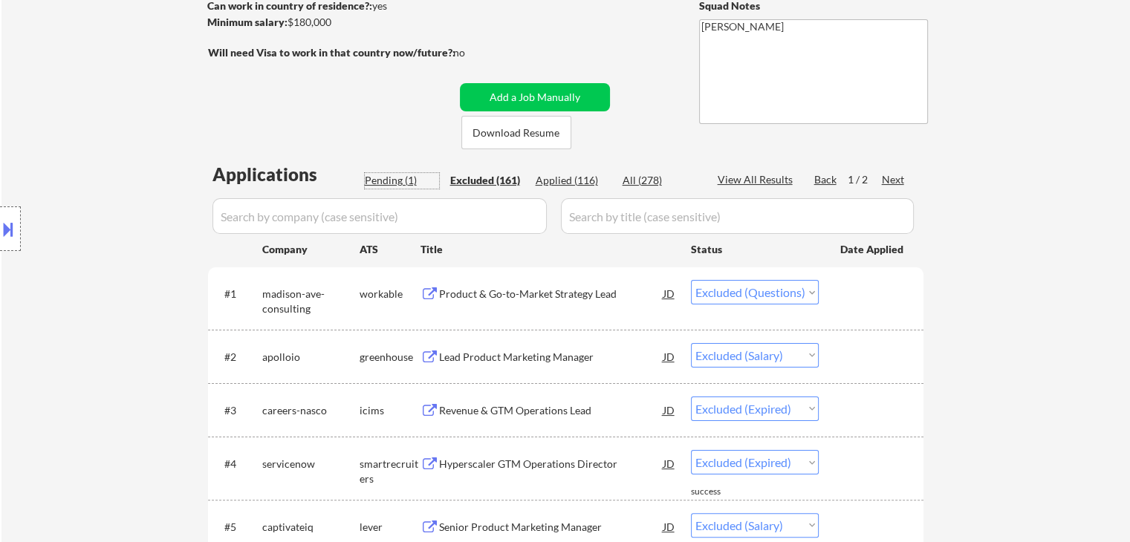
click at [371, 180] on div "Pending (1)" at bounding box center [402, 180] width 74 height 15
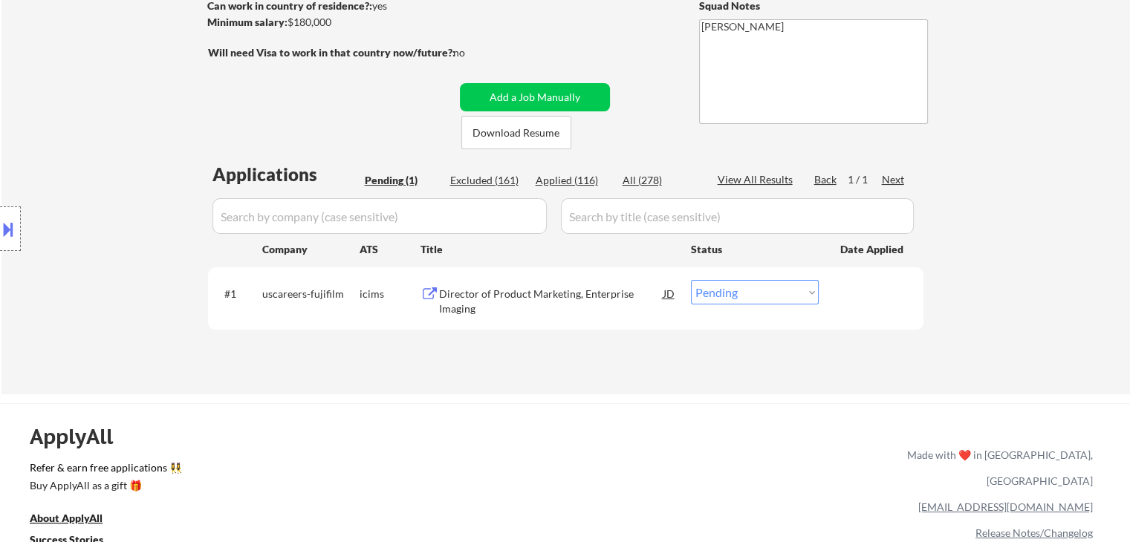
click at [468, 175] on div "Excluded (161)" at bounding box center [487, 180] width 74 height 15
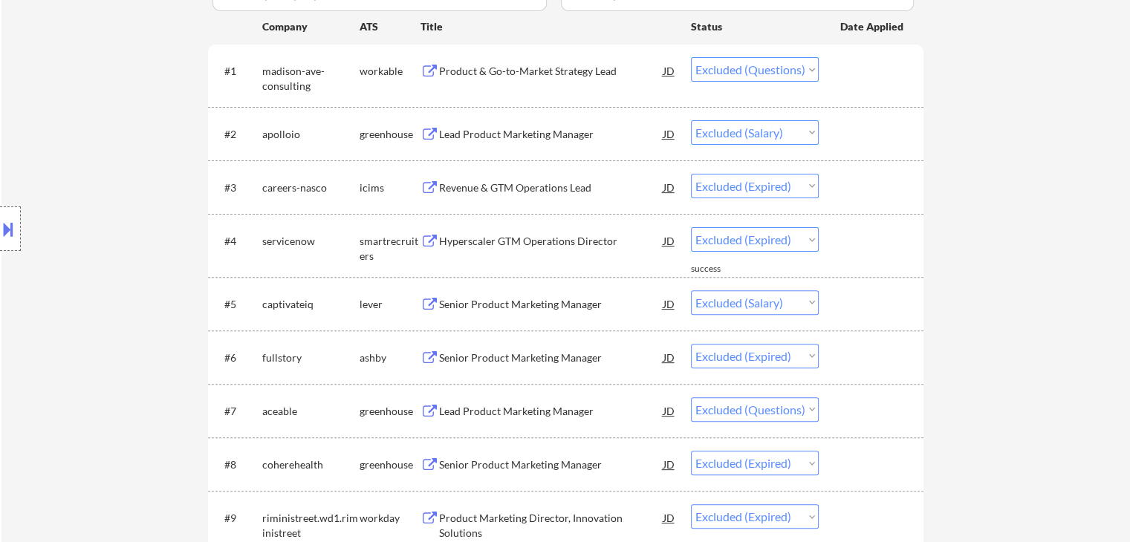
scroll to position [371, 0]
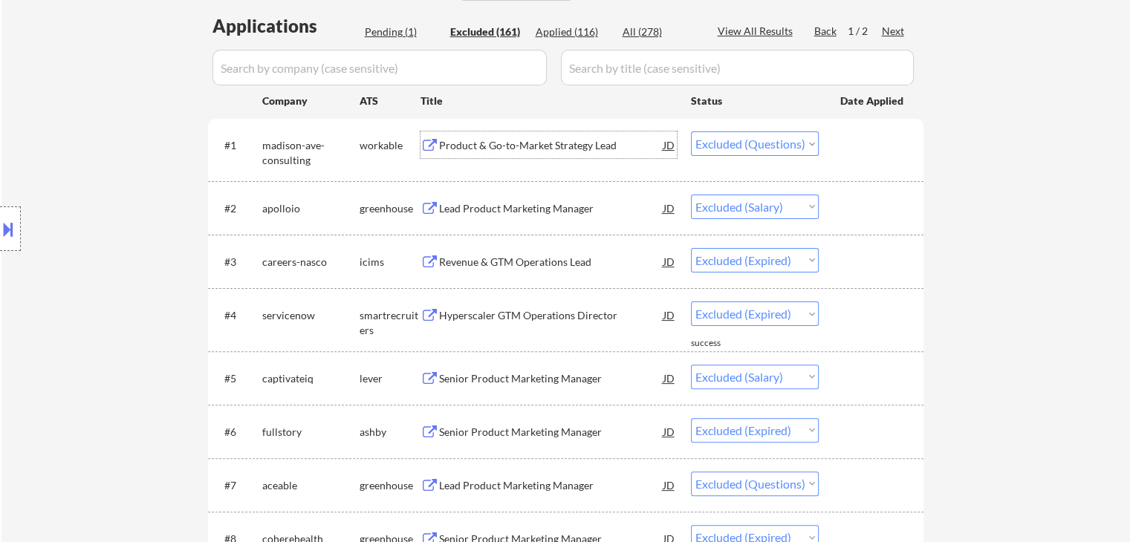
drag, startPoint x: 532, startPoint y: 143, endPoint x: 446, endPoint y: 140, distance: 86.2
click at [446, 140] on div "Product & Go-to-Market Strategy Lead" at bounding box center [551, 145] width 224 height 15
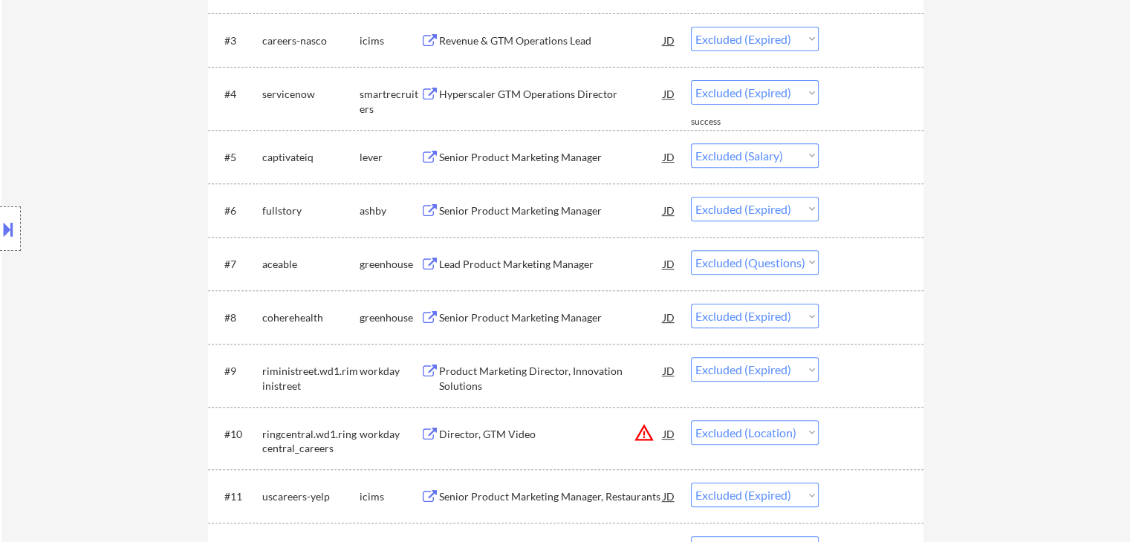
scroll to position [669, 0]
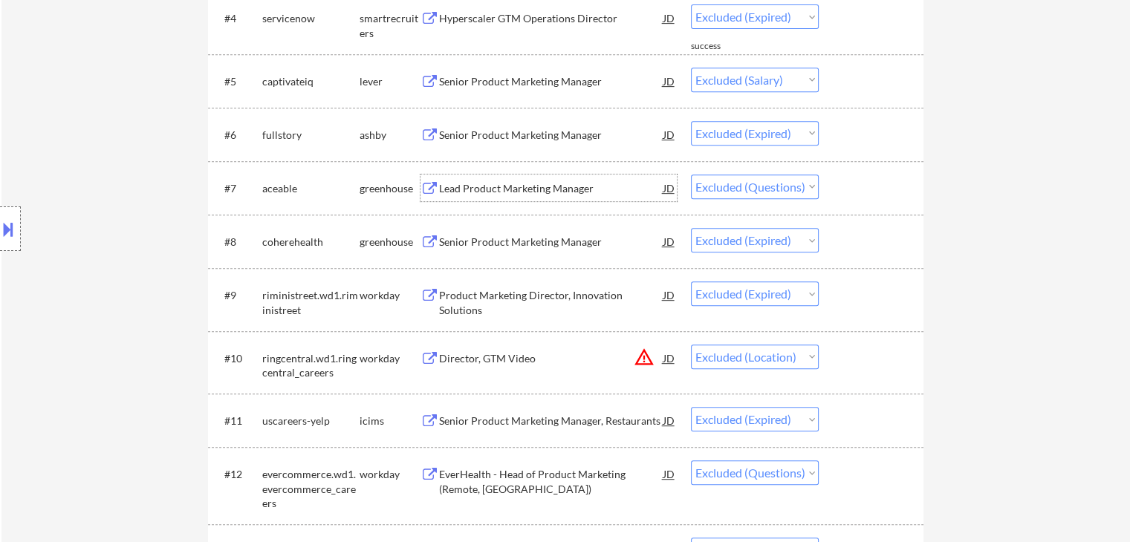
click at [496, 189] on div "Lead Product Marketing Manager" at bounding box center [551, 188] width 224 height 15
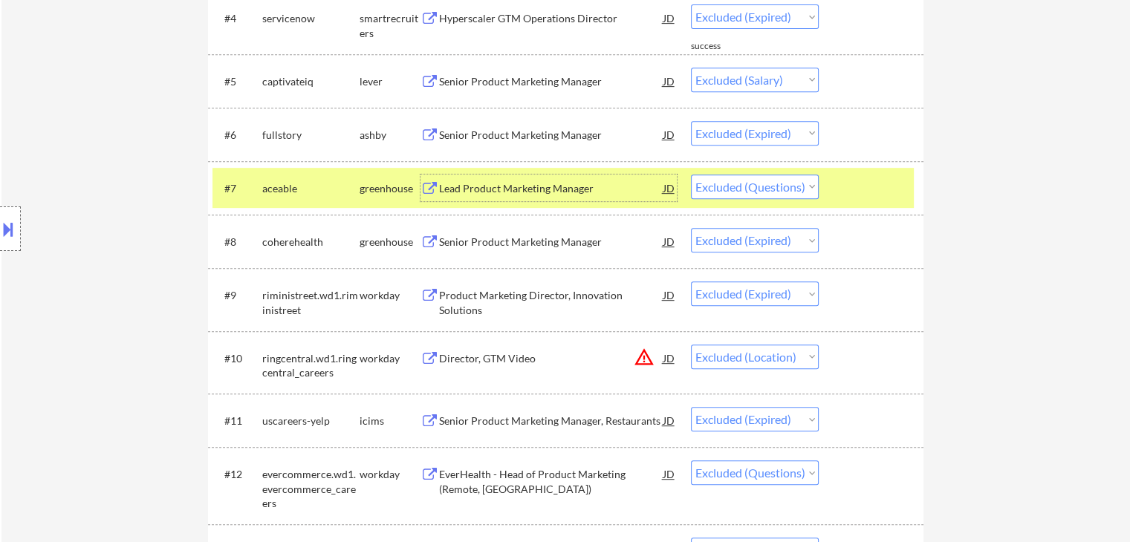
click at [790, 181] on select "Choose an option... Pending Applied Excluded (Questions) Excluded (Expired) Exc…" at bounding box center [755, 187] width 128 height 25
click at [691, 175] on select "Choose an option... Pending Applied Excluded (Questions) Excluded (Expired) Exc…" at bounding box center [755, 187] width 128 height 25
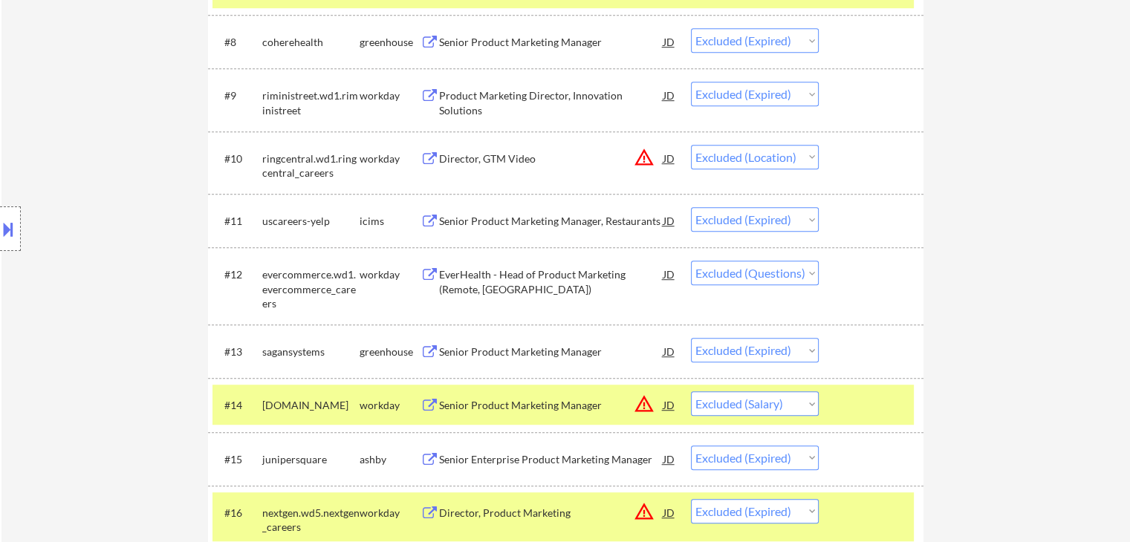
scroll to position [892, 0]
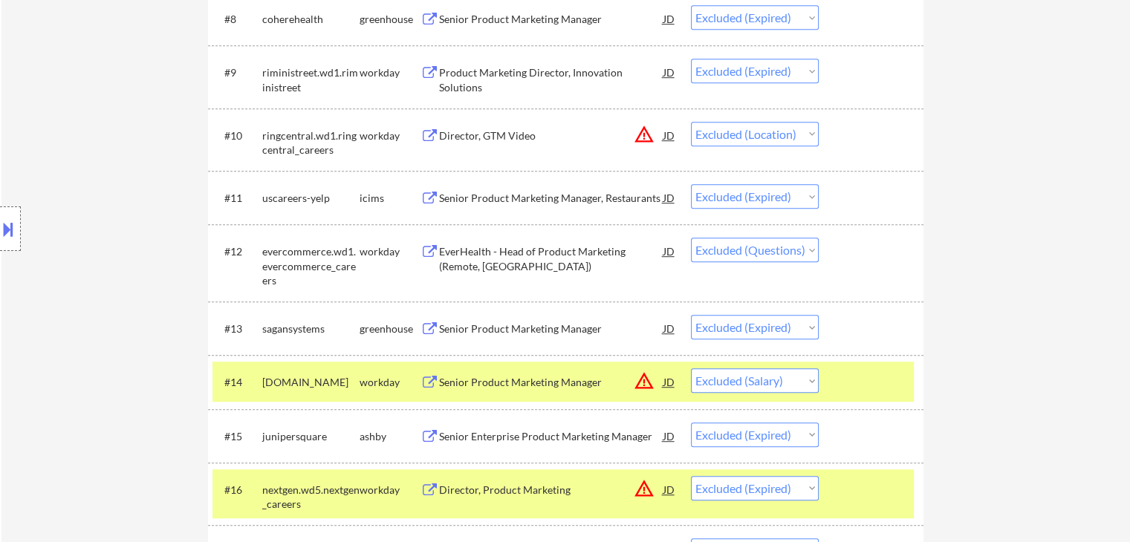
click at [484, 140] on div "Director, GTM Video" at bounding box center [551, 136] width 224 height 15
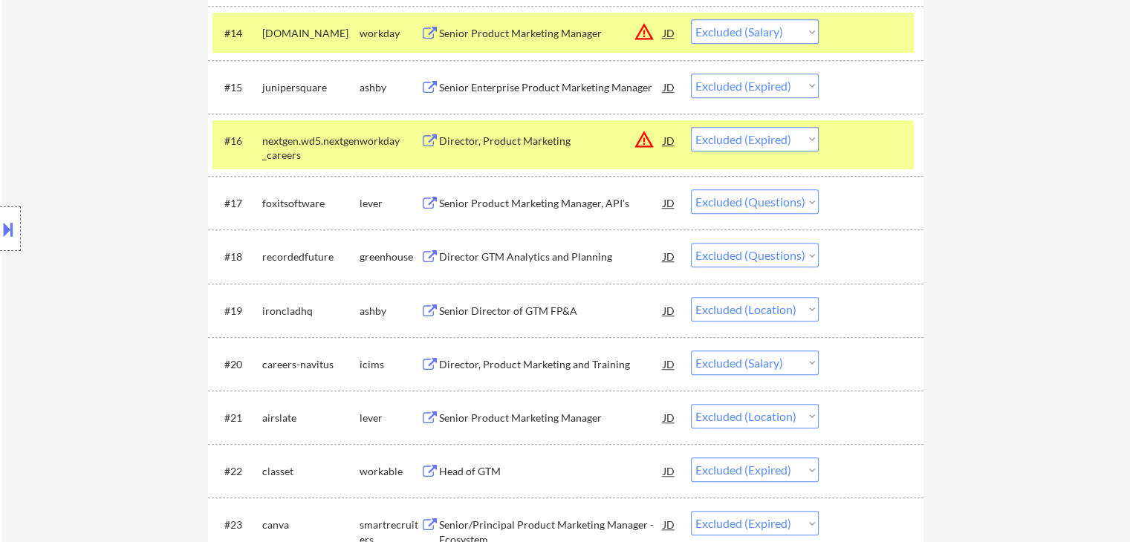
scroll to position [1263, 0]
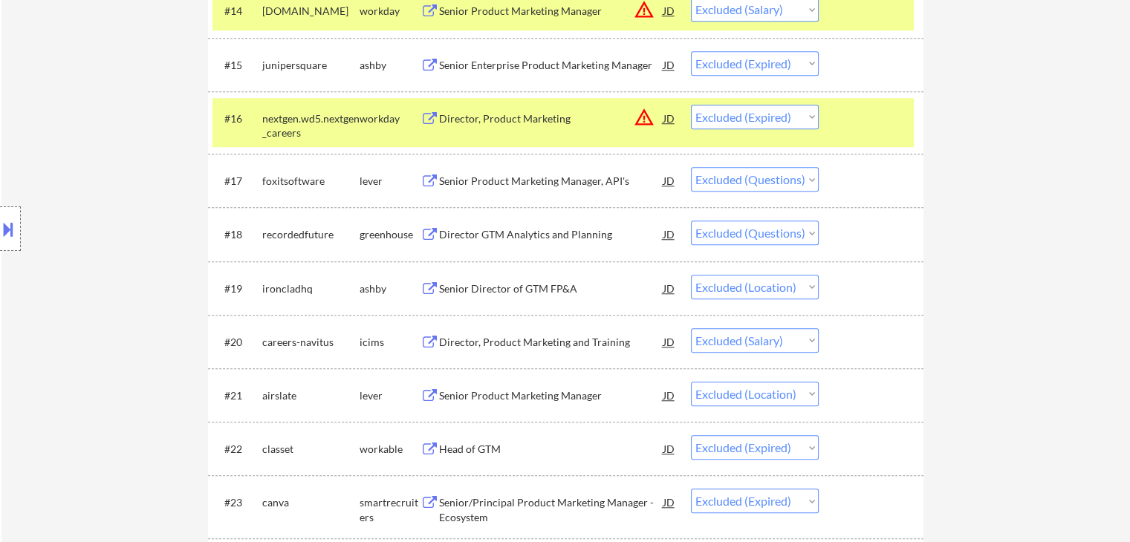
click at [517, 232] on div "Director GTM Analytics and Planning" at bounding box center [551, 234] width 224 height 15
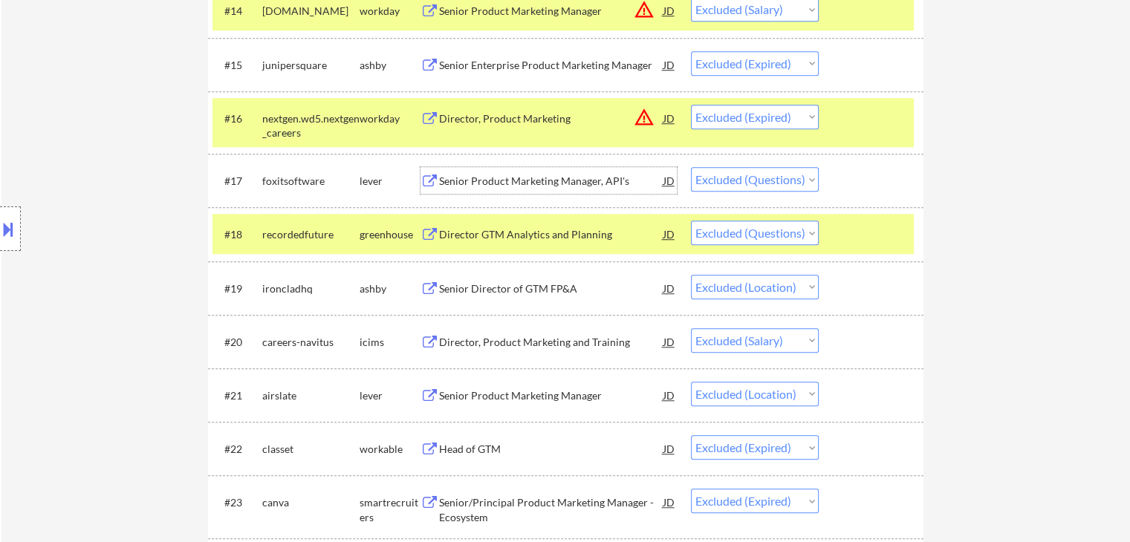
click at [513, 184] on div "Senior Product Marketing Manager, API's" at bounding box center [551, 181] width 224 height 15
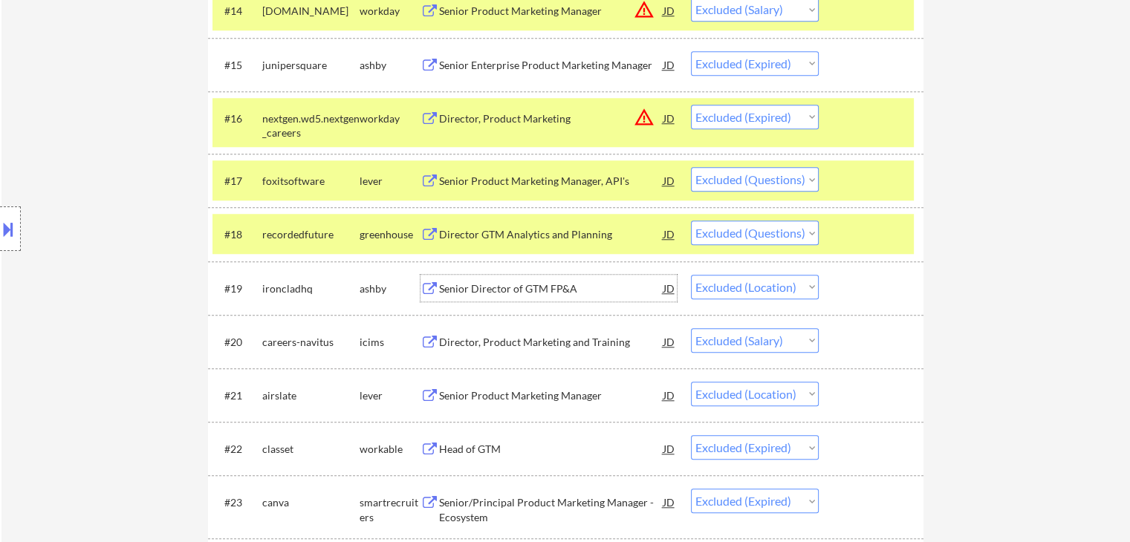
click at [517, 288] on div "Senior Director of GTM FP&A" at bounding box center [551, 289] width 224 height 15
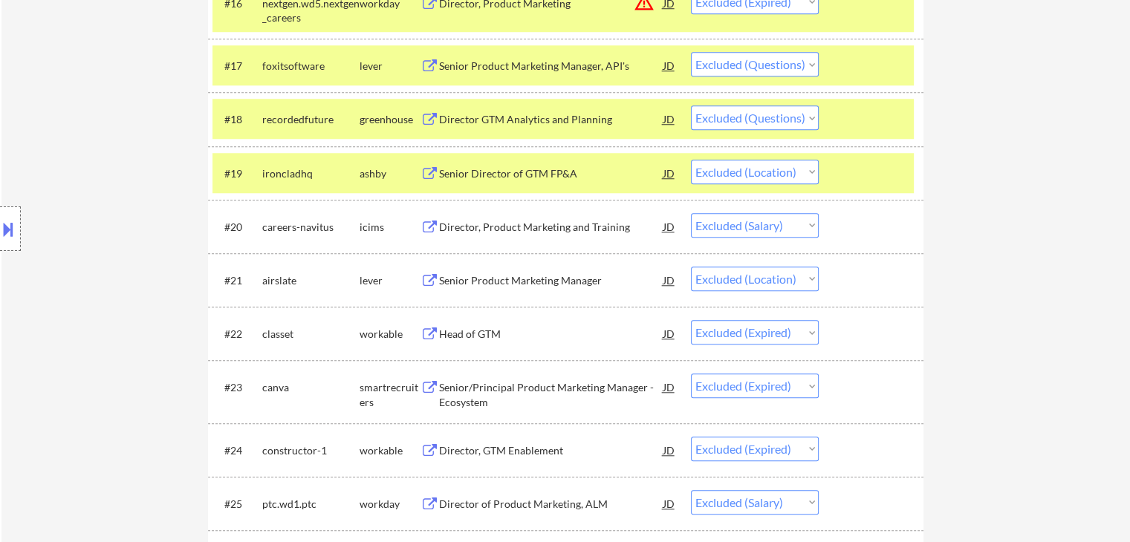
scroll to position [1412, 0]
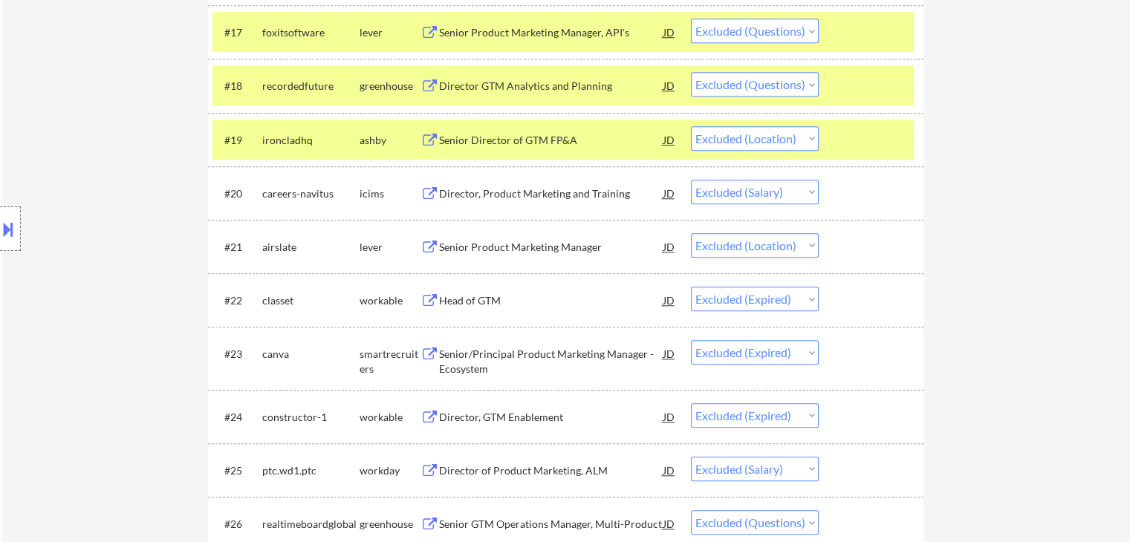
click at [493, 259] on div "Senior Product Marketing Manager" at bounding box center [551, 246] width 224 height 27
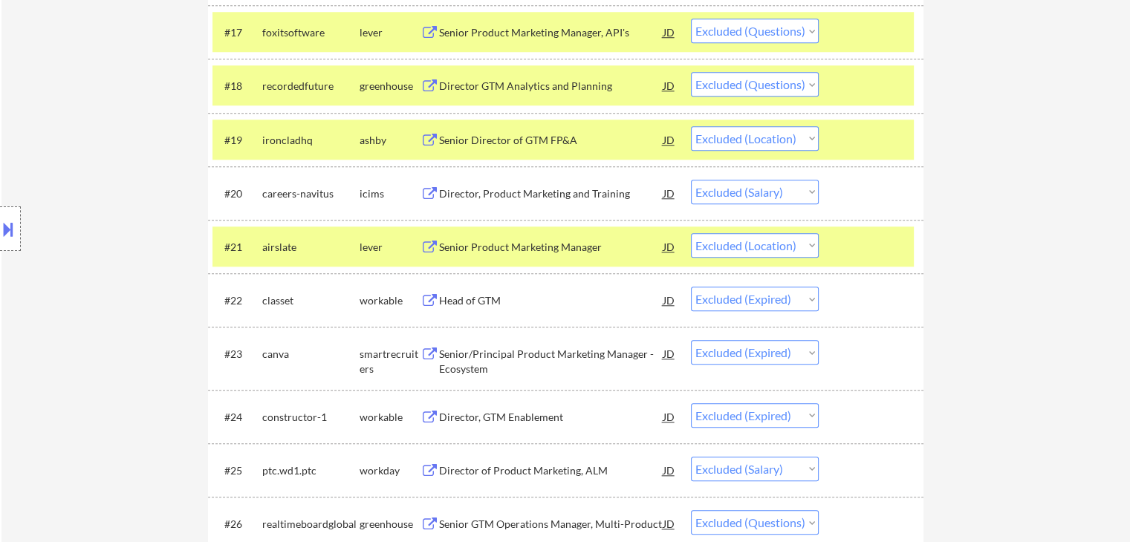
click at [9, 222] on button at bounding box center [8, 229] width 16 height 25
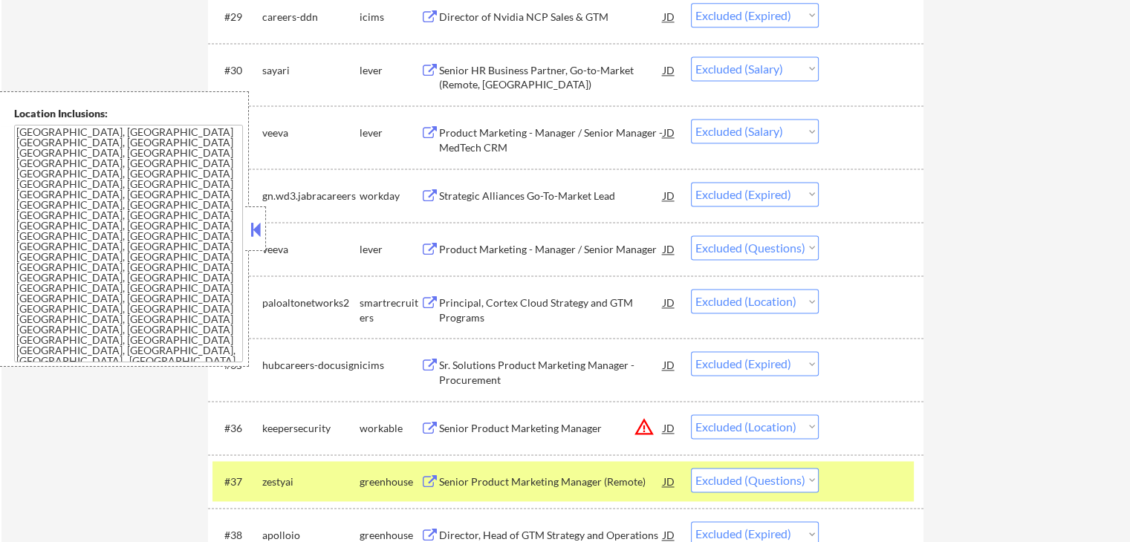
scroll to position [2155, 0]
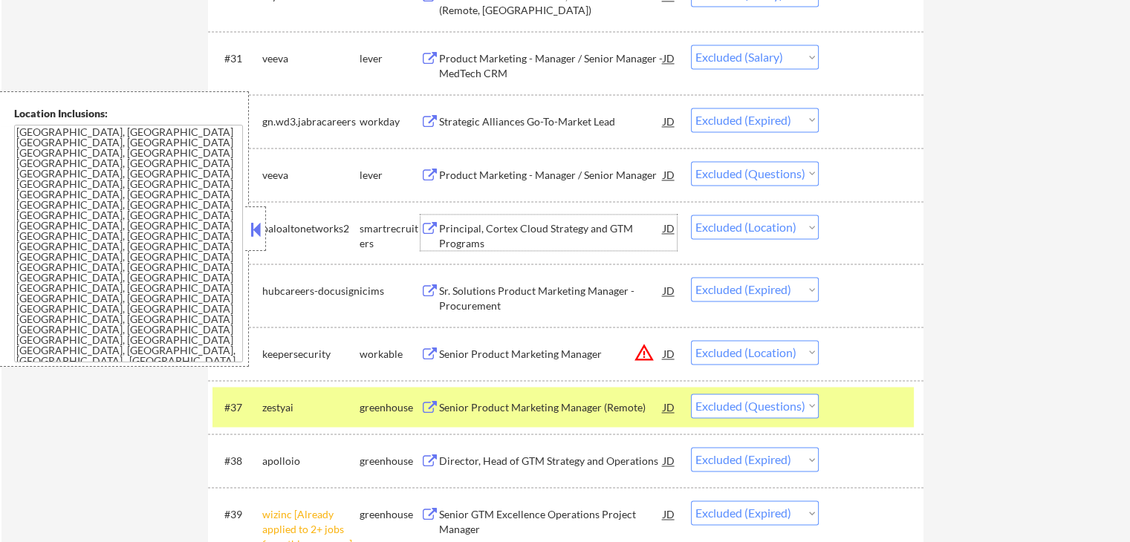
click at [440, 248] on div "Principal, Cortex Cloud Strategy and GTM Programs" at bounding box center [551, 235] width 224 height 29
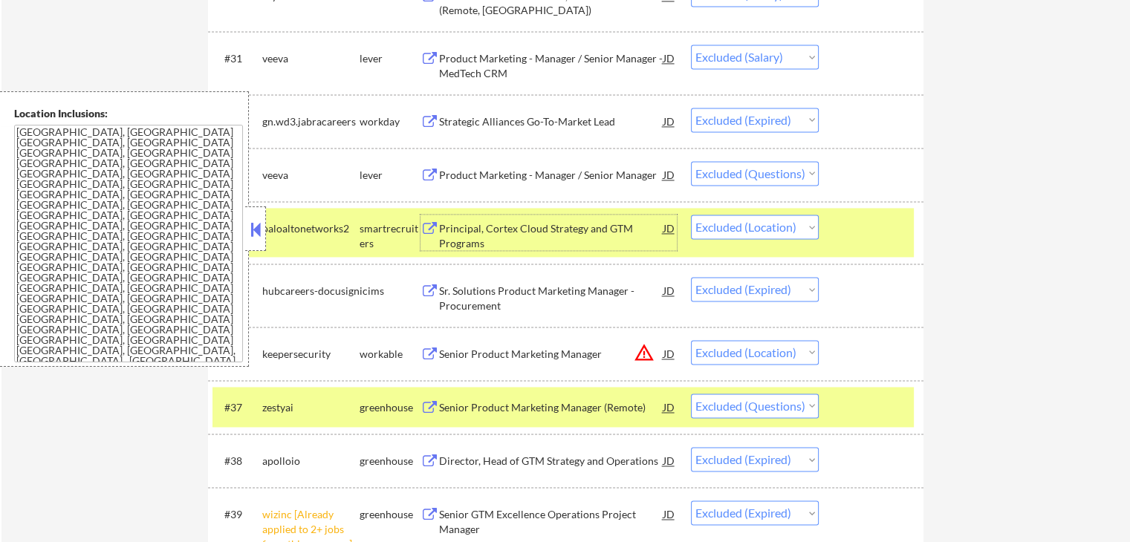
scroll to position [2229, 0]
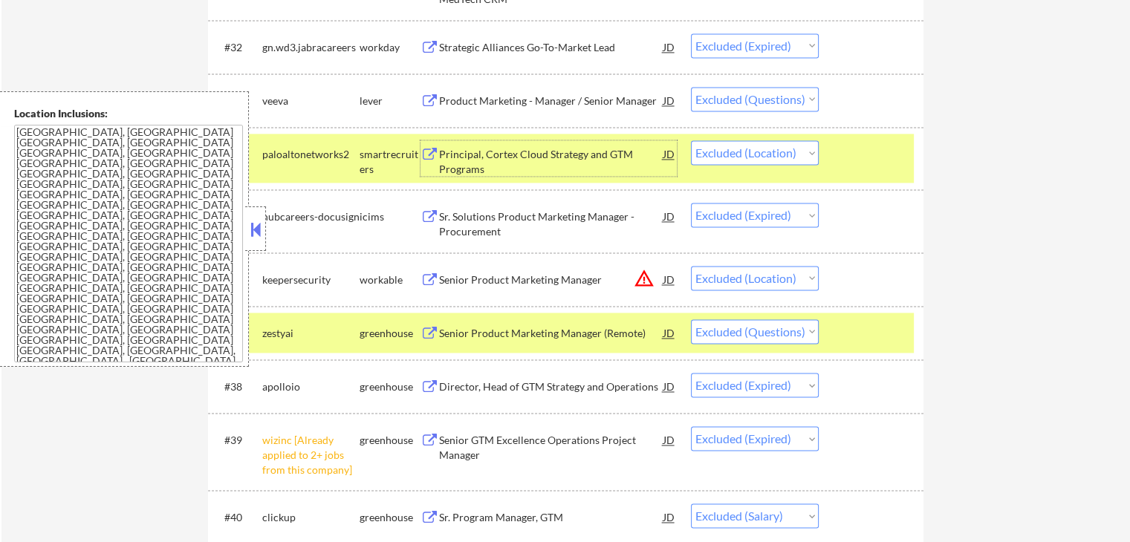
click at [456, 279] on div "Senior Product Marketing Manager" at bounding box center [551, 280] width 224 height 15
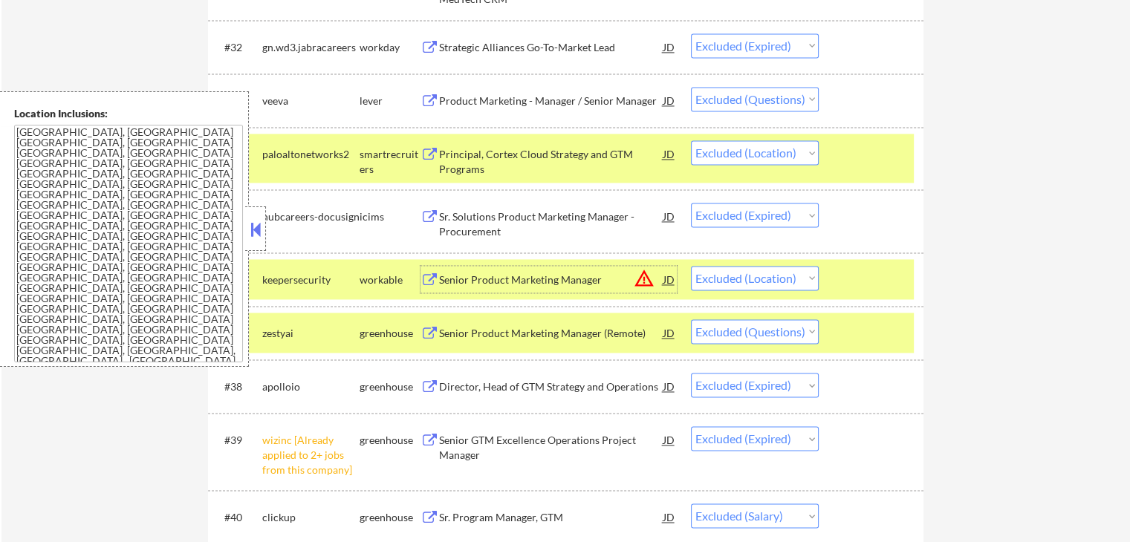
click at [763, 278] on select "Choose an option... Pending Applied Excluded (Questions) Excluded (Expired) Exc…" at bounding box center [755, 278] width 128 height 25
click at [691, 266] on select "Choose an option... Pending Applied Excluded (Questions) Excluded (Expired) Exc…" at bounding box center [755, 278] width 128 height 25
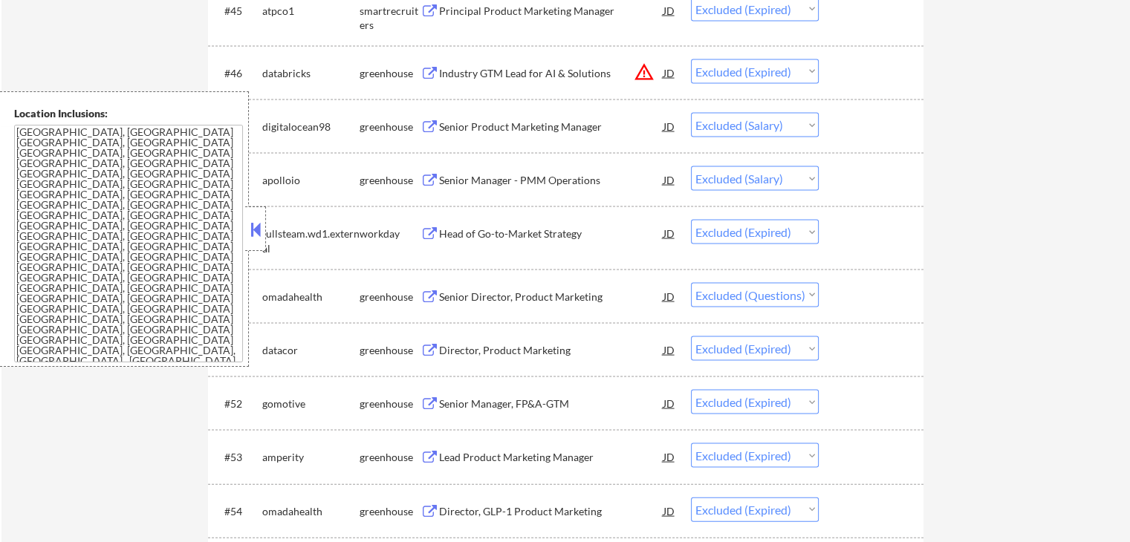
scroll to position [3120, 0]
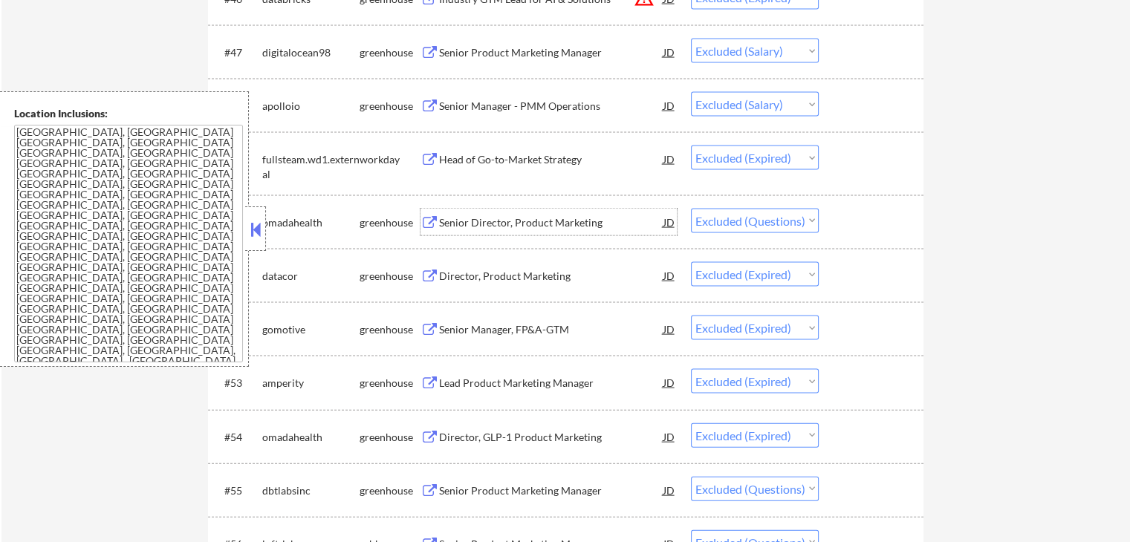
click at [473, 224] on div "Senior Director, Product Marketing" at bounding box center [551, 222] width 224 height 15
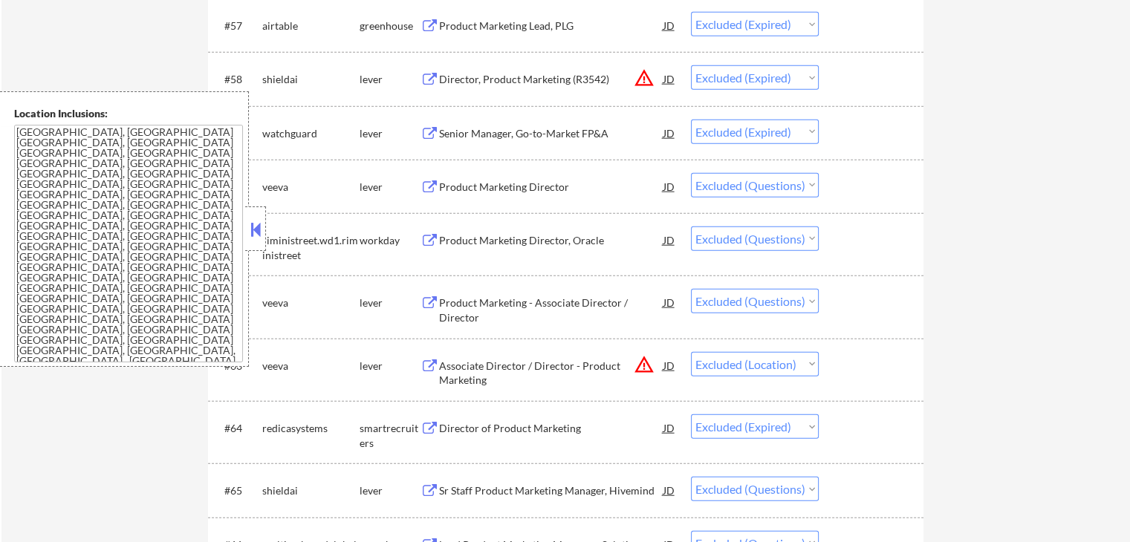
scroll to position [3715, 0]
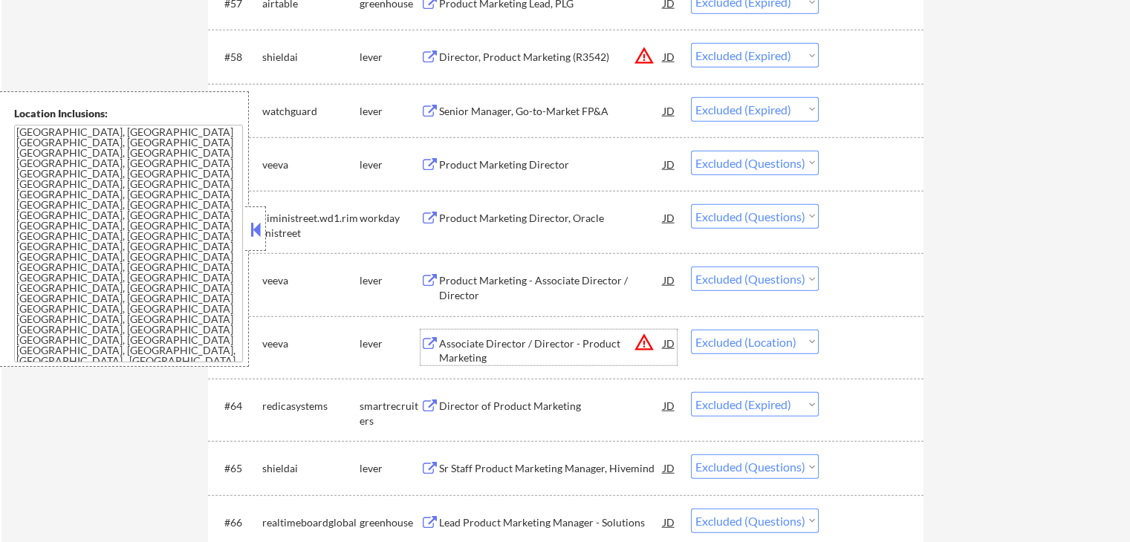
click at [479, 346] on div "Associate Director / Director - Product Marketing" at bounding box center [551, 351] width 224 height 29
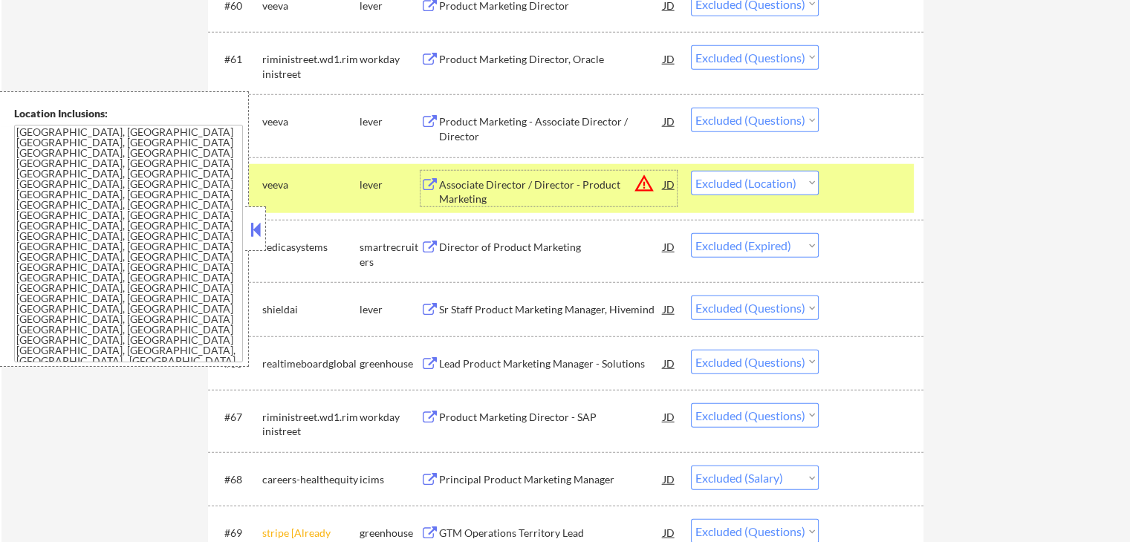
scroll to position [3863, 0]
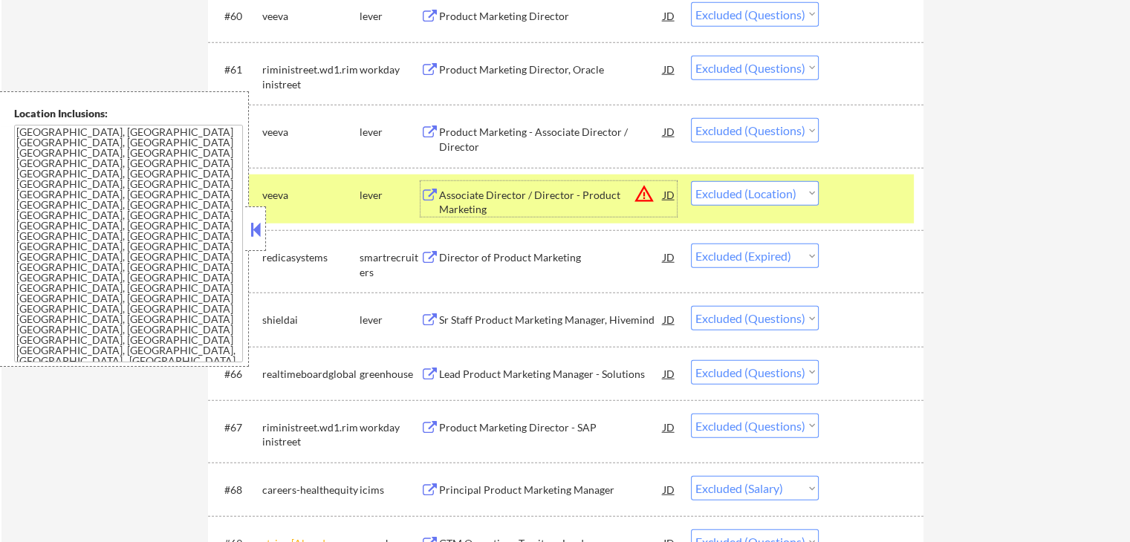
click at [772, 192] on select "Choose an option... Pending Applied Excluded (Questions) Excluded (Expired) Exc…" at bounding box center [755, 193] width 128 height 25
click at [691, 181] on select "Choose an option... Pending Applied Excluded (Questions) Excluded (Expired) Exc…" at bounding box center [755, 193] width 128 height 25
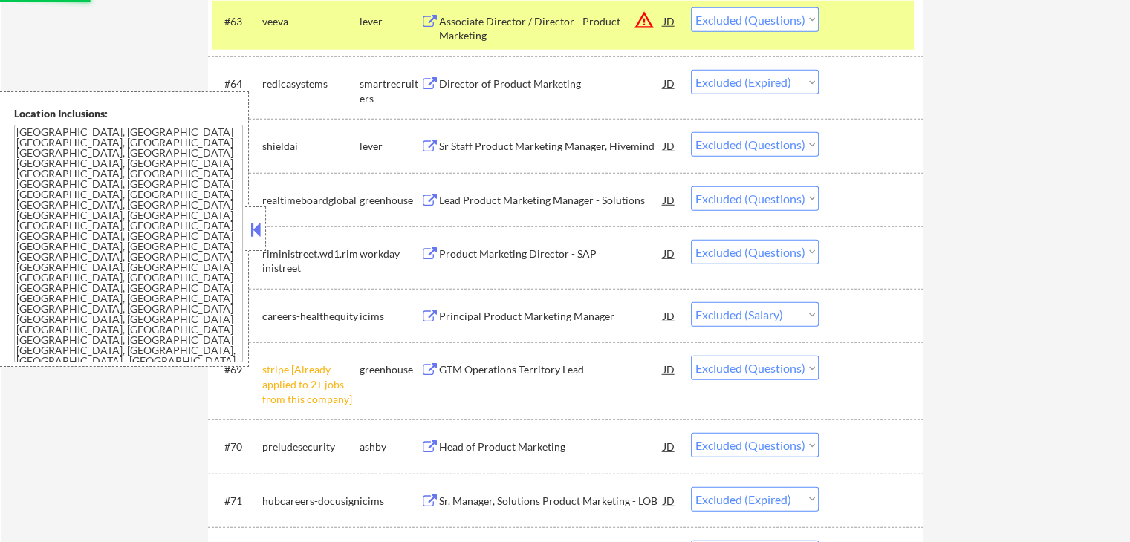
scroll to position [4012, 0]
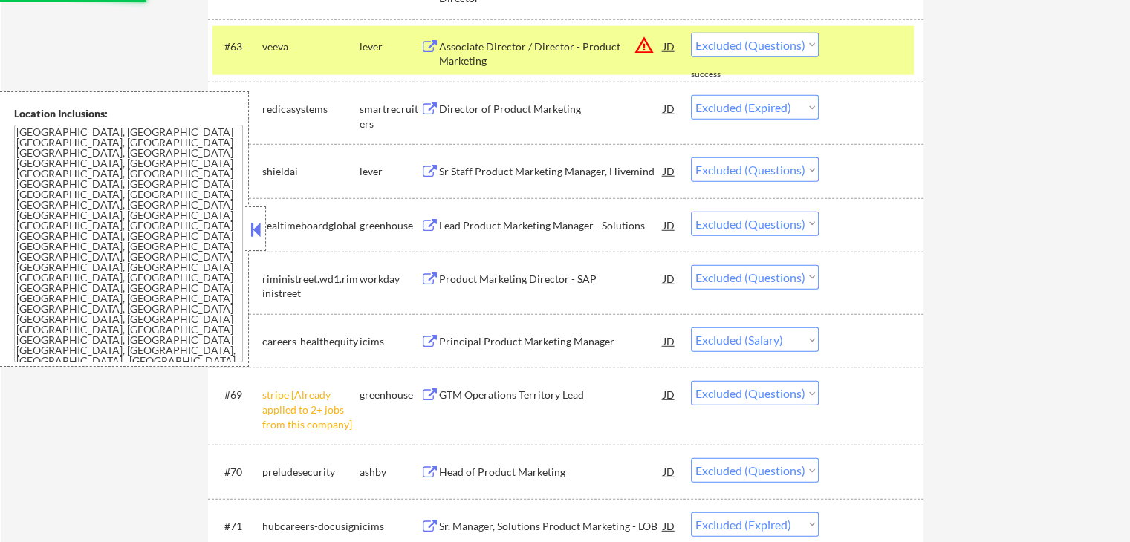
click at [492, 174] on div "Sr Staff Product Marketing Manager, Hivemind" at bounding box center [551, 171] width 224 height 15
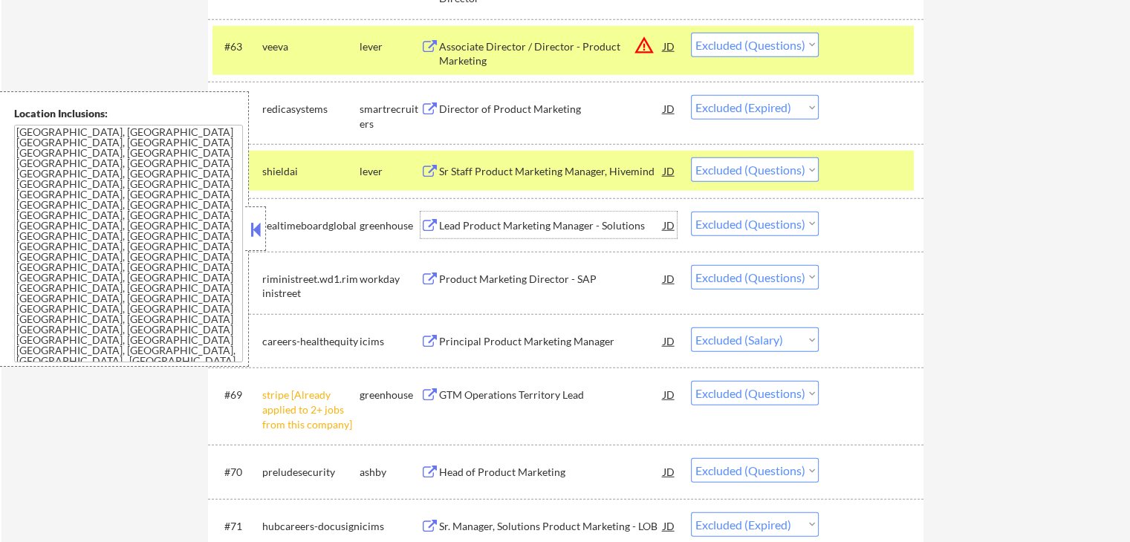
click at [516, 225] on div "Lead Product Marketing Manager - Solutions" at bounding box center [551, 225] width 224 height 15
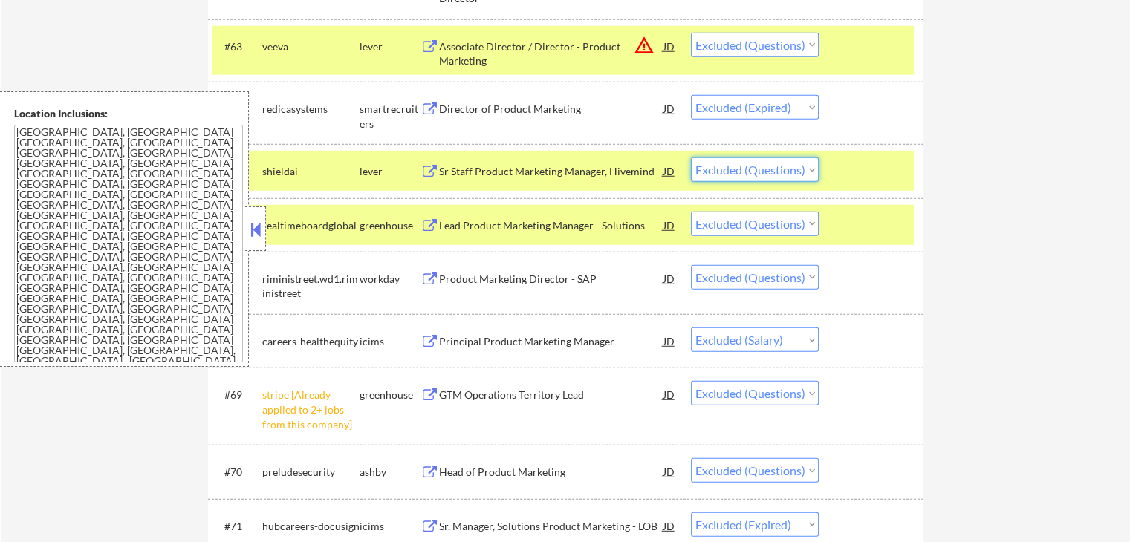
click at [770, 174] on select "Choose an option... Pending Applied Excluded (Questions) Excluded (Expired) Exc…" at bounding box center [755, 170] width 128 height 25
click at [691, 158] on select "Choose an option... Pending Applied Excluded (Questions) Excluded (Expired) Exc…" at bounding box center [755, 170] width 128 height 25
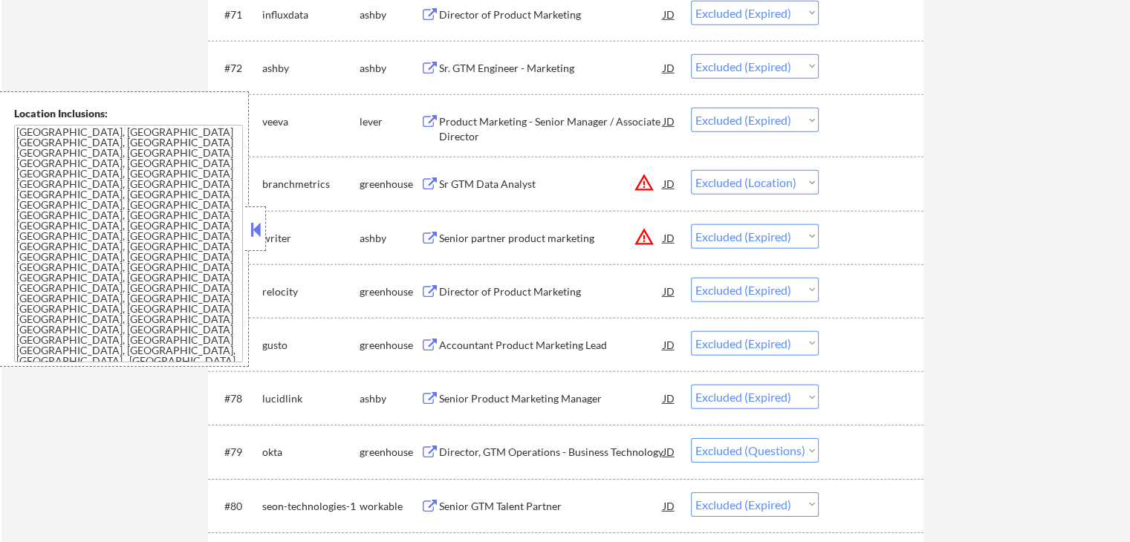
scroll to position [4532, 0]
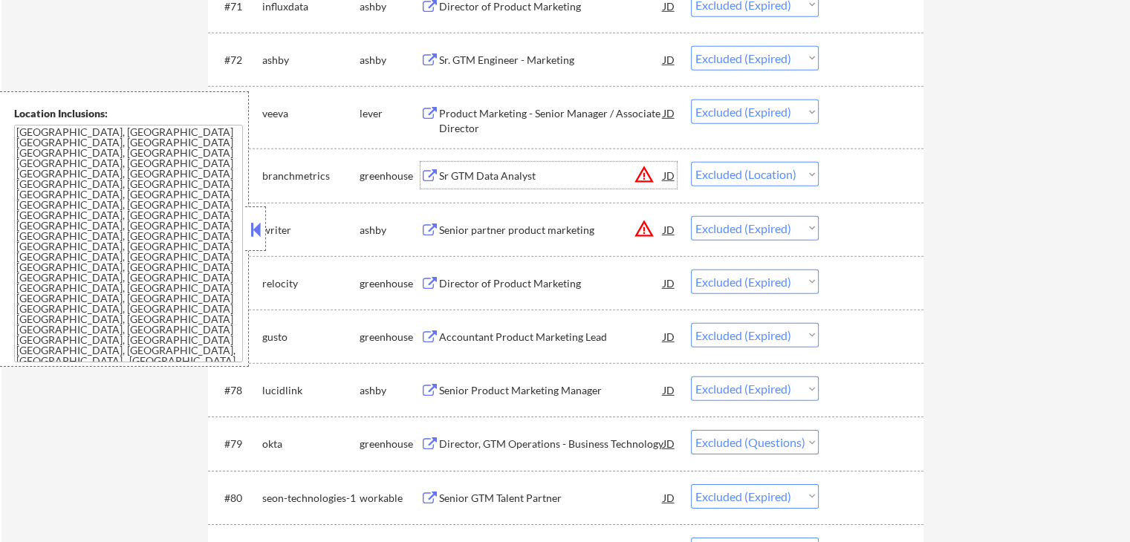
click at [478, 172] on div "Sr GTM Data Analyst" at bounding box center [551, 176] width 224 height 15
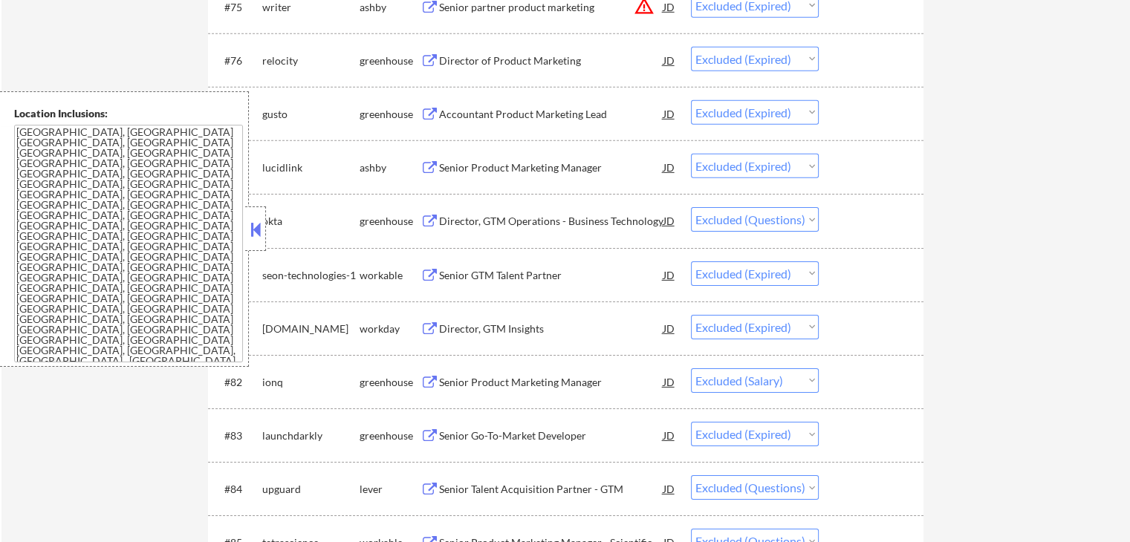
scroll to position [4829, 0]
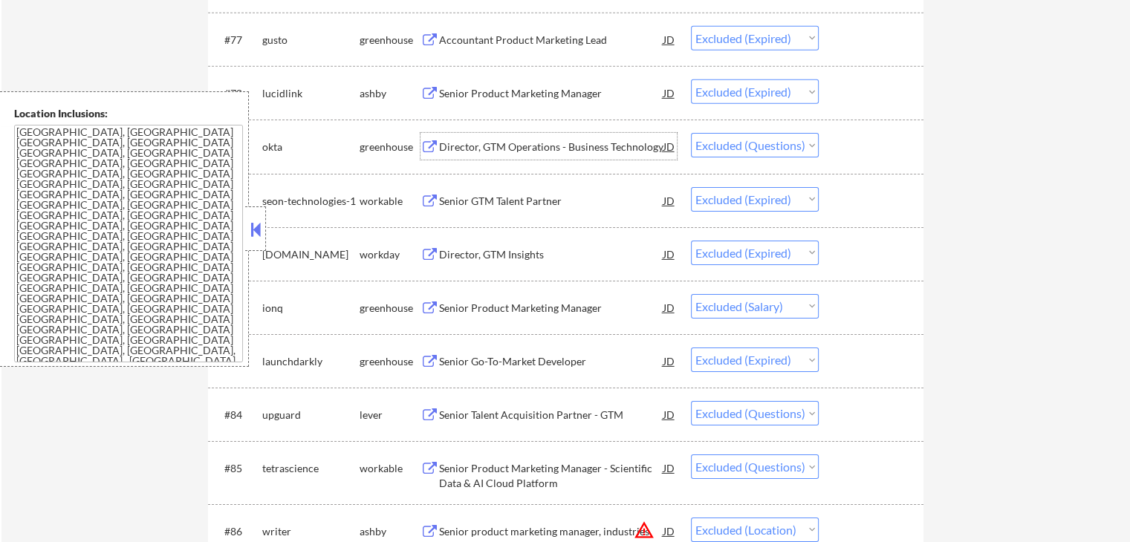
click at [488, 143] on div "Director, GTM Operations - Business Technology" at bounding box center [551, 147] width 224 height 15
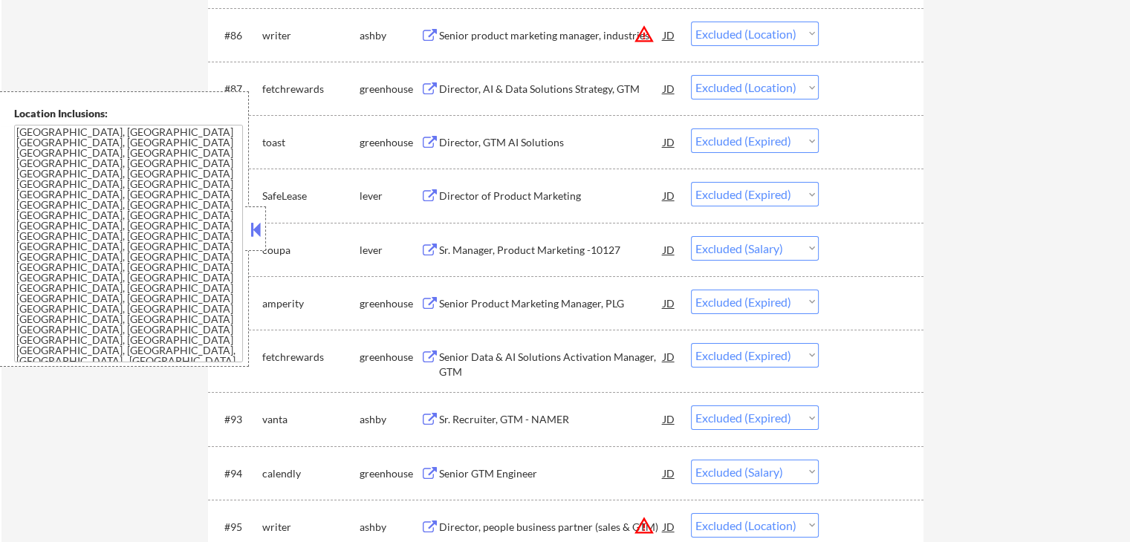
scroll to position [5349, 0]
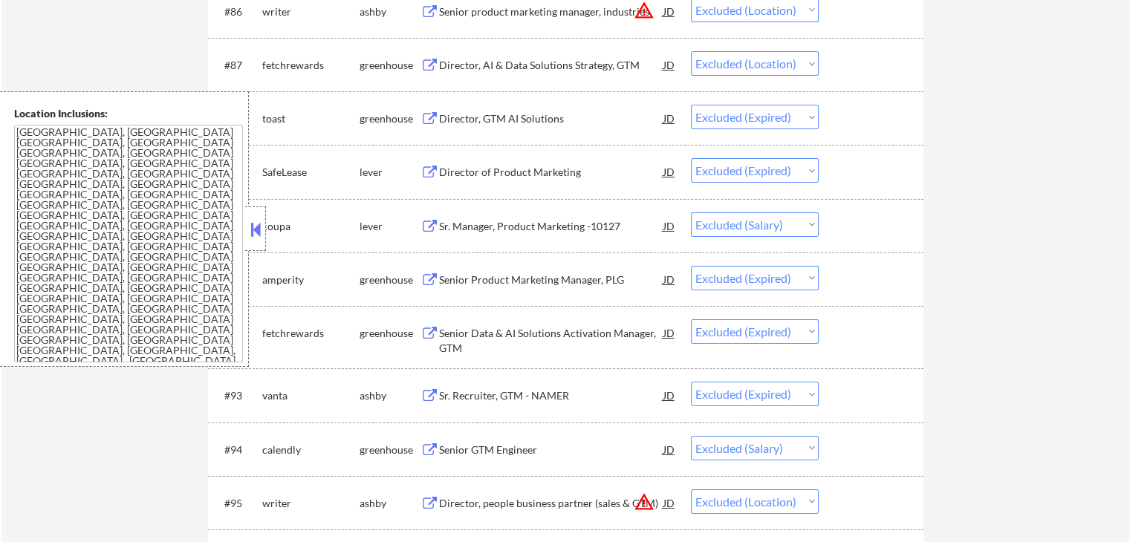
click at [489, 227] on div "Sr. Manager, Product Marketing -10127" at bounding box center [551, 226] width 224 height 15
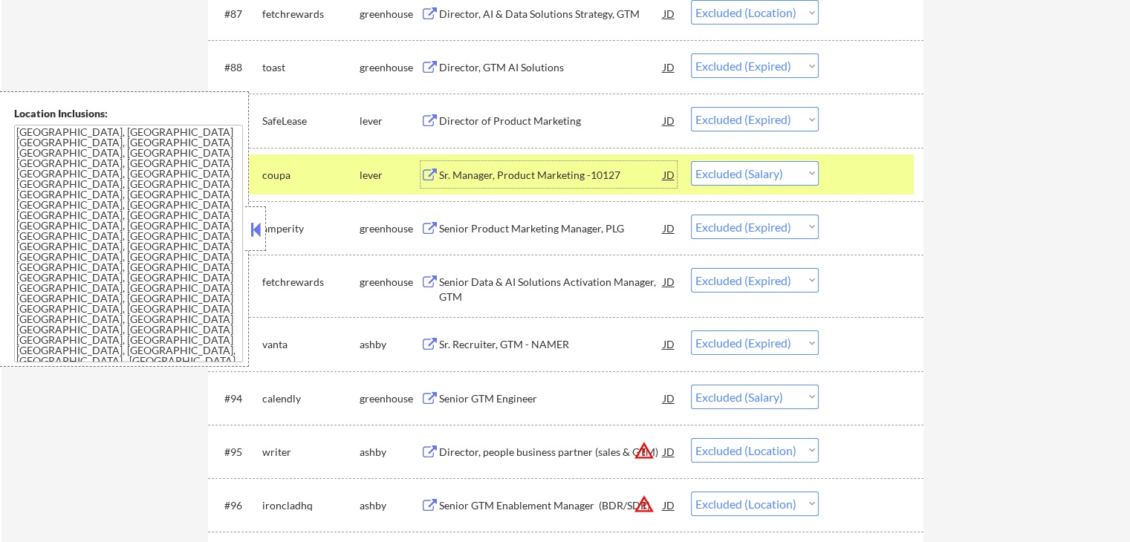
scroll to position [5498, 0]
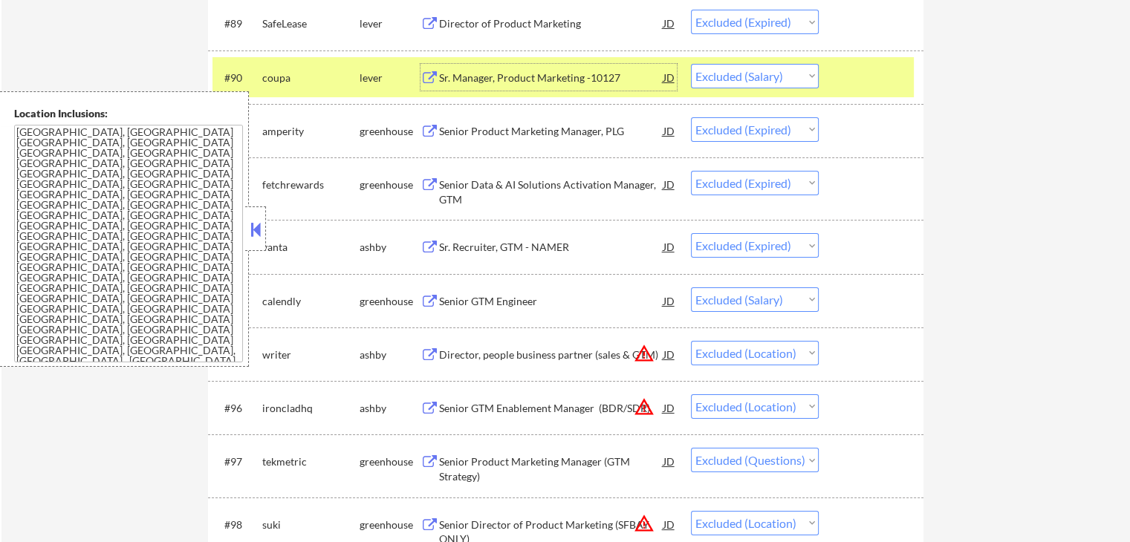
click at [434, 302] on button at bounding box center [430, 302] width 19 height 14
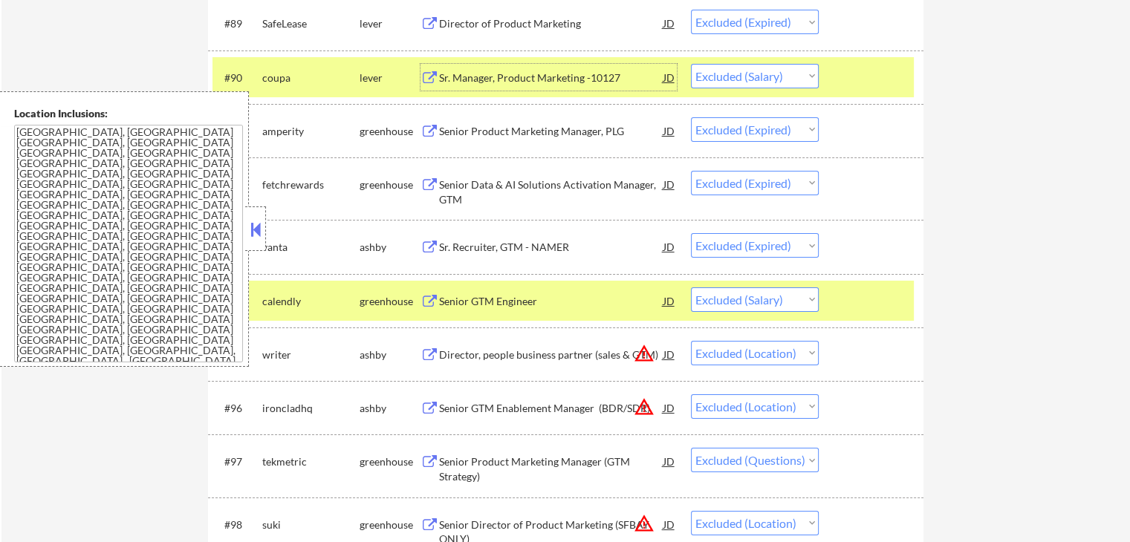
click at [504, 79] on div "Sr. Manager, Product Marketing -10127" at bounding box center [551, 78] width 224 height 15
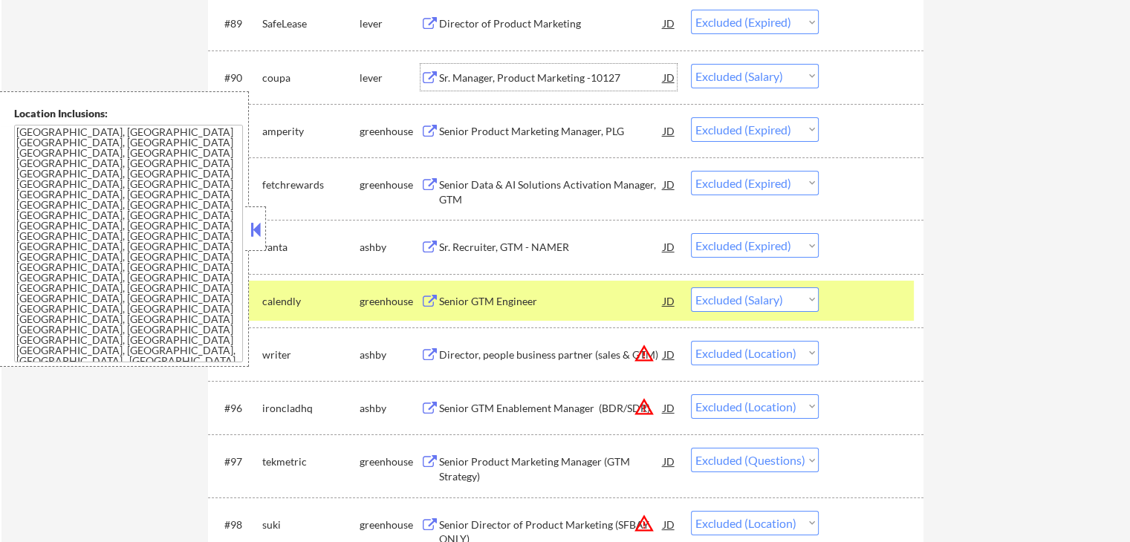
click at [486, 298] on div "Senior GTM Engineer" at bounding box center [551, 301] width 224 height 15
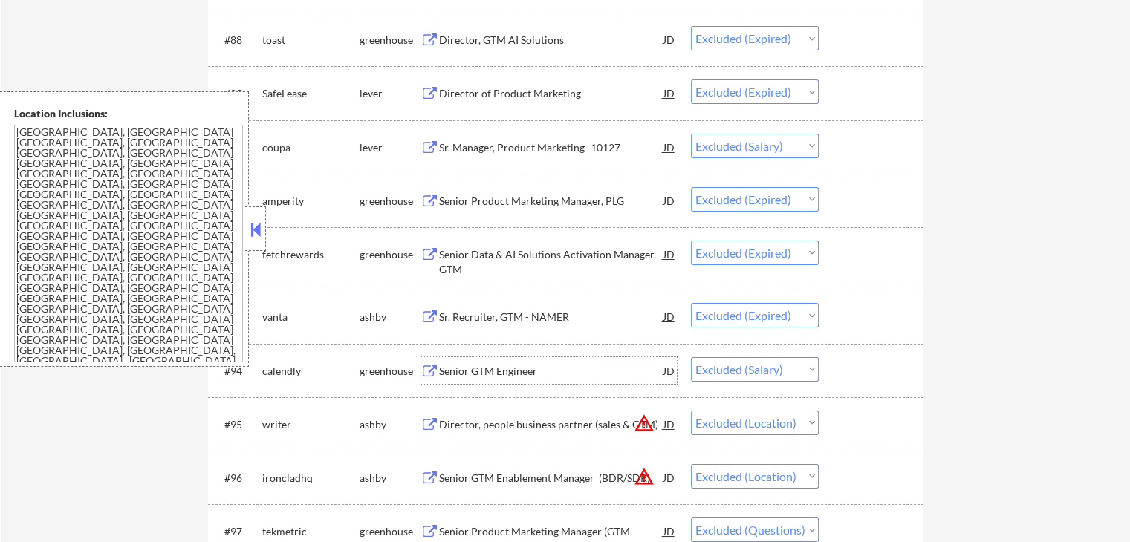
scroll to position [5349, 0]
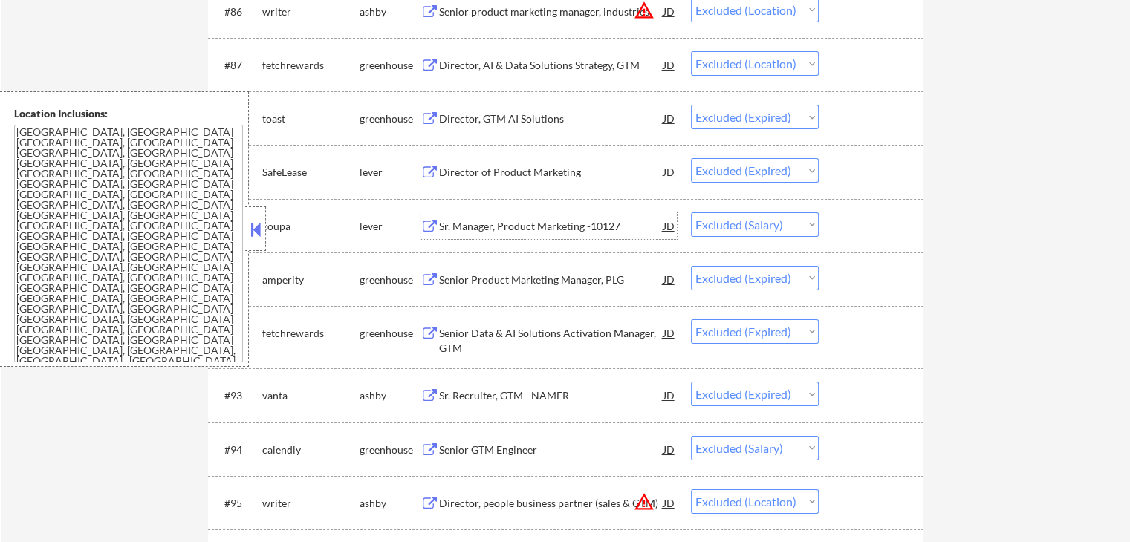
click at [525, 226] on div "Sr. Manager, Product Marketing -10127" at bounding box center [551, 226] width 224 height 15
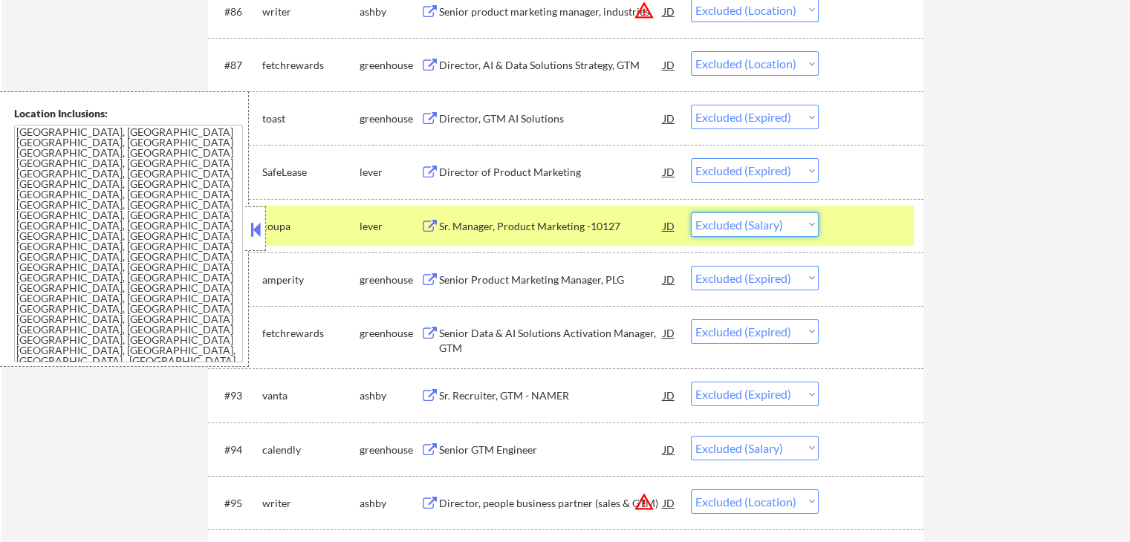
drag, startPoint x: 721, startPoint y: 224, endPoint x: 724, endPoint y: 236, distance: 11.5
click at [721, 224] on select "Choose an option... Pending Applied Excluded (Questions) Excluded (Expired) Exc…" at bounding box center [755, 224] width 128 height 25
click at [691, 212] on select "Choose an option... Pending Applied Excluded (Questions) Excluded (Expired) Exc…" at bounding box center [755, 224] width 128 height 25
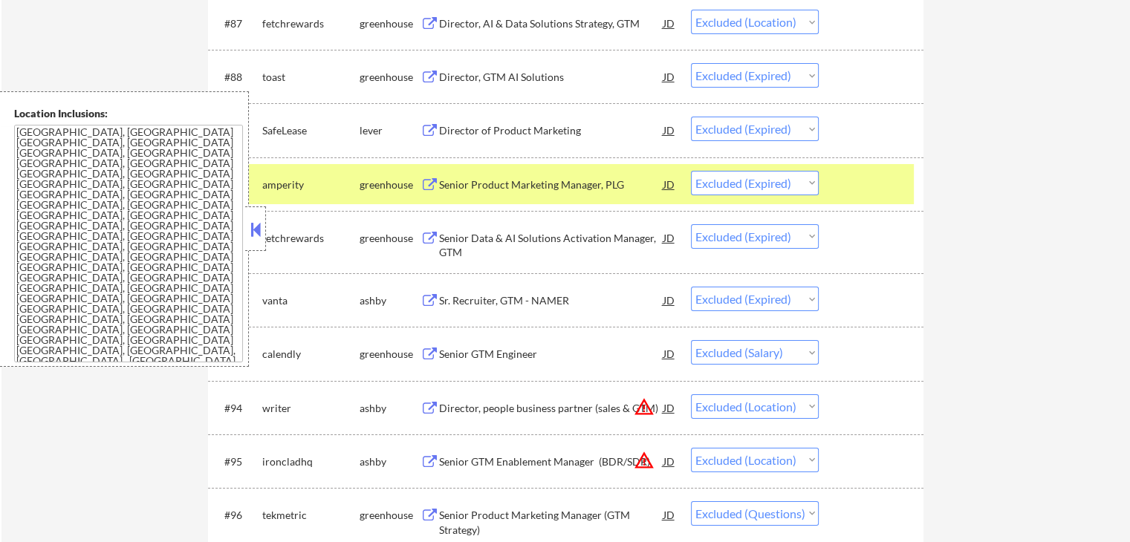
scroll to position [5423, 0]
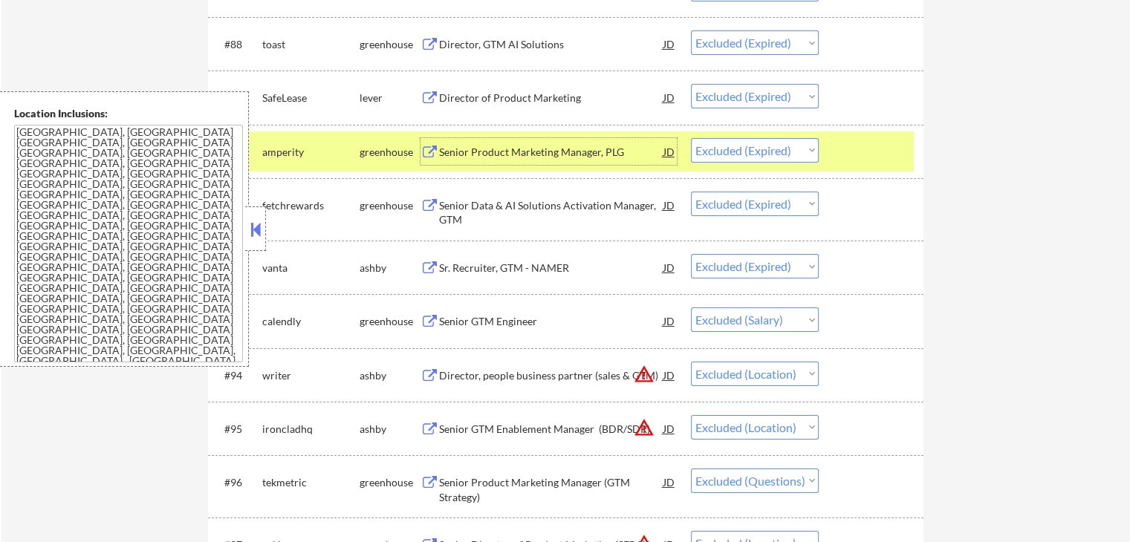
click at [514, 154] on div "Senior Product Marketing Manager, PLG" at bounding box center [551, 152] width 224 height 15
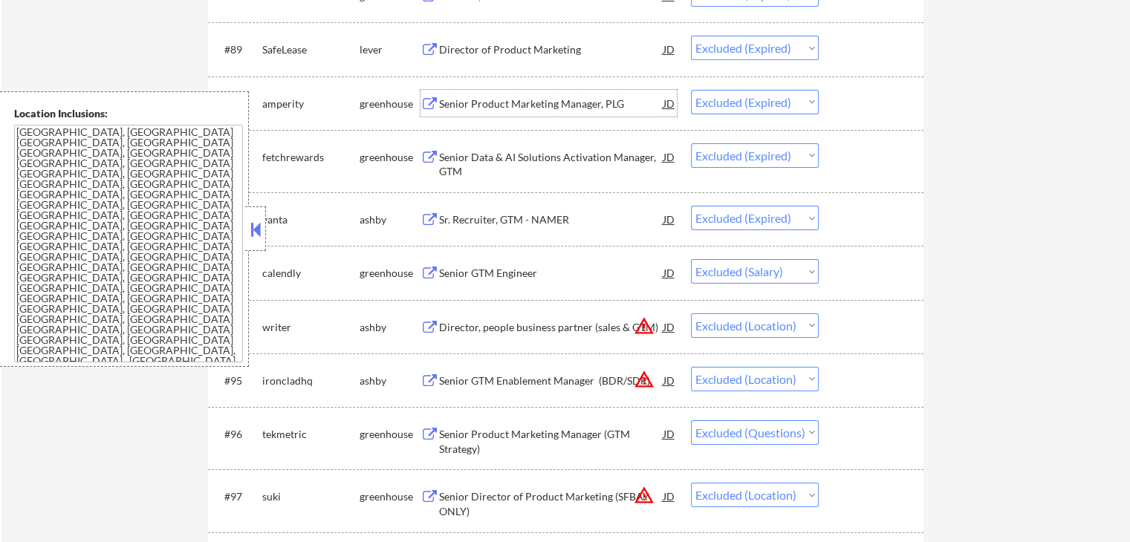
scroll to position [5498, 0]
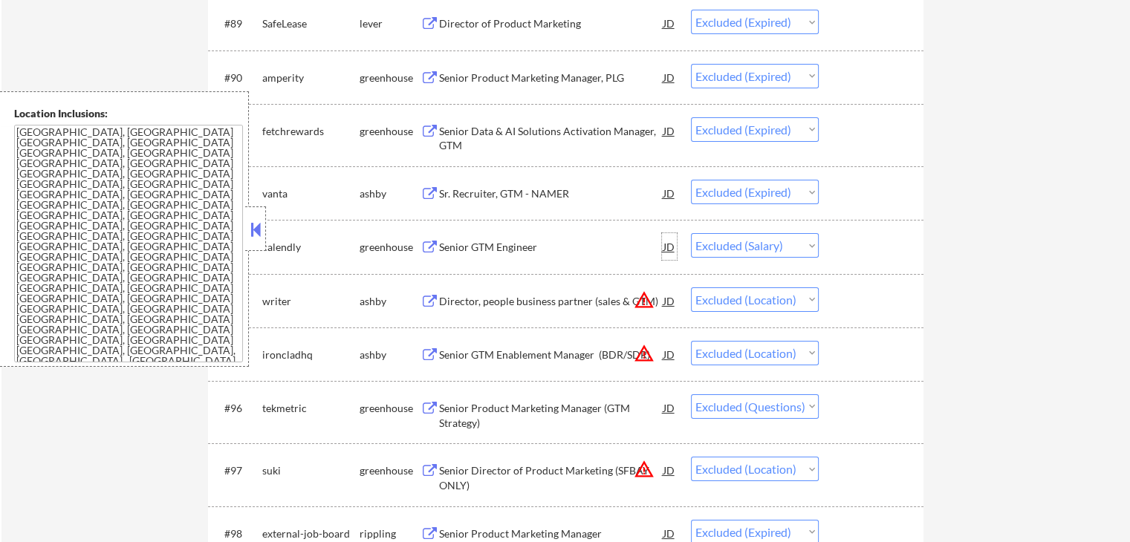
click at [669, 247] on div "JD" at bounding box center [669, 246] width 15 height 27
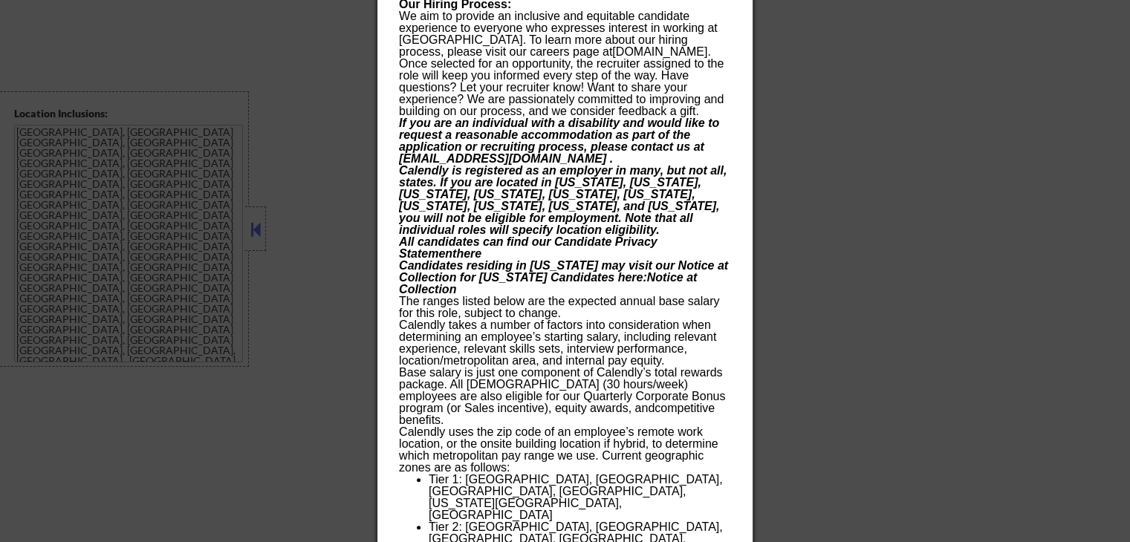
scroll to position [6707, 0]
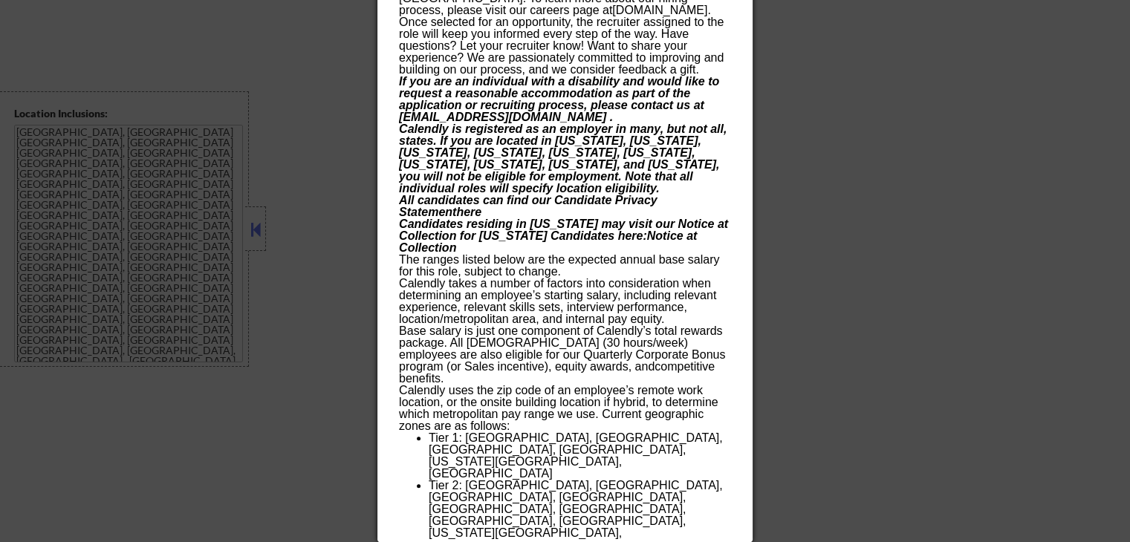
click at [821, 256] on div at bounding box center [565, 271] width 1130 height 542
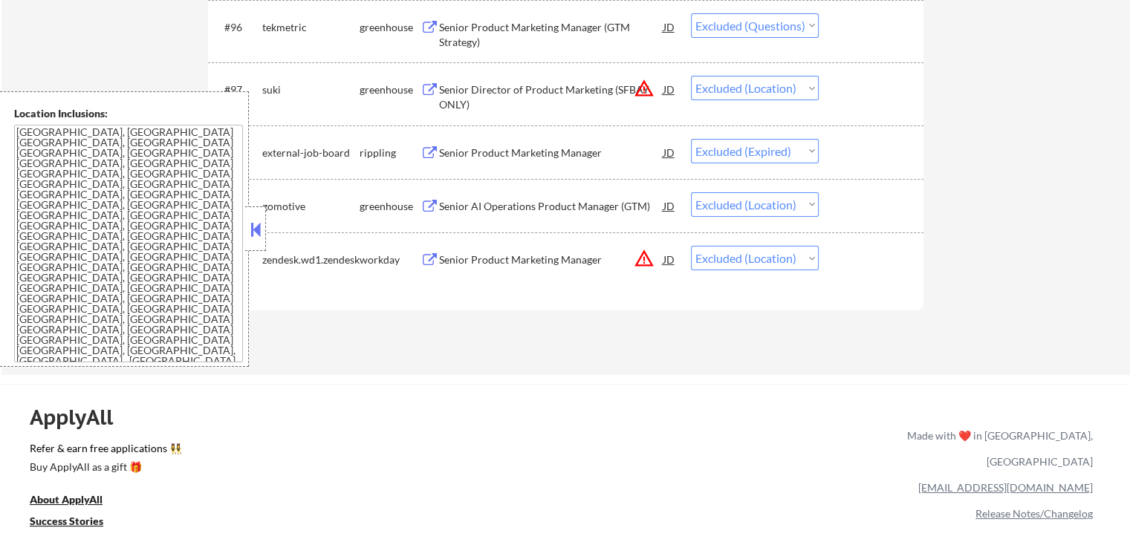
scroll to position [5730, 0]
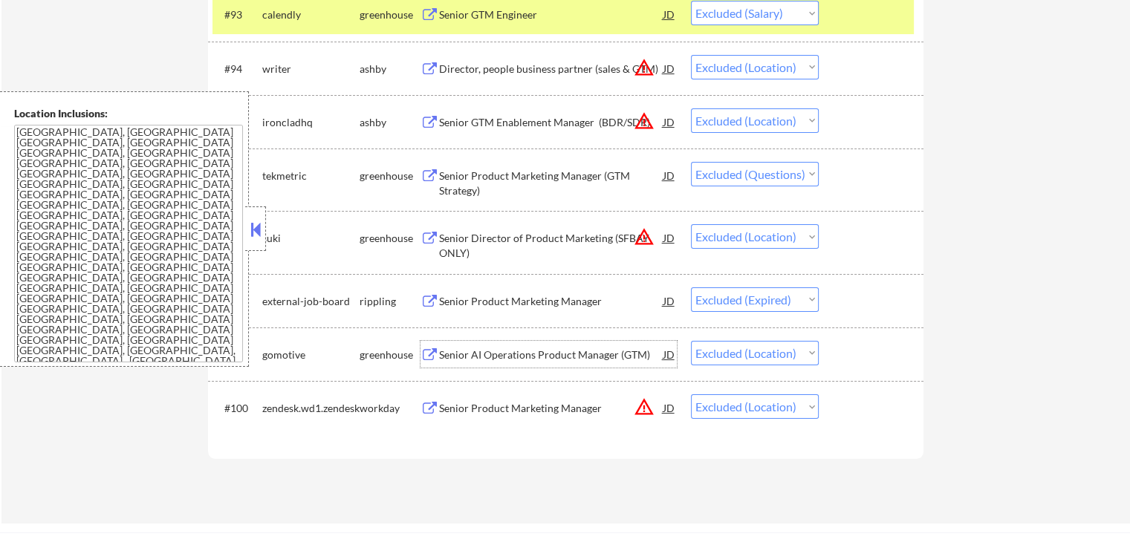
click at [539, 351] on div "Senior AI Operations Product Manager (GTM)" at bounding box center [551, 355] width 224 height 15
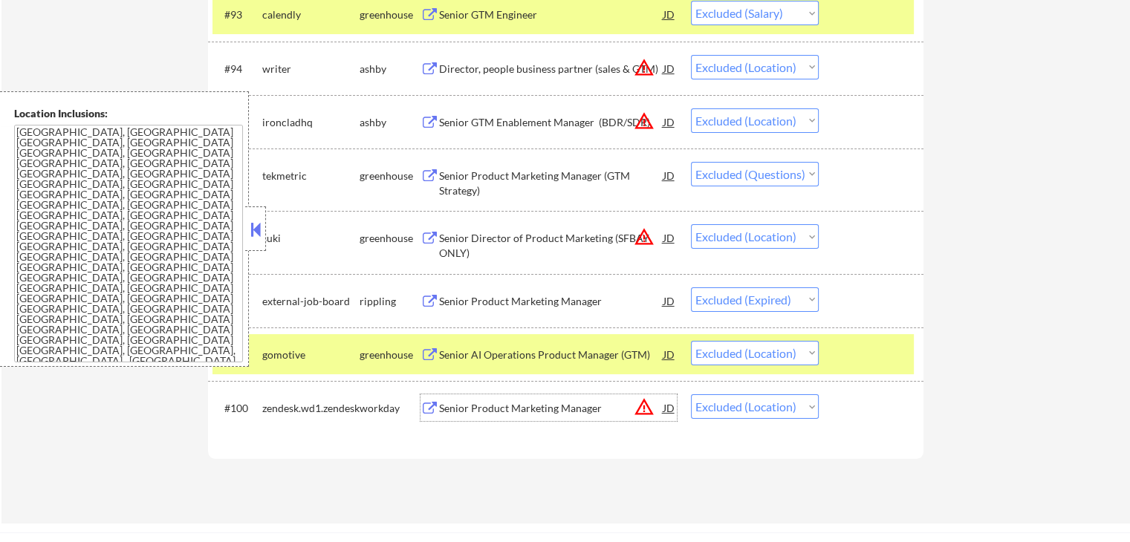
click at [542, 400] on div "Senior Product Marketing Manager" at bounding box center [551, 408] width 224 height 27
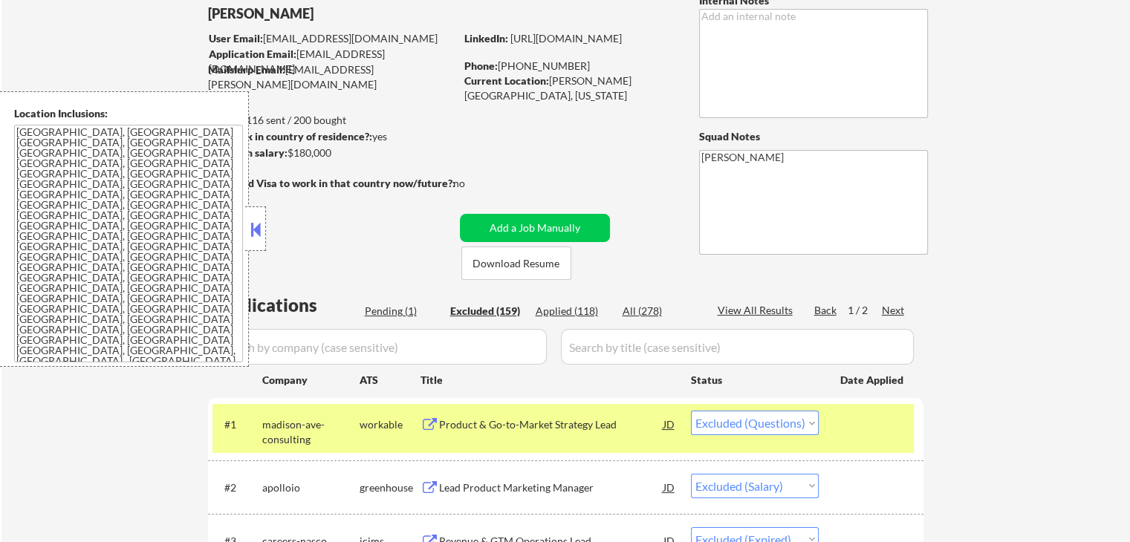
scroll to position [223, 0]
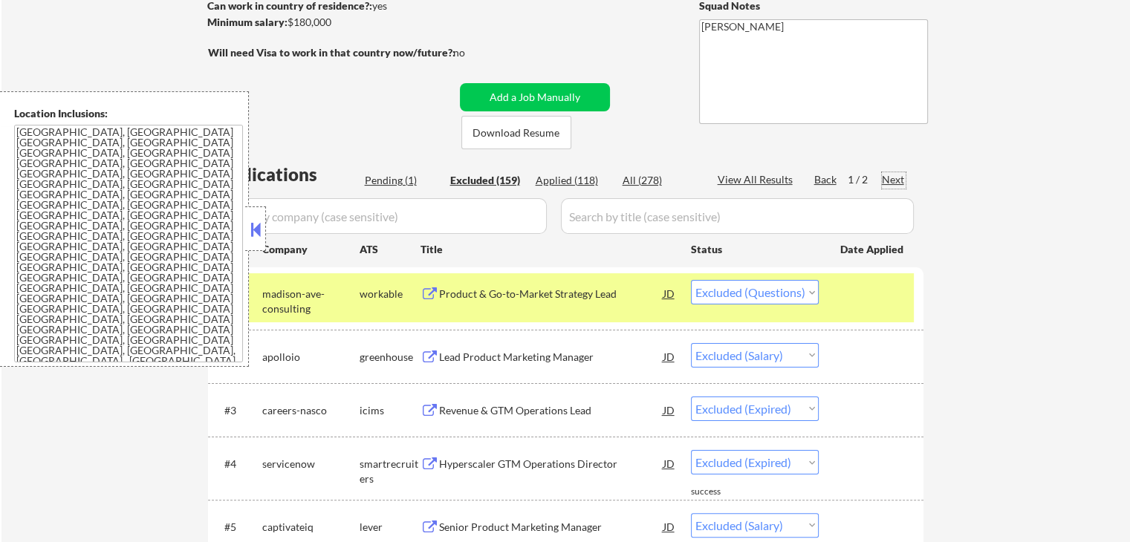
click at [898, 181] on div "Next" at bounding box center [894, 179] width 24 height 15
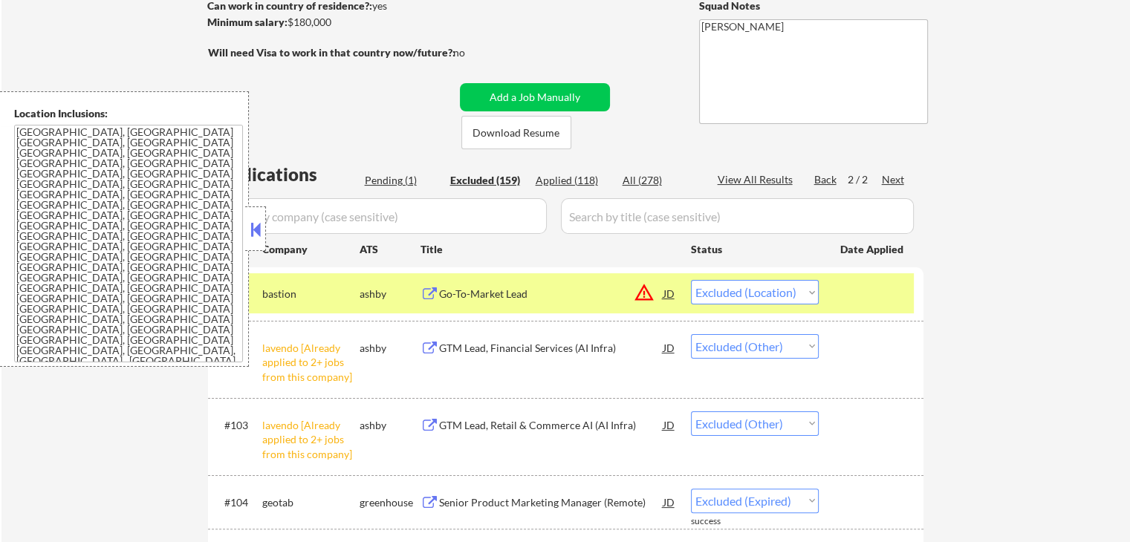
click at [511, 299] on div "Go-To-Market Lead" at bounding box center [551, 294] width 224 height 15
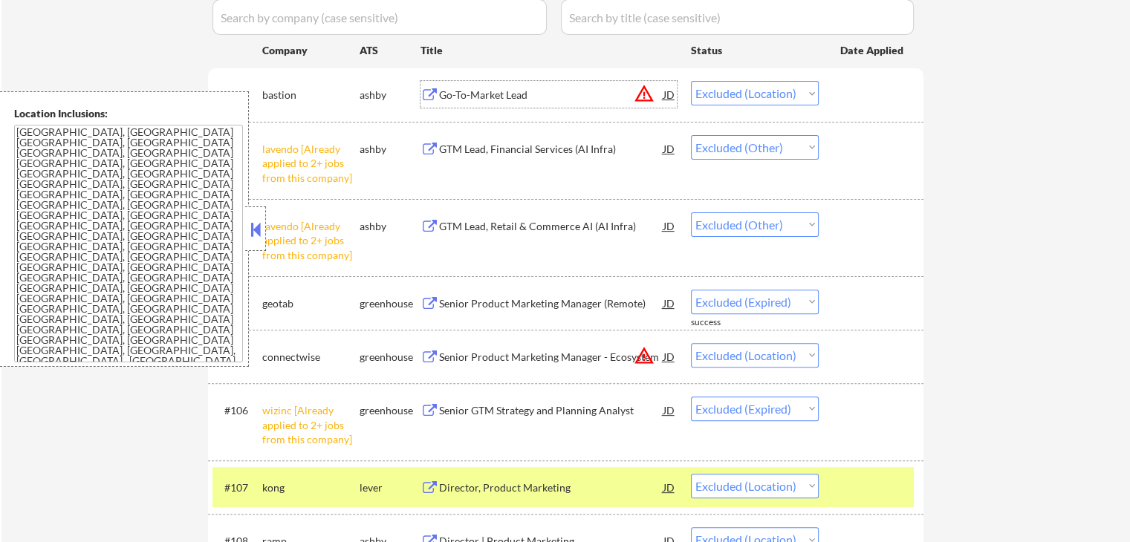
scroll to position [446, 0]
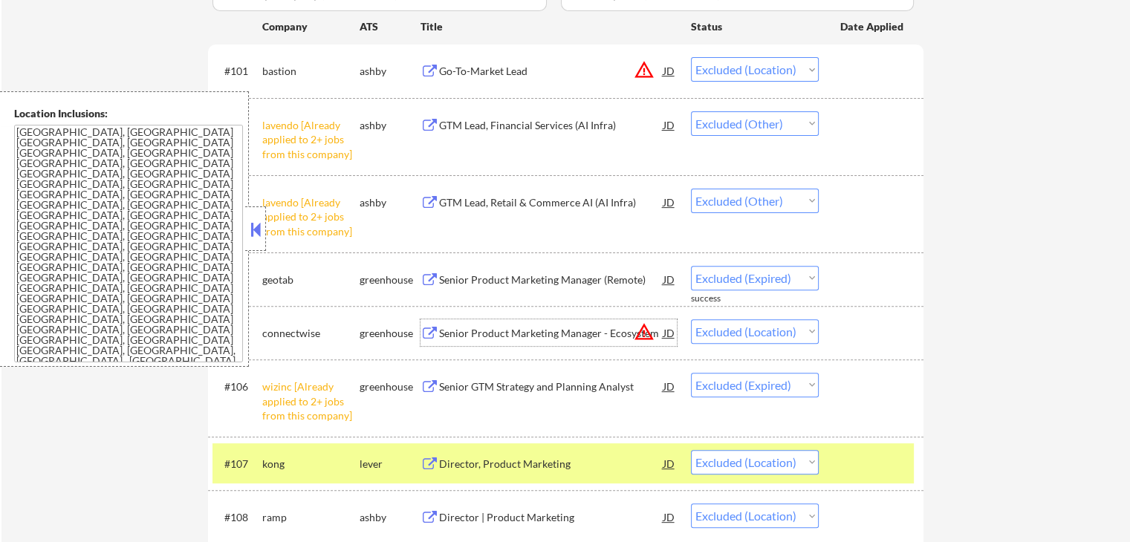
click at [466, 333] on div "Senior Product Marketing Manager - Ecosystem" at bounding box center [551, 333] width 224 height 15
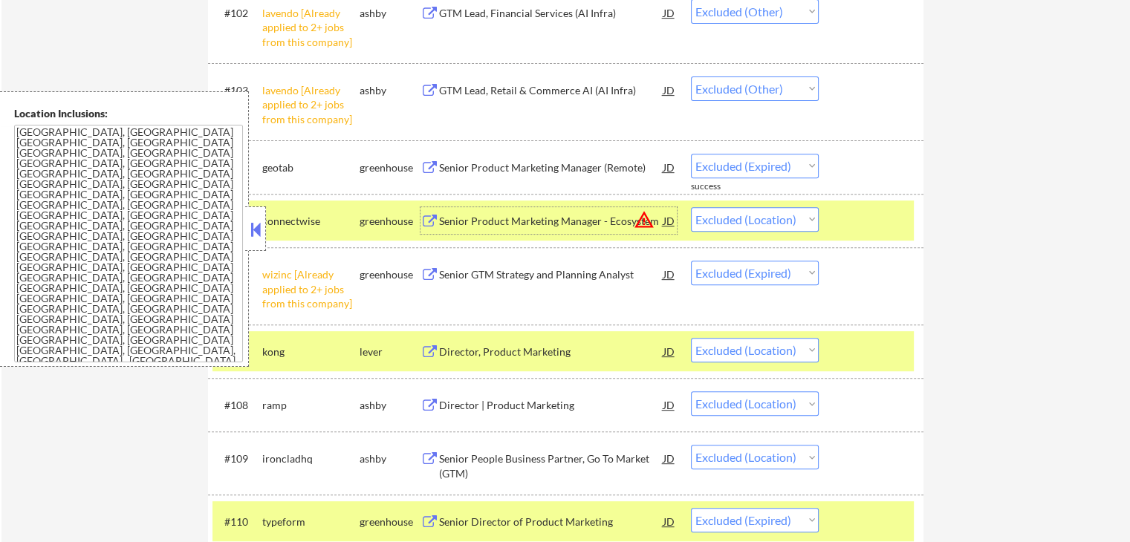
scroll to position [594, 0]
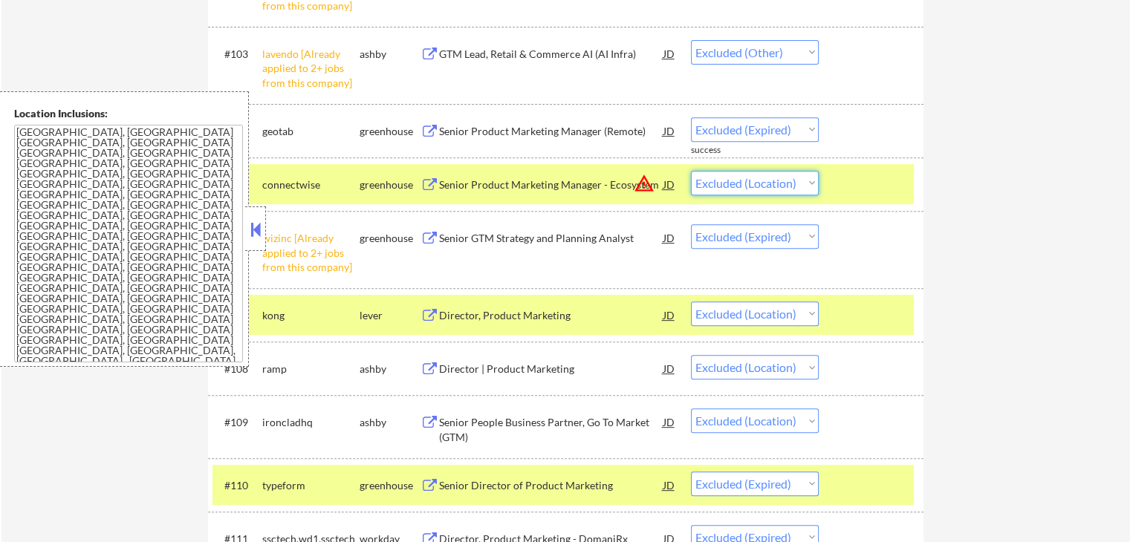
click at [747, 175] on select "Choose an option... Pending Applied Excluded (Questions) Excluded (Expired) Exc…" at bounding box center [755, 183] width 128 height 25
click at [691, 171] on select "Choose an option... Pending Applied Excluded (Questions) Excluded (Expired) Exc…" at bounding box center [755, 183] width 128 height 25
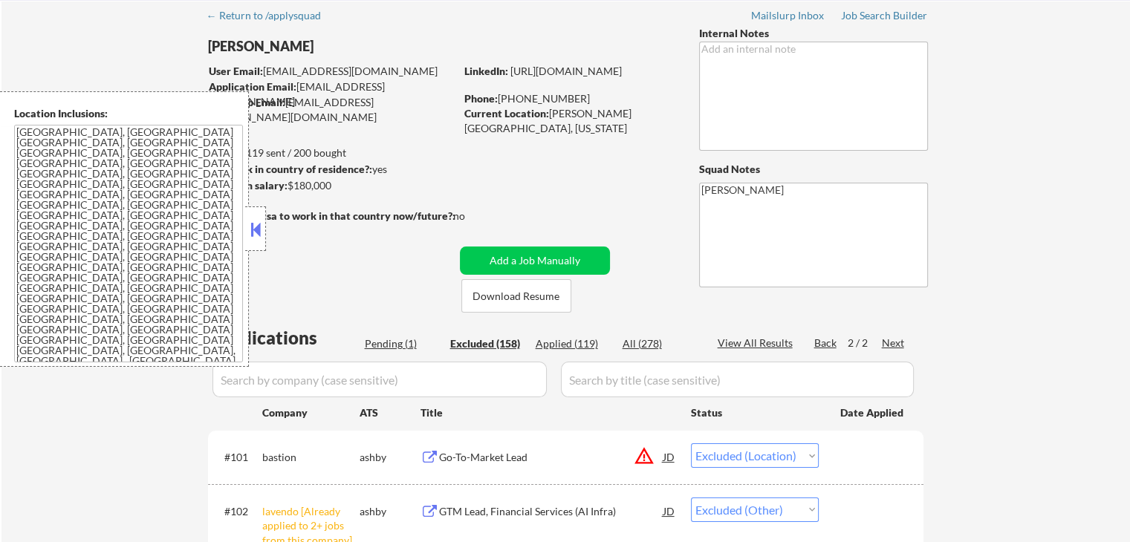
scroll to position [149, 0]
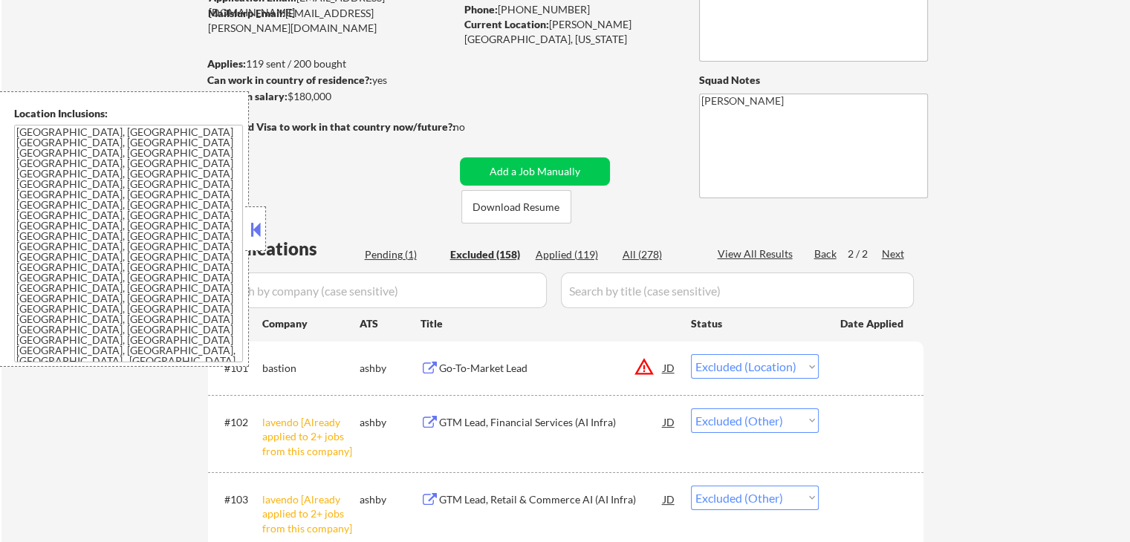
click at [388, 257] on div "Pending (1)" at bounding box center [402, 254] width 74 height 15
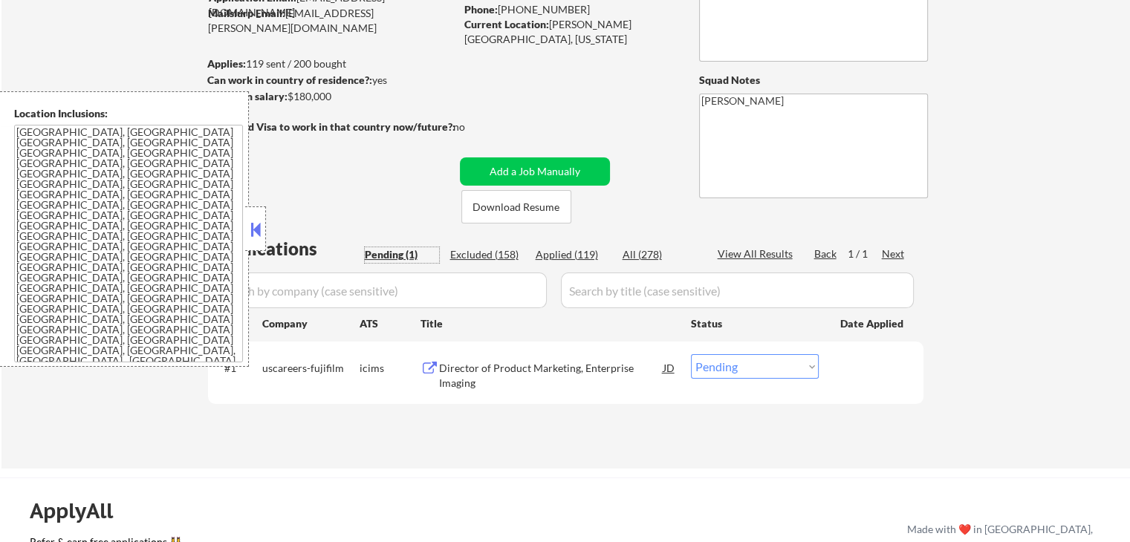
click at [501, 359] on div "Director of Product Marketing, Enterprise Imaging" at bounding box center [551, 372] width 224 height 36
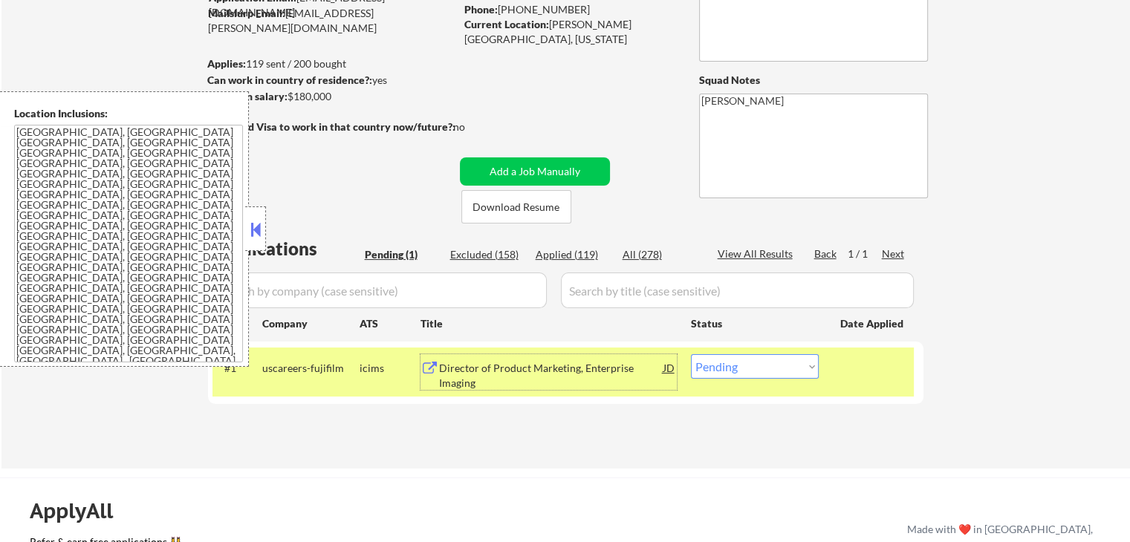
click at [505, 369] on div "Director of Product Marketing, Enterprise Imaging" at bounding box center [551, 375] width 224 height 29
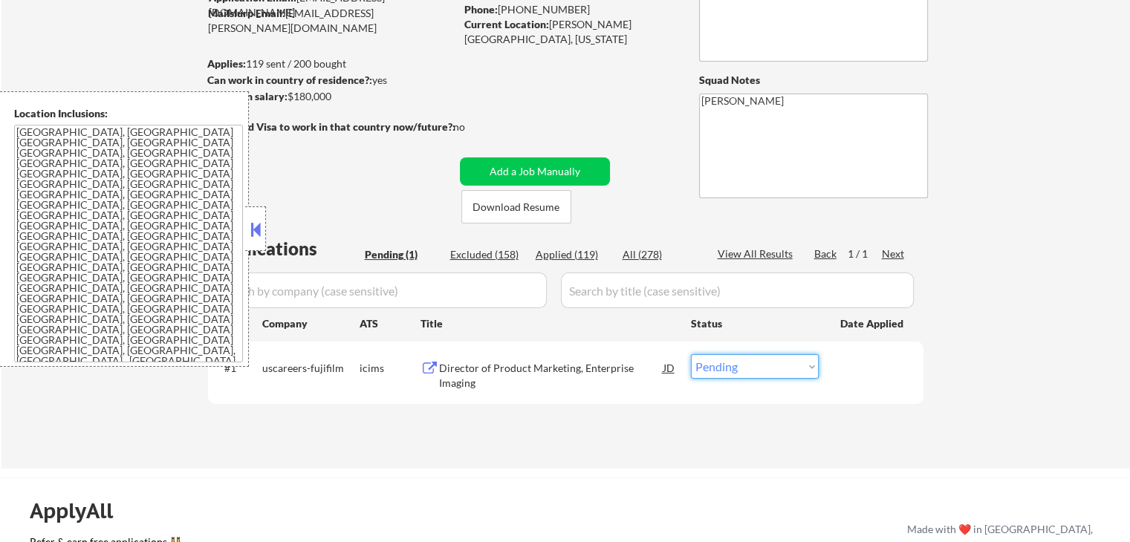
click at [763, 357] on select "Choose an option... Pending Applied Excluded (Questions) Excluded (Expired) Exc…" at bounding box center [755, 366] width 128 height 25
click at [691, 354] on select "Choose an option... Pending Applied Excluded (Questions) Excluded (Expired) Exc…" at bounding box center [755, 366] width 128 height 25
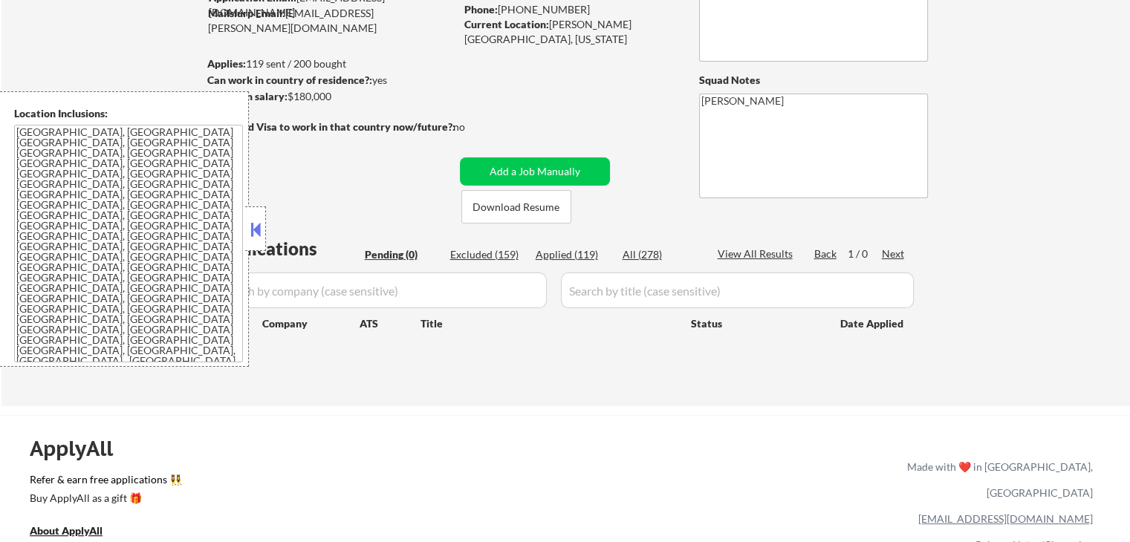
scroll to position [0, 0]
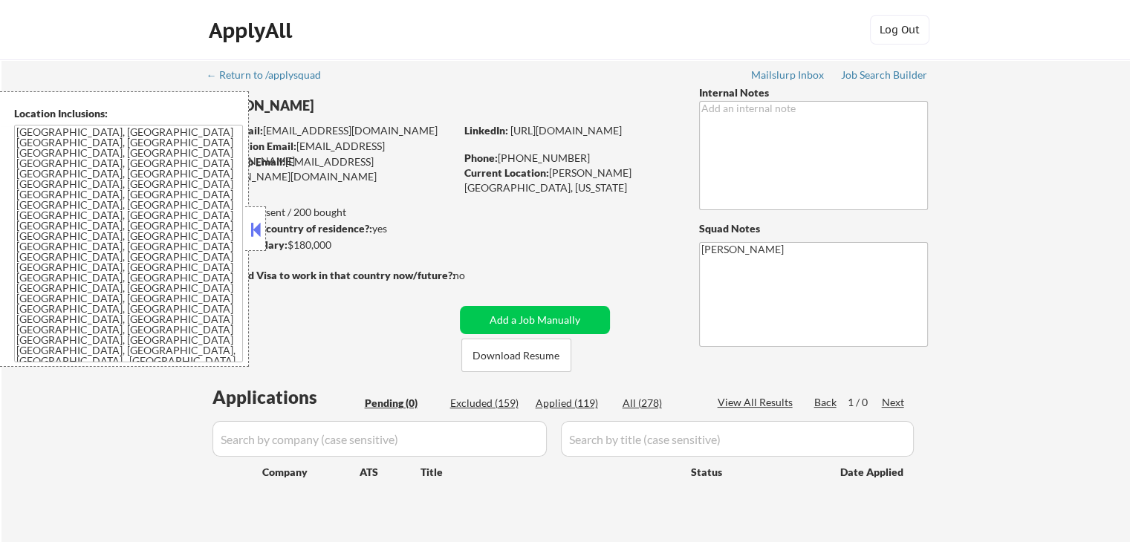
click at [1004, 358] on div "← Return to /applysquad Mailslurp Inbox Job Search Builder [PERSON_NAME] User E…" at bounding box center [565, 307] width 1129 height 496
